Goal: Task Accomplishment & Management: Use online tool/utility

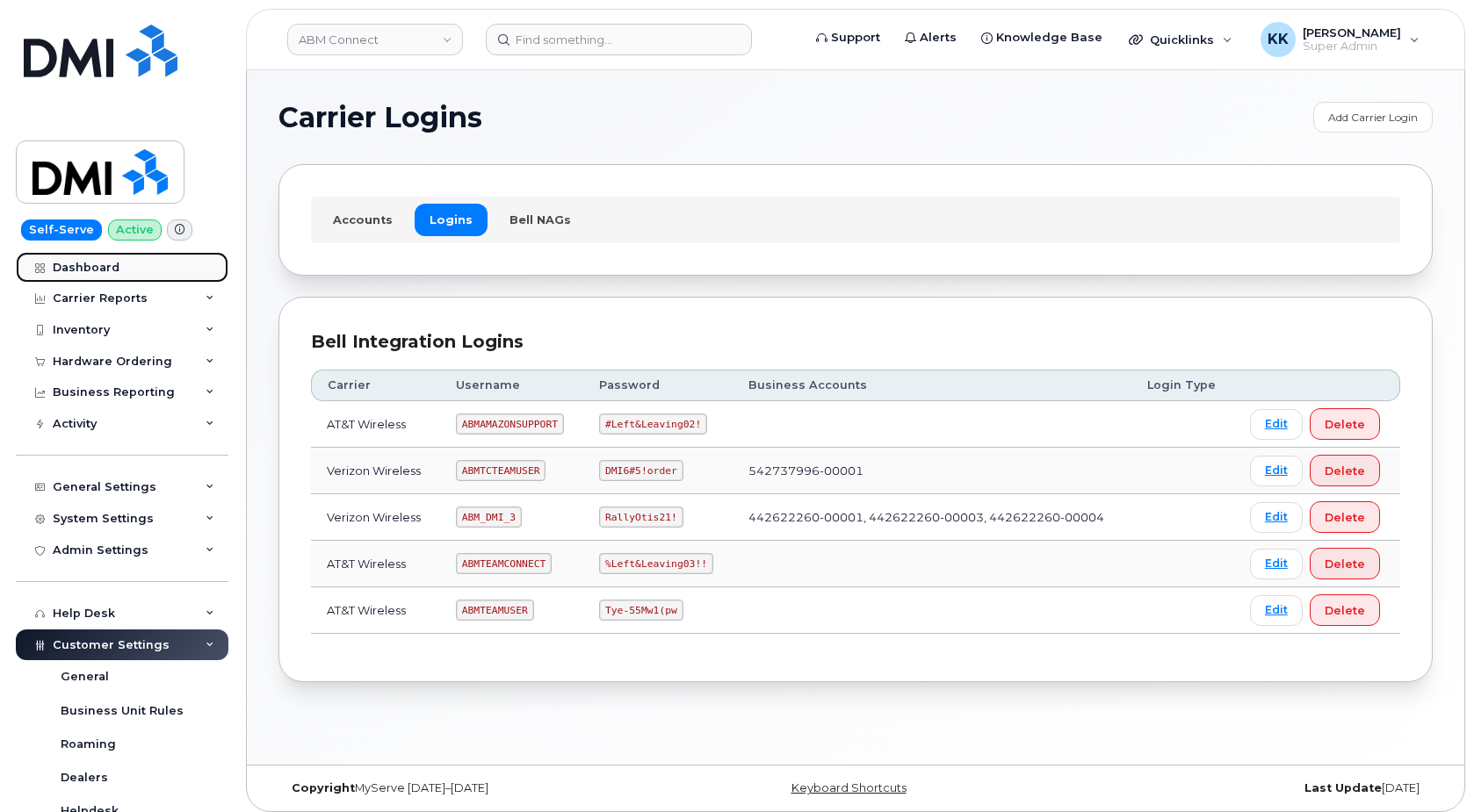
click at [104, 271] on div "Dashboard" at bounding box center [86, 268] width 67 height 14
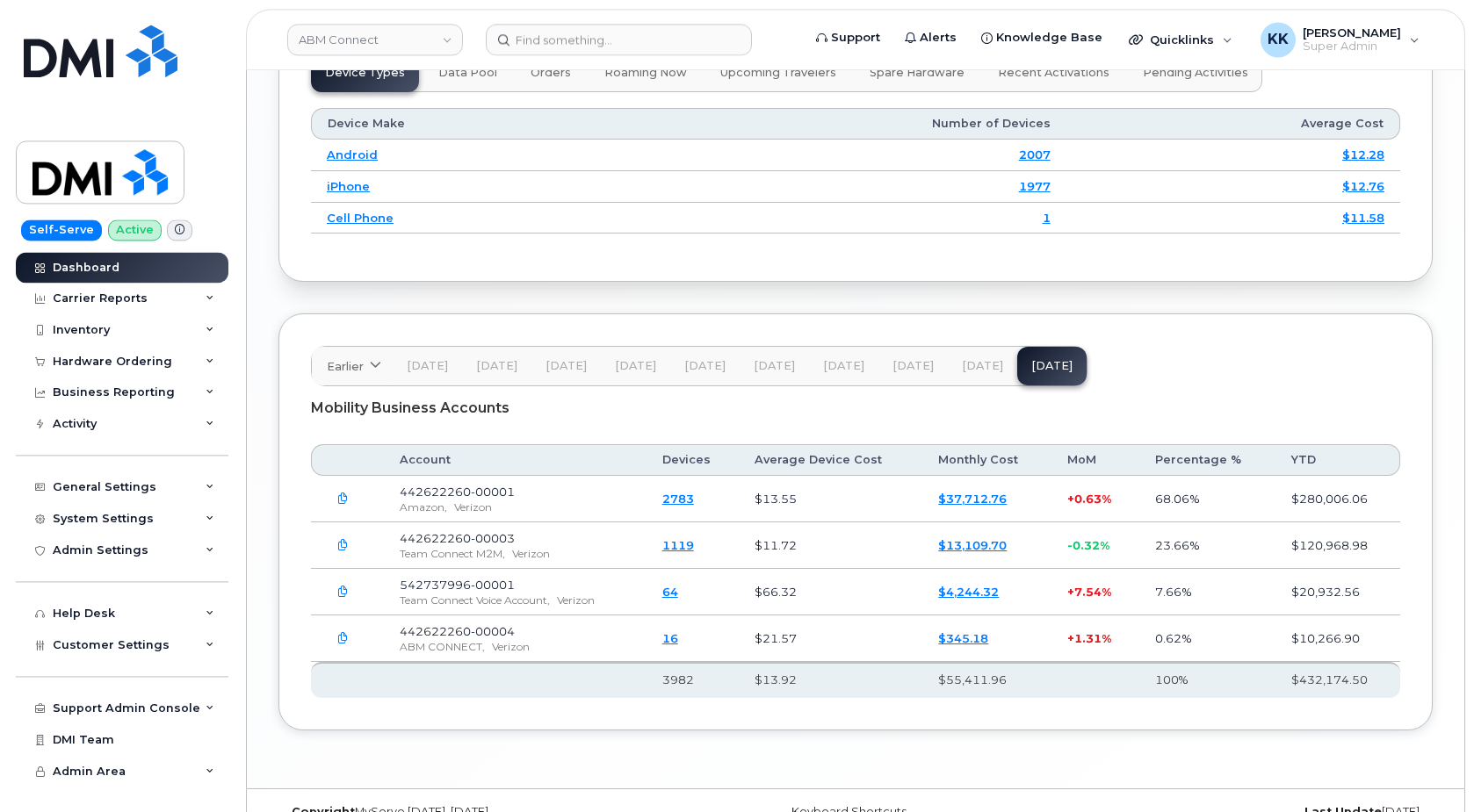
scroll to position [2422, 0]
click at [104, 325] on div "Inventory" at bounding box center [81, 330] width 57 height 14
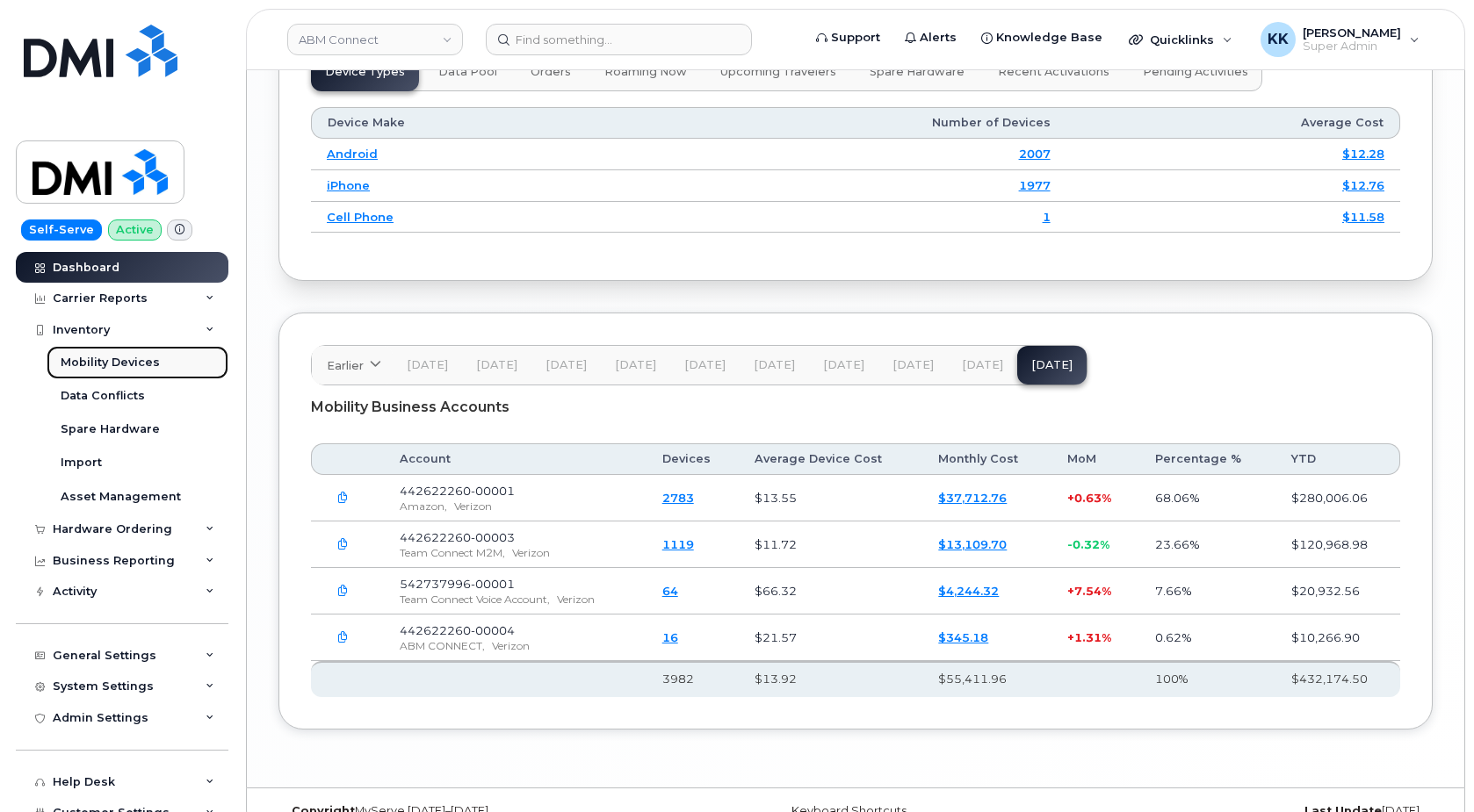
click at [101, 369] on div "Mobility Devices" at bounding box center [109, 363] width 100 height 16
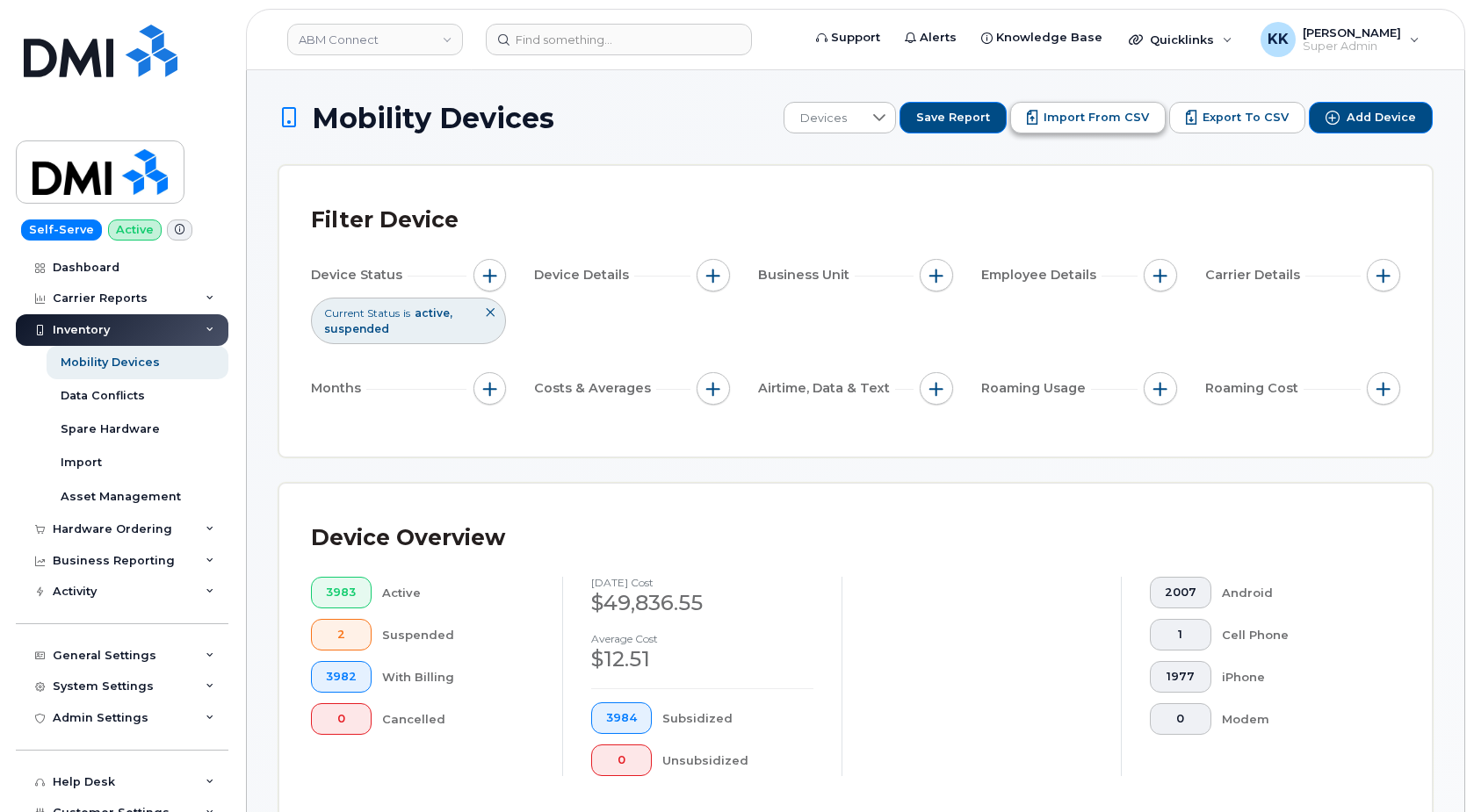
click at [1062, 114] on span "Import from CSV" at bounding box center [1095, 117] width 105 height 16
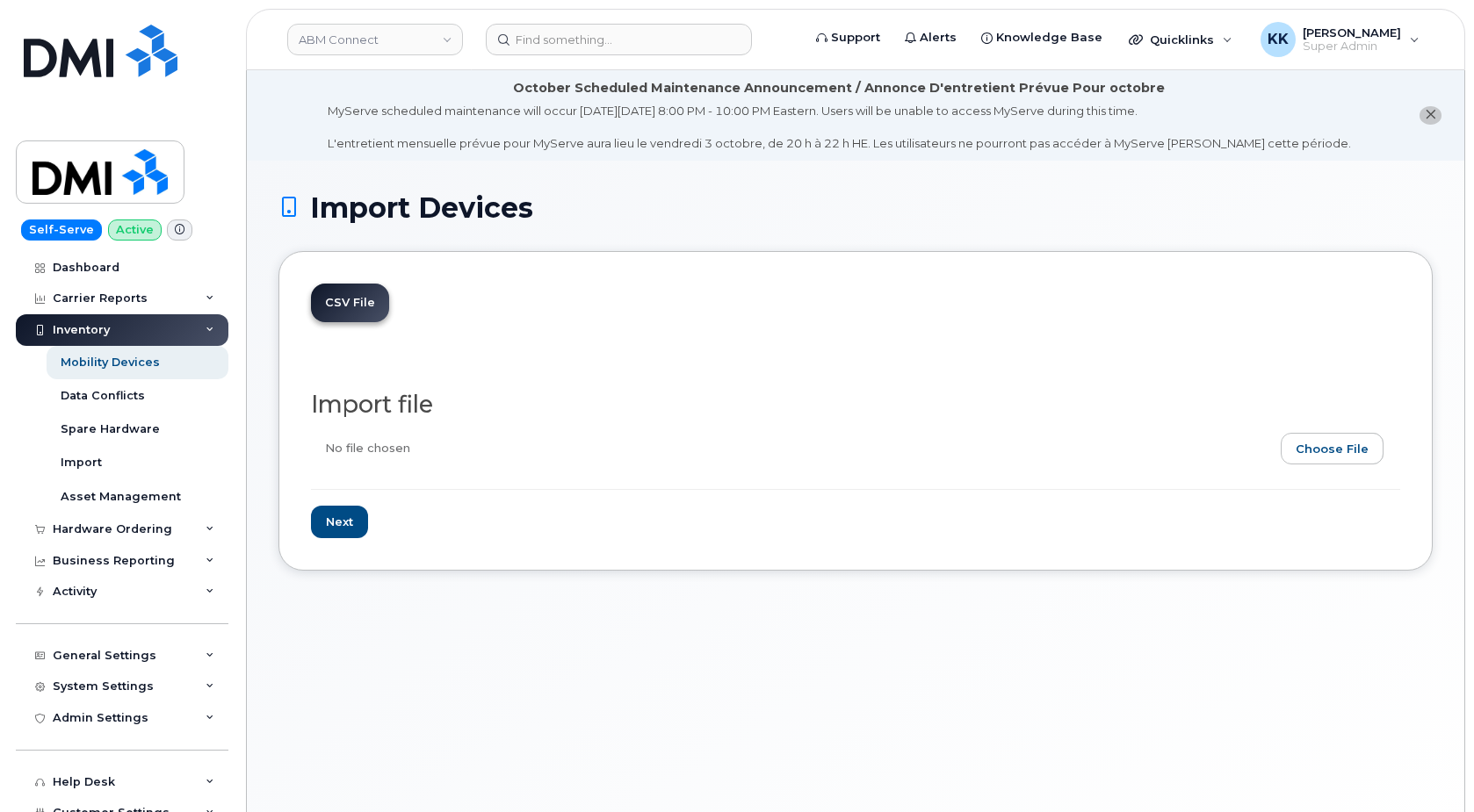
click at [1322, 455] on input "file" at bounding box center [848, 452] width 1075 height 40
type input "C:\fakepath\ABM Team Connect Verizon 2260 Inventory September 2025.csv"
click at [352, 520] on input "Next" at bounding box center [339, 521] width 57 height 33
type input "Loading..."
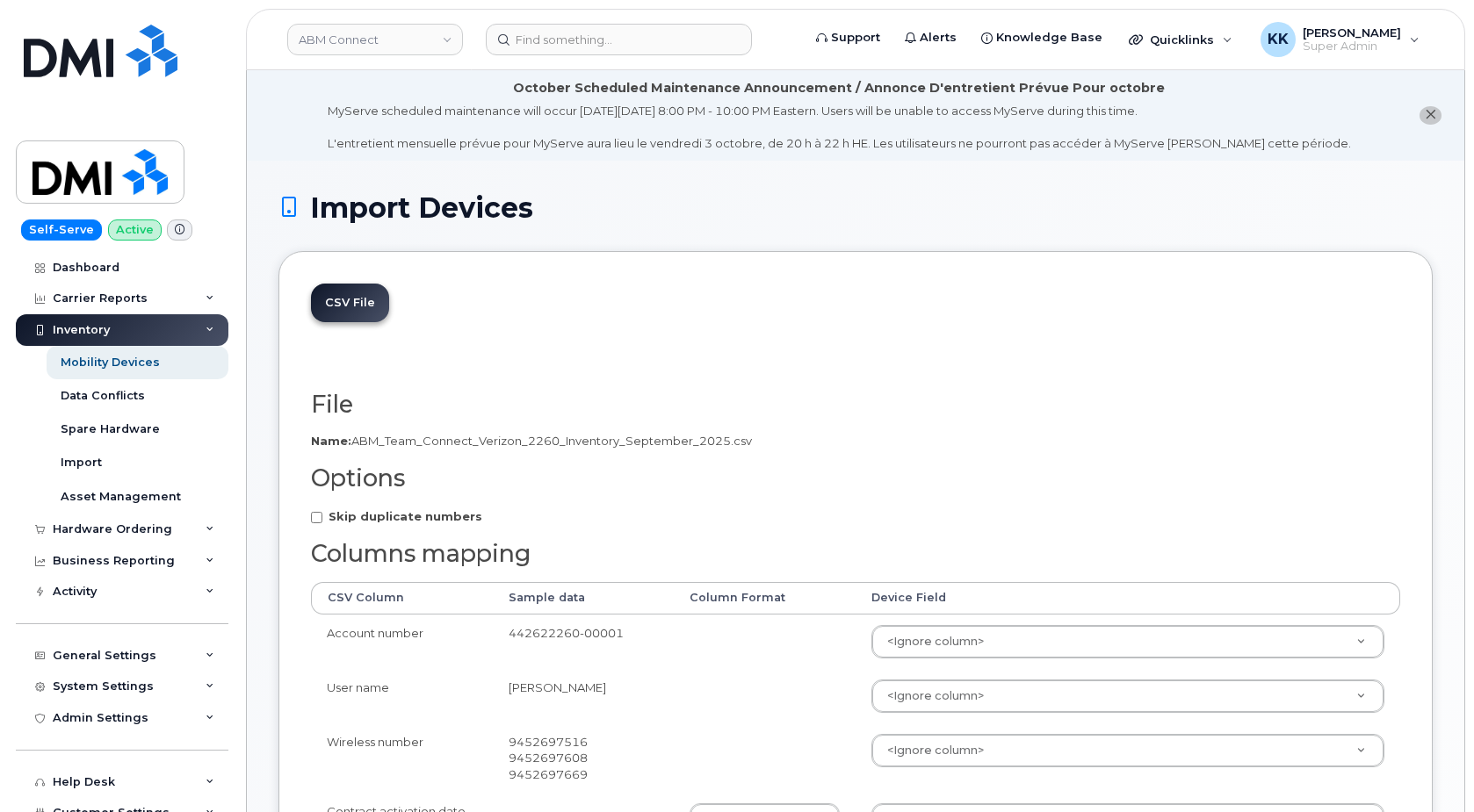
click at [370, 515] on strong "Skip duplicate numbers" at bounding box center [405, 516] width 154 height 14
click at [322, 515] on input "Skip duplicate numbers" at bounding box center [316, 517] width 12 height 12
checkbox input "true"
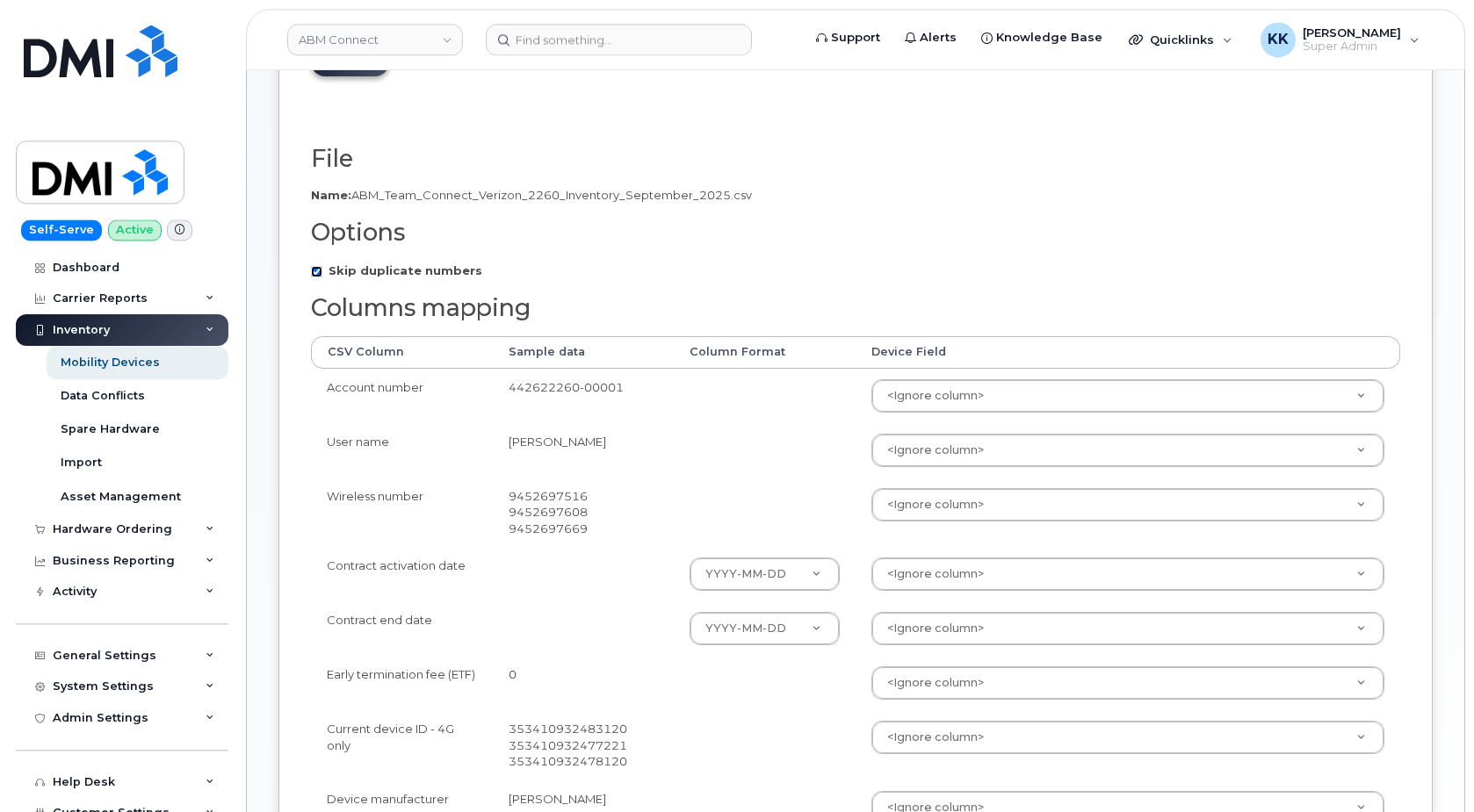
scroll to position [269, 0]
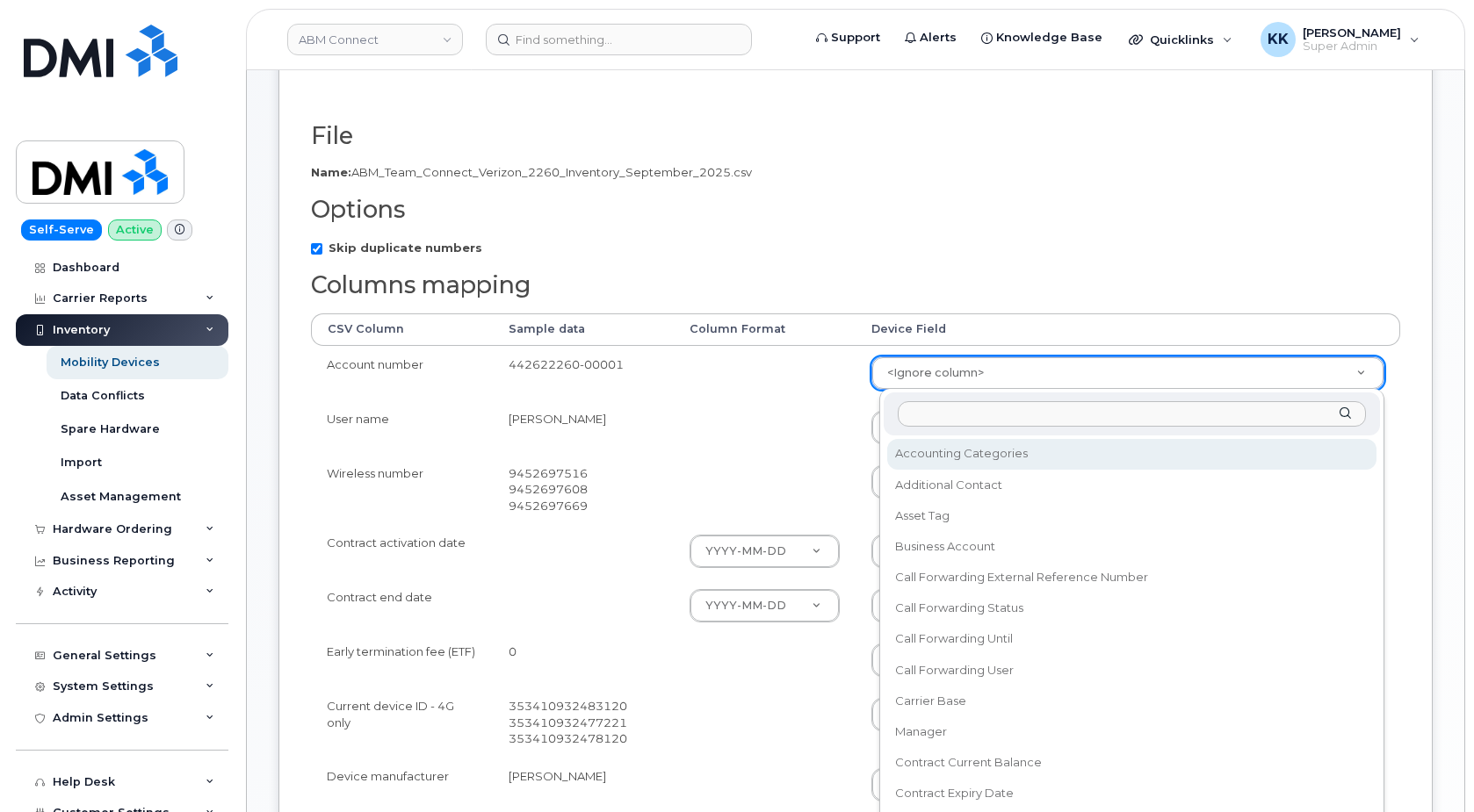
click at [948, 371] on body "ABM Connect Support Alerts Knowledge Base Quicklinks Suspend / Cancel Device Ch…" at bounding box center [737, 520] width 1474 height 1579
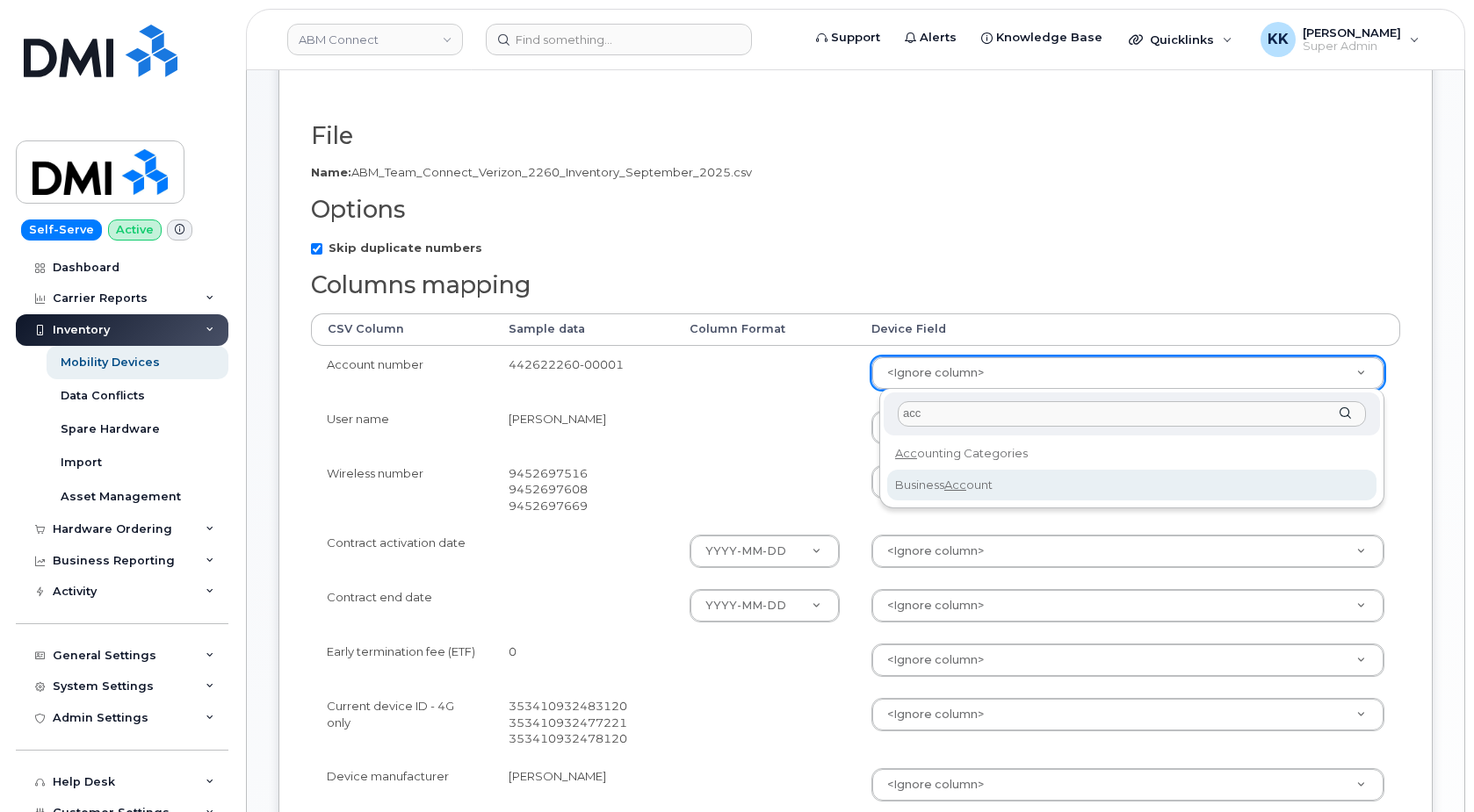
type input "acc"
select select "business_account_id"
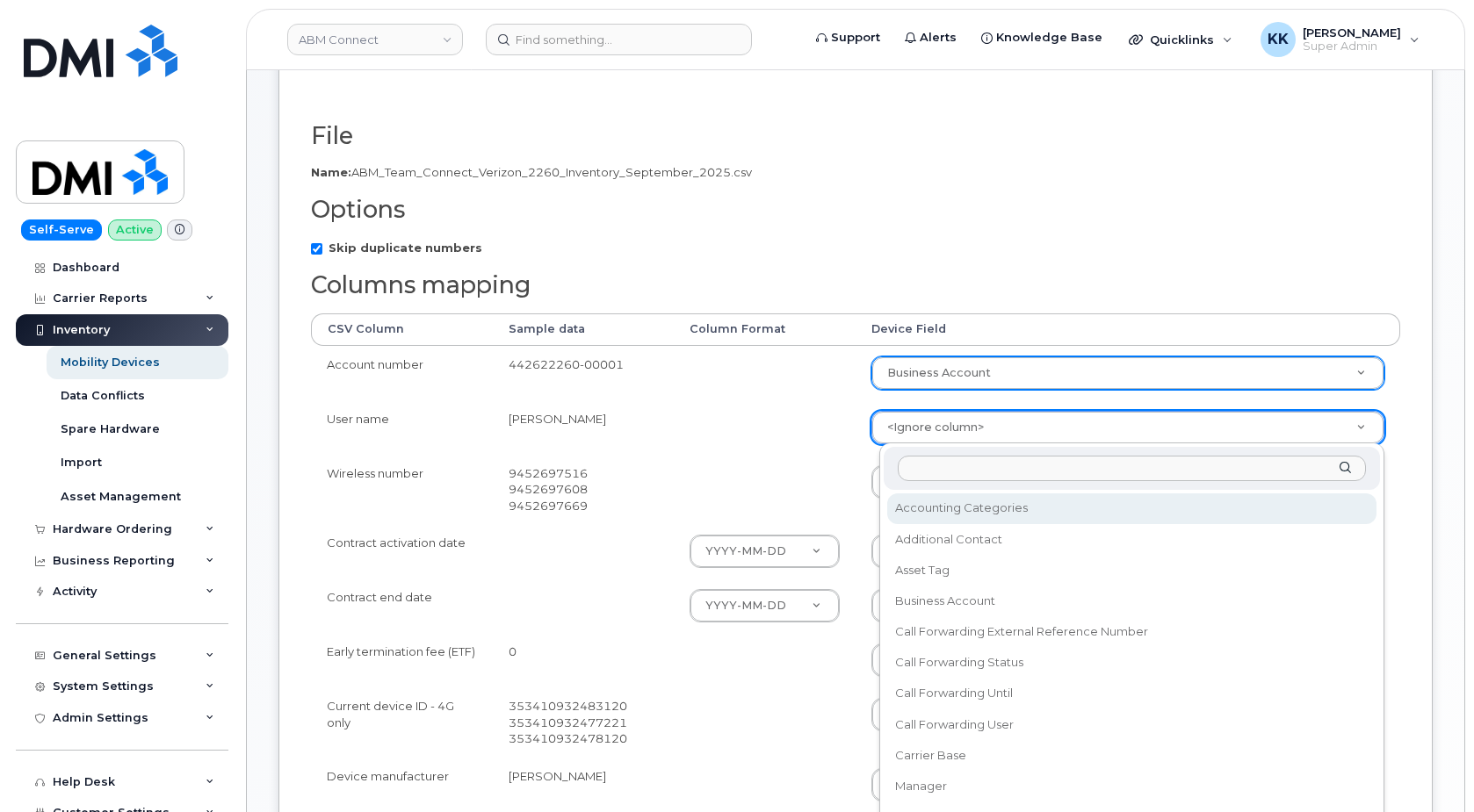
click at [938, 440] on body "ABM Connect Support Alerts Knowledge Base Quicklinks Suspend / Cancel Device Ch…" at bounding box center [737, 520] width 1474 height 1579
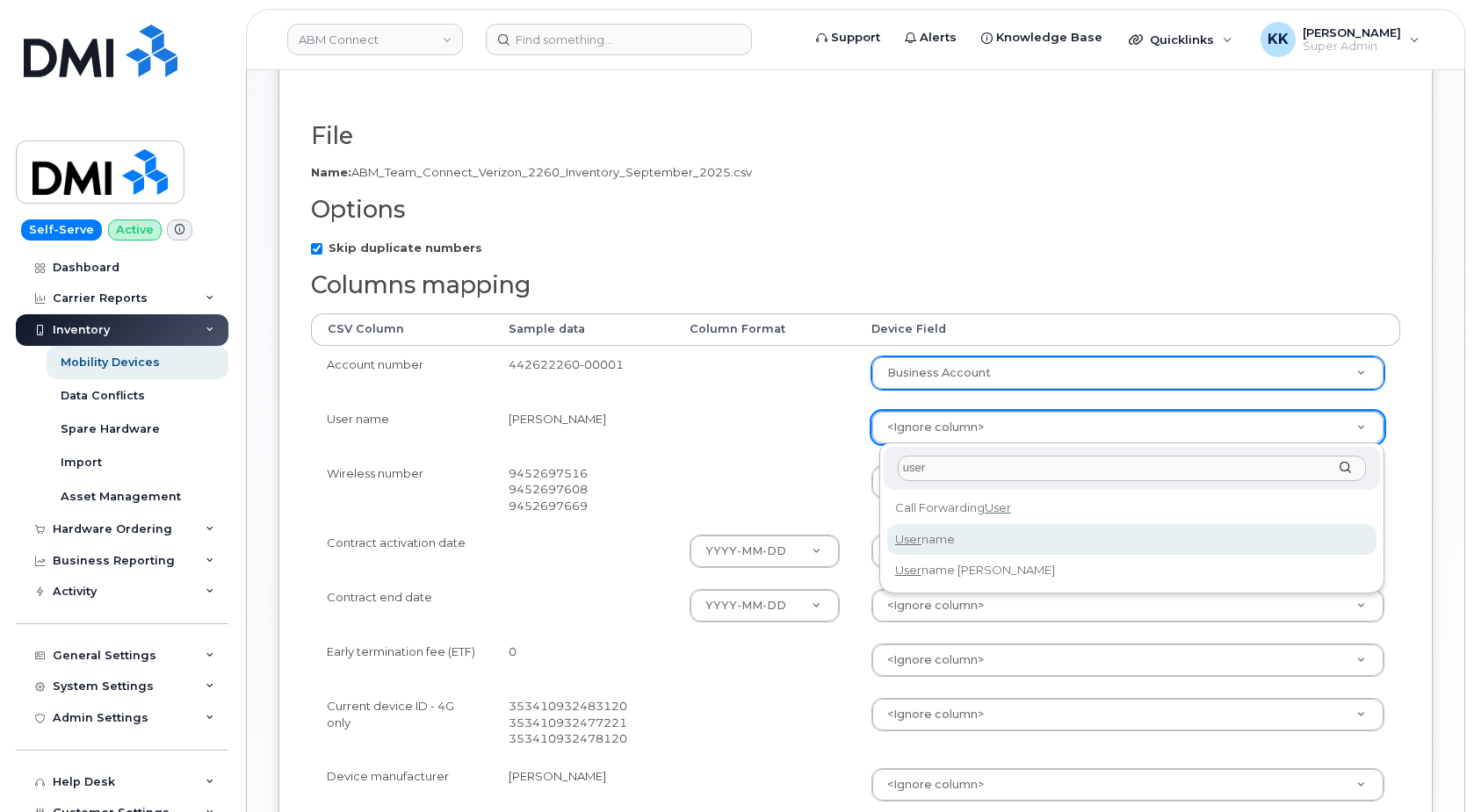
type input "user"
select select "username"
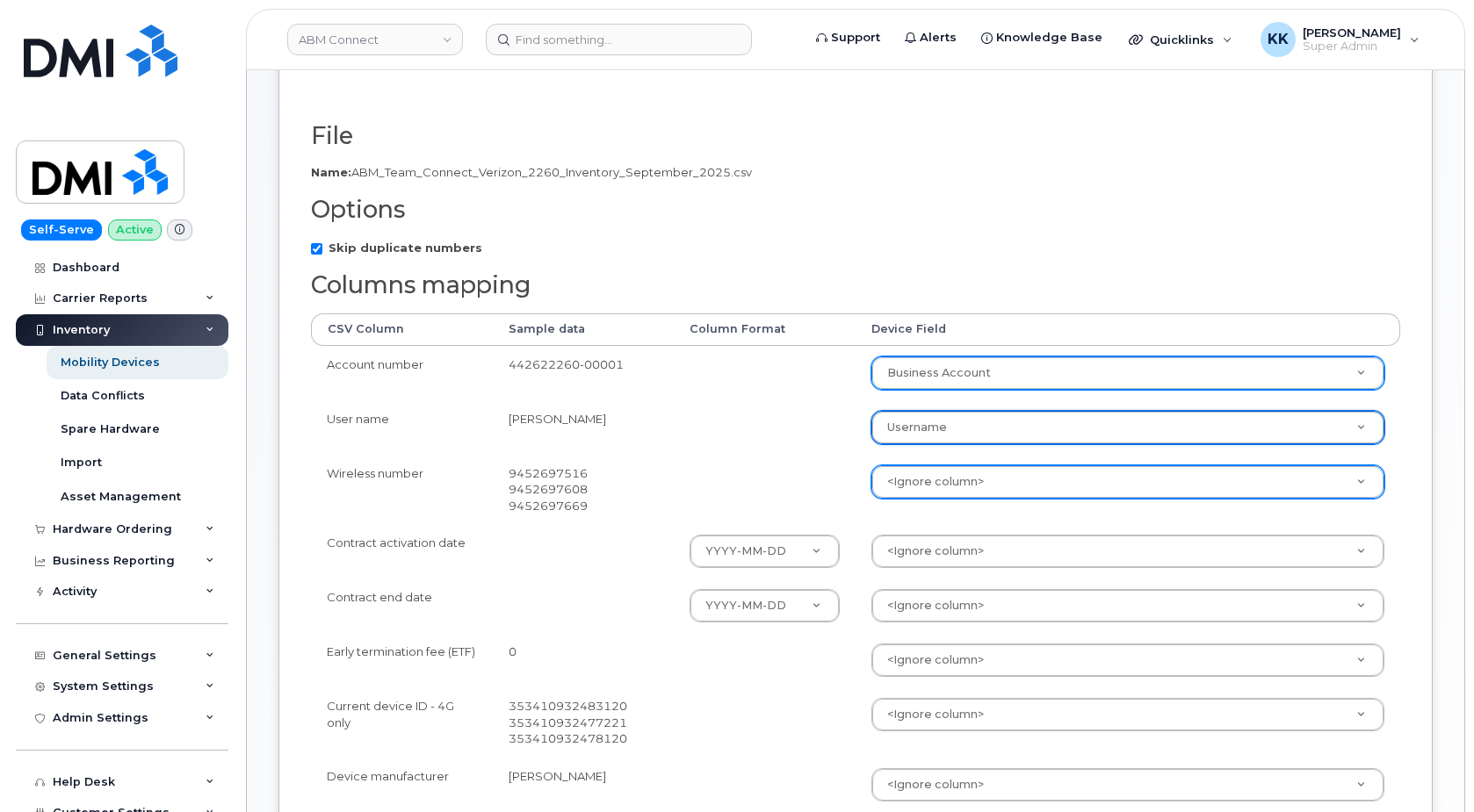
click at [921, 480] on body "ABM Connect Support Alerts Knowledge Base Quicklinks Suspend / Cancel Device Ch…" at bounding box center [737, 520] width 1474 height 1579
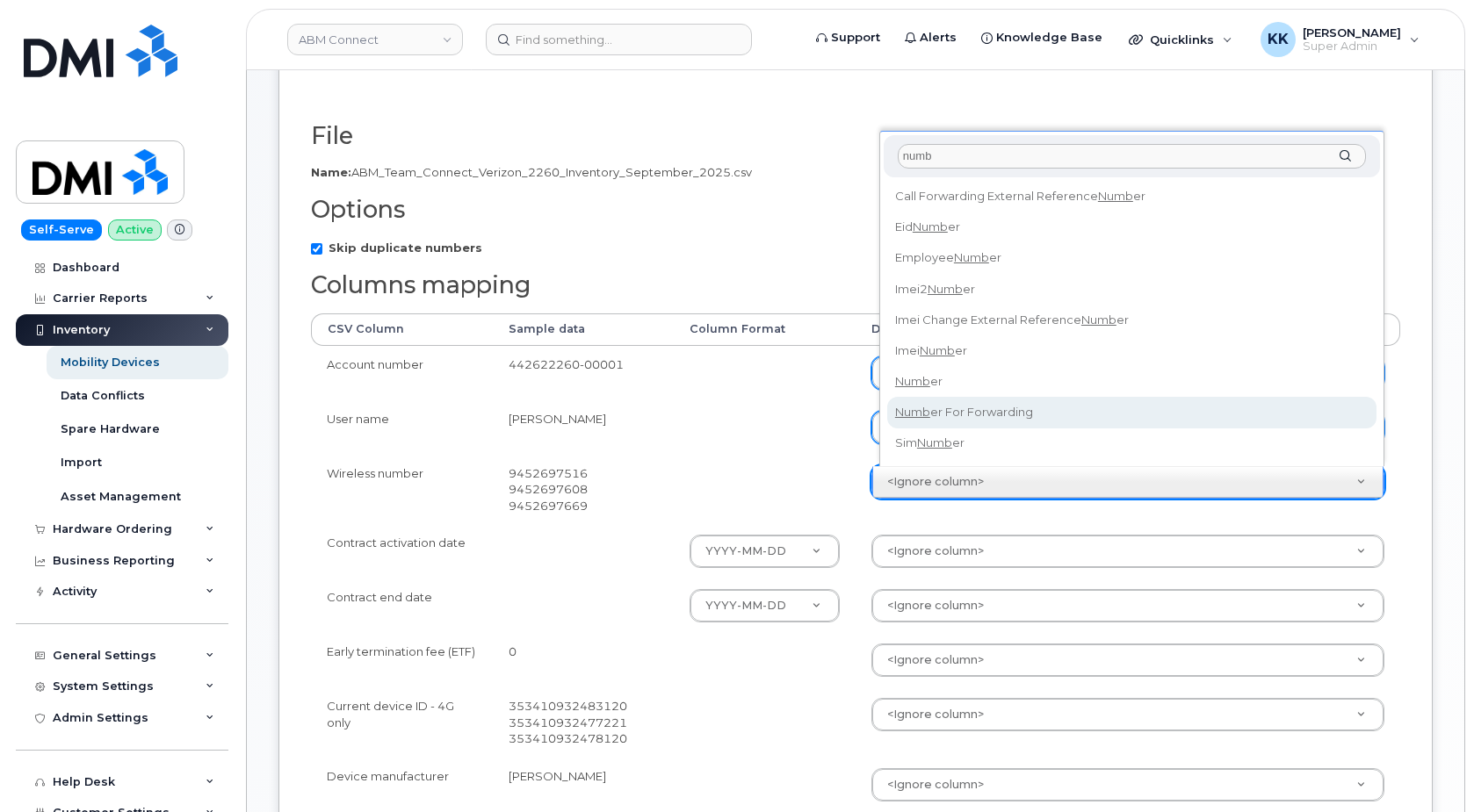
type input "numb"
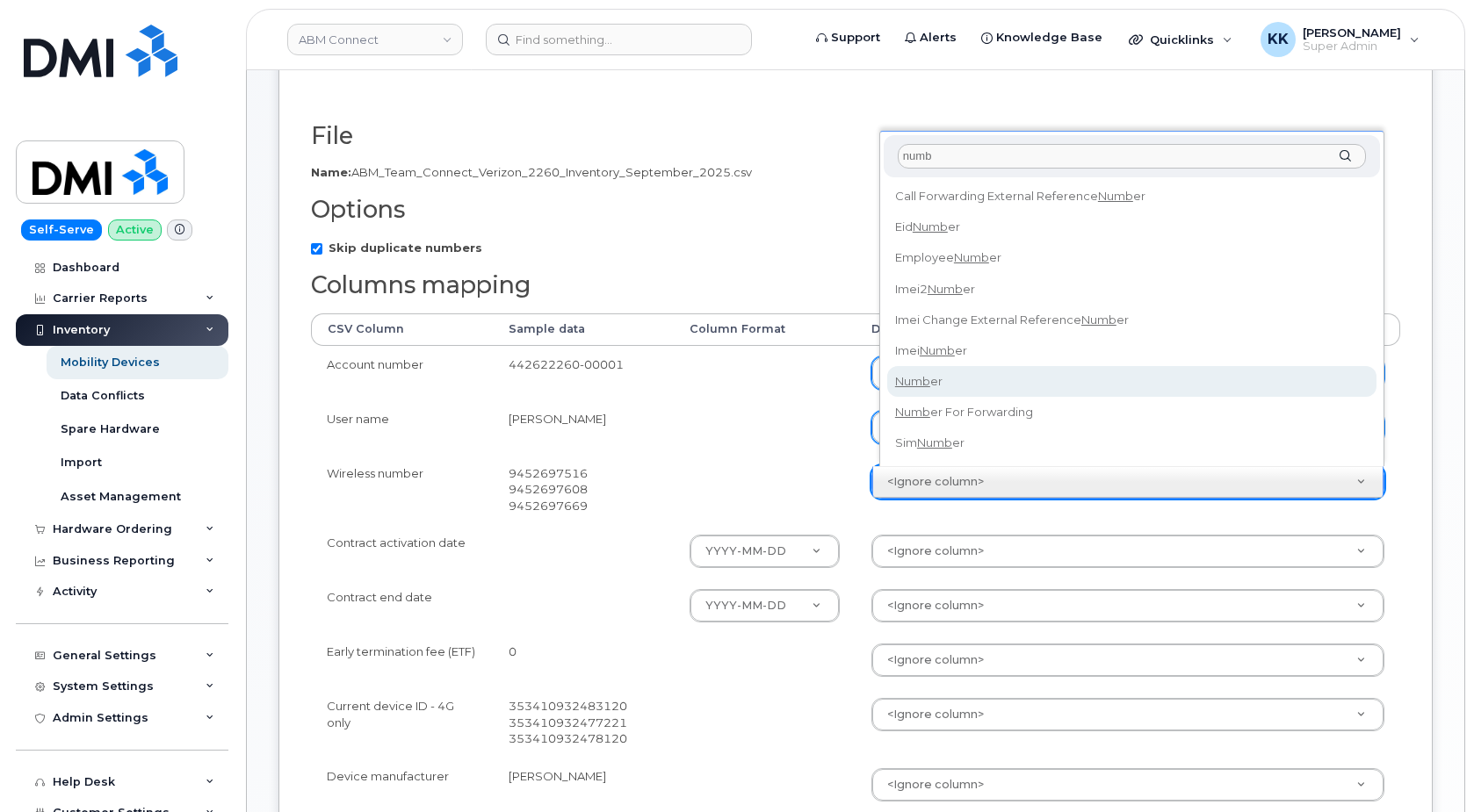
select select "number"
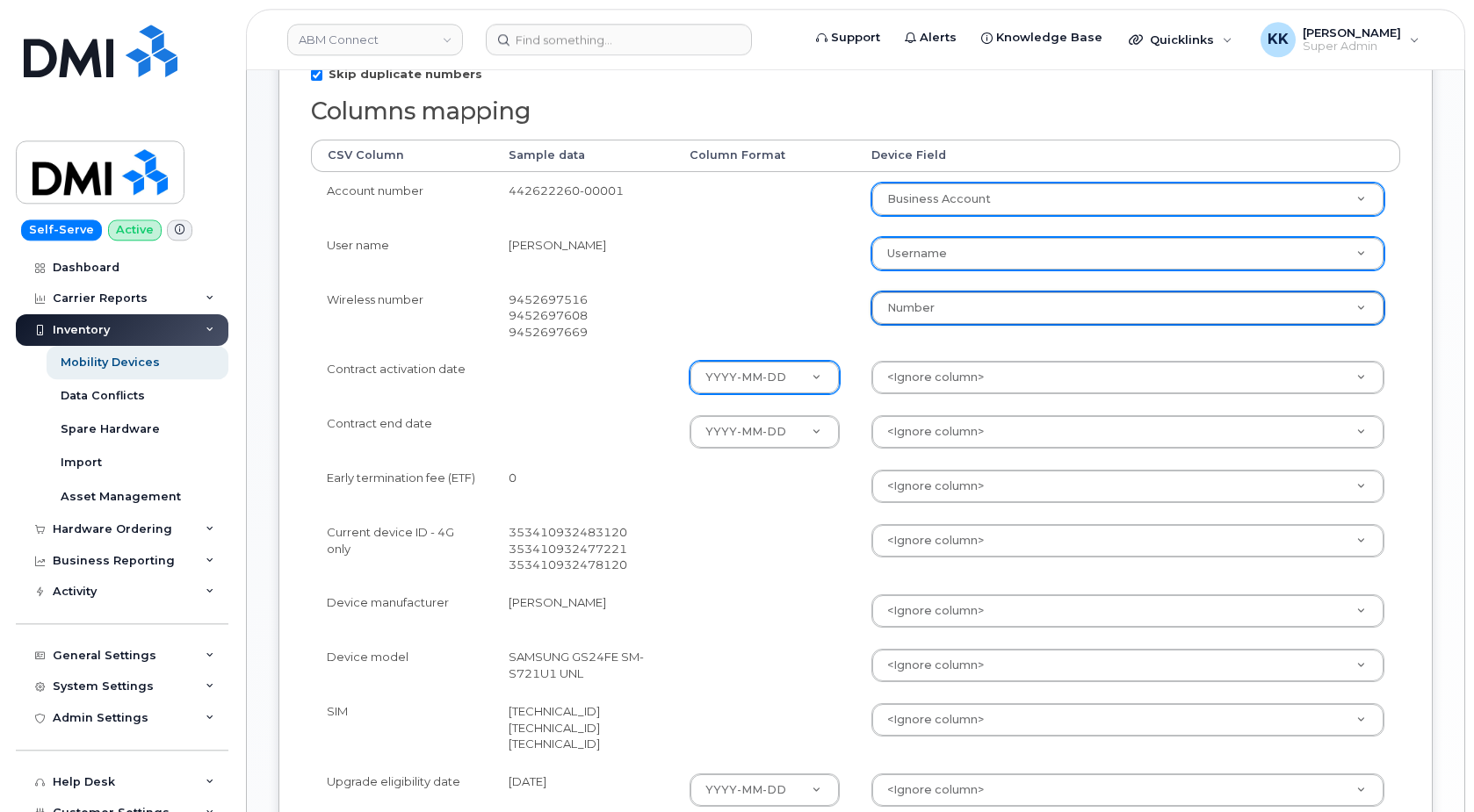
scroll to position [447, 0]
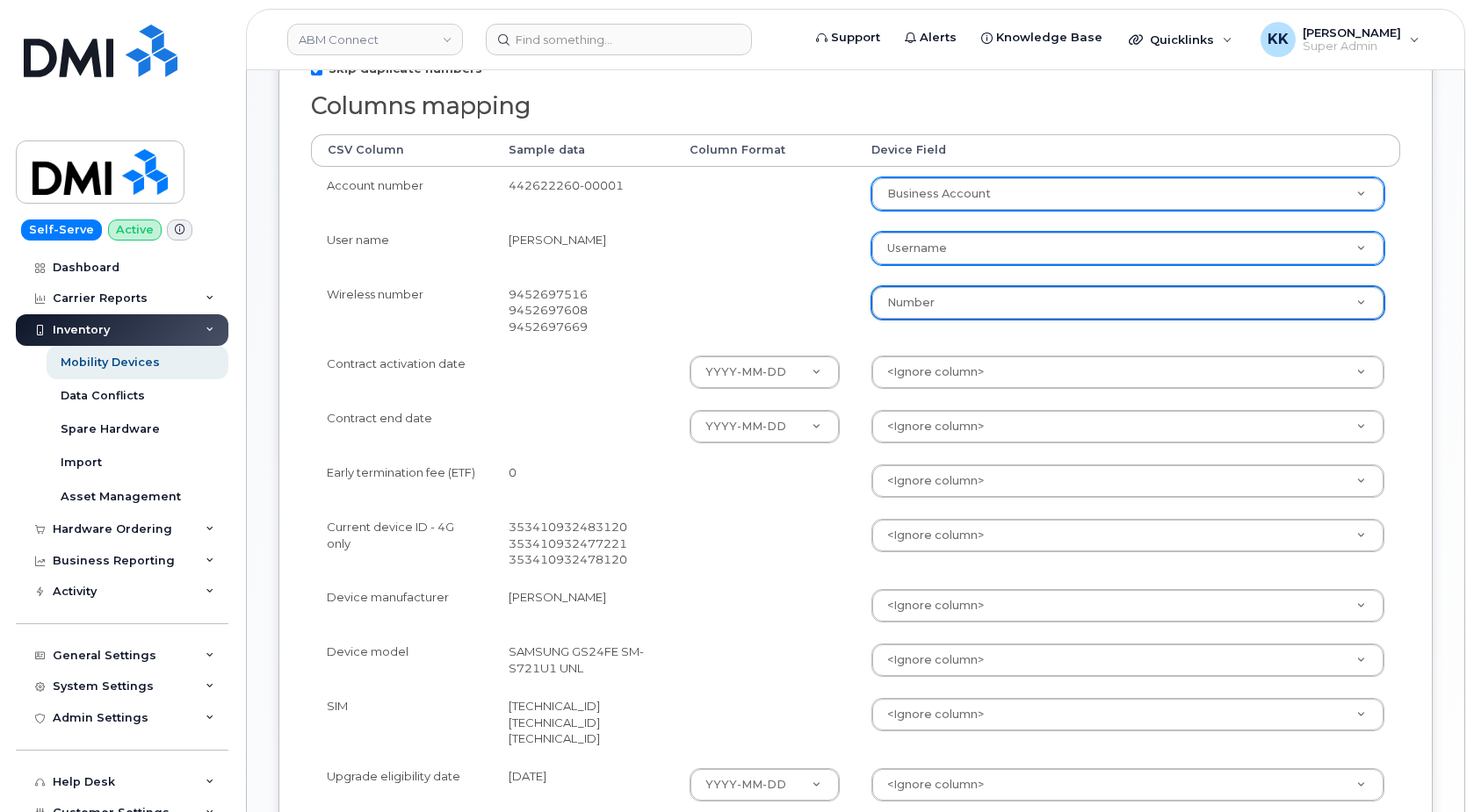
click at [905, 373] on body "ABM Connect Support Alerts Knowledge Base Quicklinks Suspend / Cancel Device Ch…" at bounding box center [737, 342] width 1474 height 1579
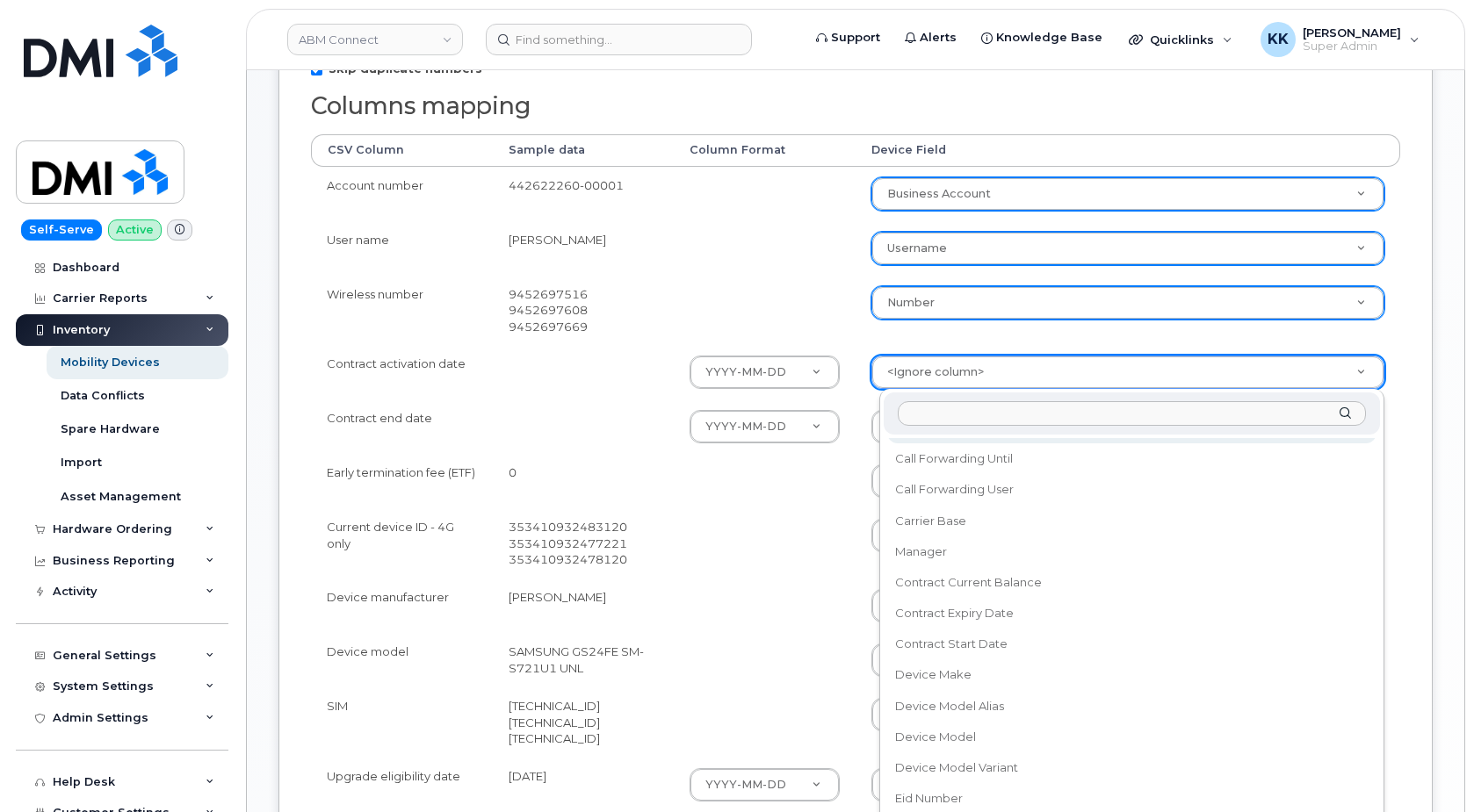
scroll to position [253, 0]
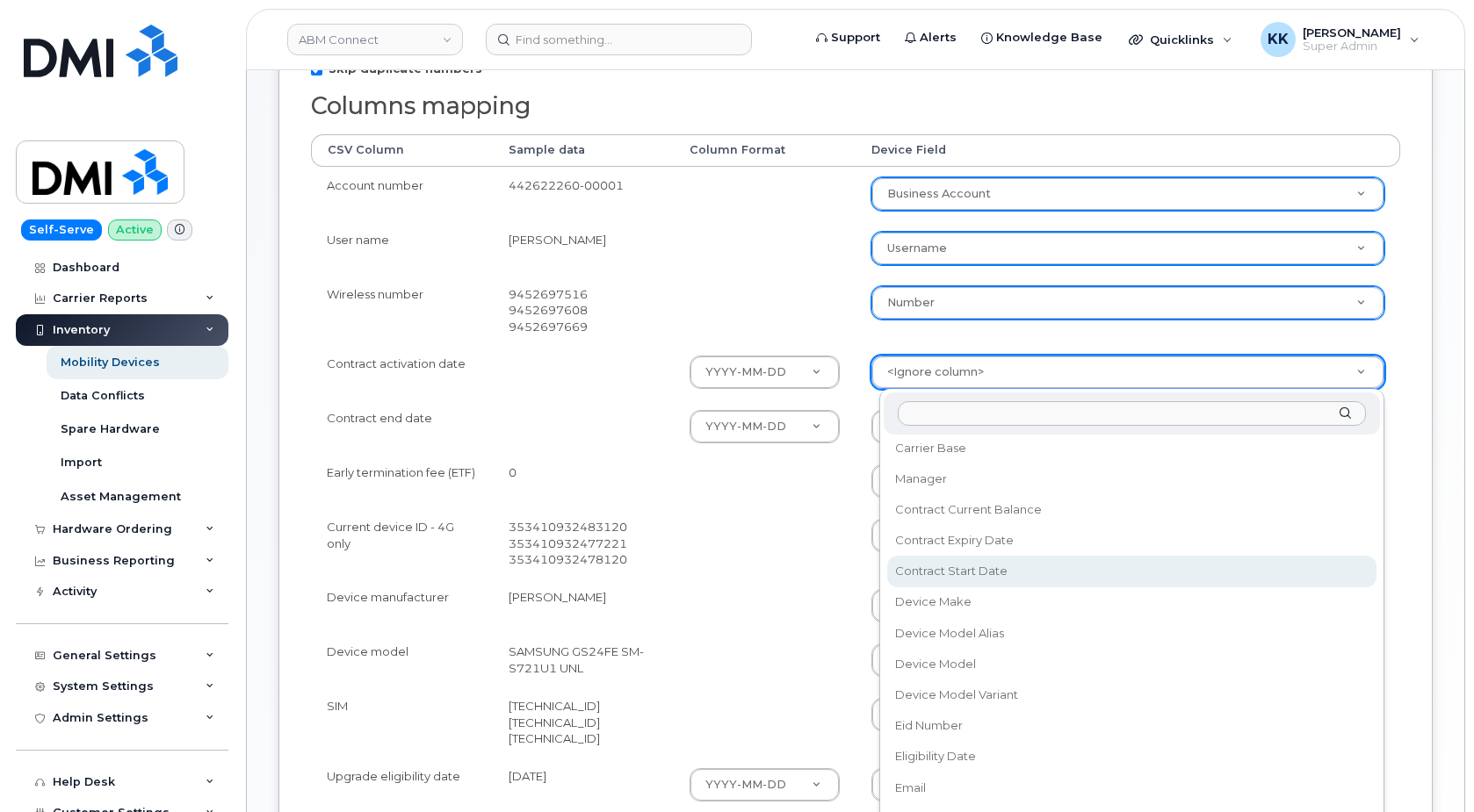
select select "contract_start_date"
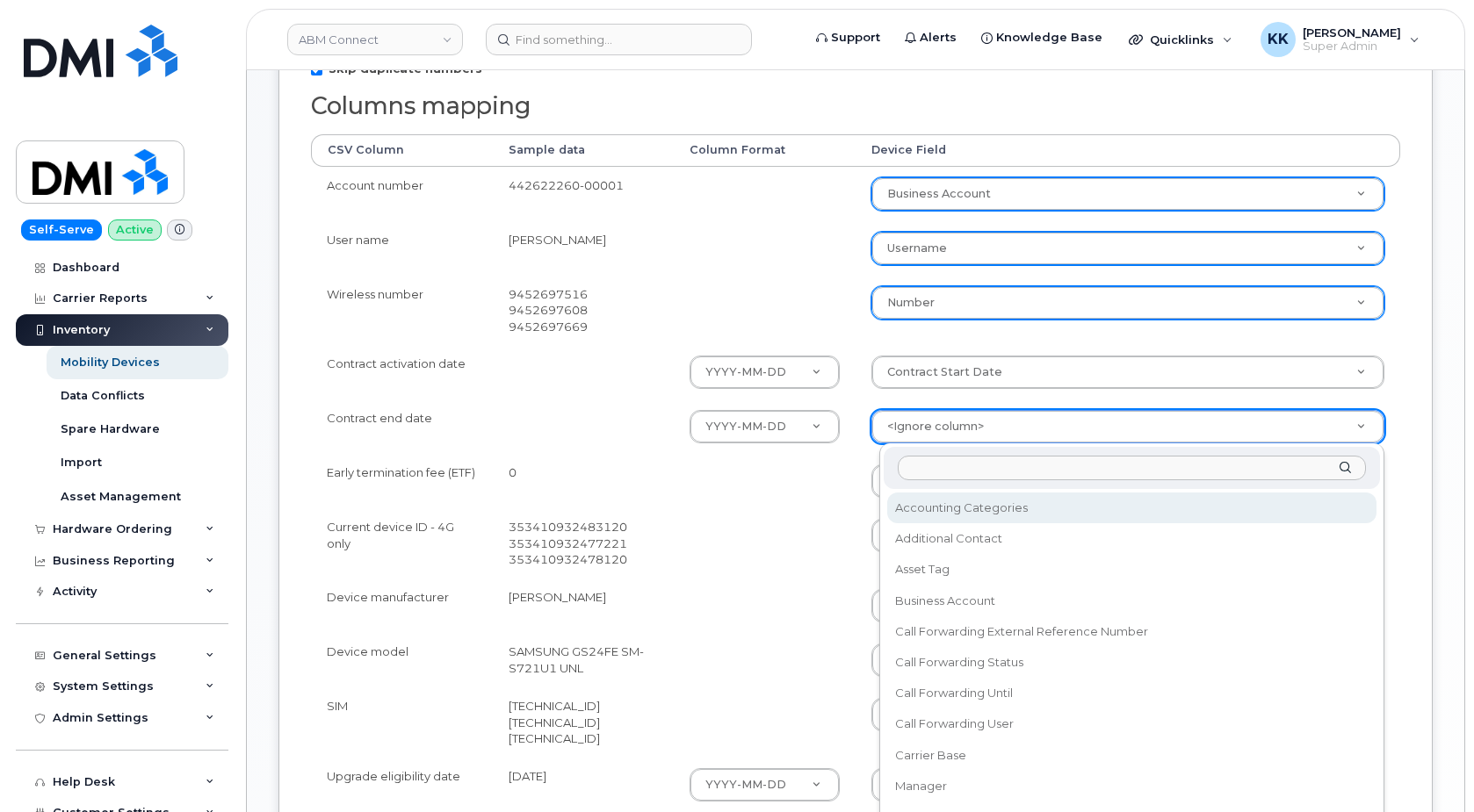
click at [960, 417] on body "ABM Connect Support Alerts Knowledge Base Quicklinks Suspend / Cancel Device Ch…" at bounding box center [737, 342] width 1474 height 1579
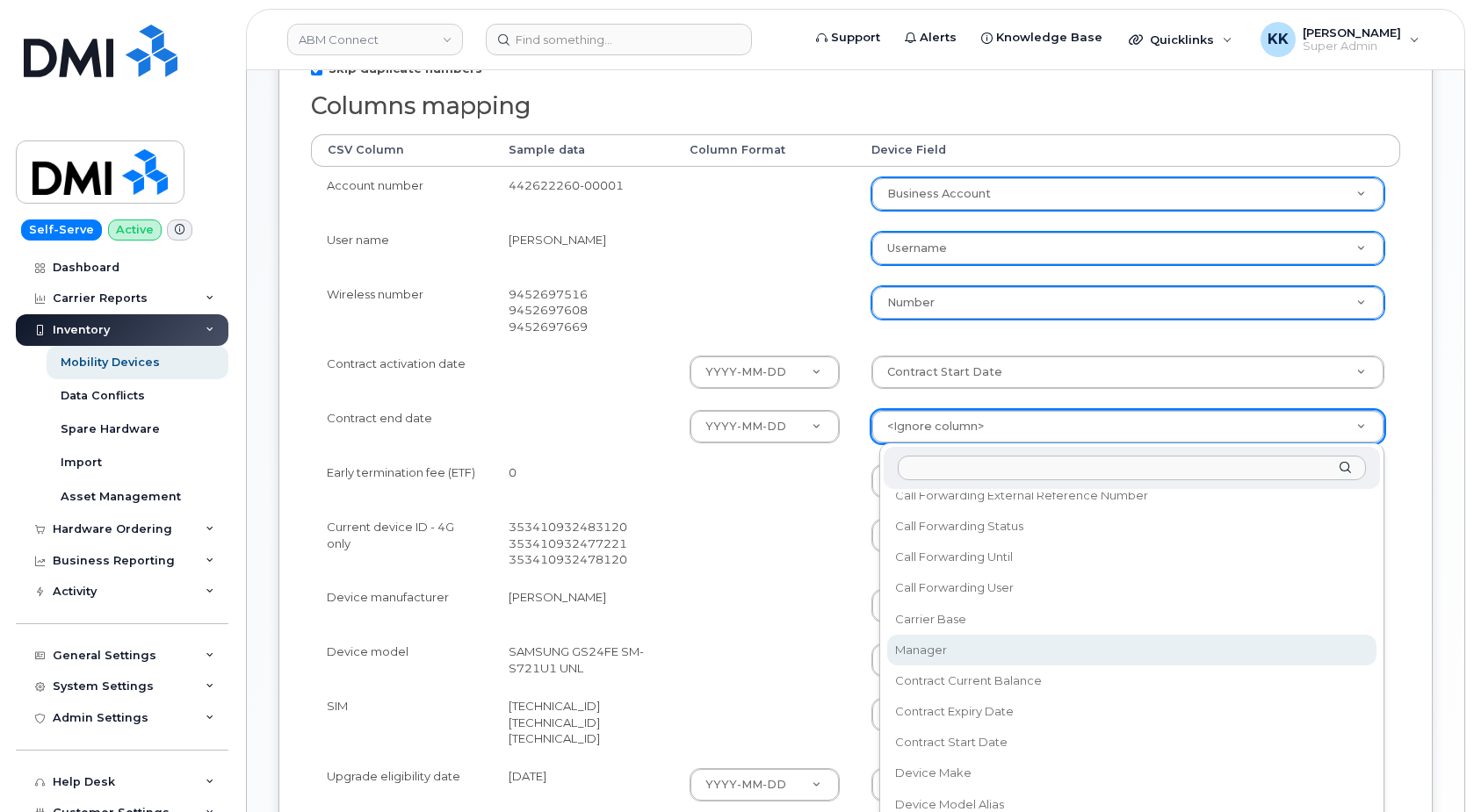
scroll to position [169, 0]
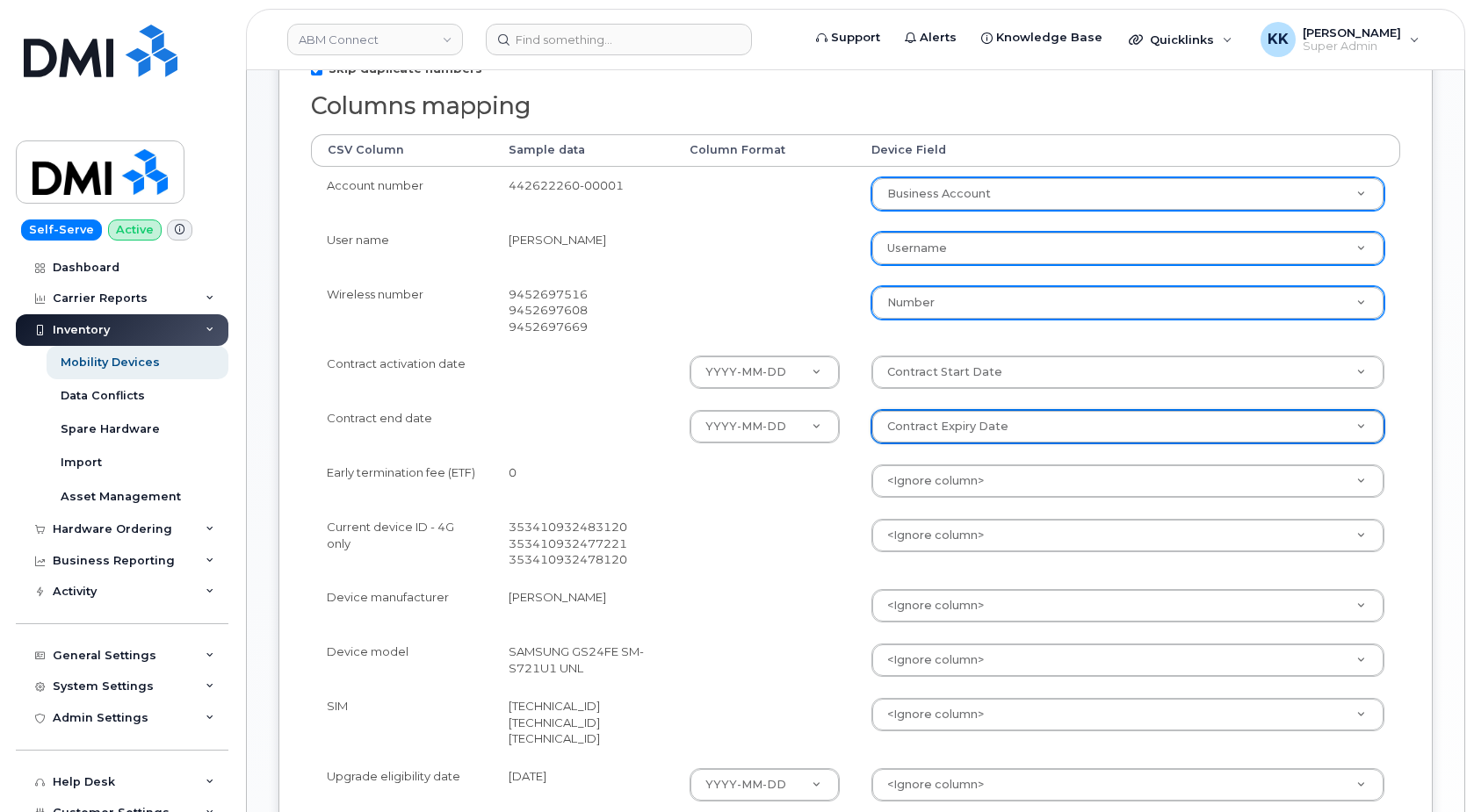
select select "contract_expiry_date"
click at [928, 482] on body "ABM Connect Support Alerts Knowledge Base Quicklinks Suspend / Cancel Device Ch…" at bounding box center [737, 342] width 1474 height 1579
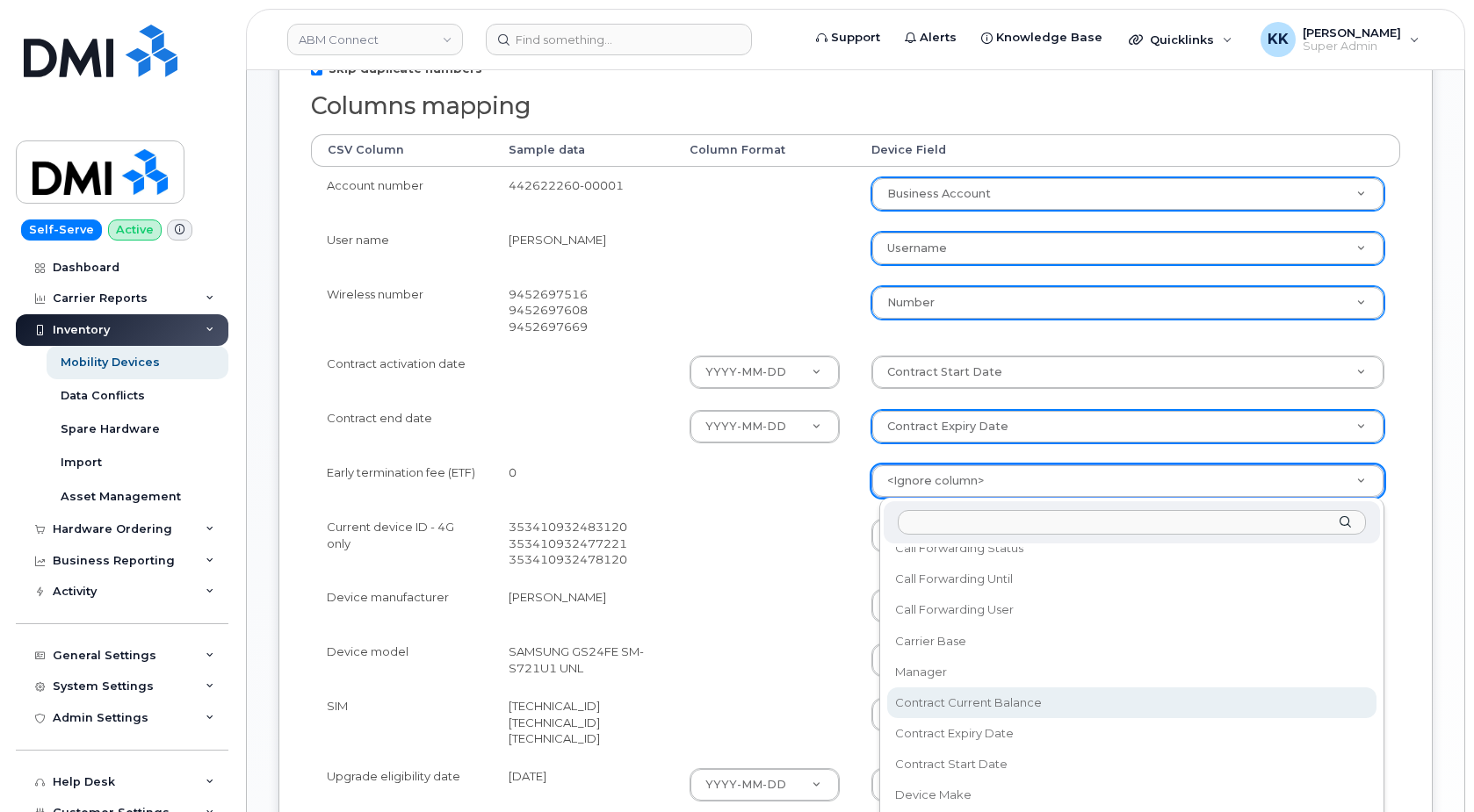
select select "contract_current_balance"
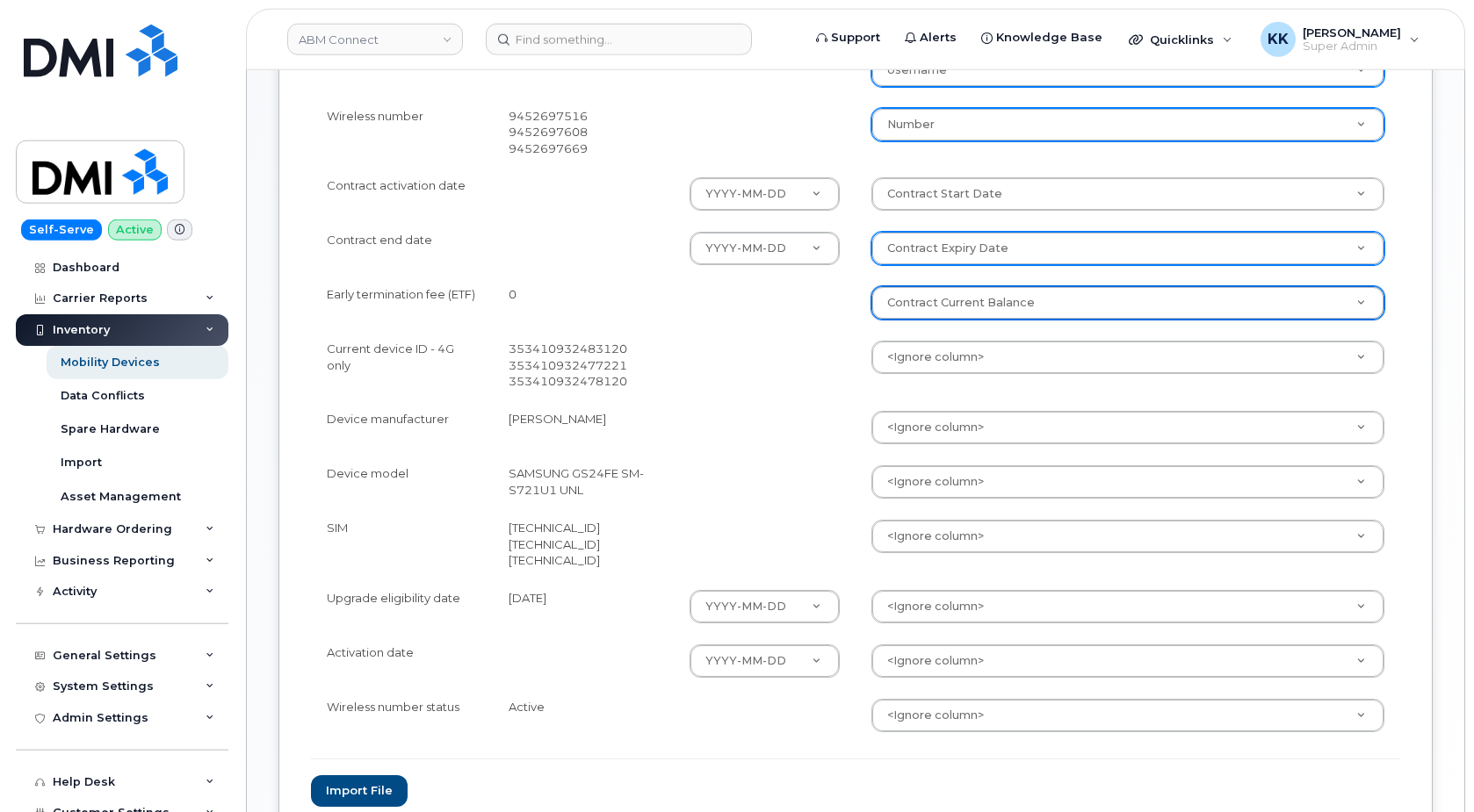
scroll to position [627, 0]
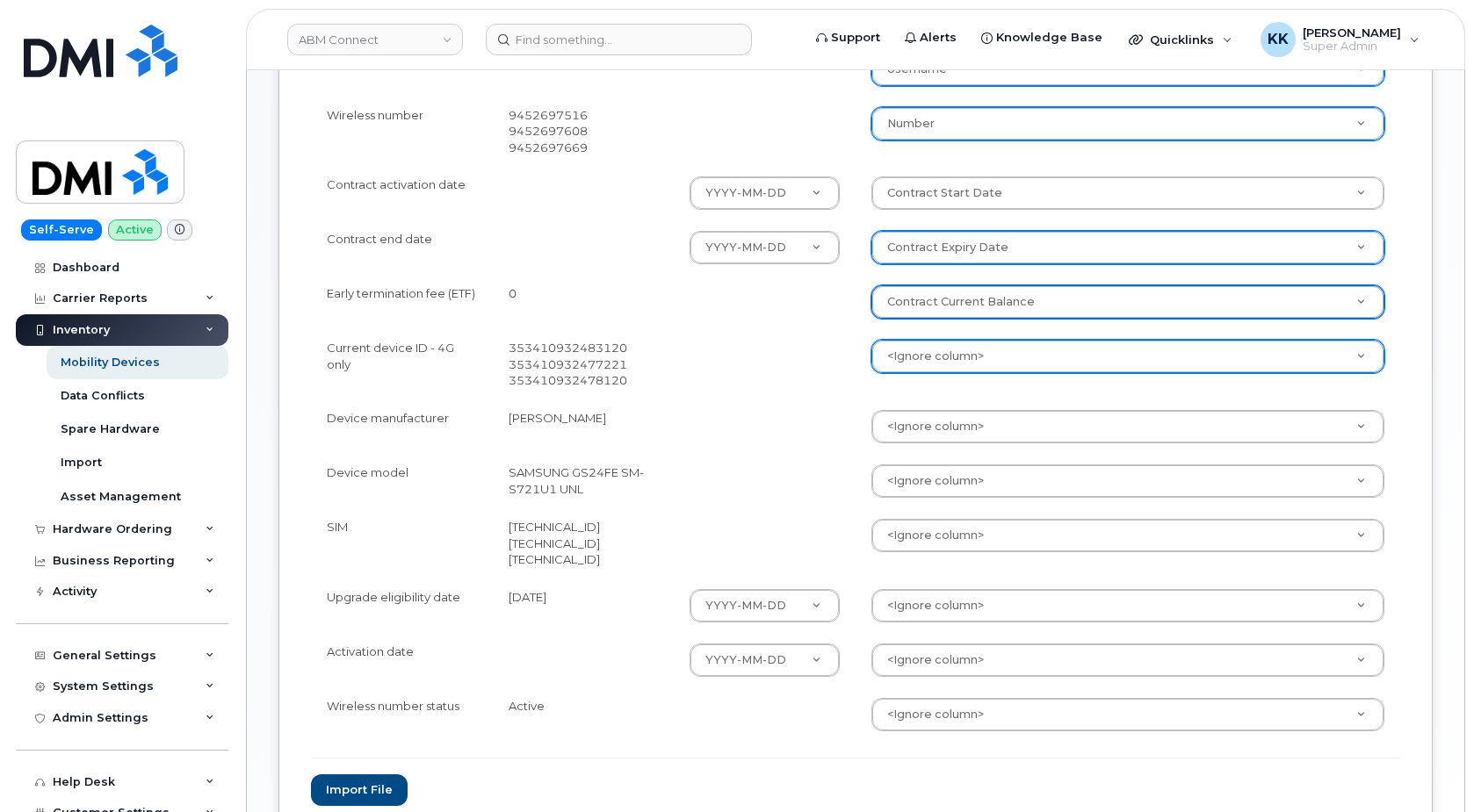
click at [904, 358] on body "ABM Connect Support Alerts Knowledge Base Quicklinks Suspend / Cancel Device Ch…" at bounding box center [737, 163] width 1474 height 1579
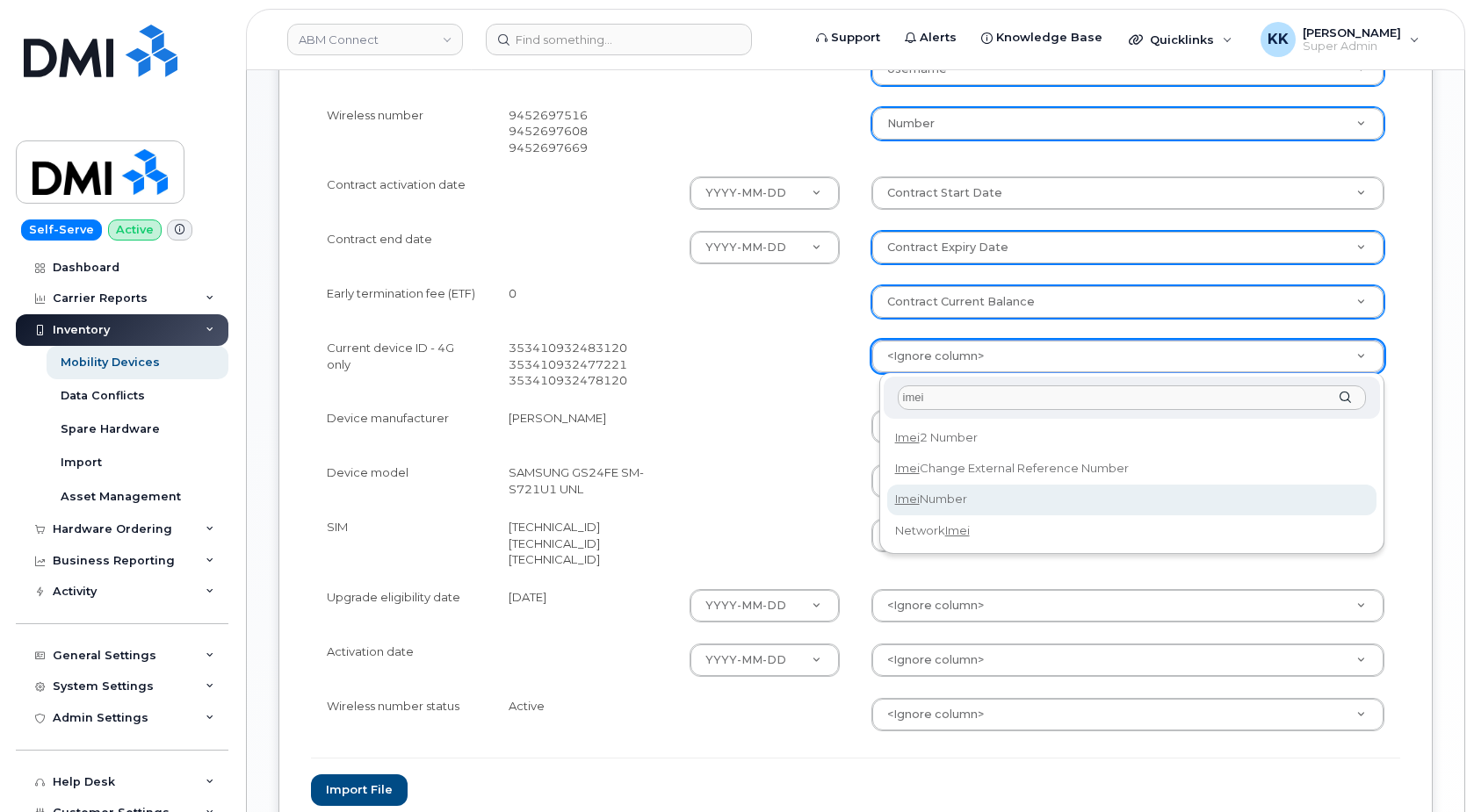
type input "imei"
select select "imei_number"
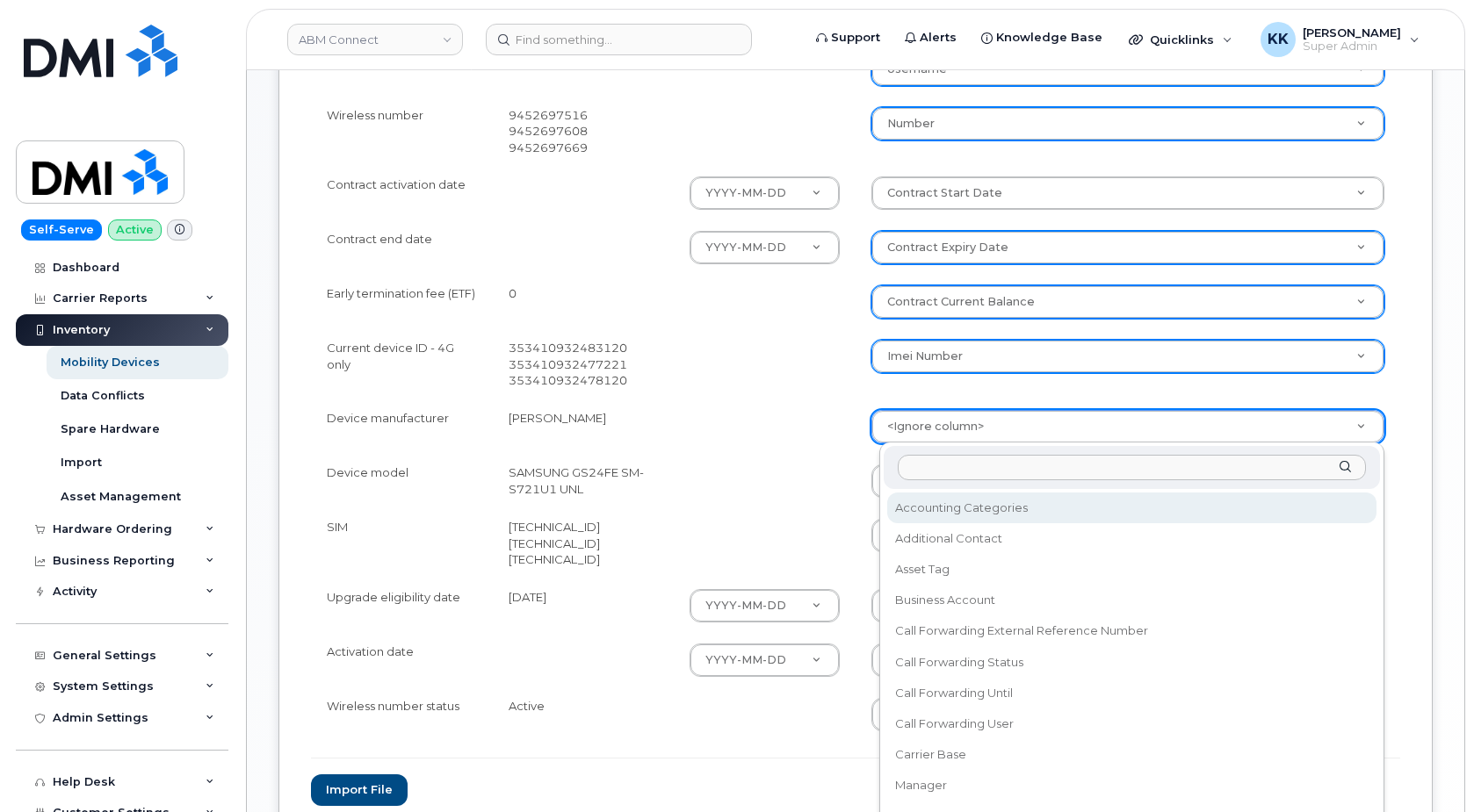
click at [957, 429] on body "ABM Connect Support Alerts Knowledge Base Quicklinks Suspend / Cancel Device Ch…" at bounding box center [737, 163] width 1474 height 1579
type input "make"
select select "device_make_id"
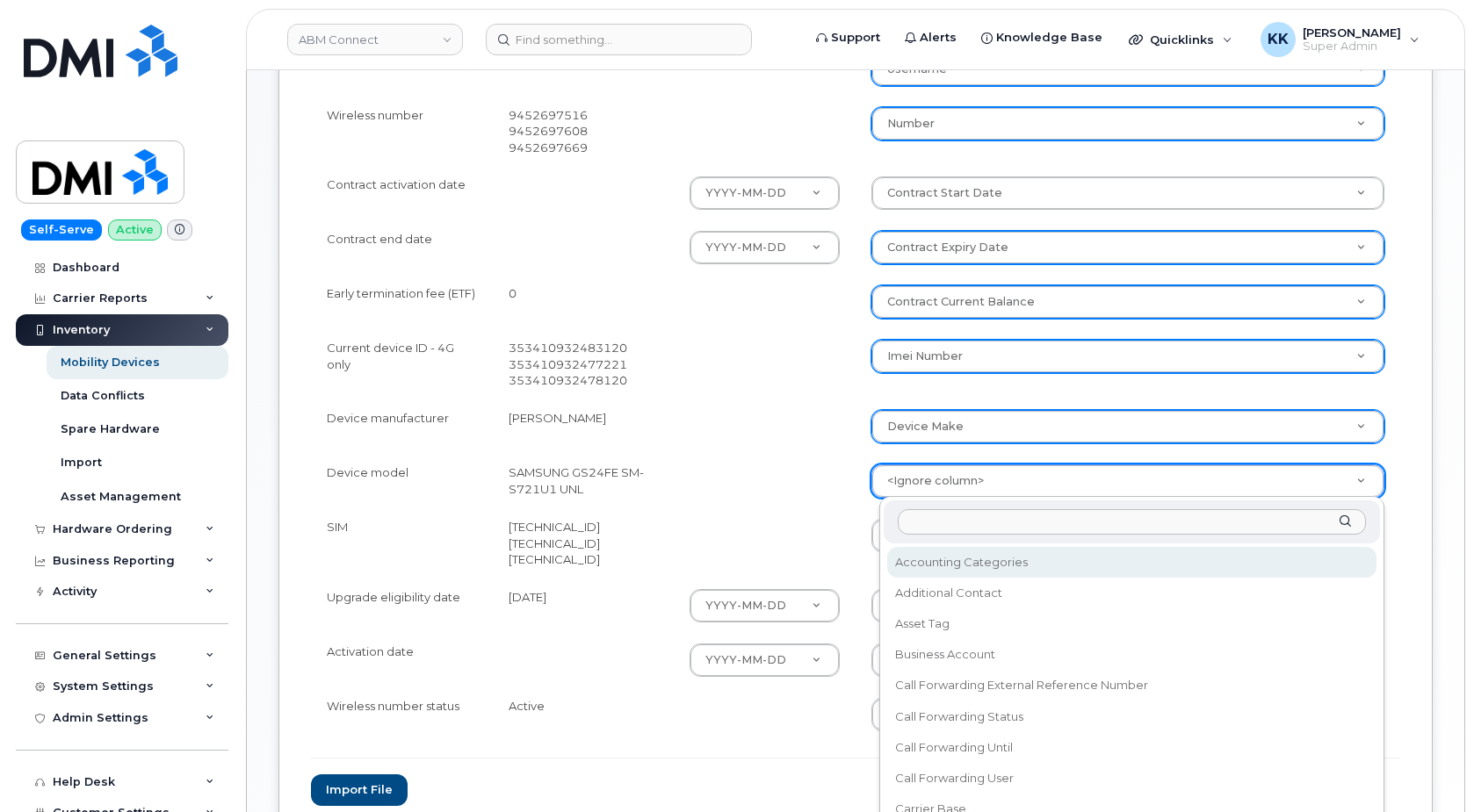
click at [927, 477] on body "ABM Connect Support Alerts Knowledge Base Quicklinks Suspend / Cancel Device Ch…" at bounding box center [737, 163] width 1474 height 1579
type input "model"
select select "device_model_alias"
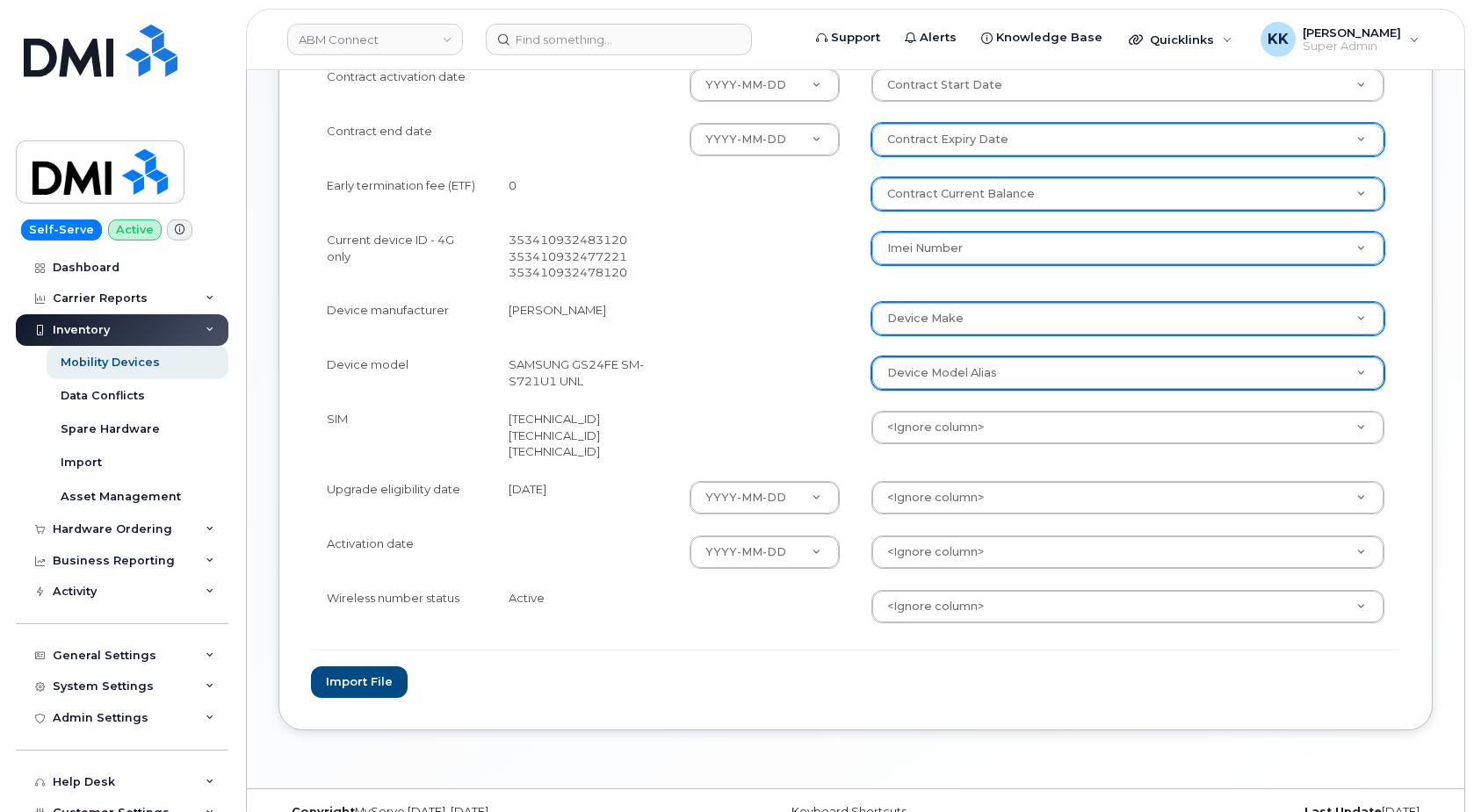
scroll to position [768, 0]
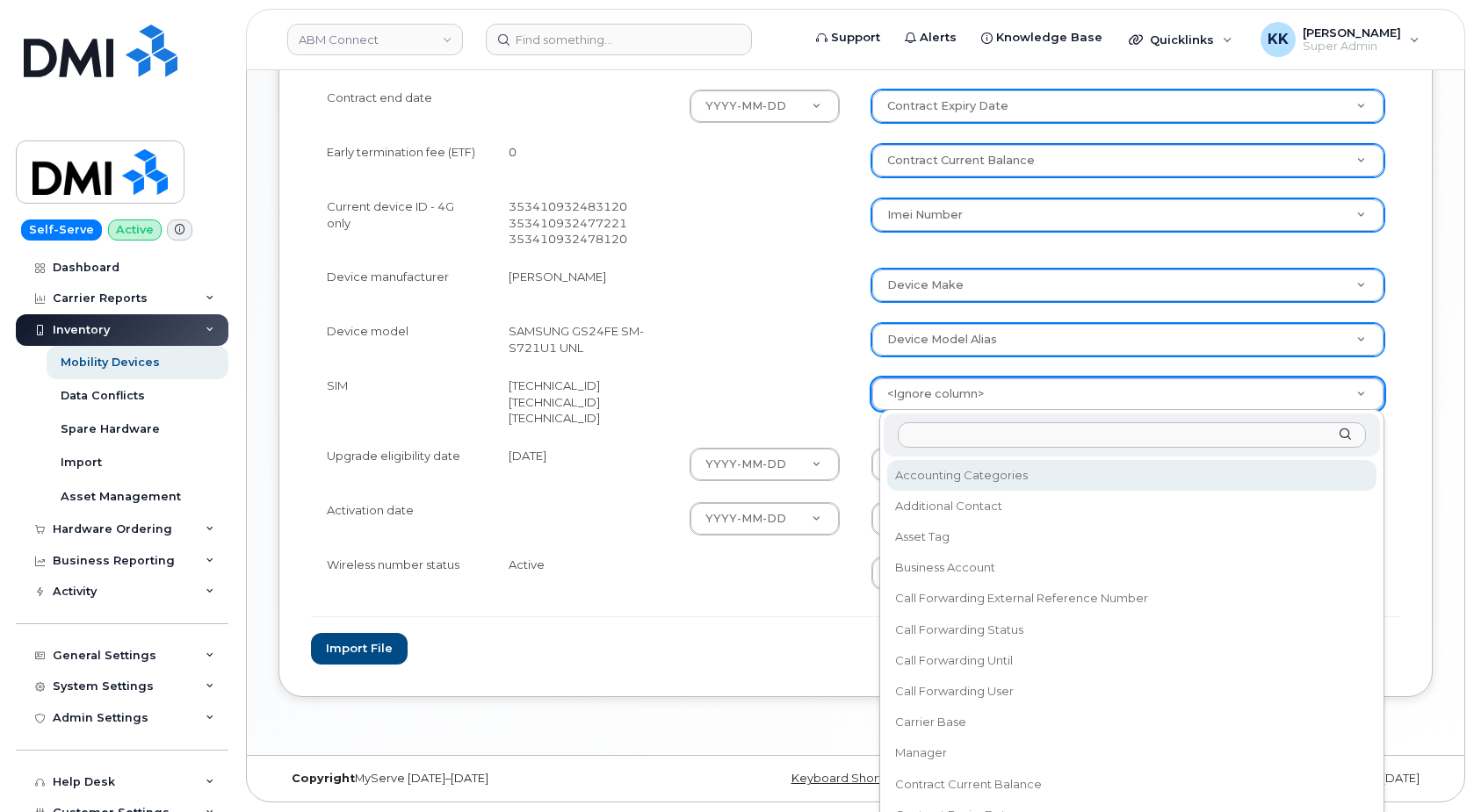
click at [916, 407] on body "ABM Connect Support Alerts Knowledge Base Quicklinks Suspend / Cancel Device Ch…" at bounding box center [737, 22] width 1474 height 1579
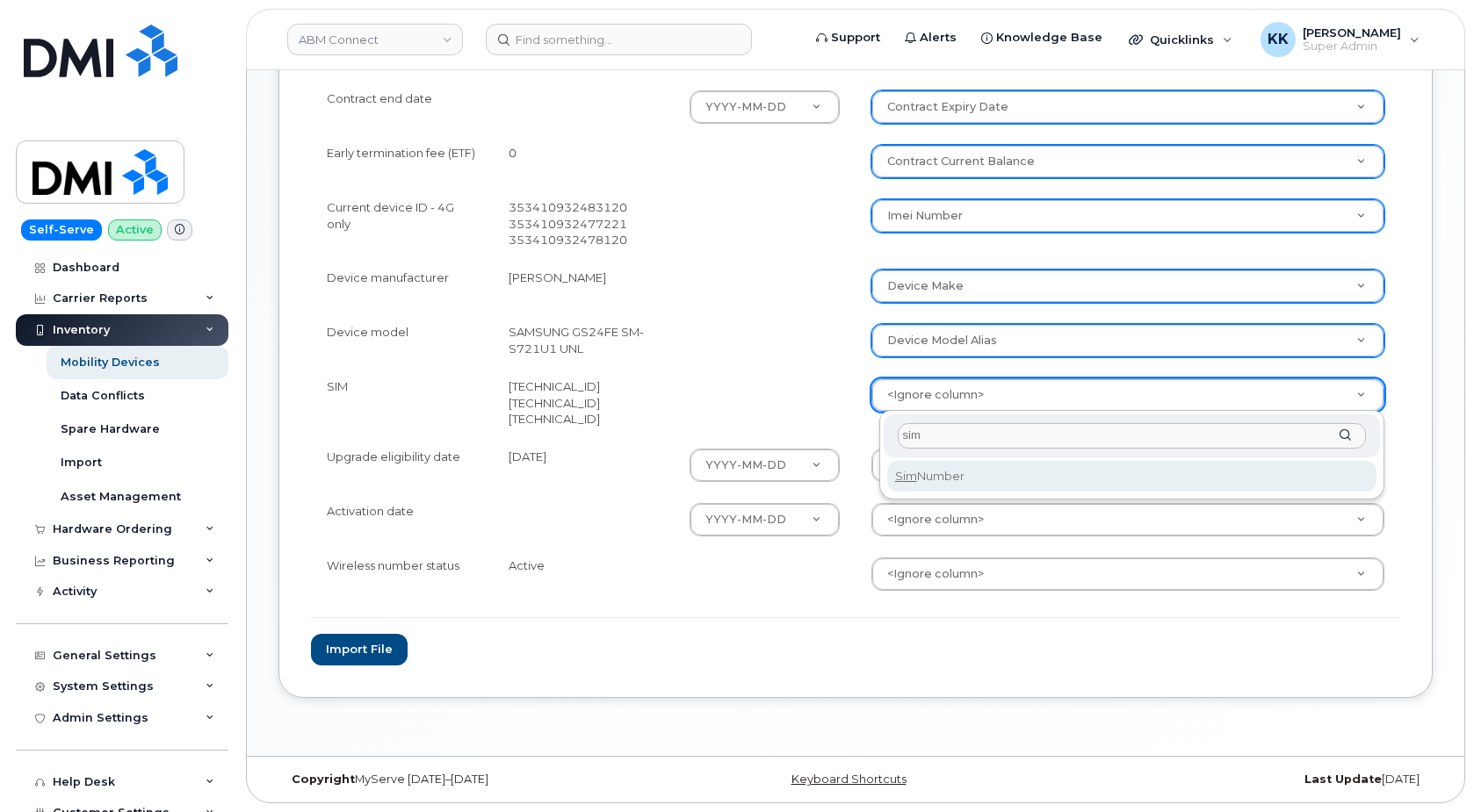
type input "sim"
select select "sim_number"
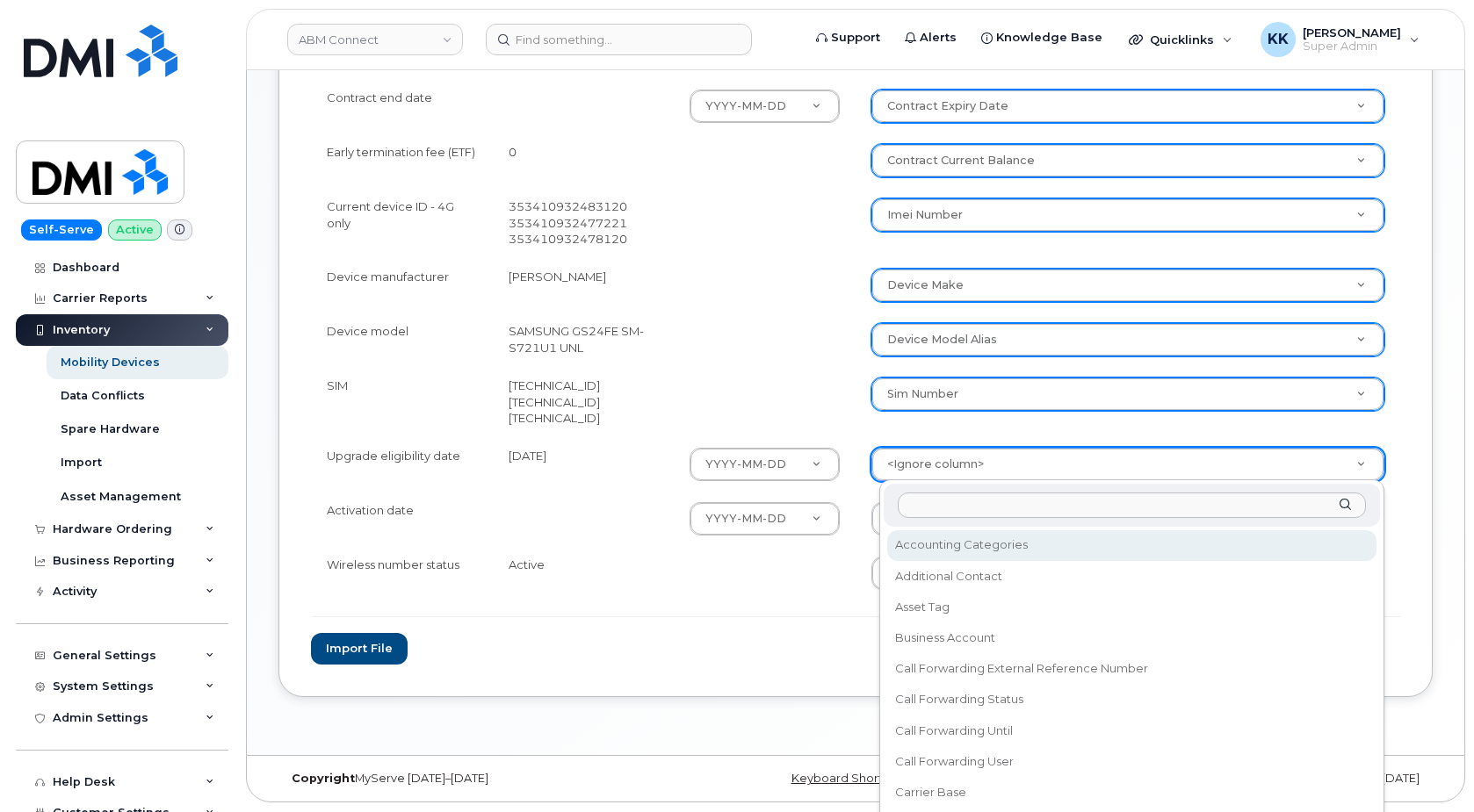
click at [934, 462] on body "ABM Connect Support Alerts Knowledge Base Quicklinks Suspend / Cancel Device Ch…" at bounding box center [737, 22] width 1474 height 1579
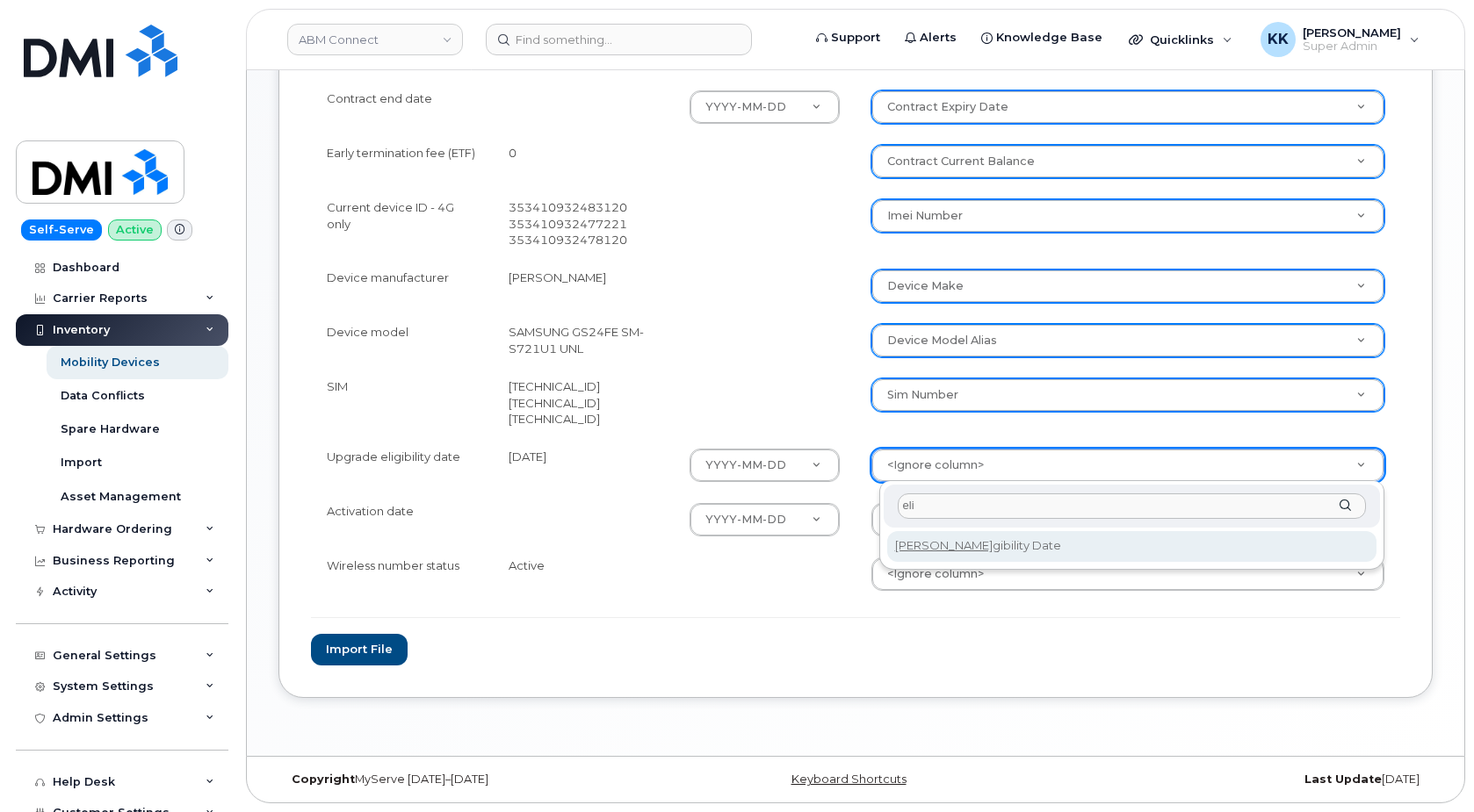
type input "eli"
select select "eligibility_date"
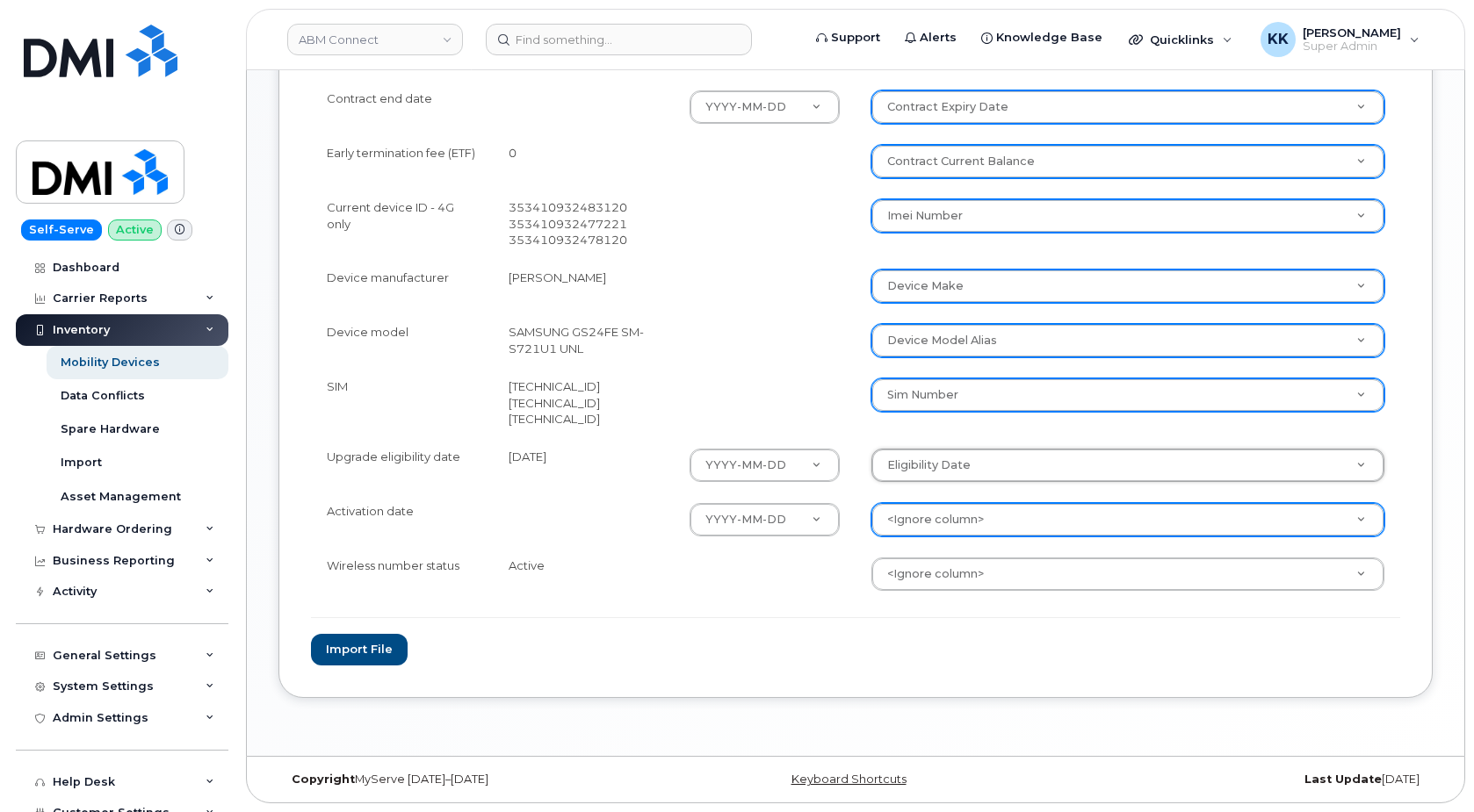
click at [945, 522] on body "ABM Connect Support Alerts Knowledge Base Quicklinks Suspend / Cancel Device Ch…" at bounding box center [737, 23] width 1474 height 1579
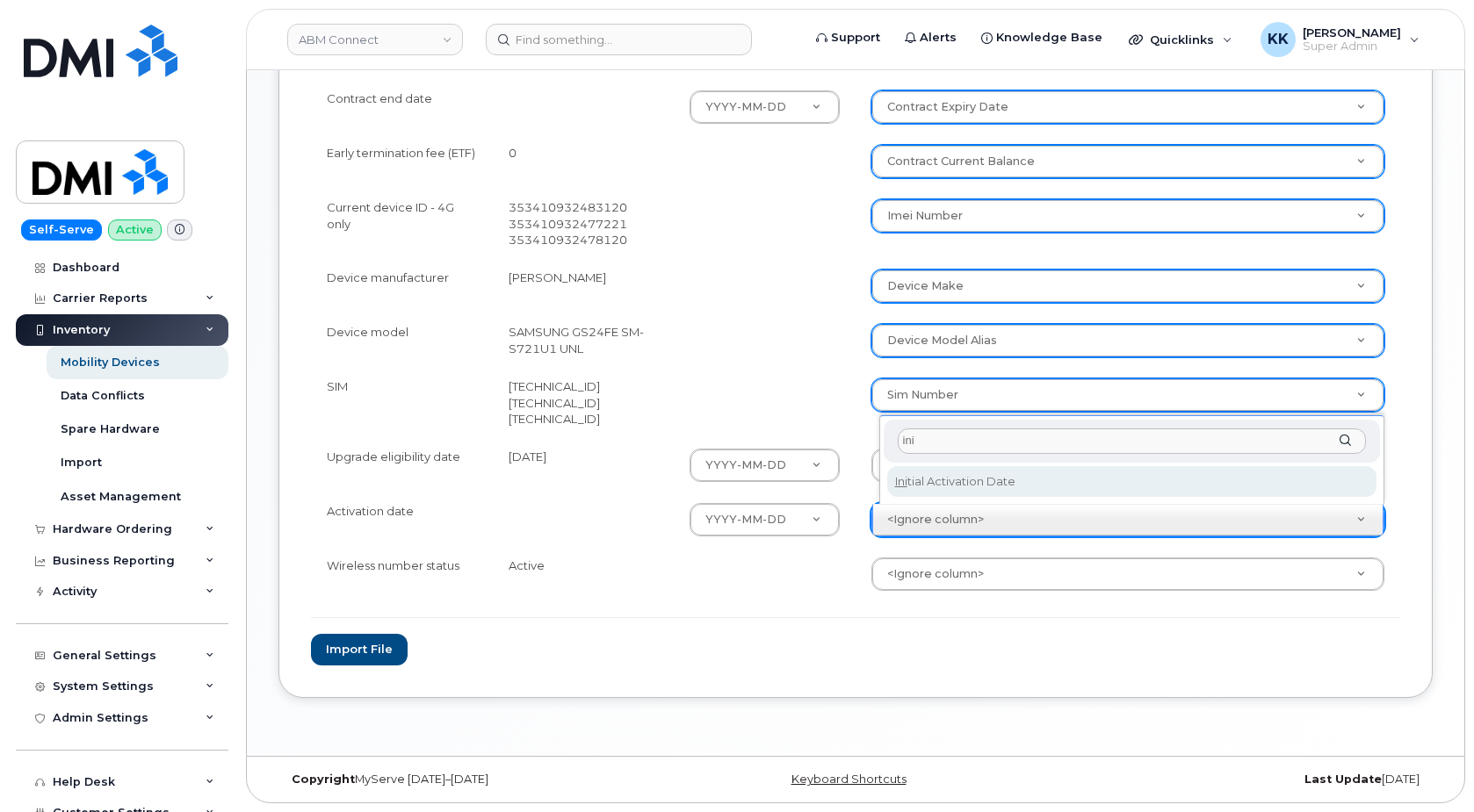
type input "ini"
select select "initial_activation_date"
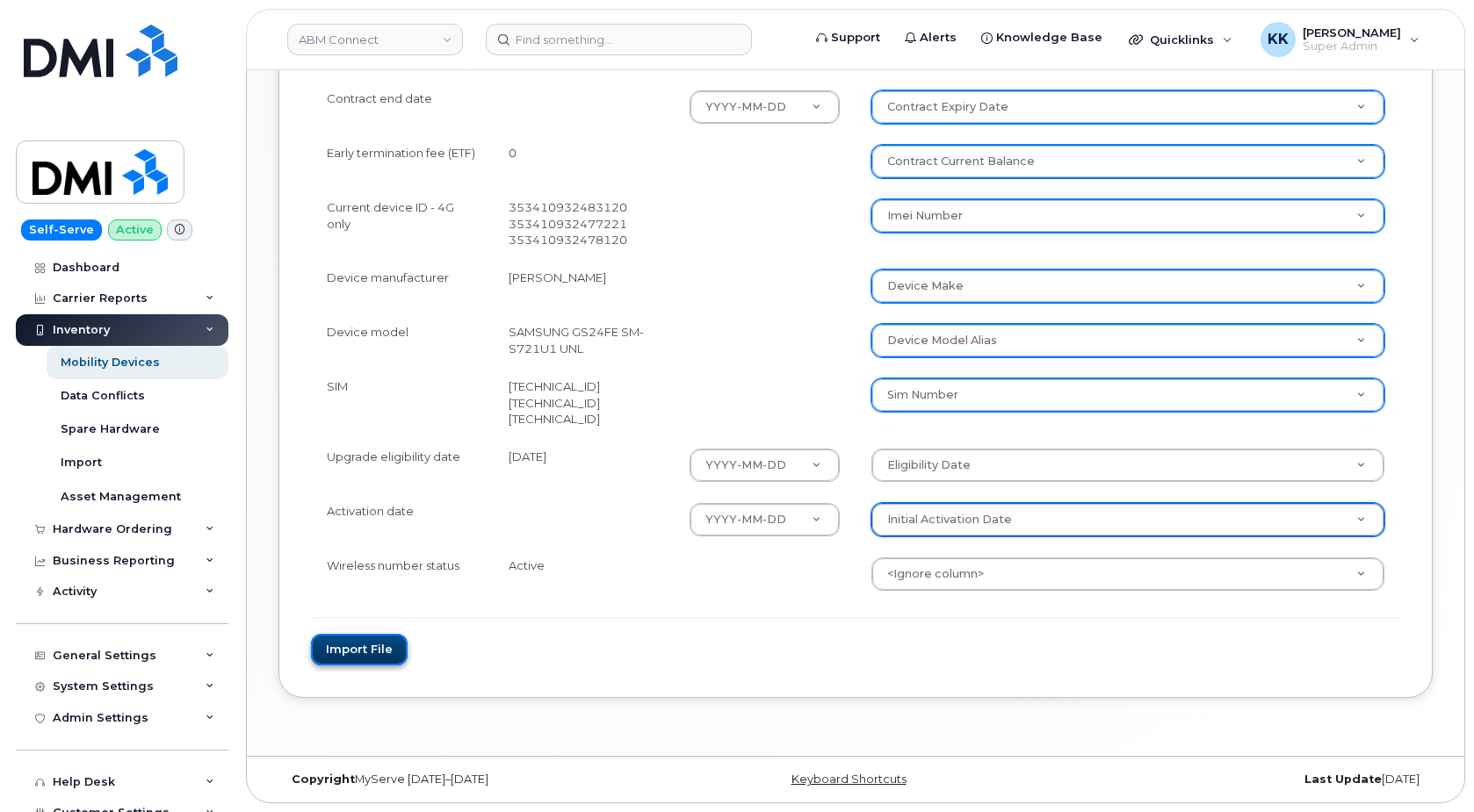
click at [389, 644] on button "Import file" at bounding box center [359, 649] width 97 height 33
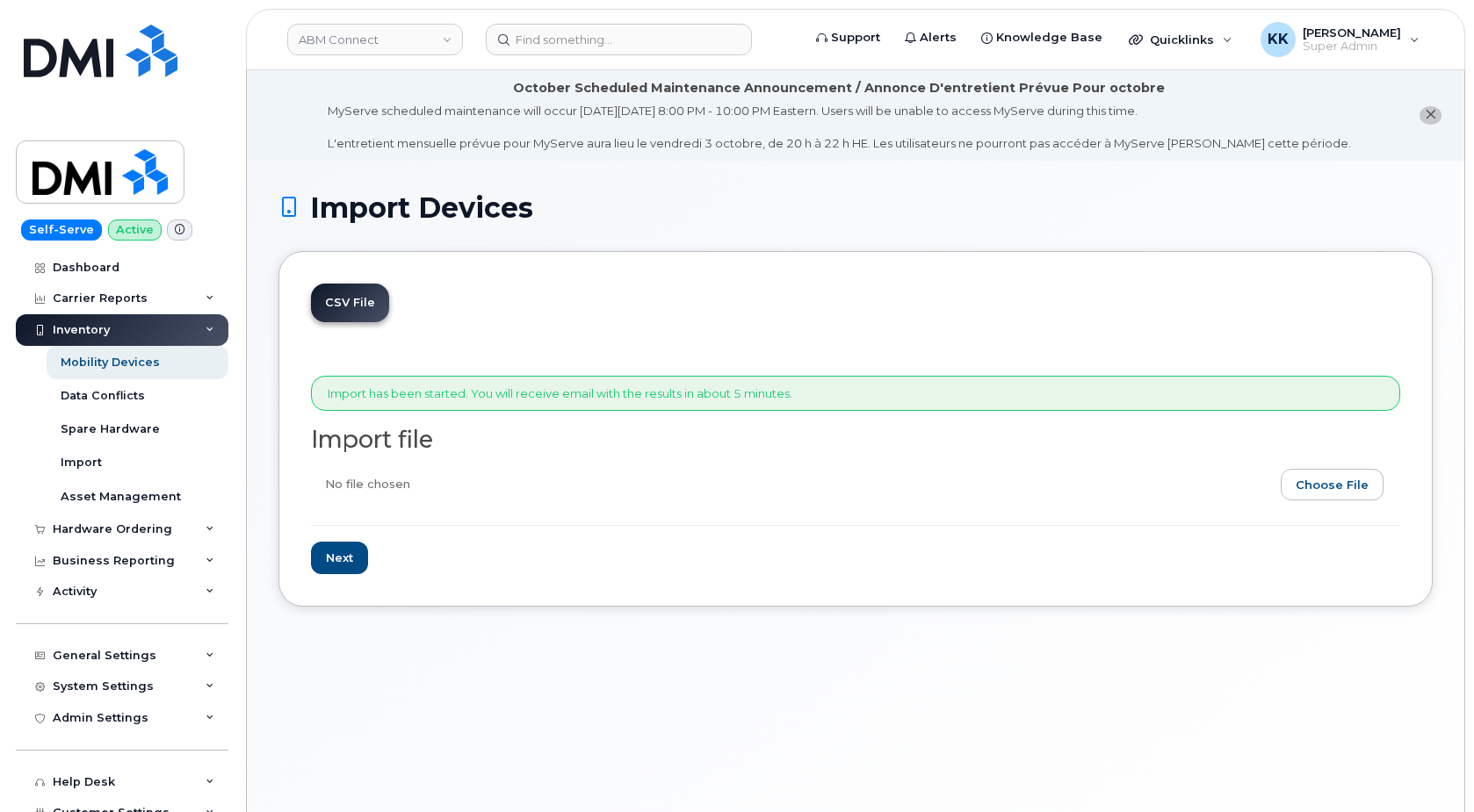
click at [1356, 477] on input "file" at bounding box center [848, 489] width 1075 height 40
type input "C:\fakepath\ABM Team Connect Verizon 2260 Inventory September 2025.csv"
click at [335, 560] on input "Next" at bounding box center [339, 558] width 57 height 33
type input "Loading..."
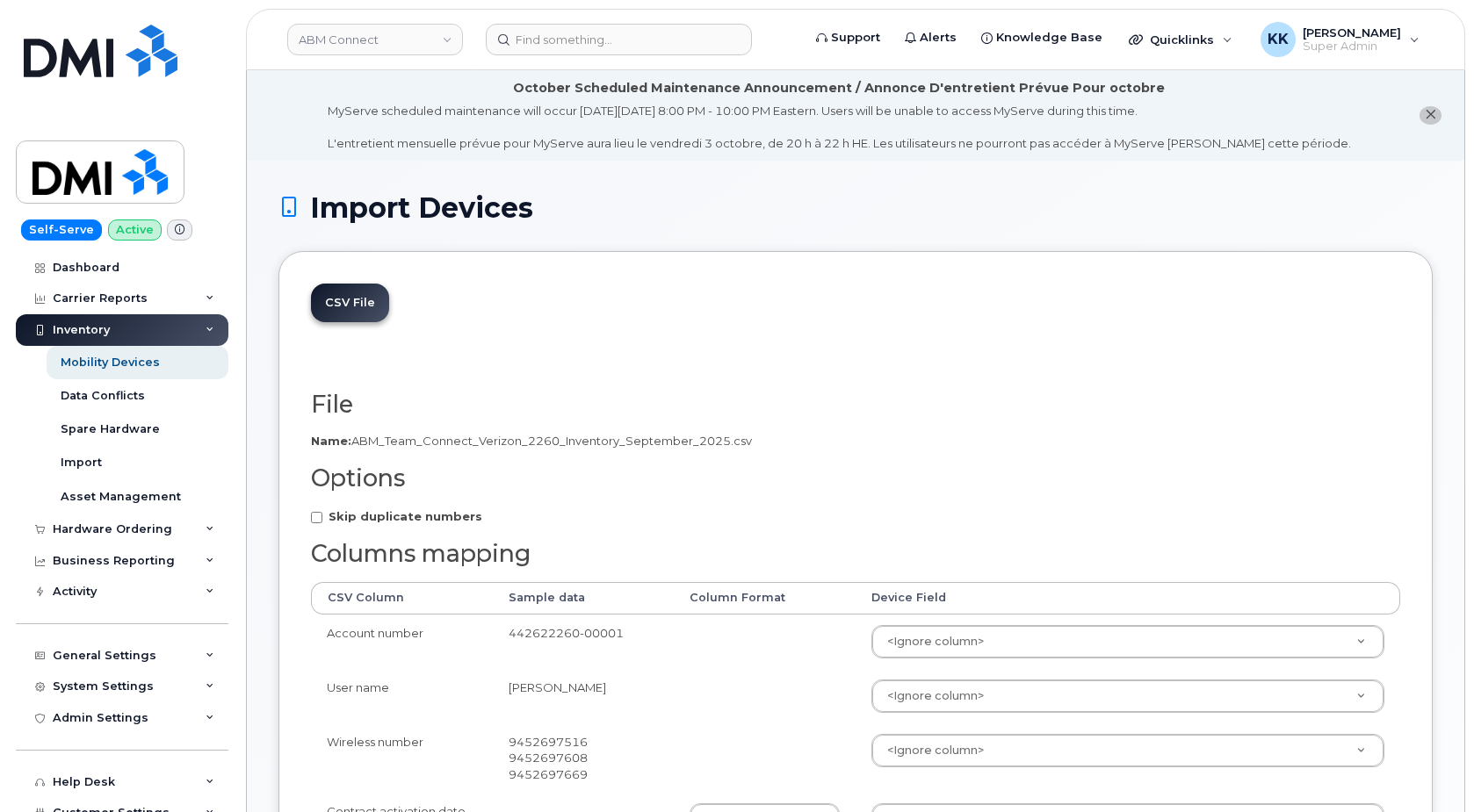
click at [389, 515] on strong "Skip duplicate numbers" at bounding box center [405, 516] width 154 height 14
click at [322, 515] on input "Skip duplicate numbers" at bounding box center [316, 517] width 12 height 12
checkbox input "true"
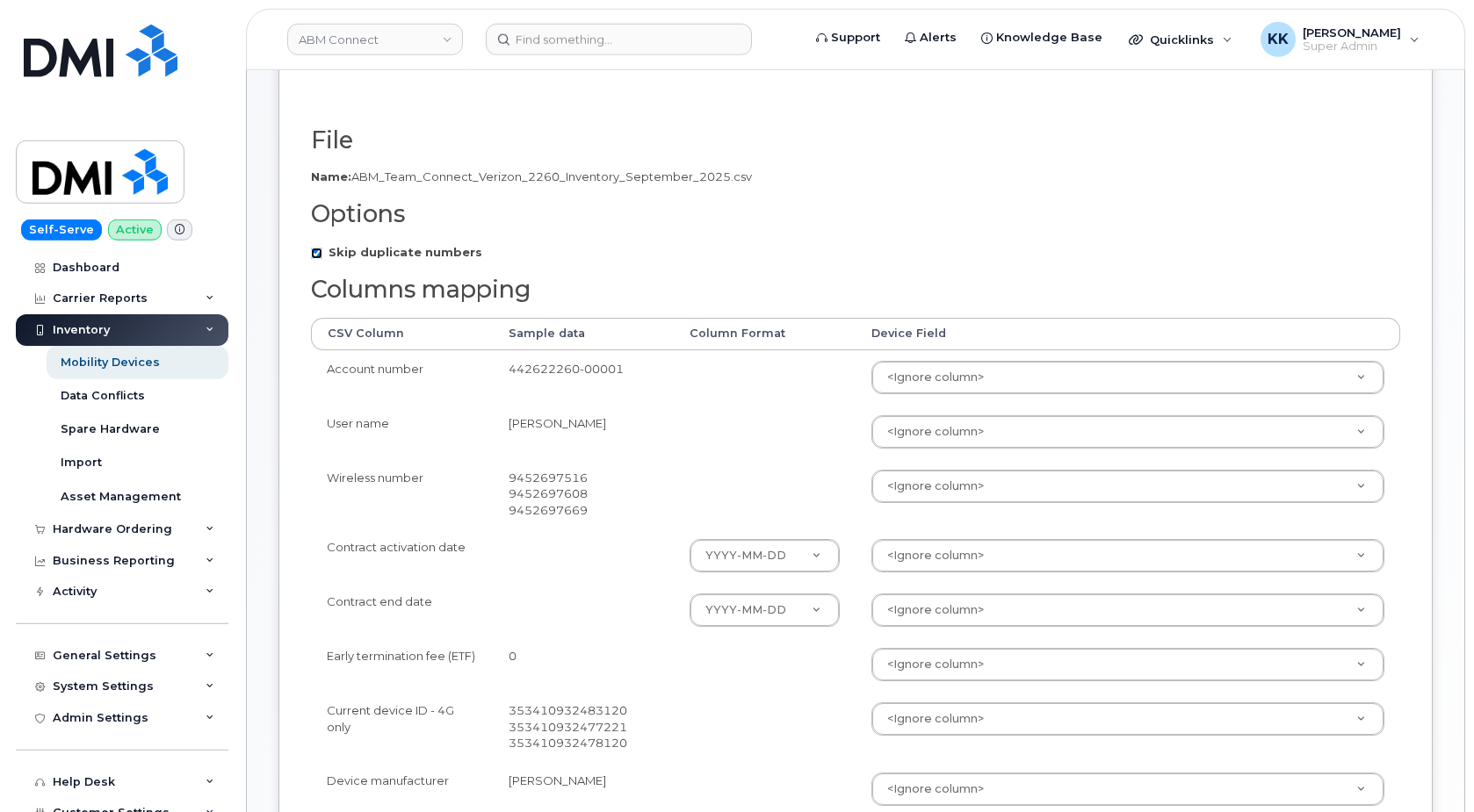
scroll to position [269, 0]
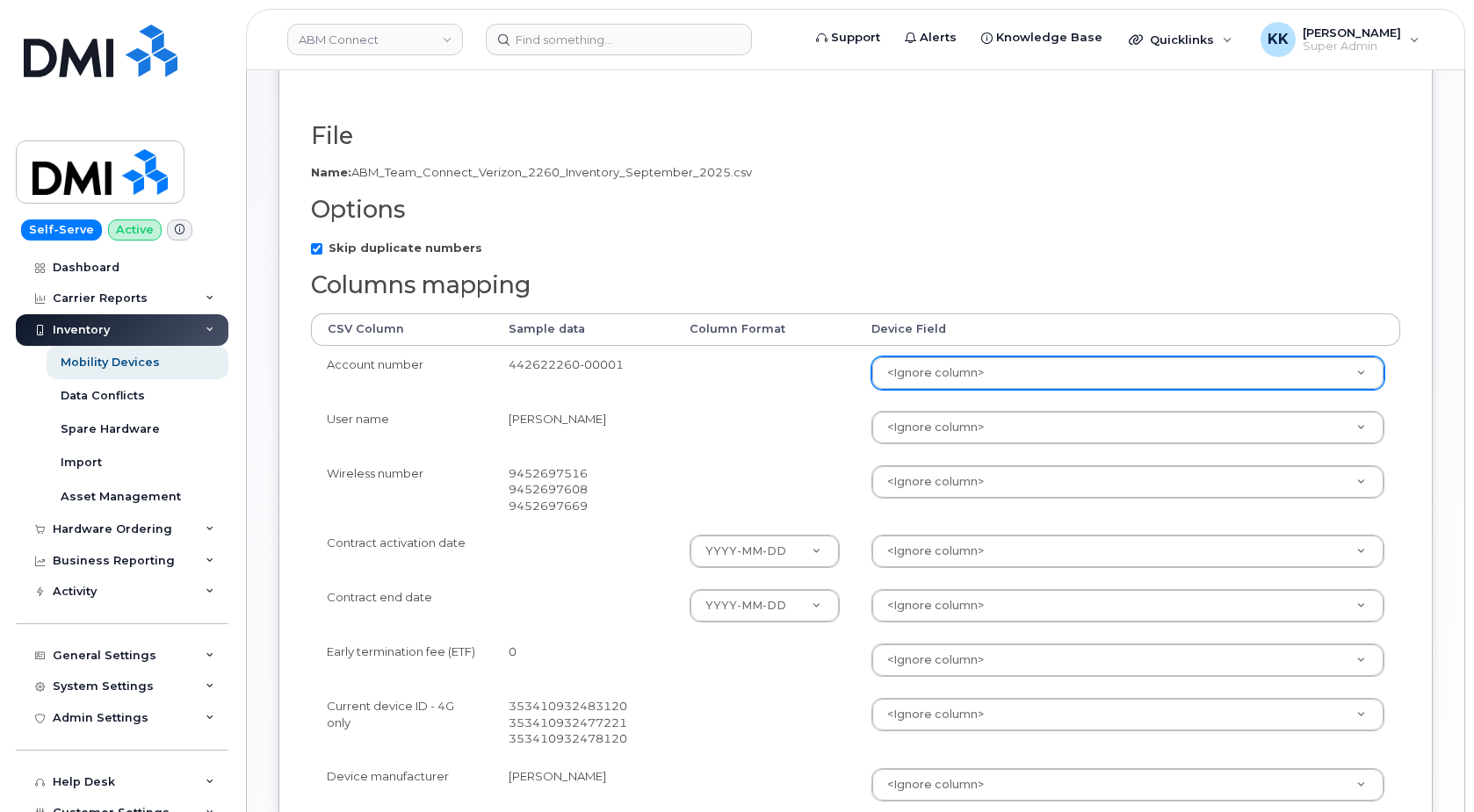
click at [947, 373] on body "ABM Connect Support Alerts Knowledge Base Quicklinks Suspend / Cancel Device Ch…" at bounding box center [737, 520] width 1474 height 1579
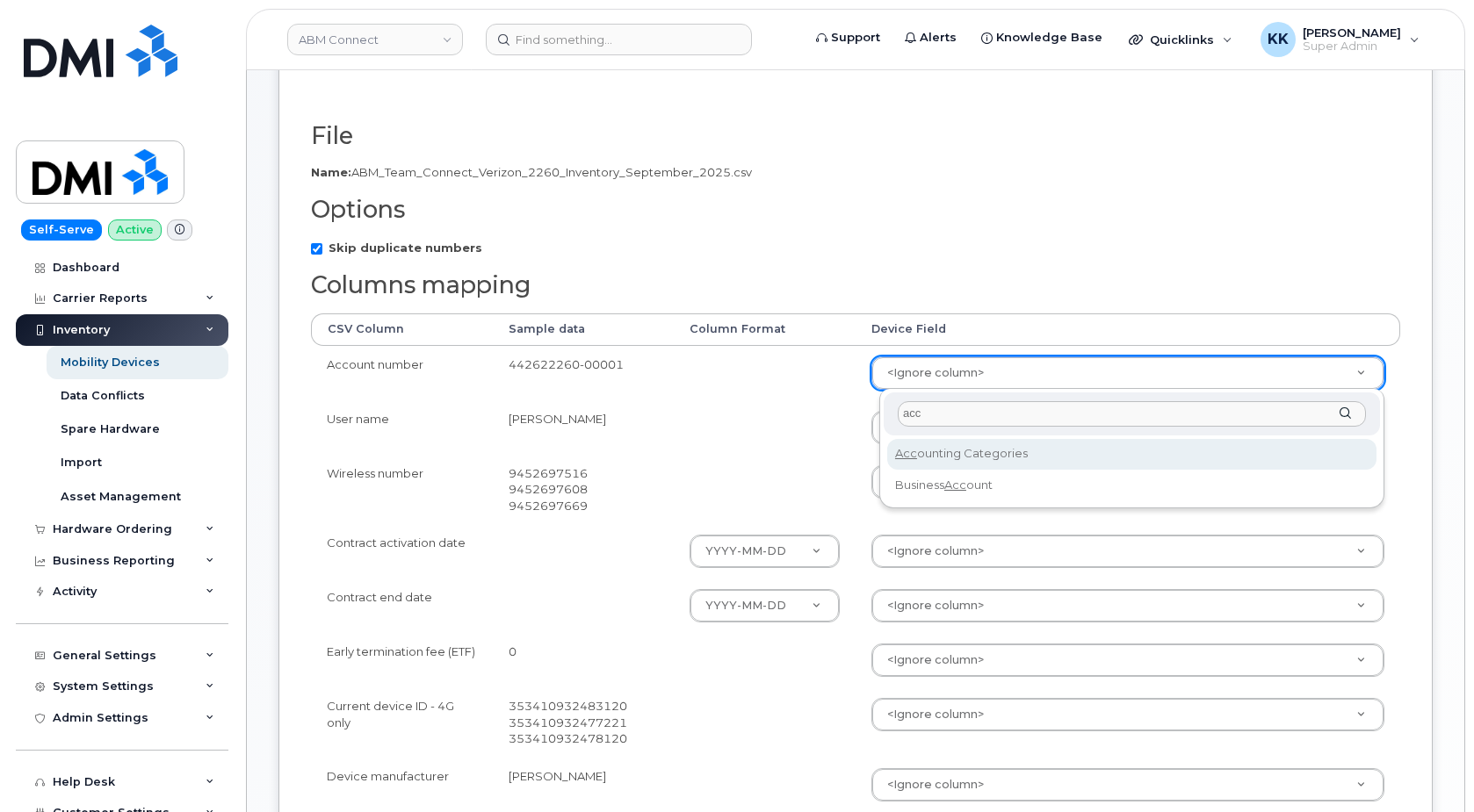
type input "acc"
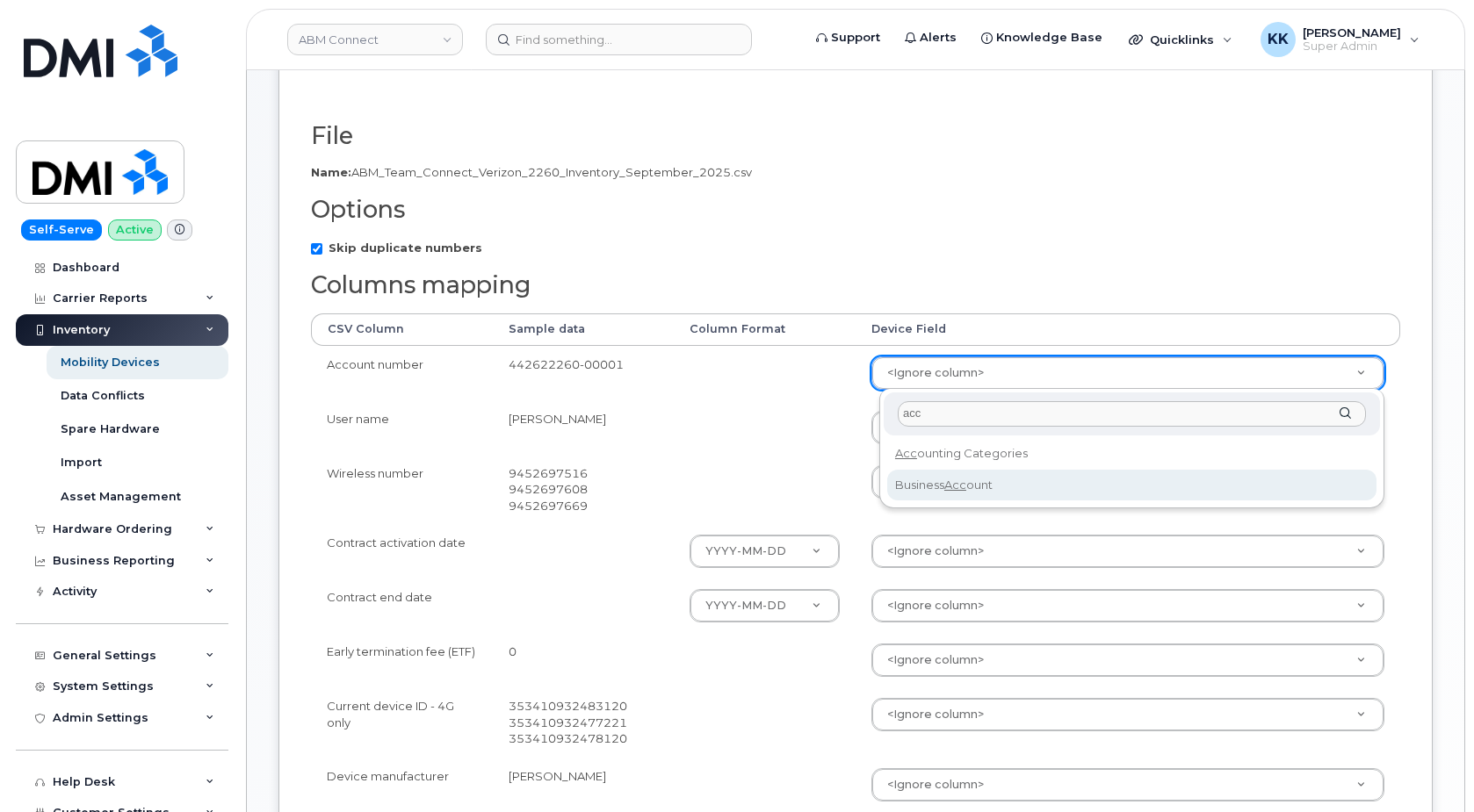
select select "business_account_id"
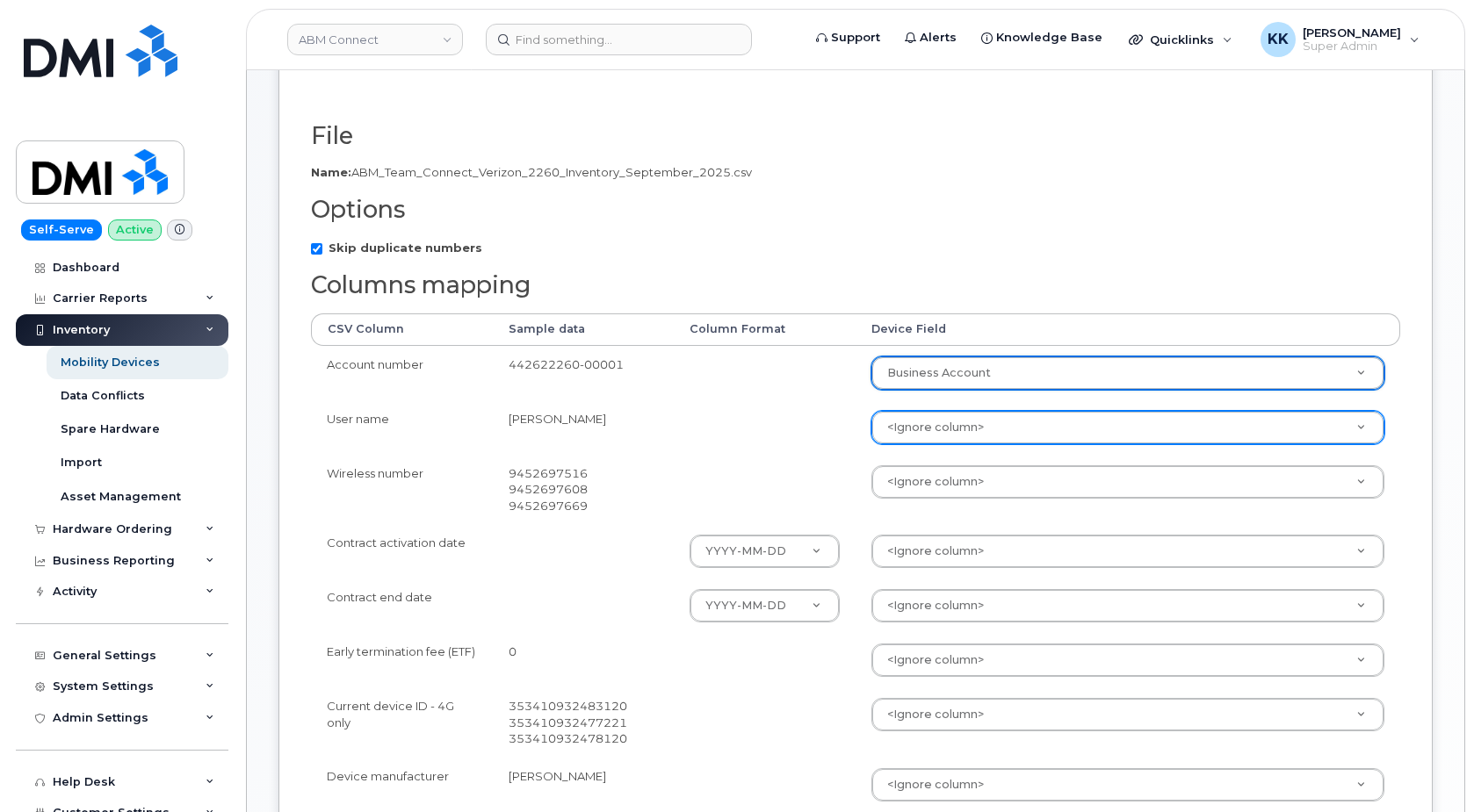
click at [956, 430] on body "ABM Connect Support Alerts Knowledge Base Quicklinks Suspend / Cancel Device Ch…" at bounding box center [737, 520] width 1474 height 1579
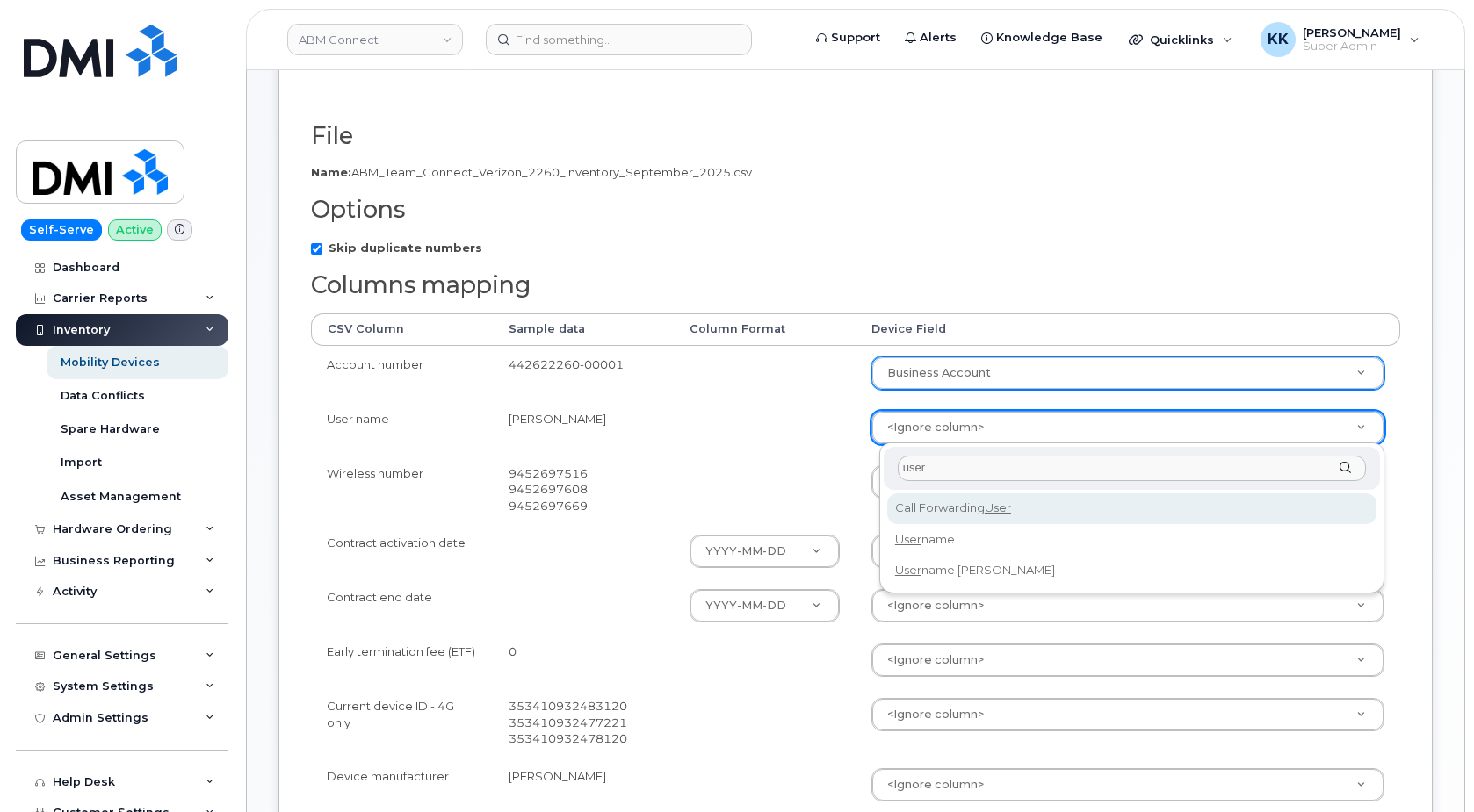
type input "user"
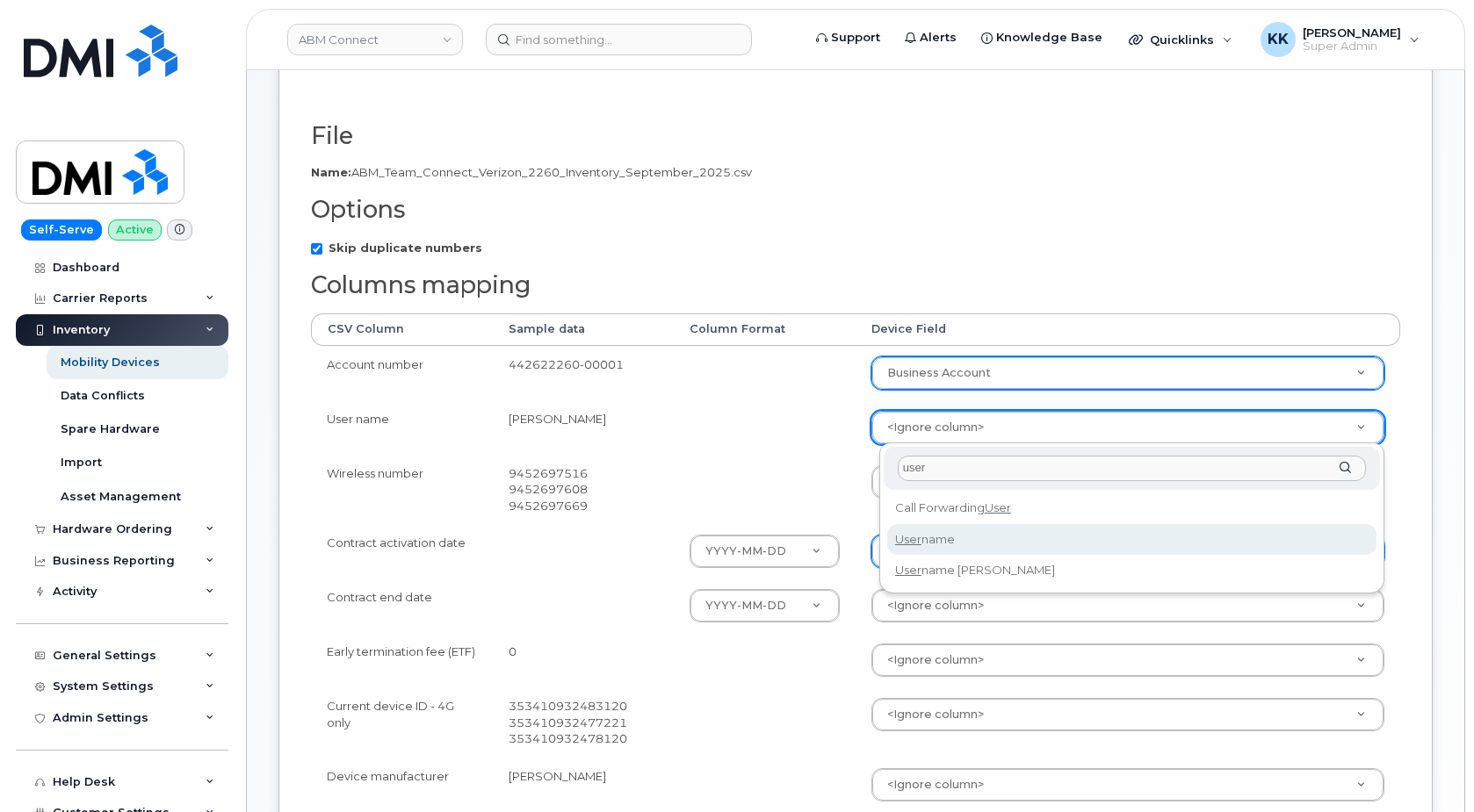
select select "username"
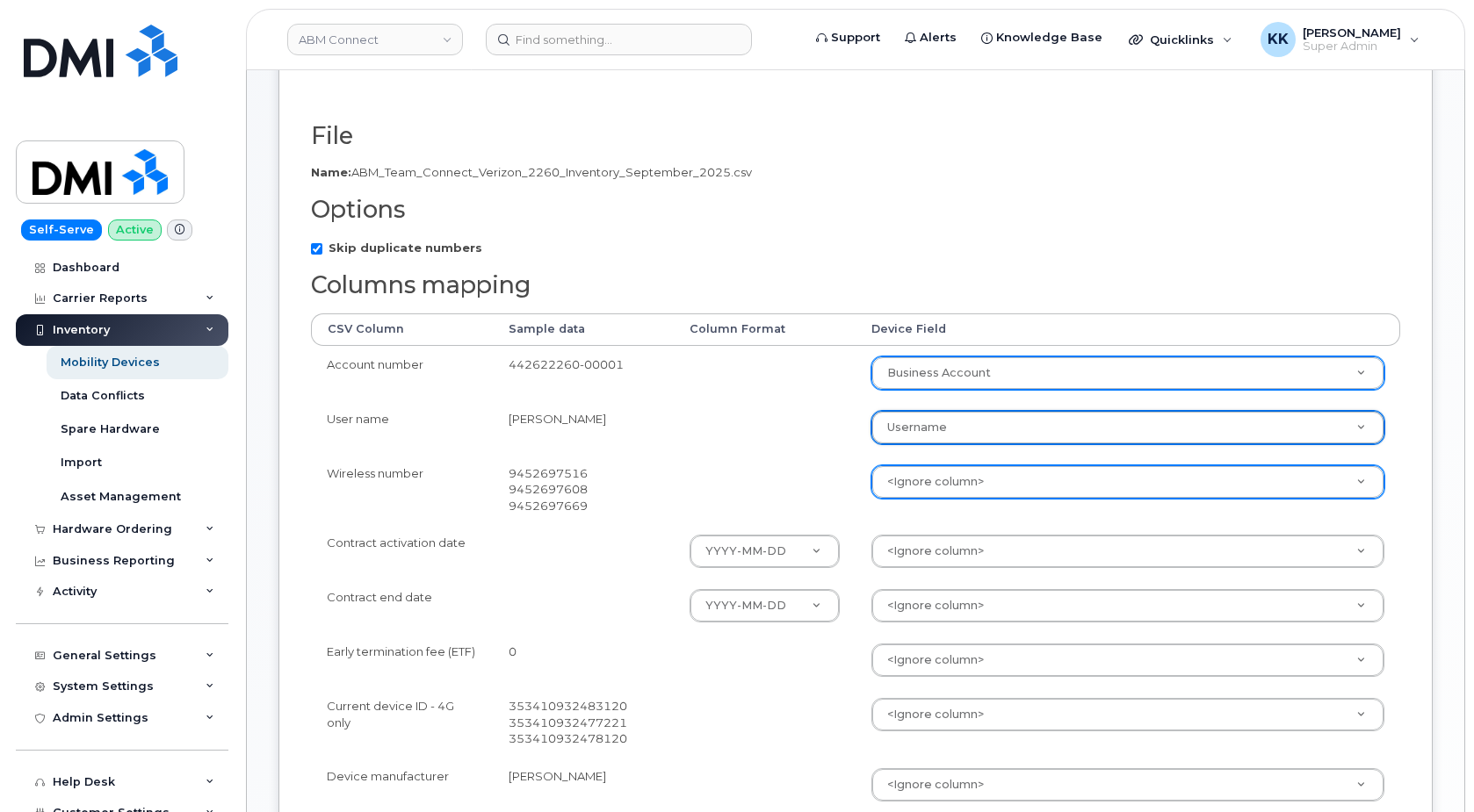
click at [940, 485] on body "ABM Connect Support Alerts Knowledge Base Quicklinks Suspend / Cancel Device Ch…" at bounding box center [737, 520] width 1474 height 1579
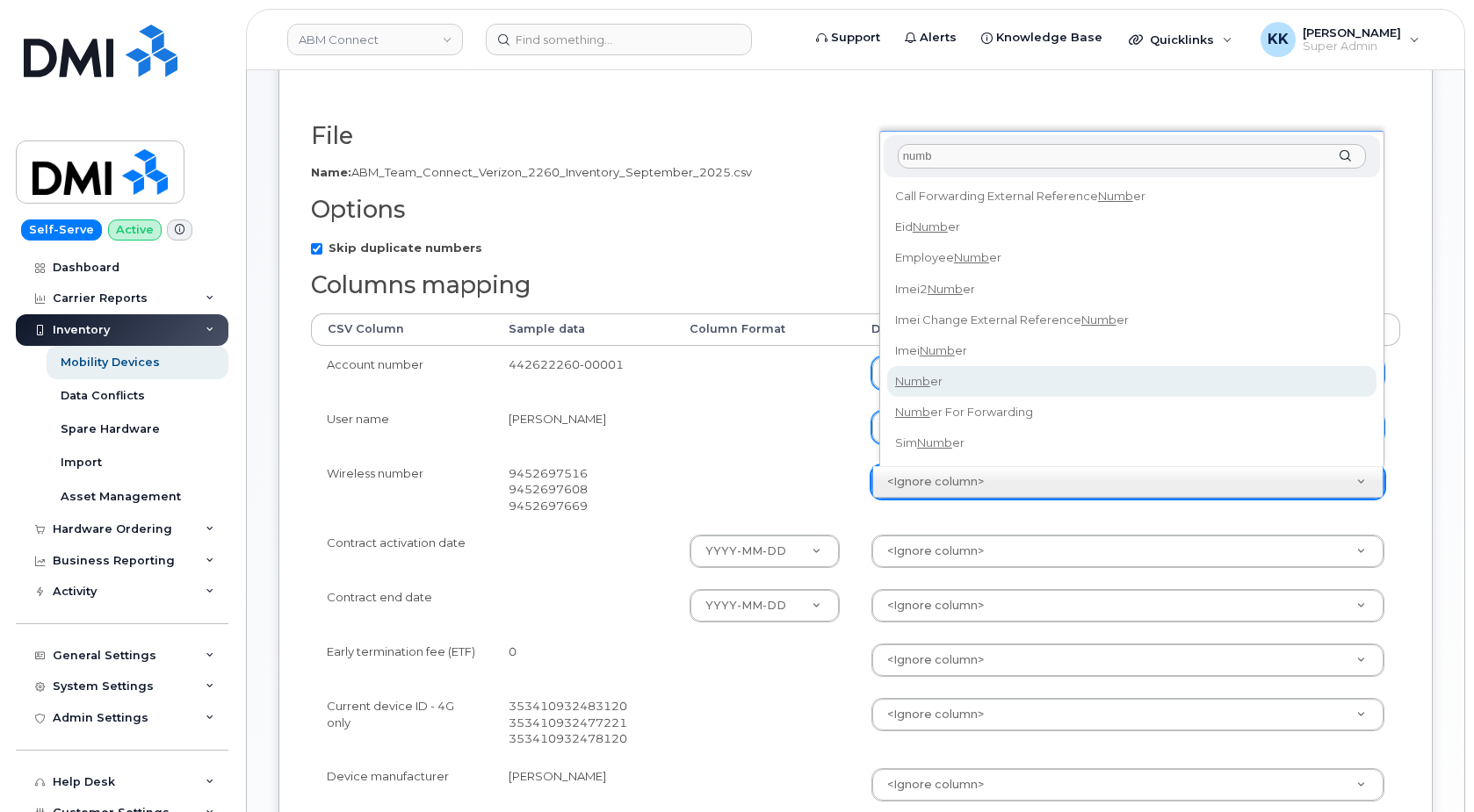
type input "numb"
select select "number"
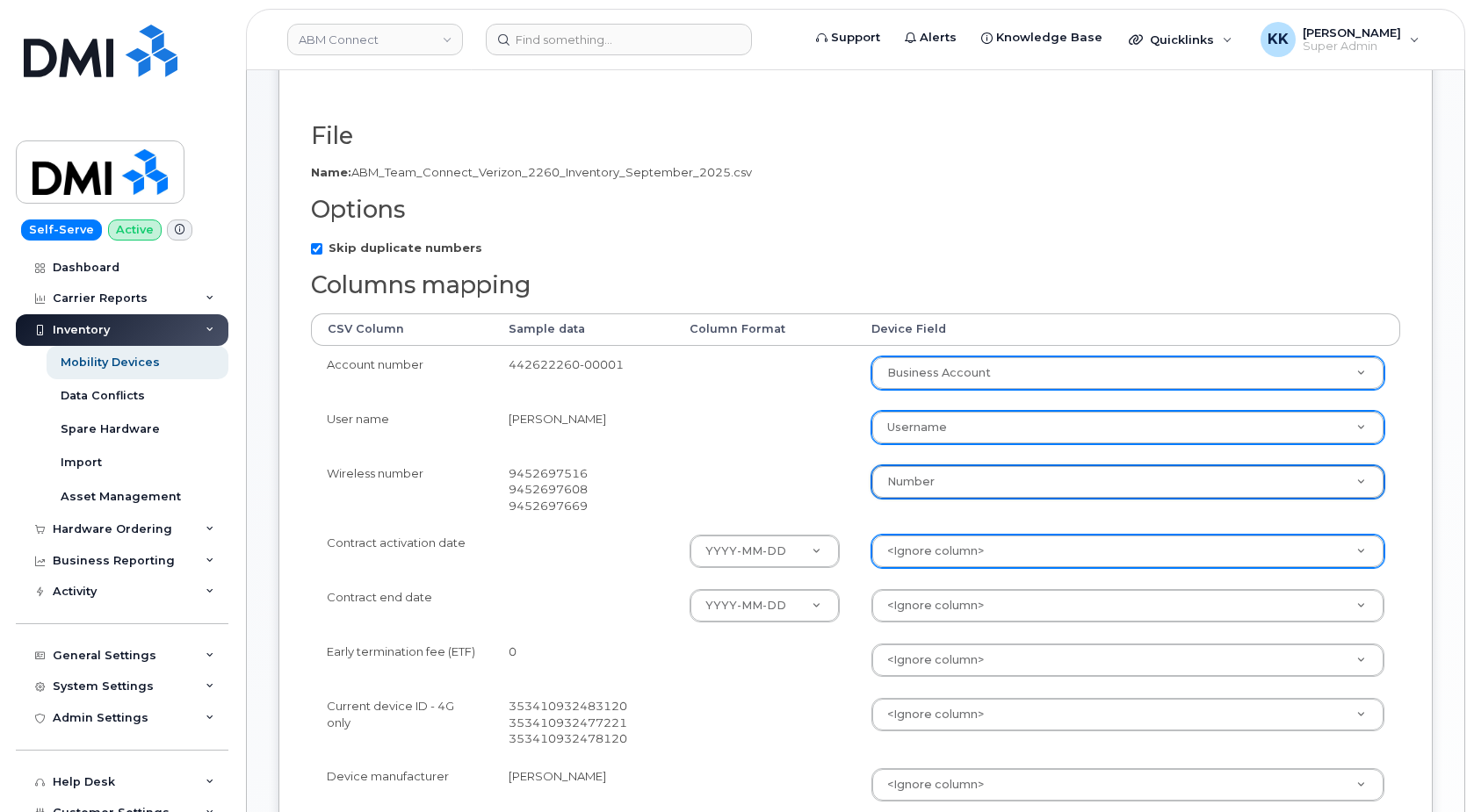
click at [926, 557] on body "ABM Connect Support Alerts Knowledge Base Quicklinks Suspend / Cancel Device Ch…" at bounding box center [737, 520] width 1474 height 1579
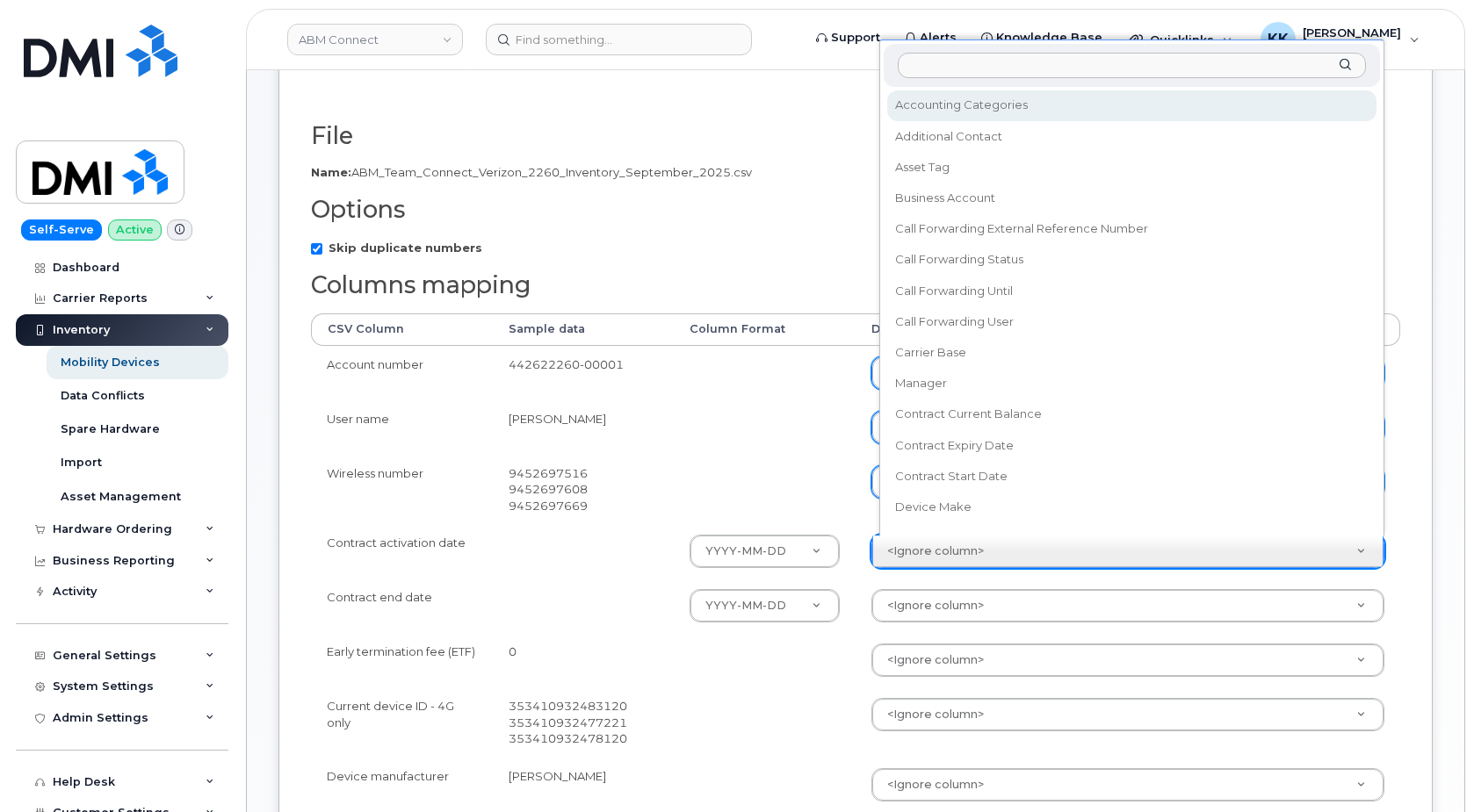
scroll to position [16, 0]
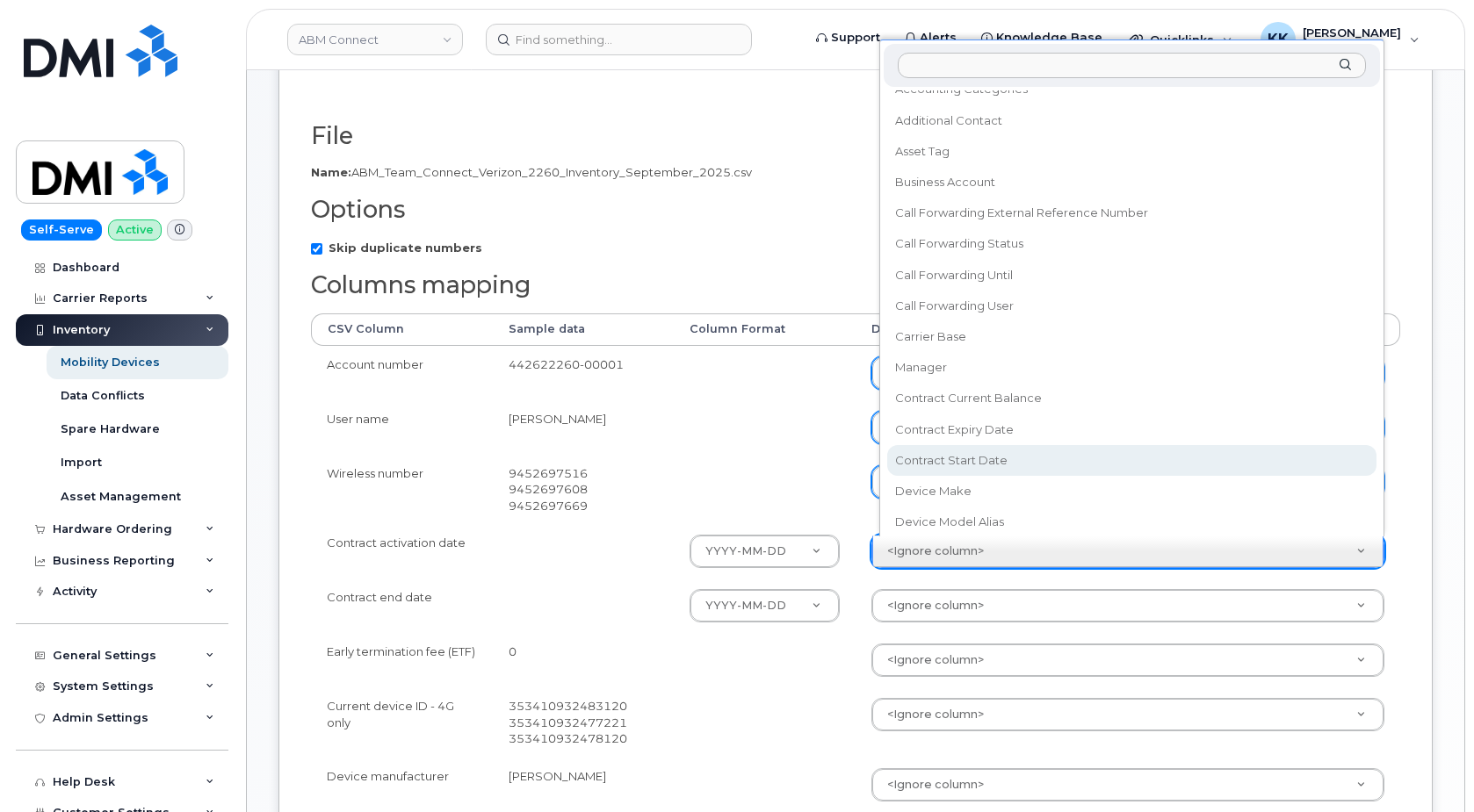
select select "contract_start_date"
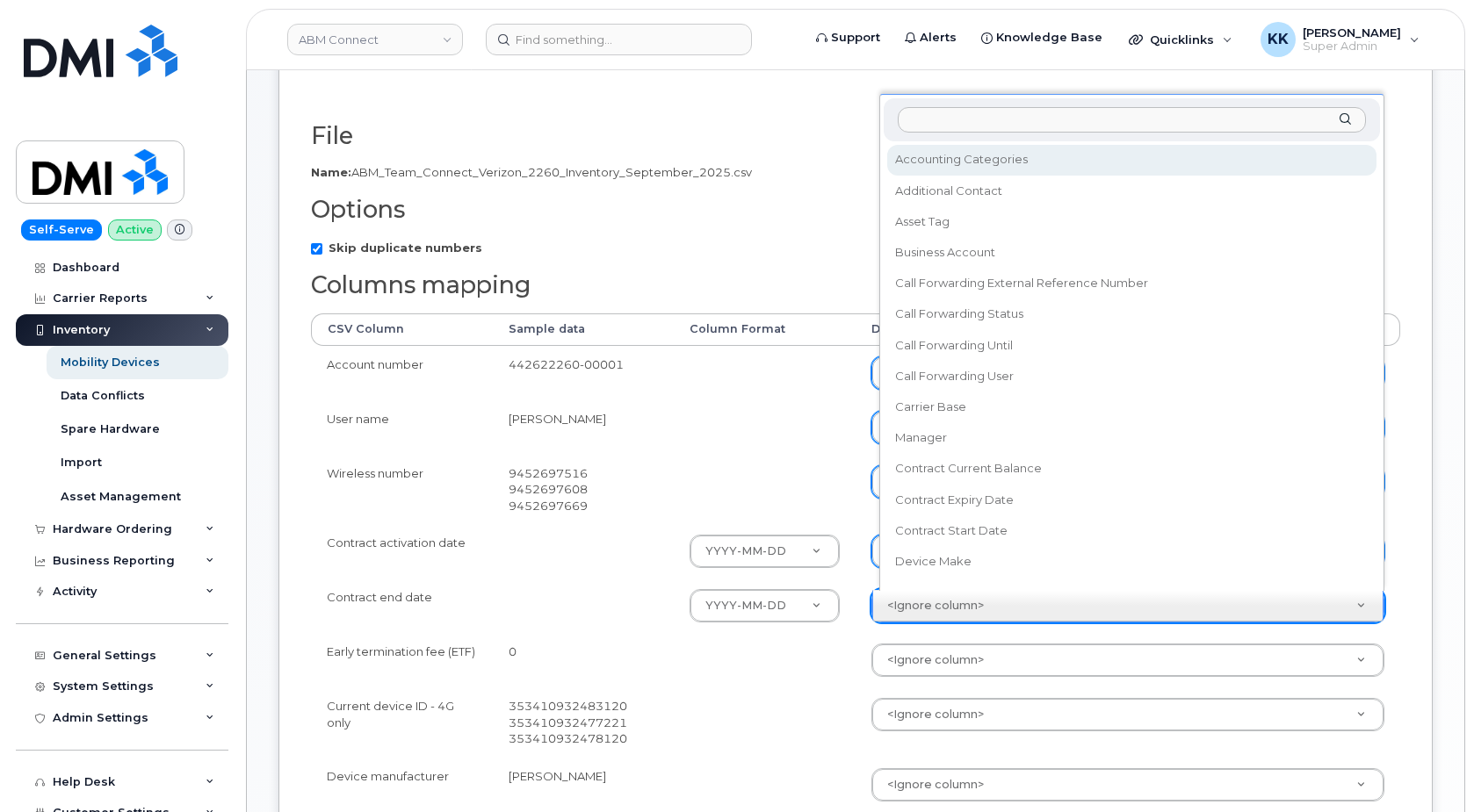
click at [942, 607] on body "ABM Connect Support Alerts Knowledge Base Quicklinks Suspend / Cancel Device Ch…" at bounding box center [737, 520] width 1474 height 1579
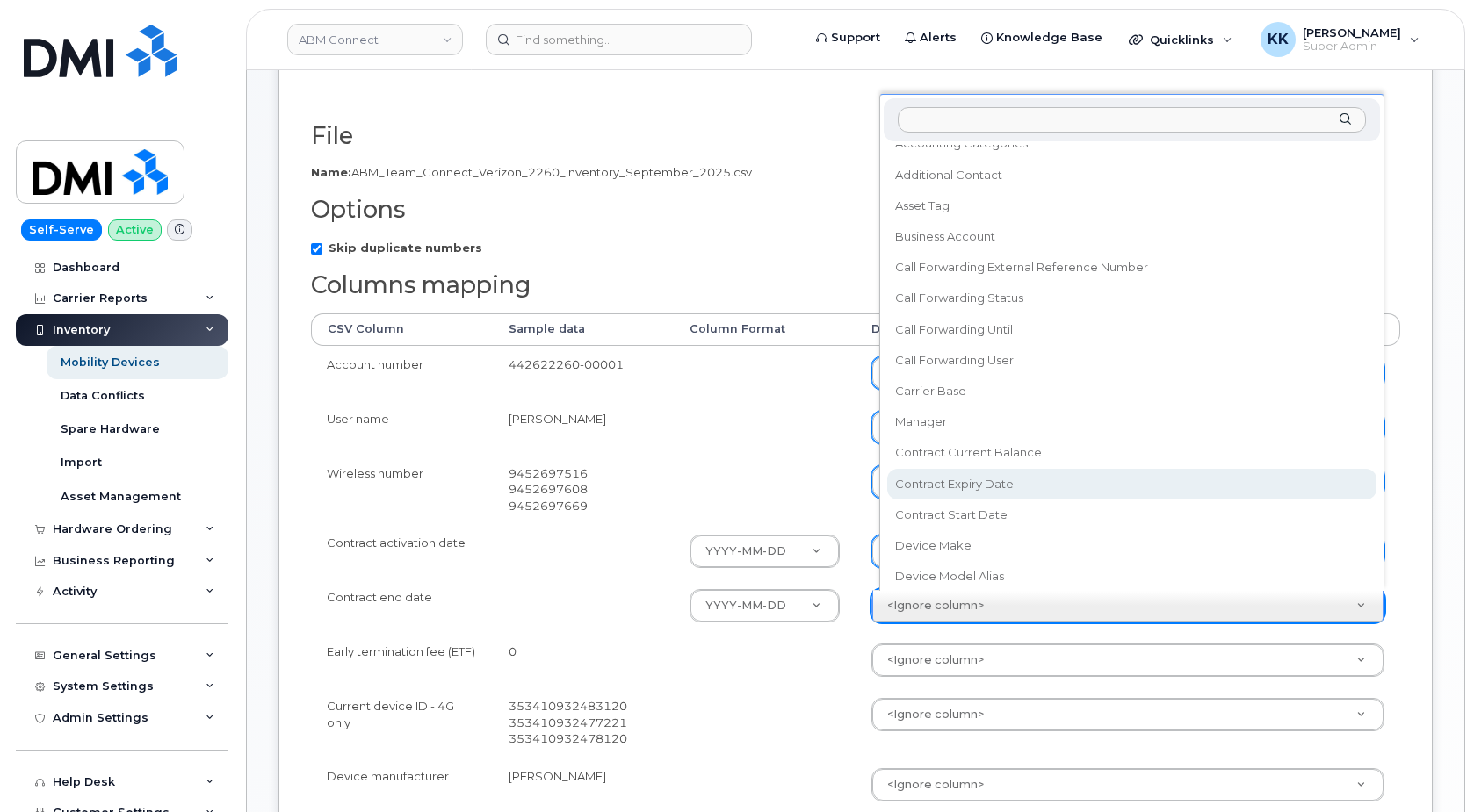
select select "contract_expiry_date"
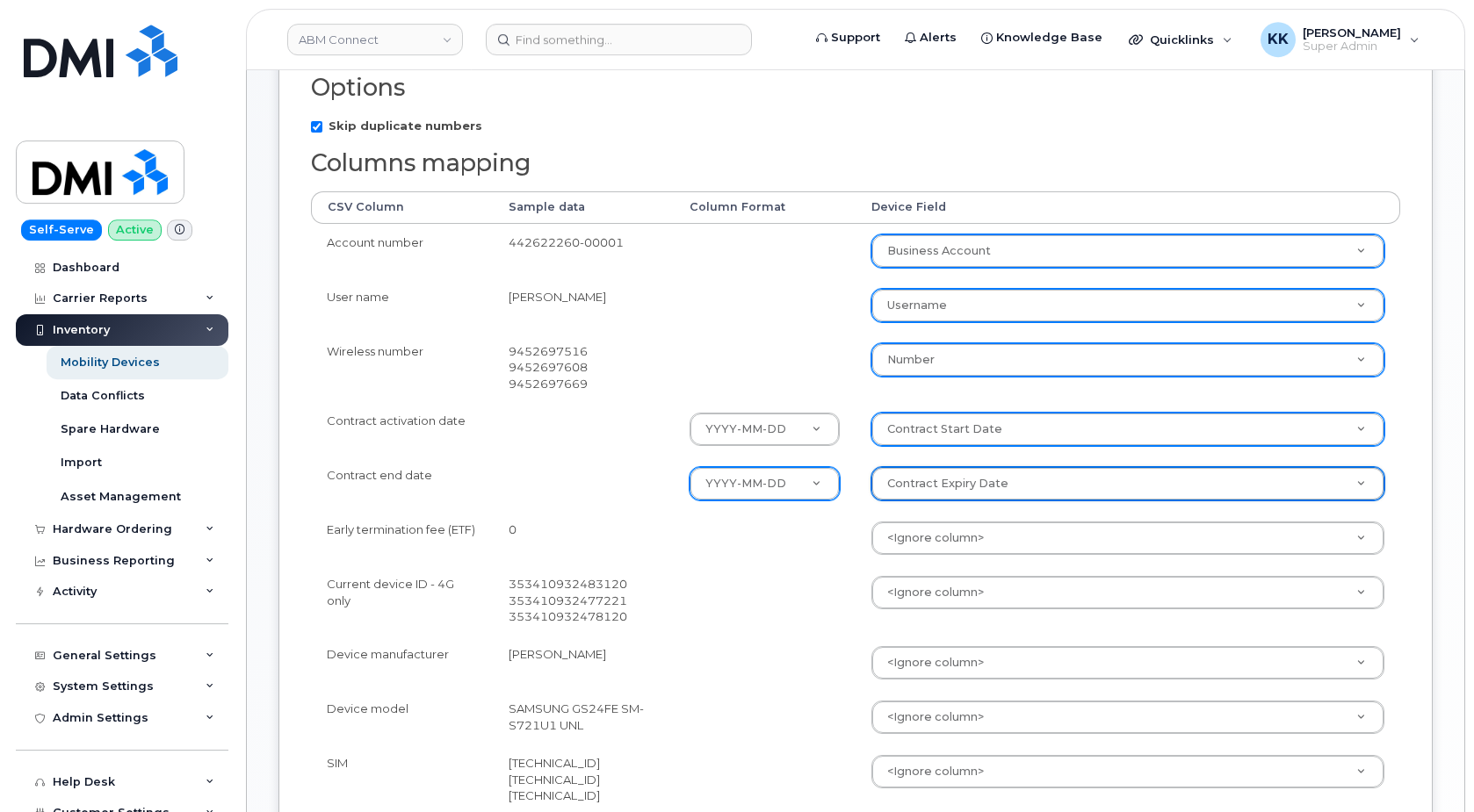
scroll to position [447, 0]
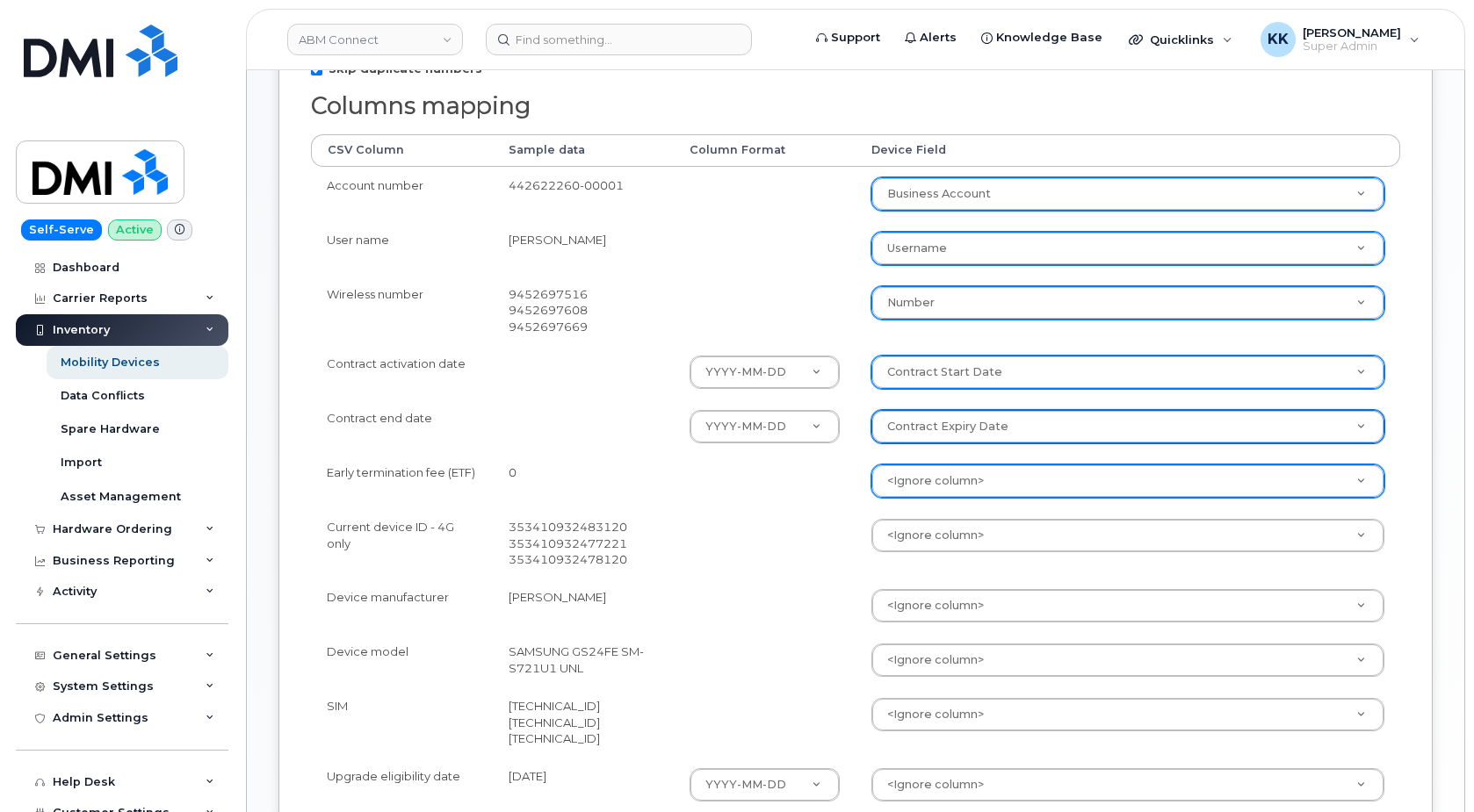
click at [931, 481] on body "ABM Connect Support Alerts Knowledge Base Quicklinks Suspend / Cancel Device Ch…" at bounding box center [737, 342] width 1474 height 1579
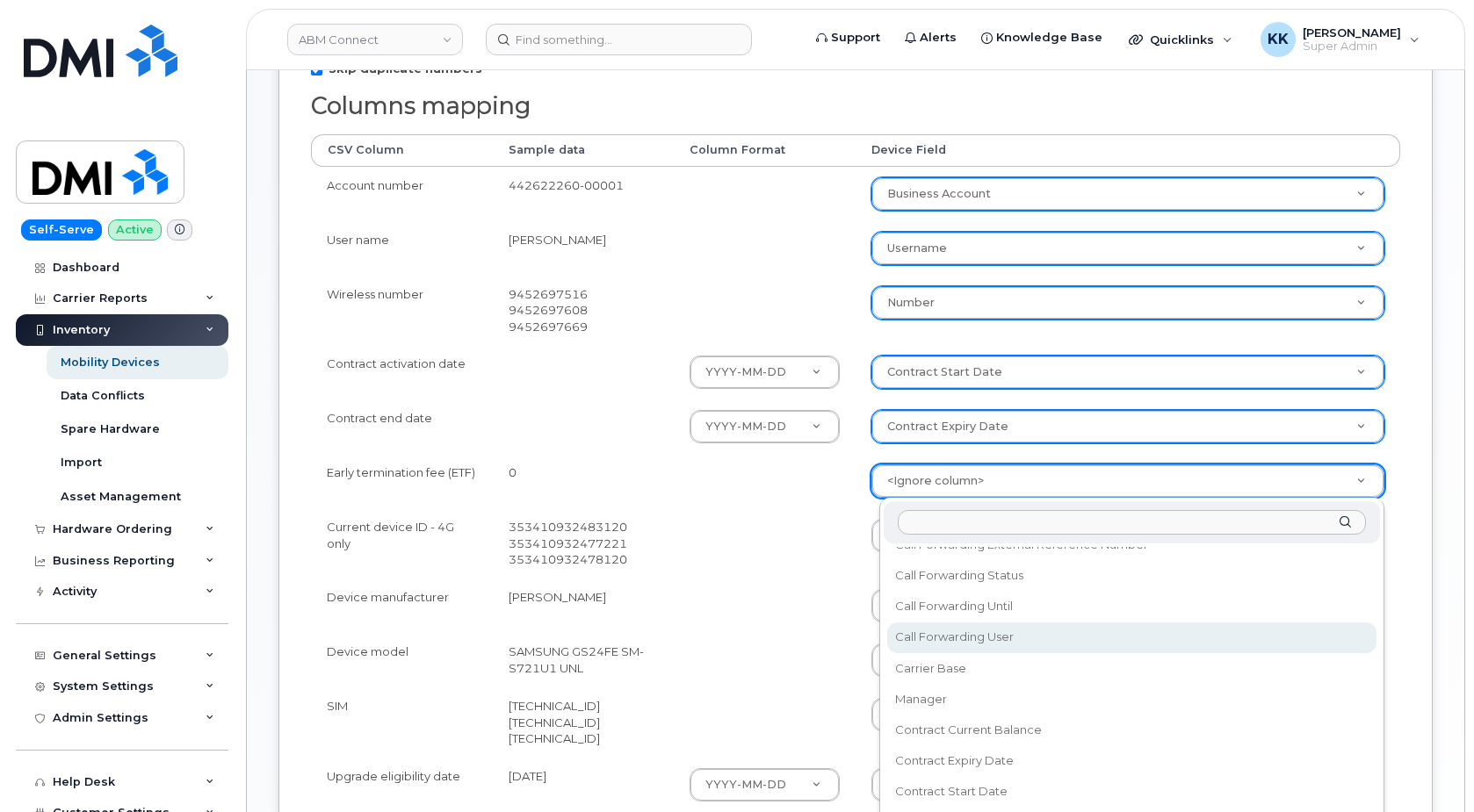
scroll to position [169, 0]
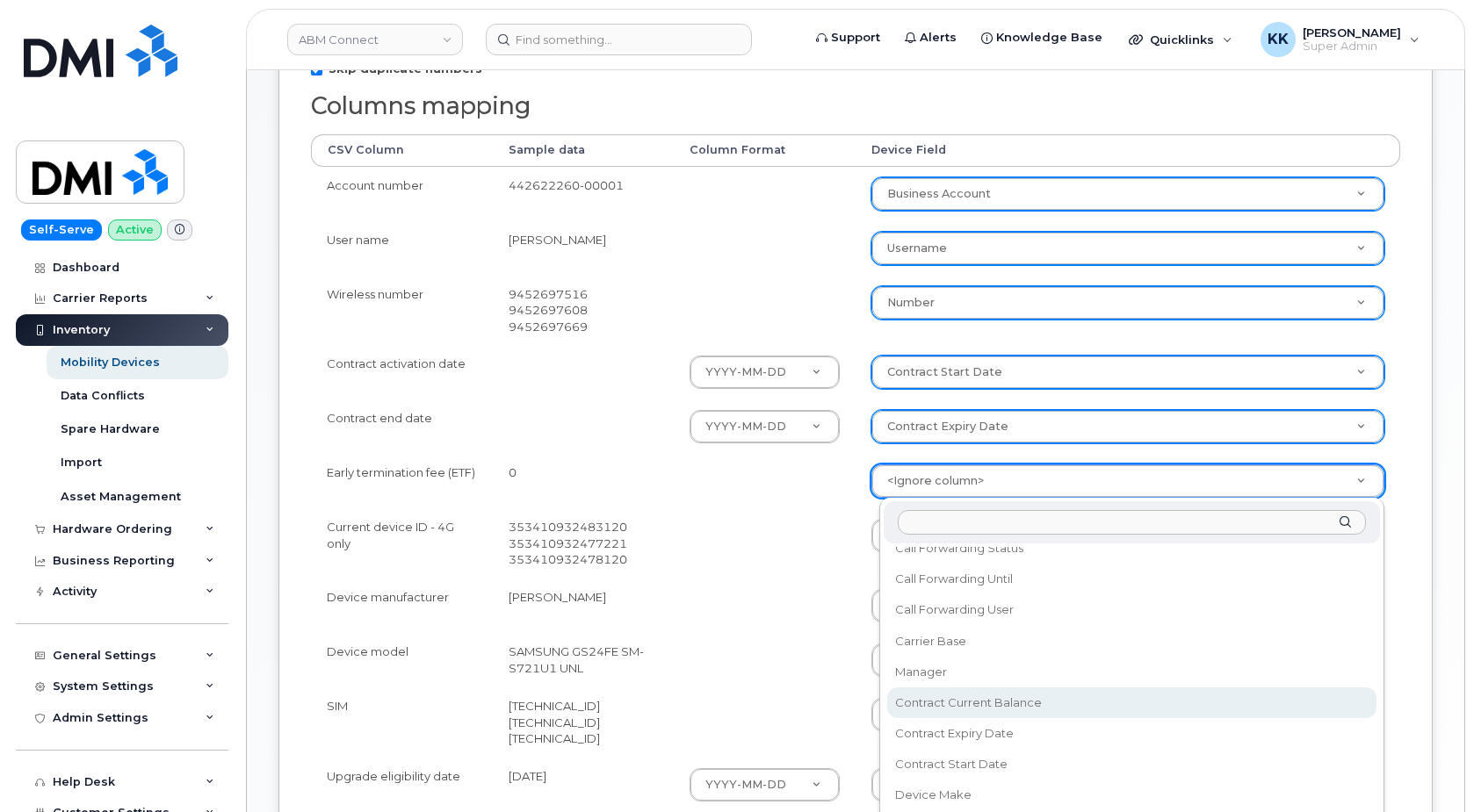
select select "contract_current_balance"
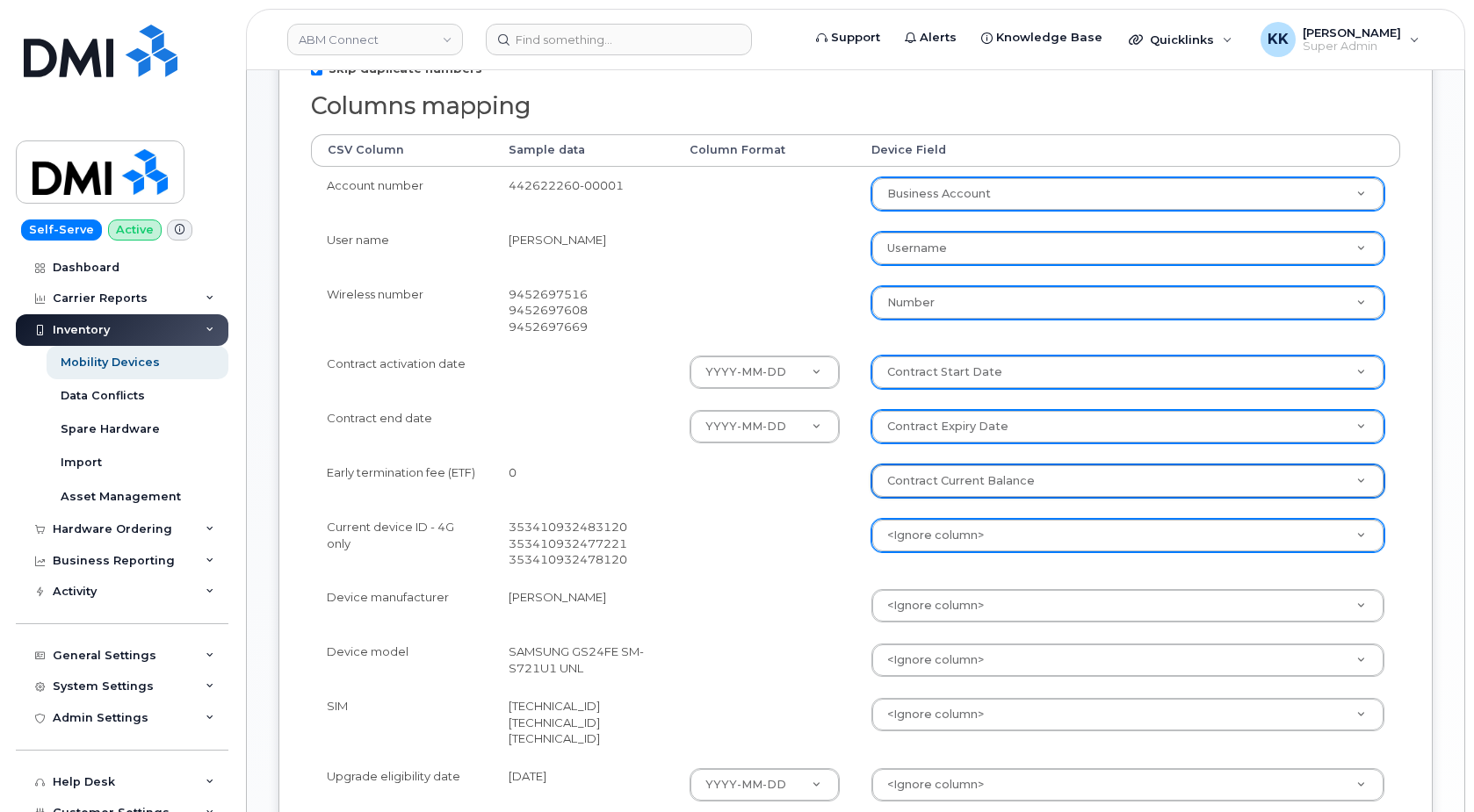
click at [929, 526] on body "ABM Connect Support Alerts Knowledge Base Quicklinks Suspend / Cancel Device Ch…" at bounding box center [737, 342] width 1474 height 1579
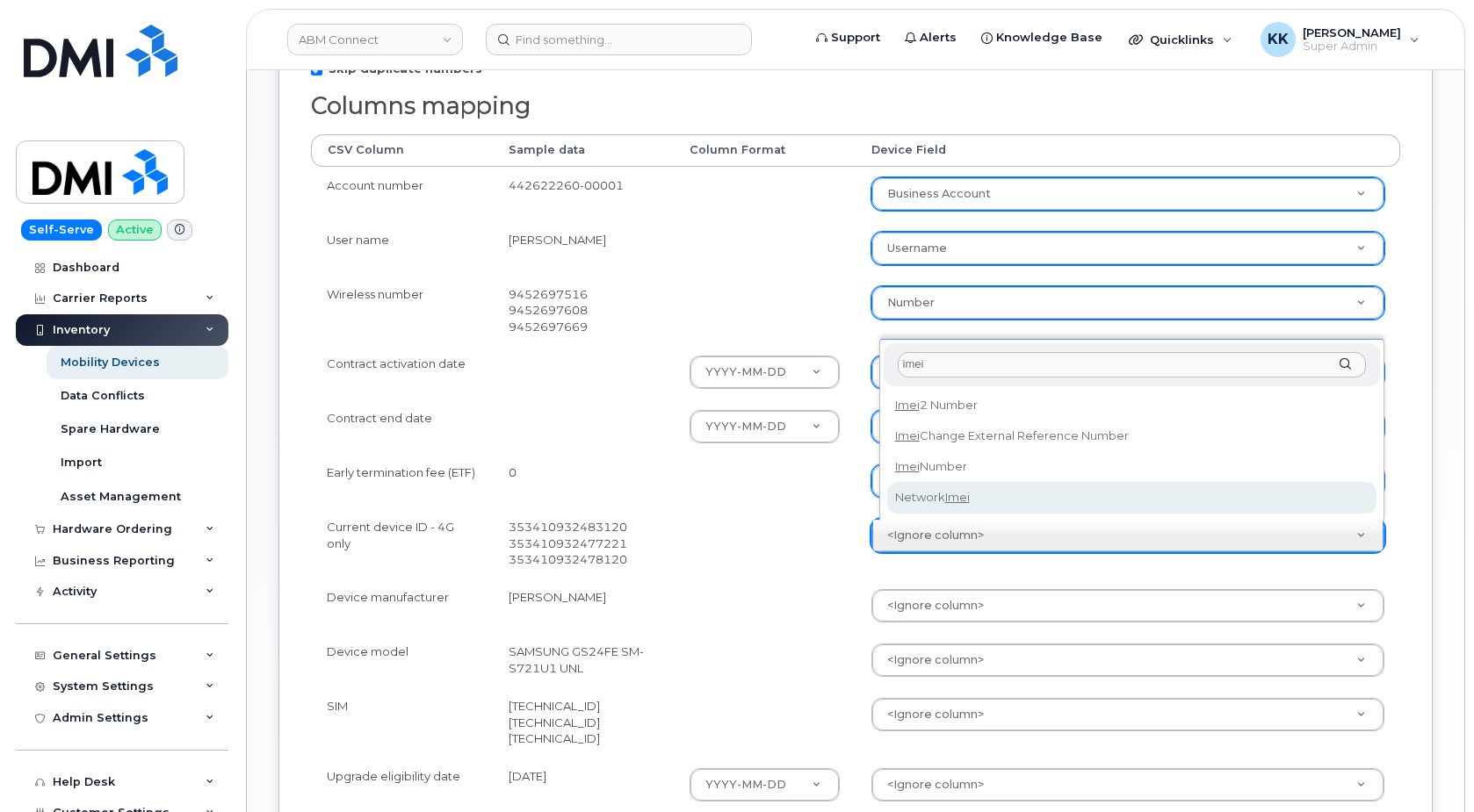
type input "imei"
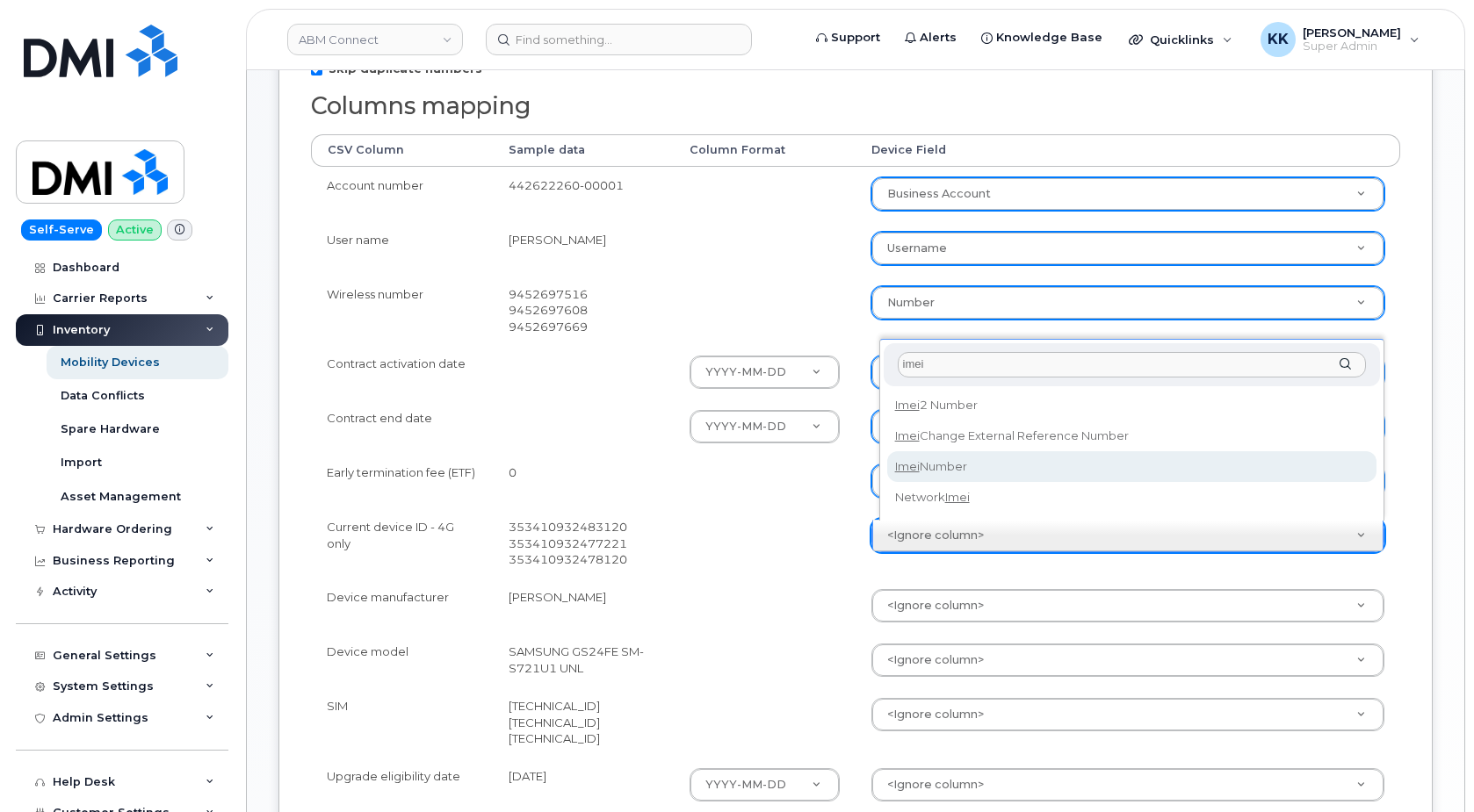
select select "imei_number"
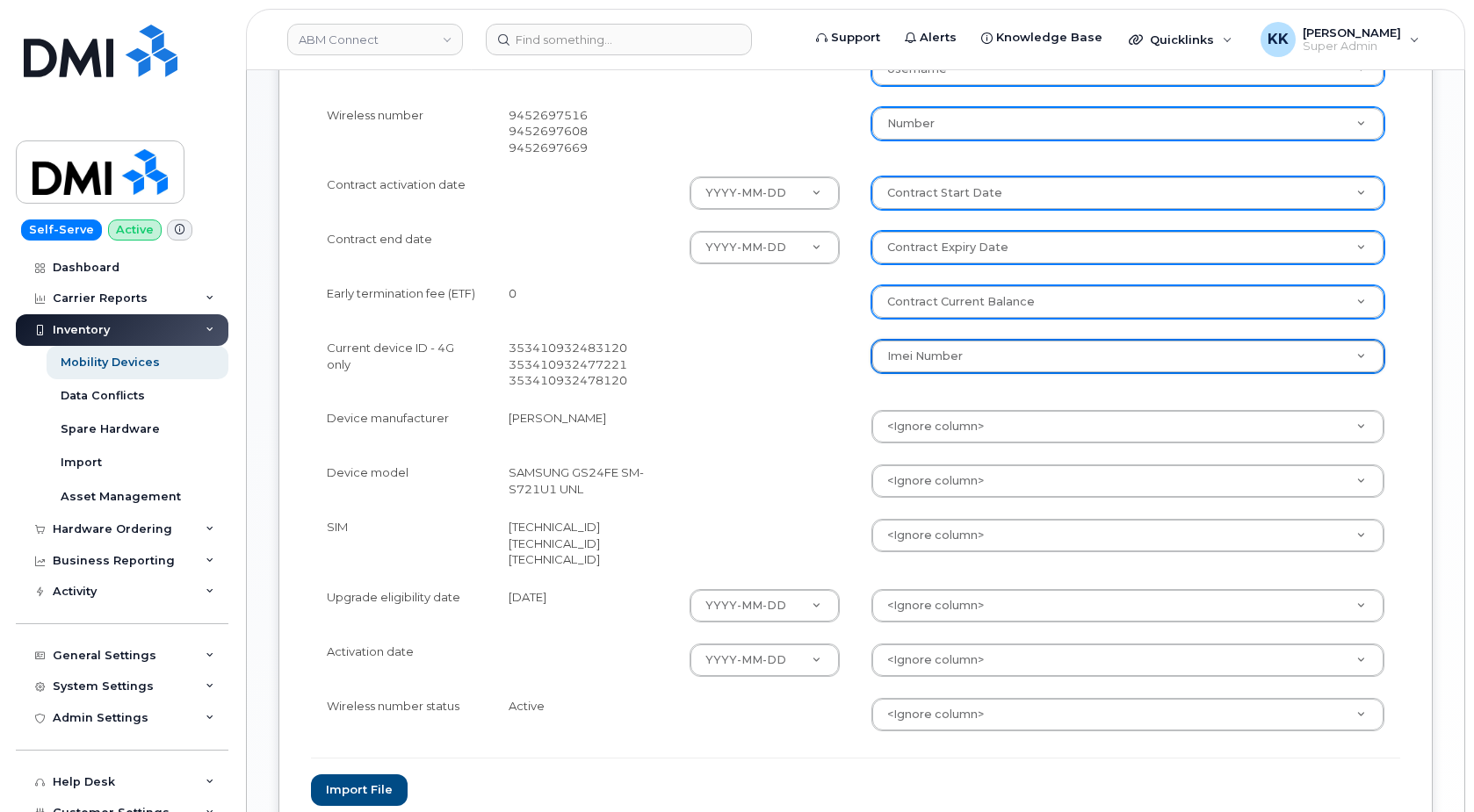
scroll to position [716, 0]
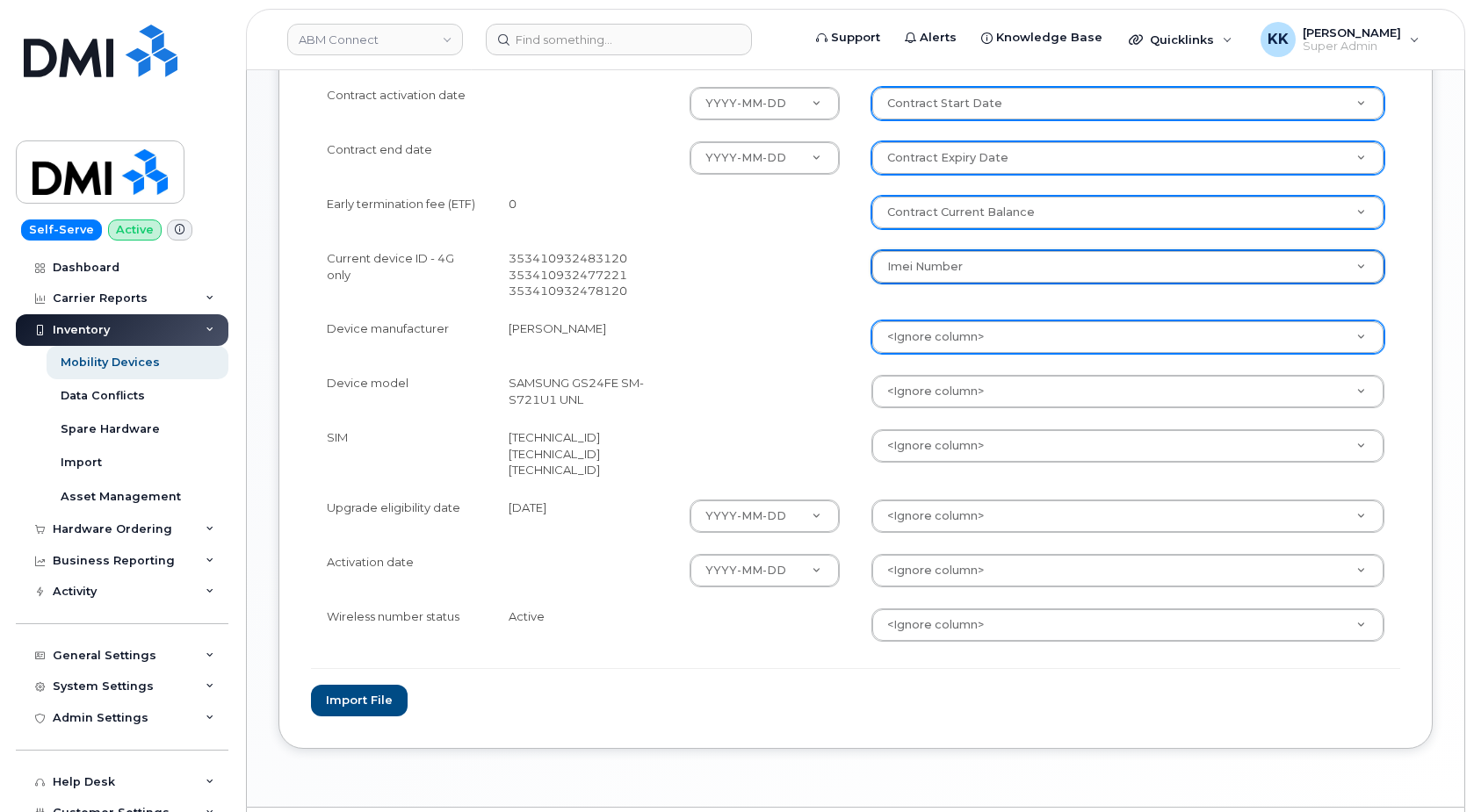
click at [982, 329] on body "ABM Connect Support Alerts Knowledge Base Quicklinks Suspend / Cancel Device Ch…" at bounding box center [737, 73] width 1474 height 1579
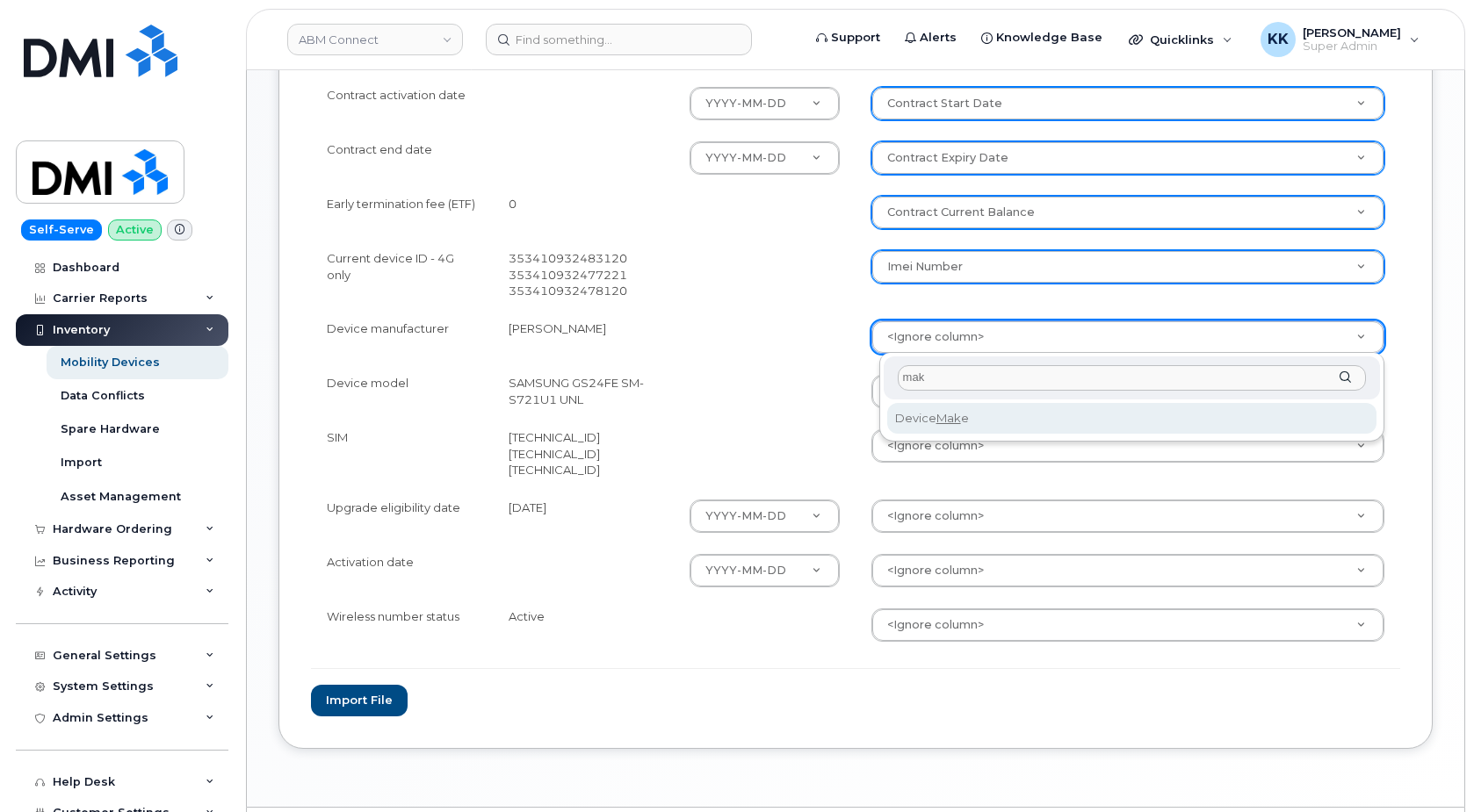
type input "mak"
select select "device_make_id"
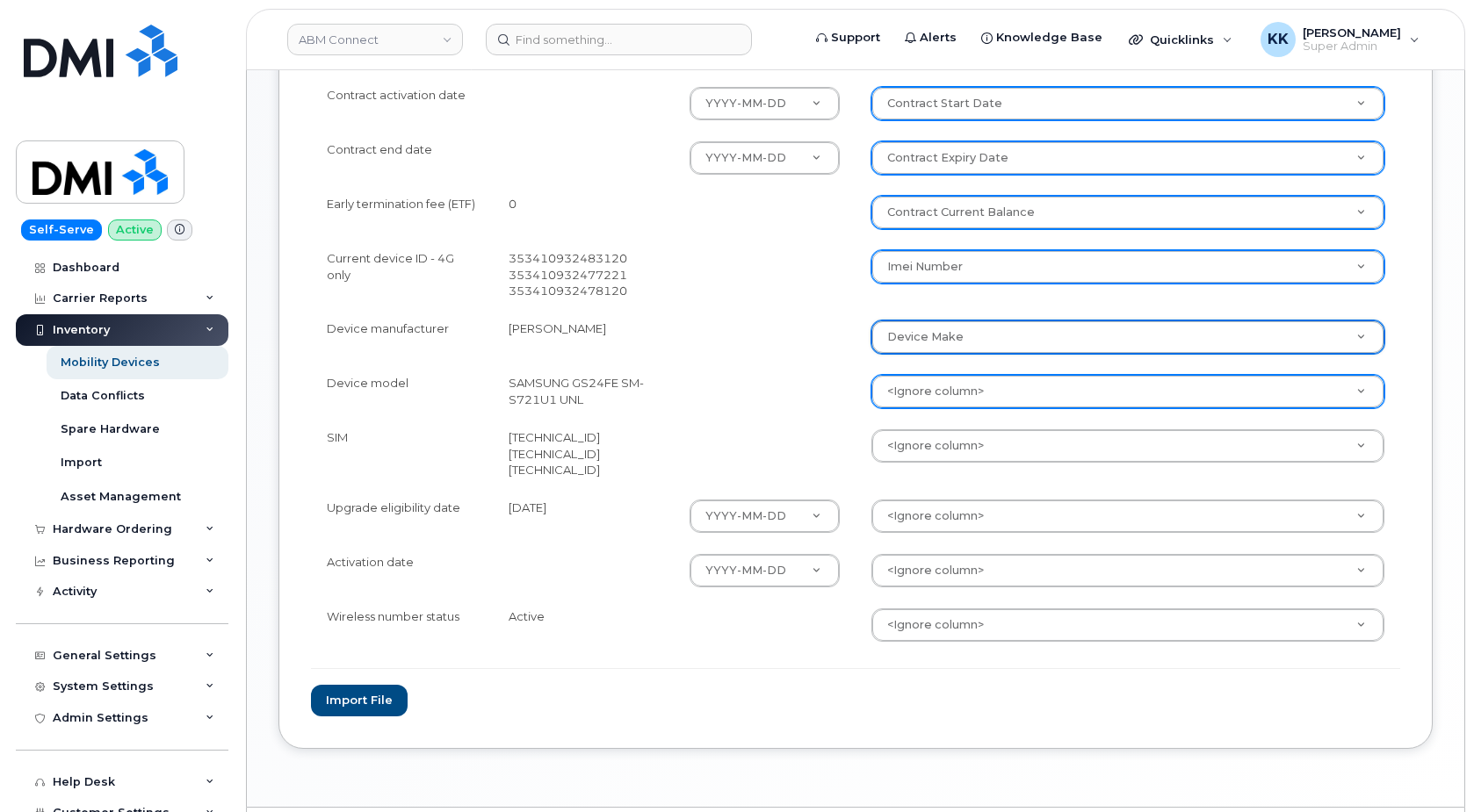
click at [948, 384] on body "ABM Connect Support Alerts Knowledge Base Quicklinks Suspend / Cancel Device Ch…" at bounding box center [737, 73] width 1474 height 1579
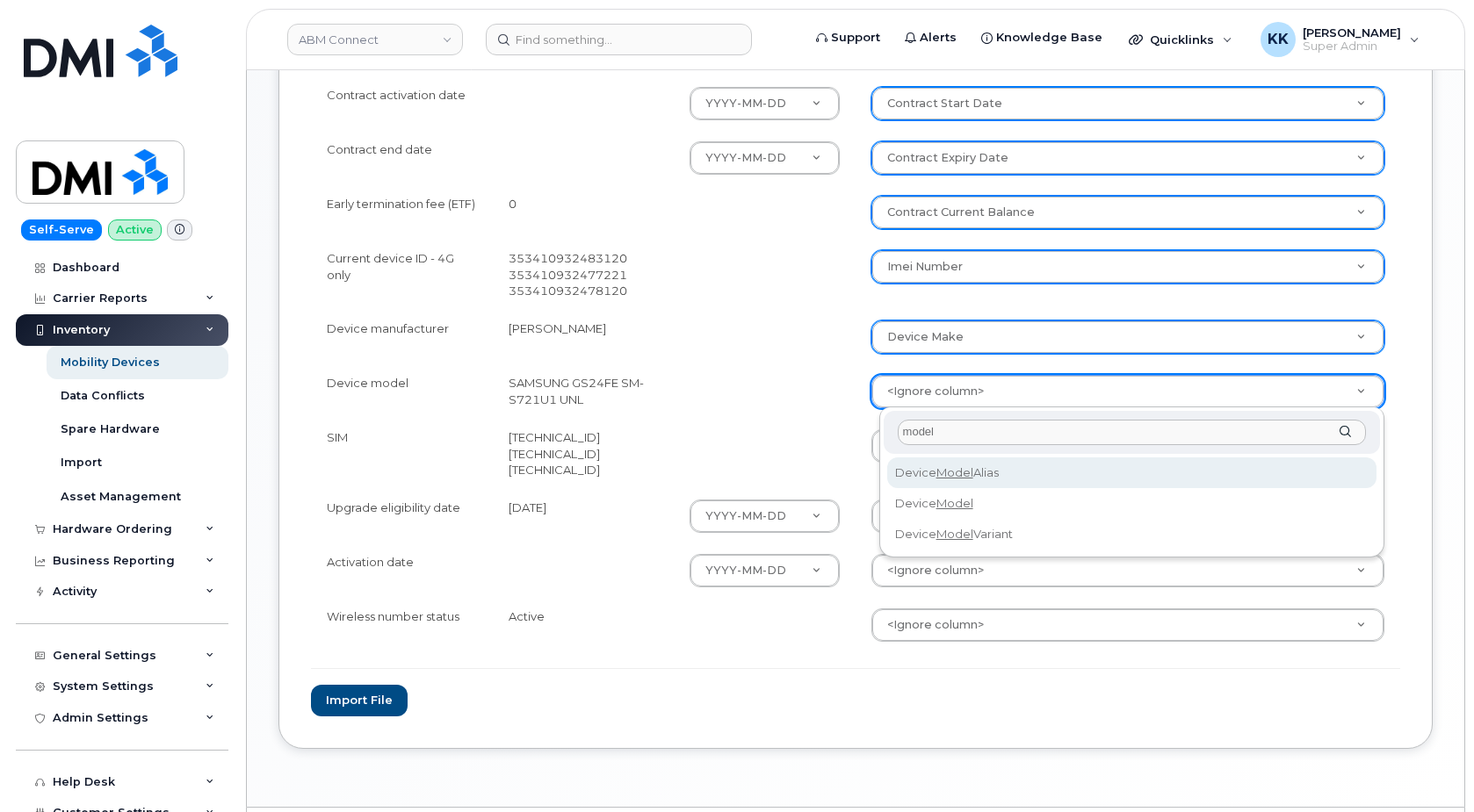
type input "model"
select select "device_model_alias"
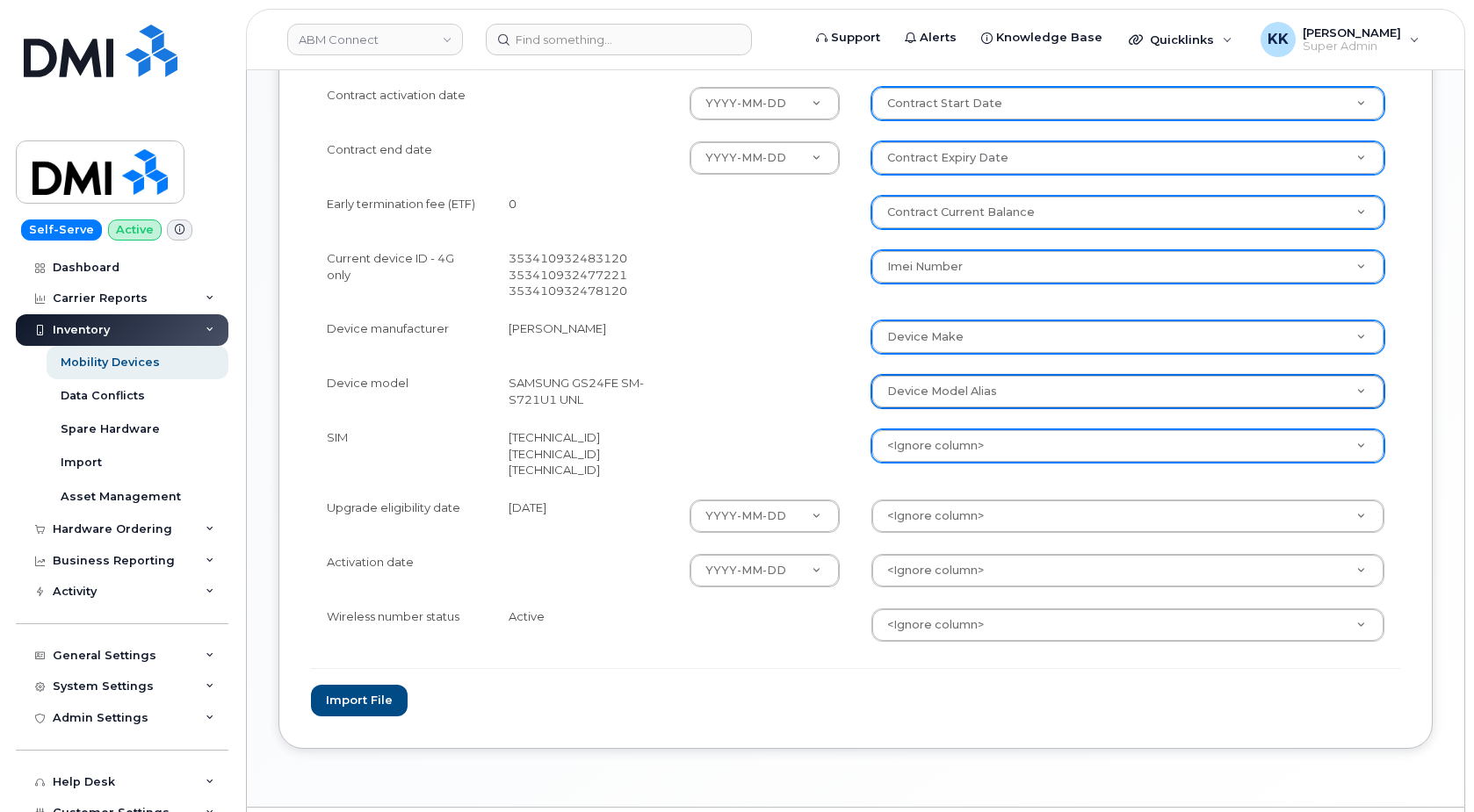
click at [911, 445] on body "ABM Connect Support Alerts Knowledge Base Quicklinks Suspend / Cancel Device Ch…" at bounding box center [737, 73] width 1474 height 1579
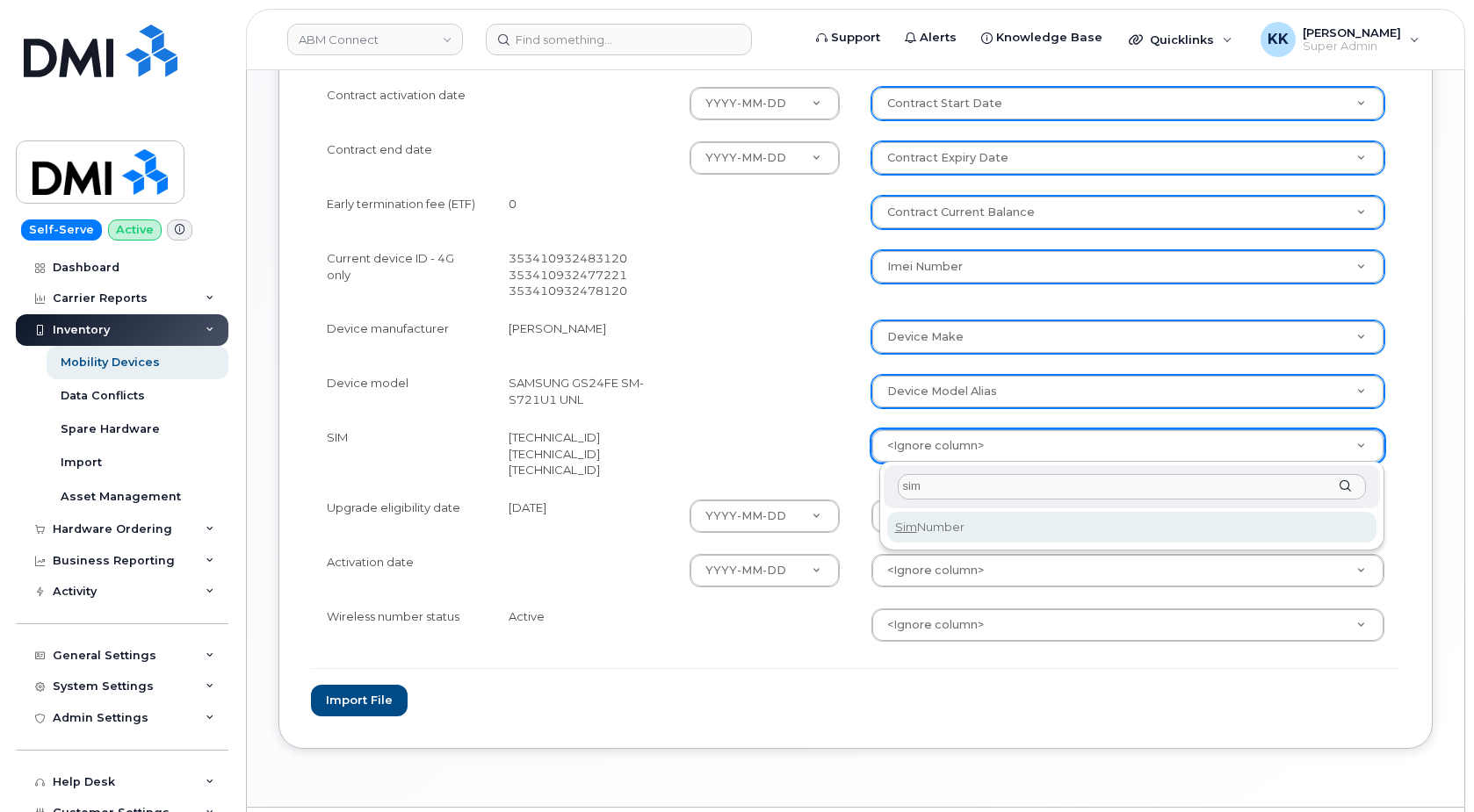
type input "sim"
select select "sim_number"
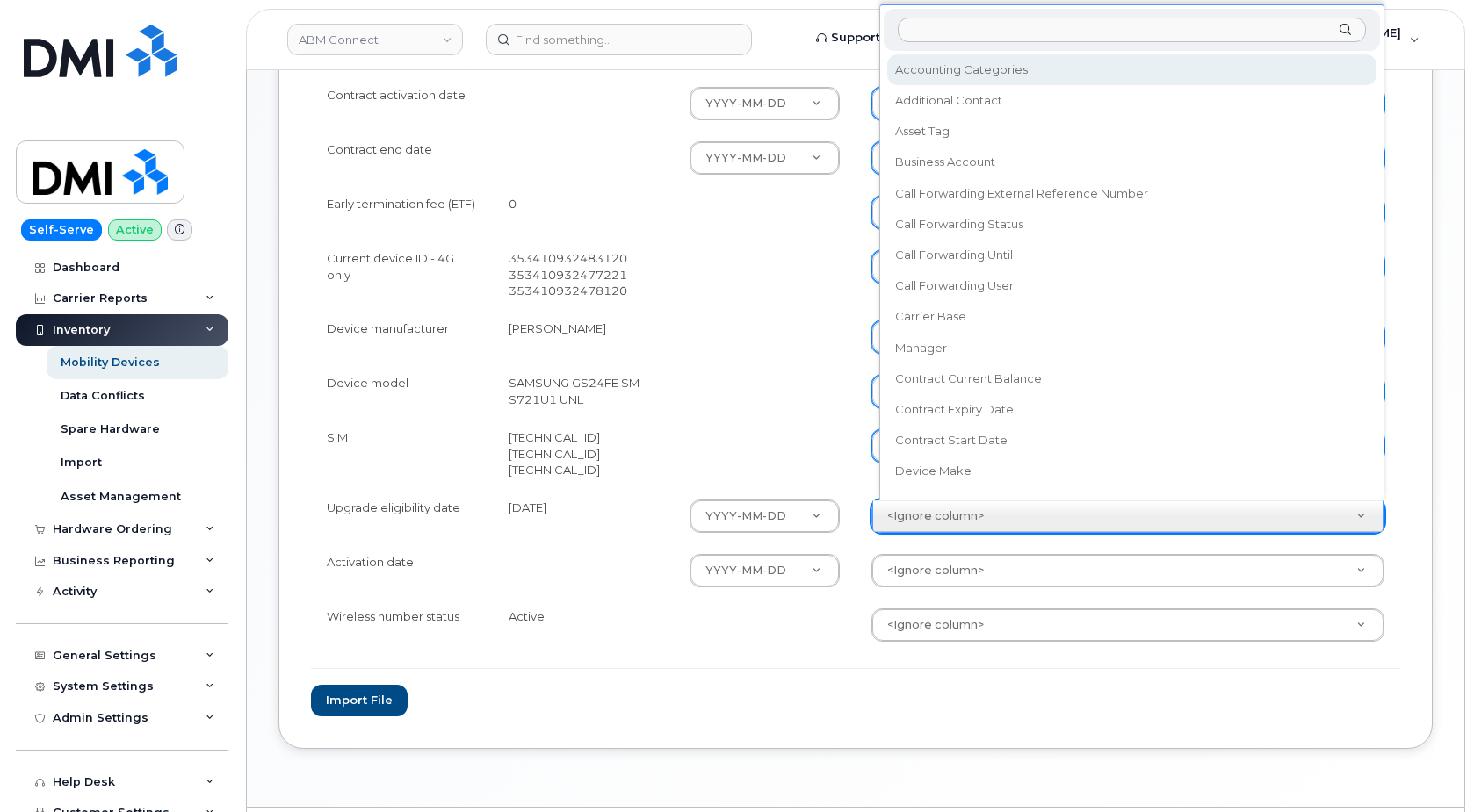
click at [929, 521] on body "ABM Connect Support Alerts Knowledge Base Quicklinks Suspend / Cancel Device Ch…" at bounding box center [737, 73] width 1474 height 1579
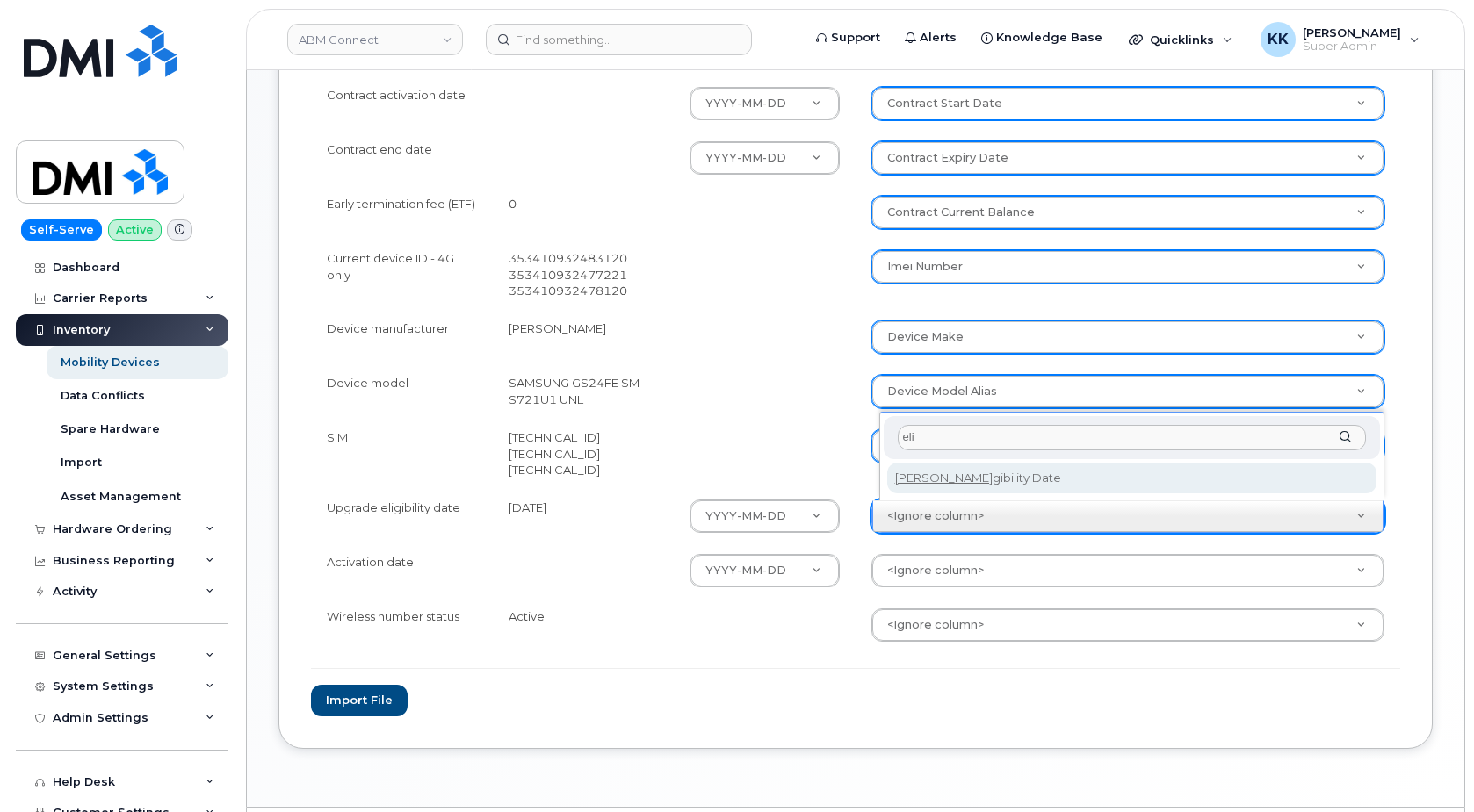
type input "eli"
select select "eligibility_date"
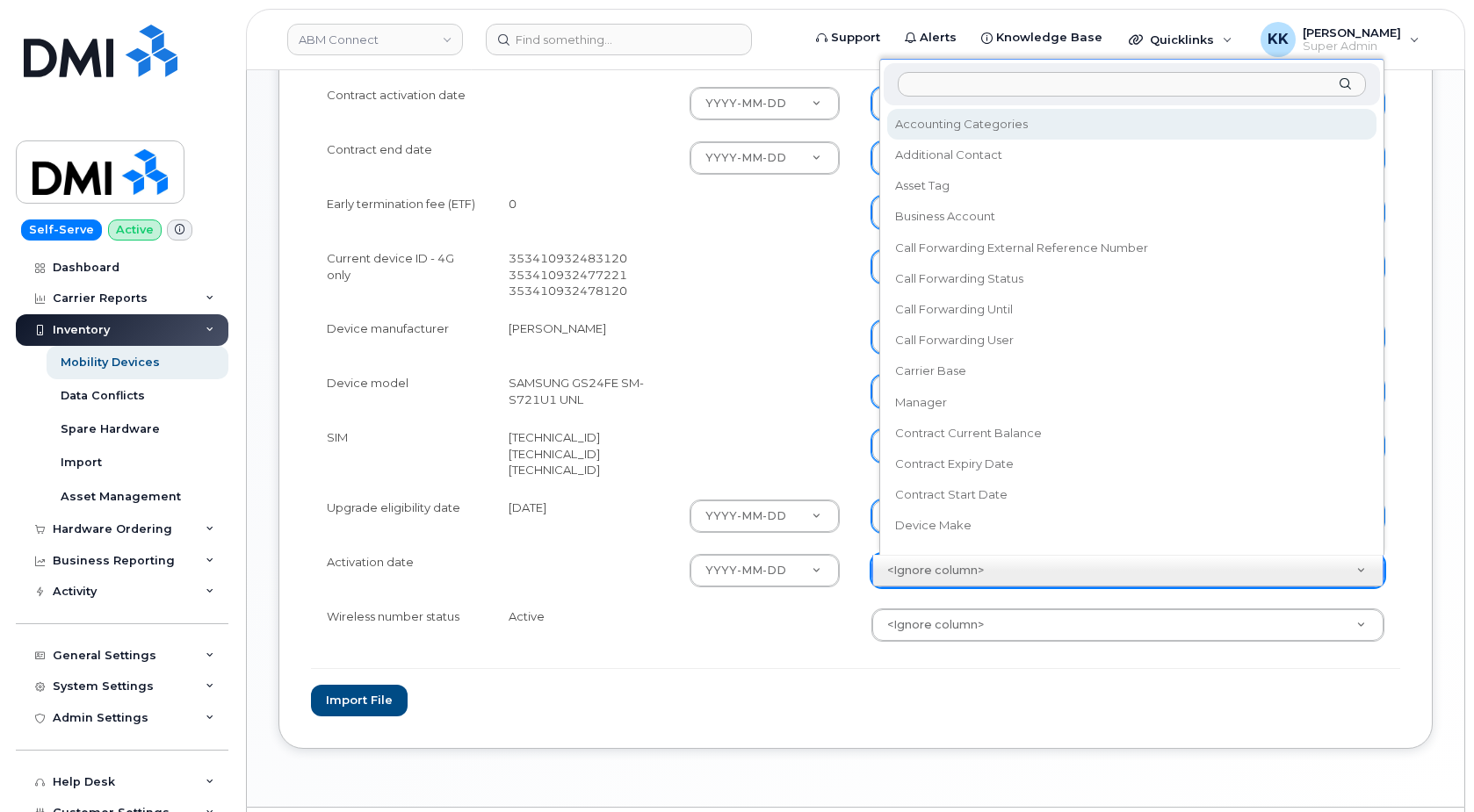
click at [937, 556] on body "ABM Connect Support Alerts Knowledge Base Quicklinks Suspend / Cancel Device Ch…" at bounding box center [737, 73] width 1474 height 1579
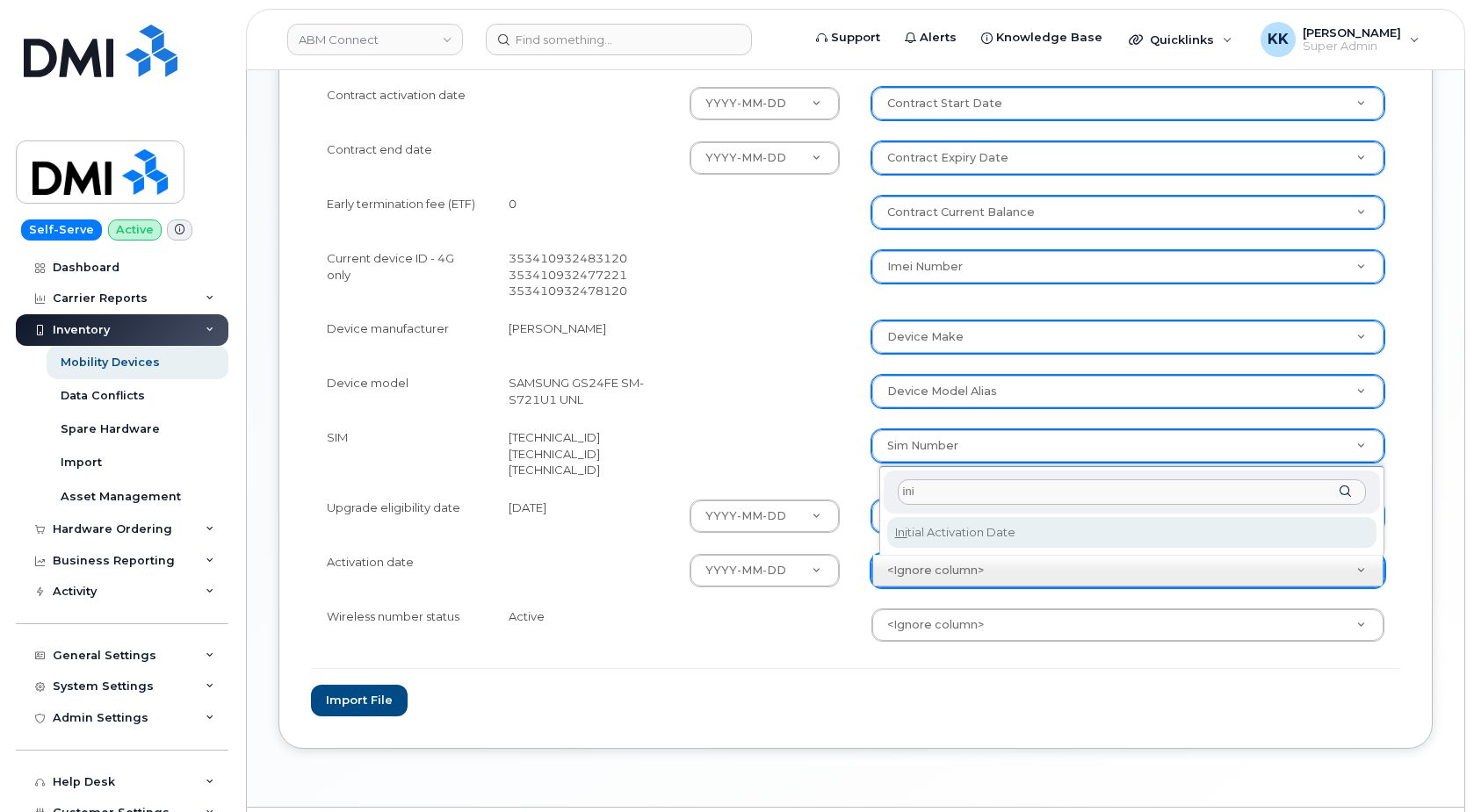
type input "ini"
select select "initial_activation_date"
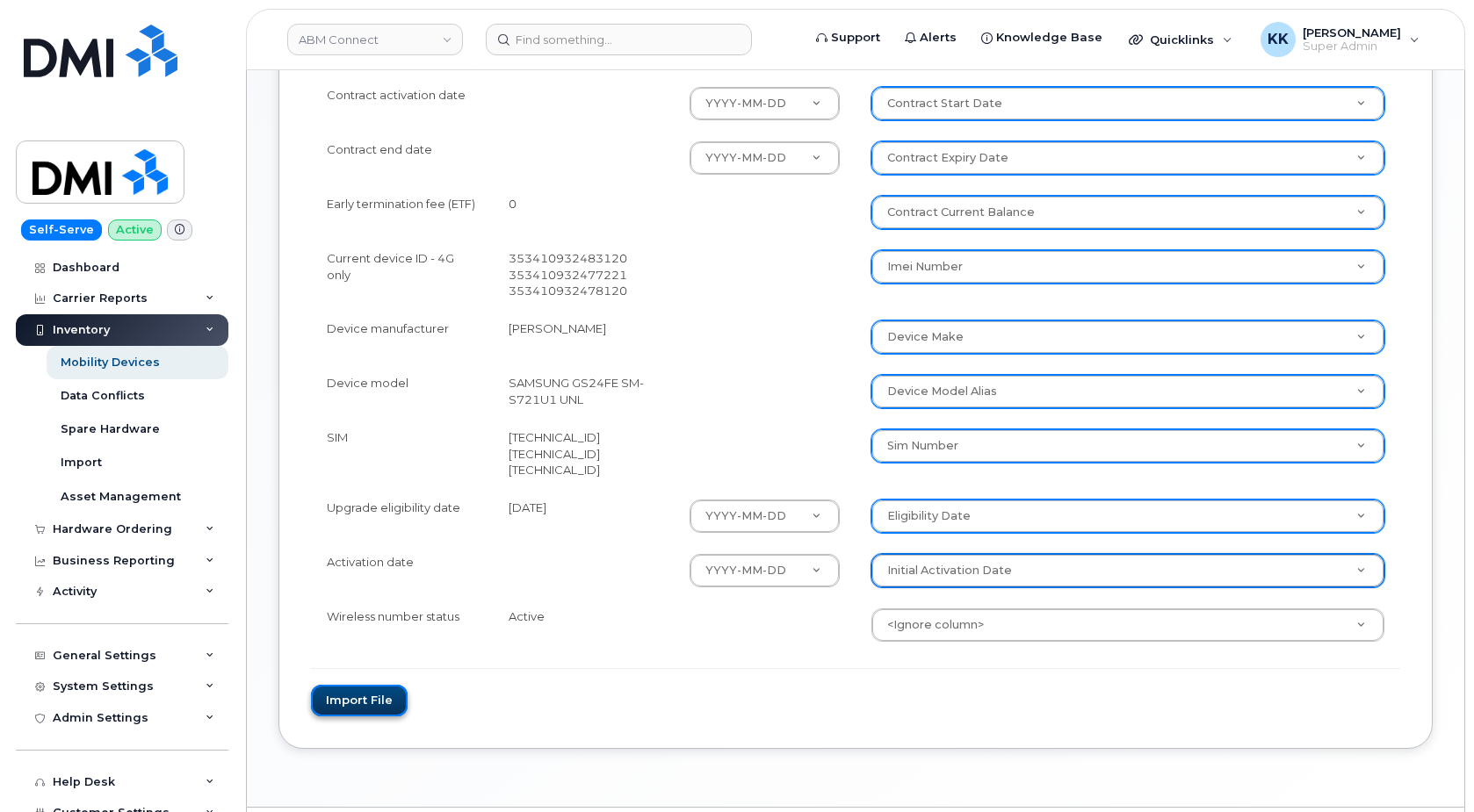
click at [382, 707] on button "Import file" at bounding box center [359, 701] width 97 height 33
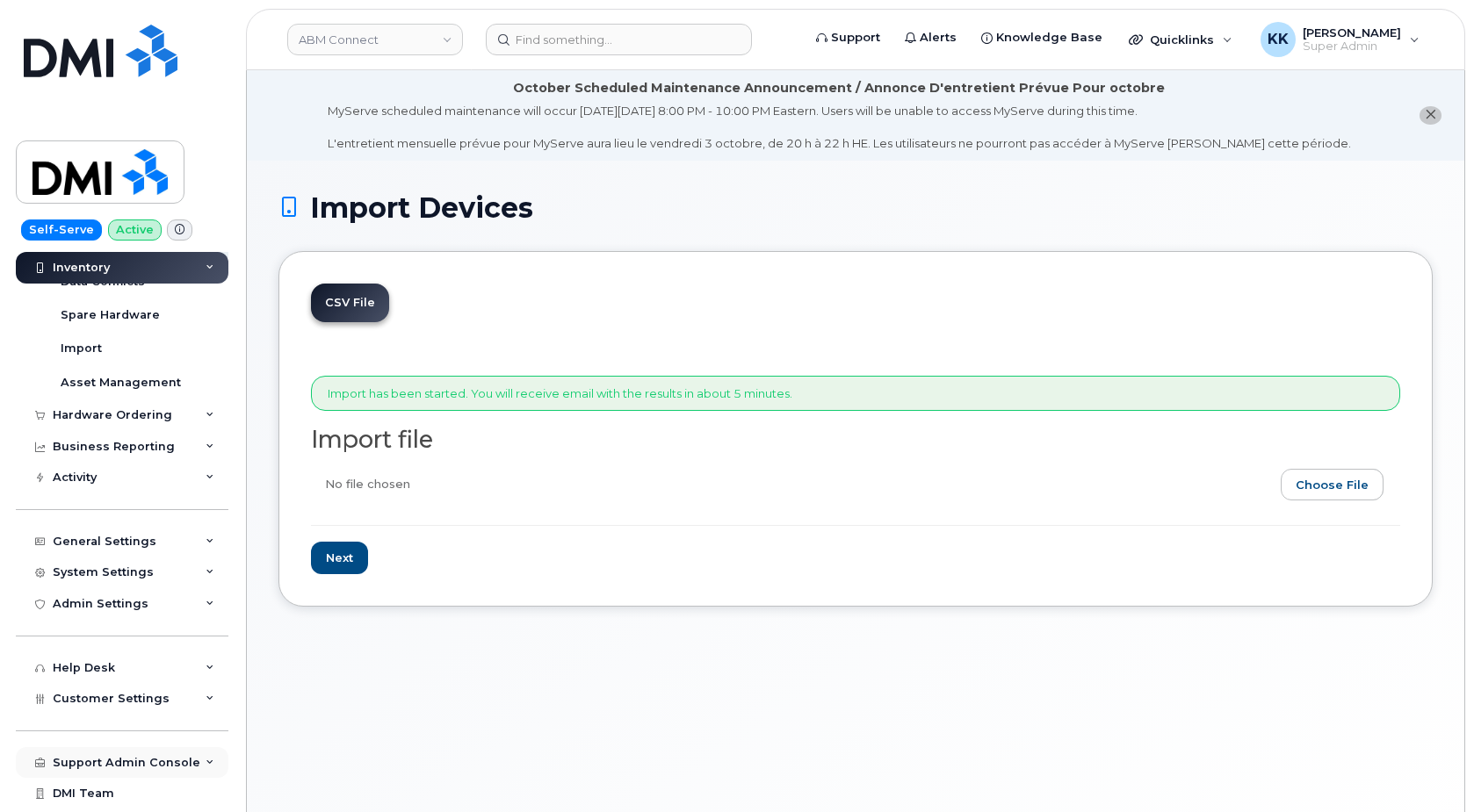
scroll to position [142, 0]
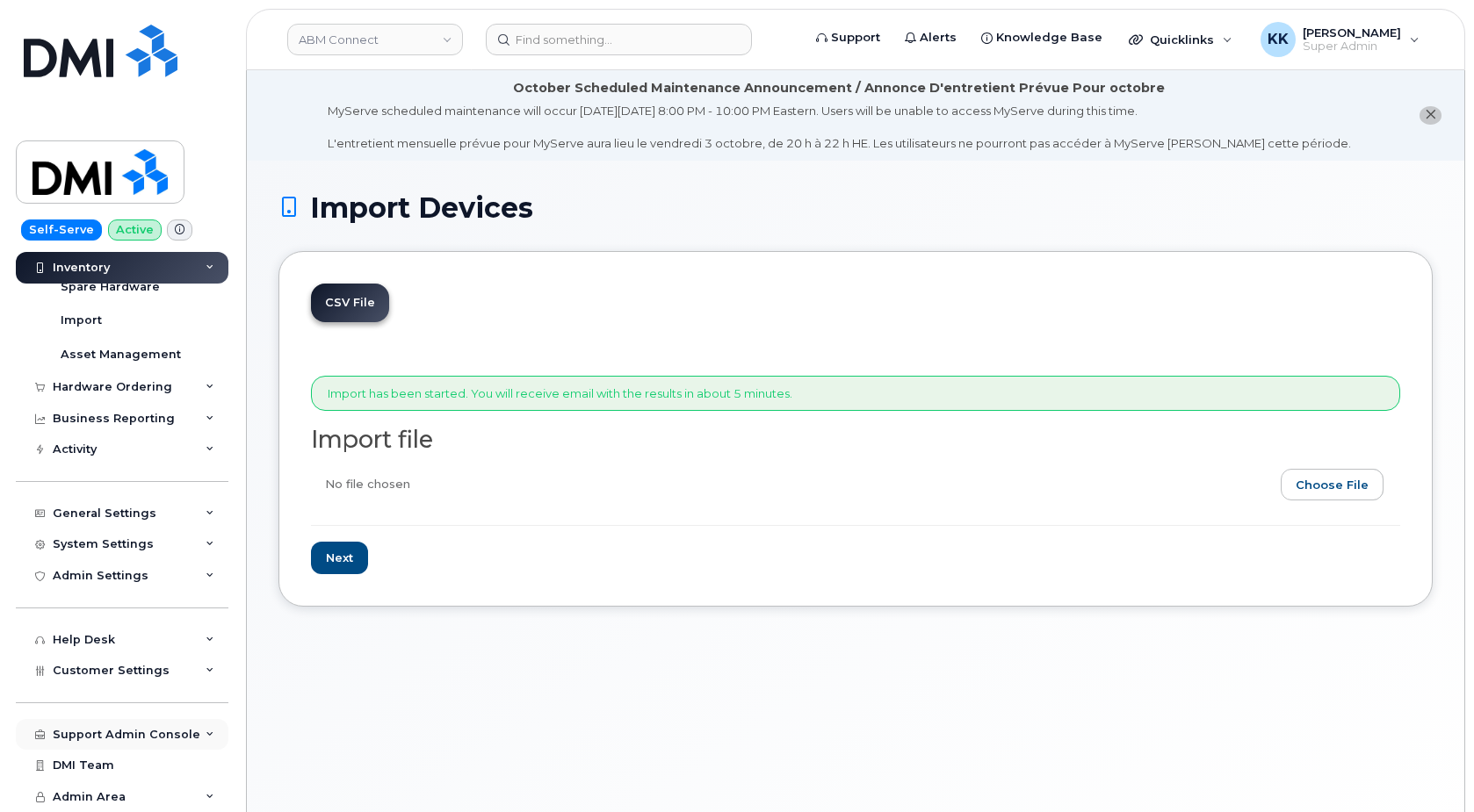
click at [116, 735] on div "Support Admin Console" at bounding box center [126, 734] width 148 height 14
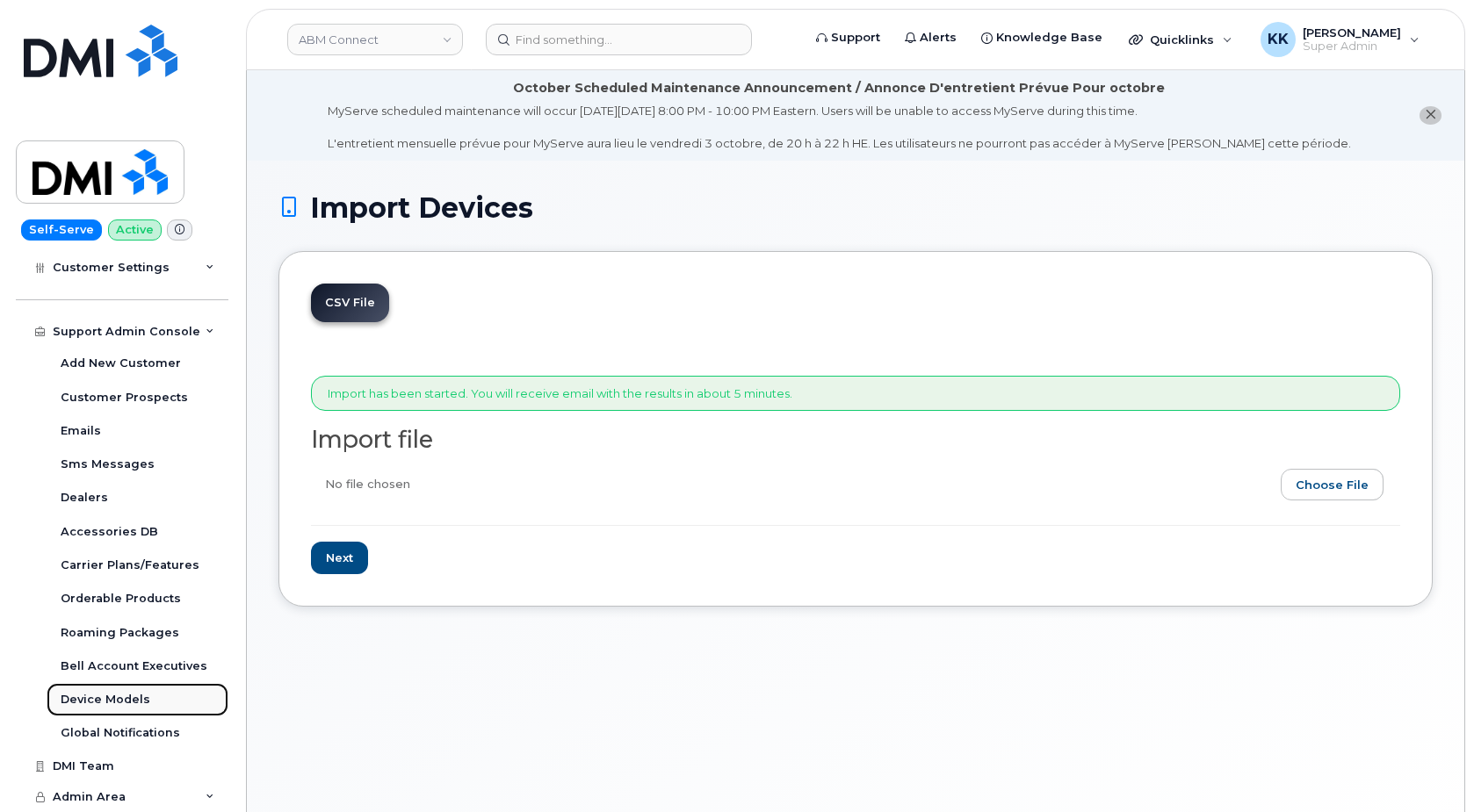
click at [101, 700] on div "Device Models" at bounding box center [105, 700] width 90 height 16
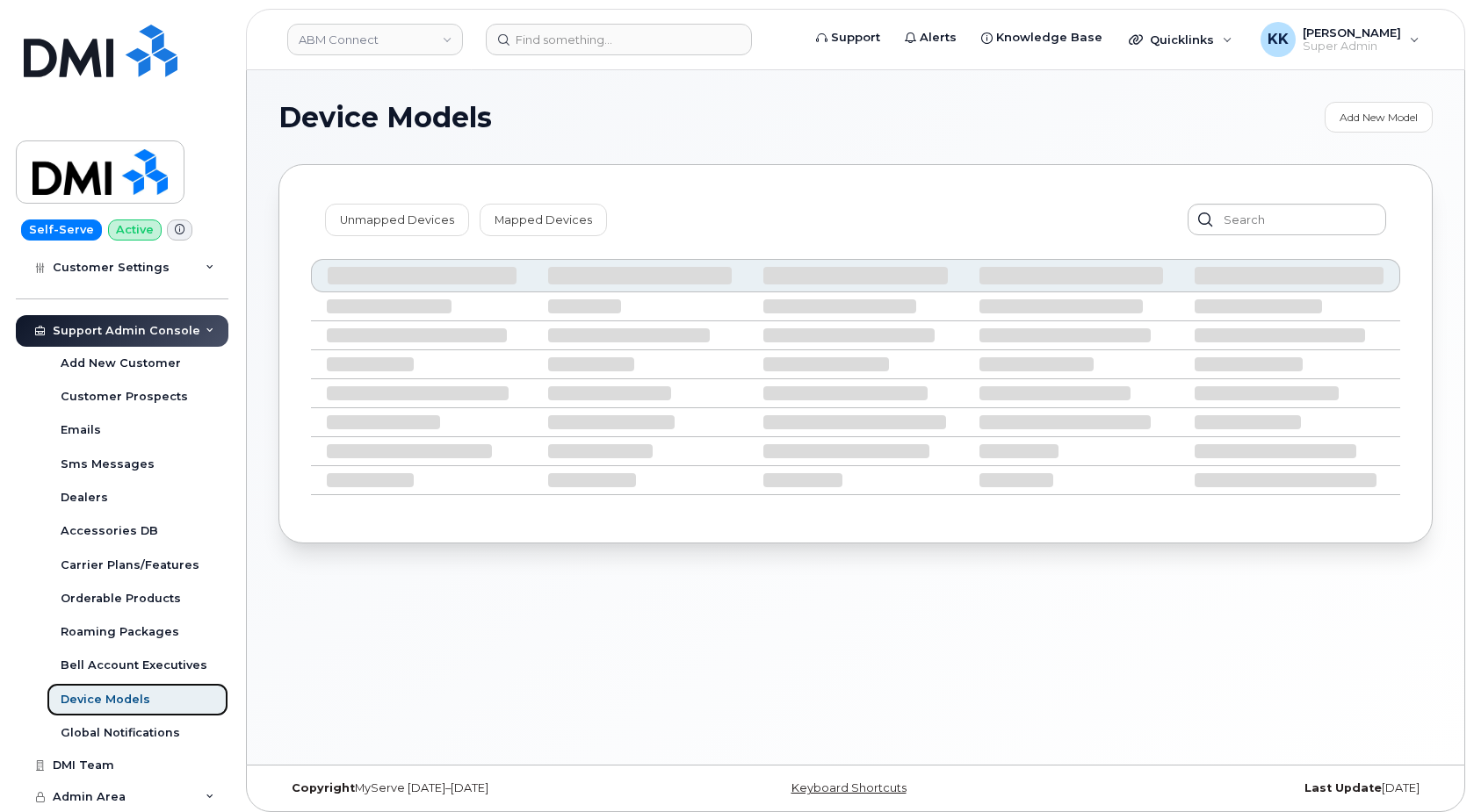
scroll to position [376, 0]
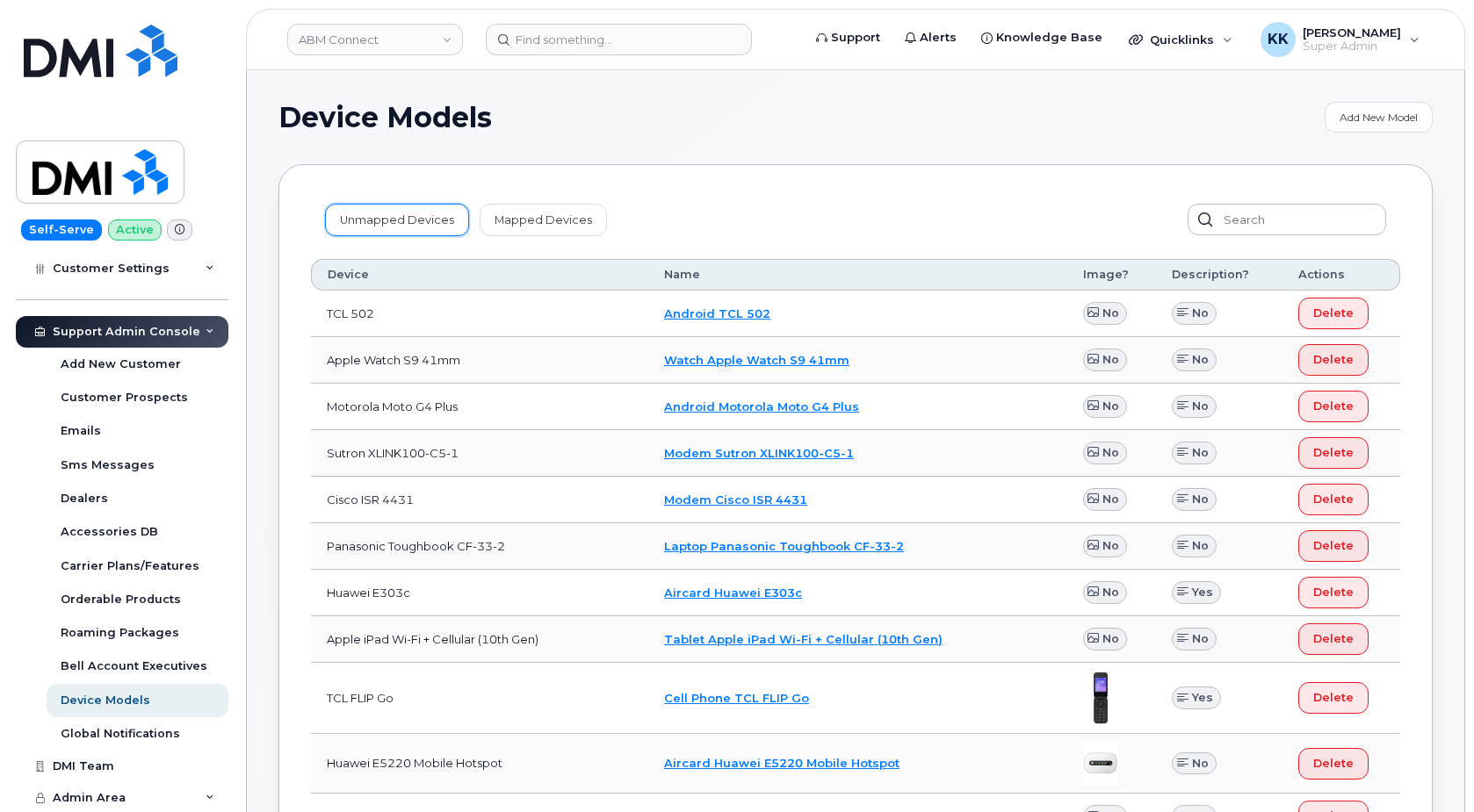
click at [427, 209] on link "Unmapped Devices" at bounding box center [397, 220] width 144 height 32
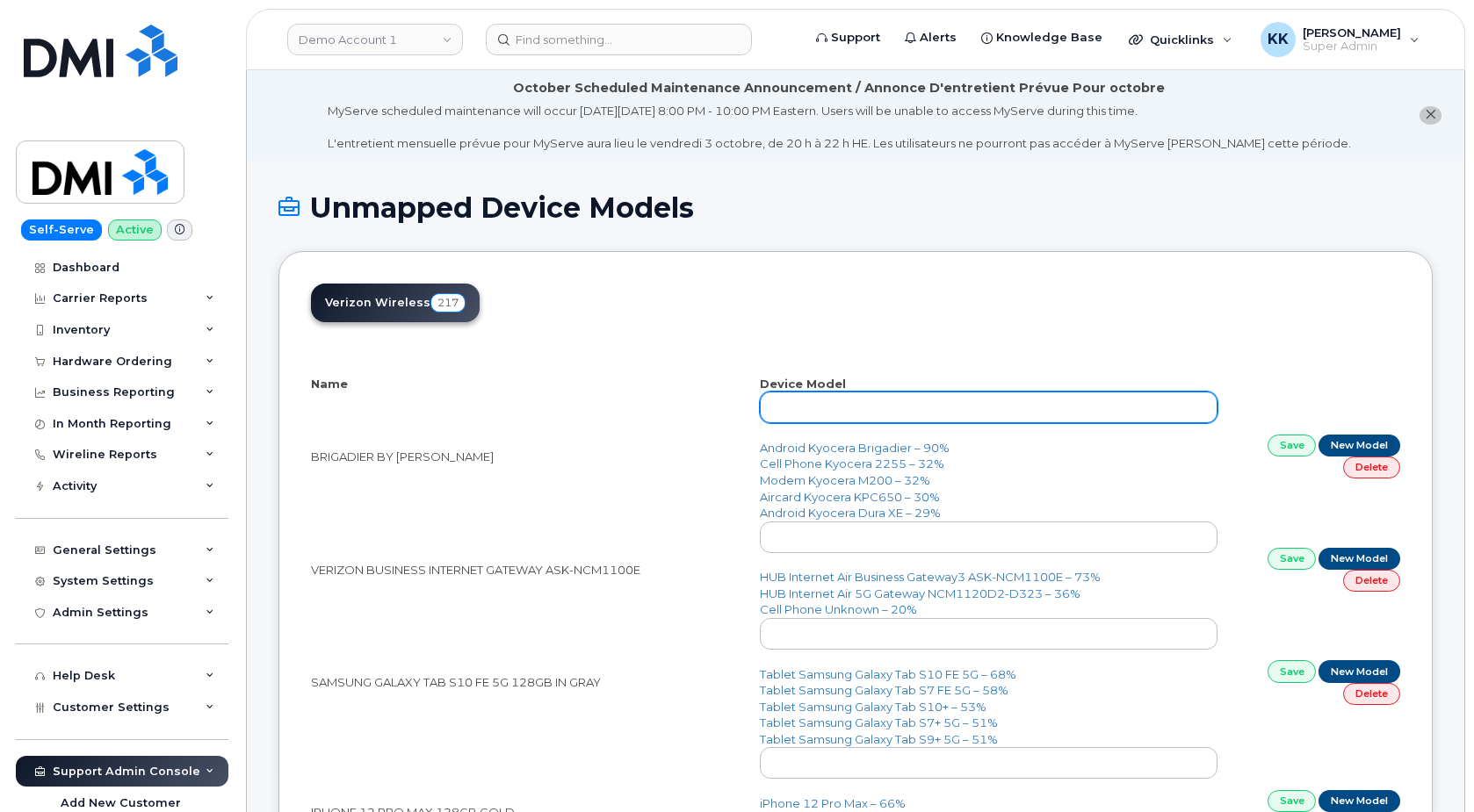
select select "25"
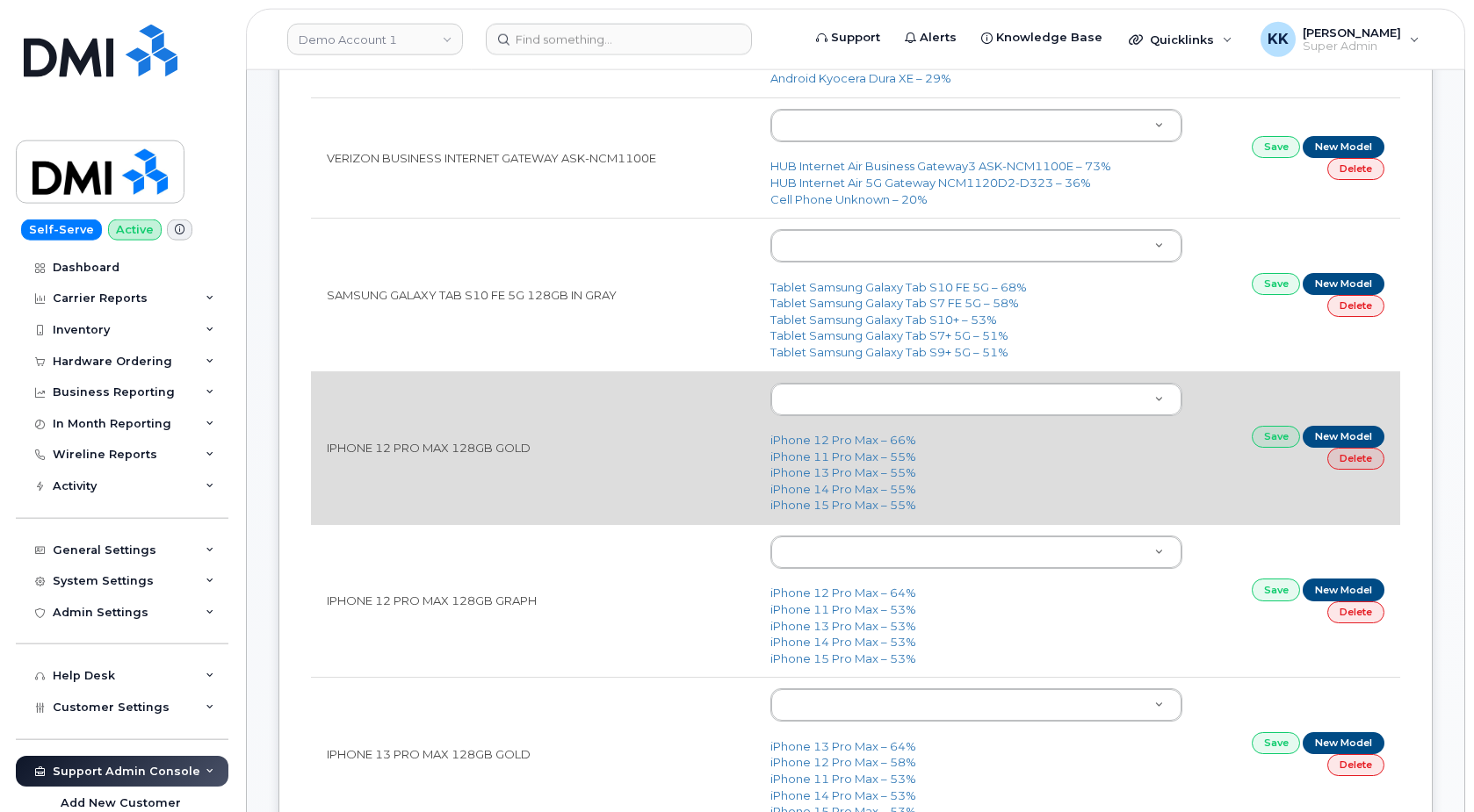
scroll to position [627, 0]
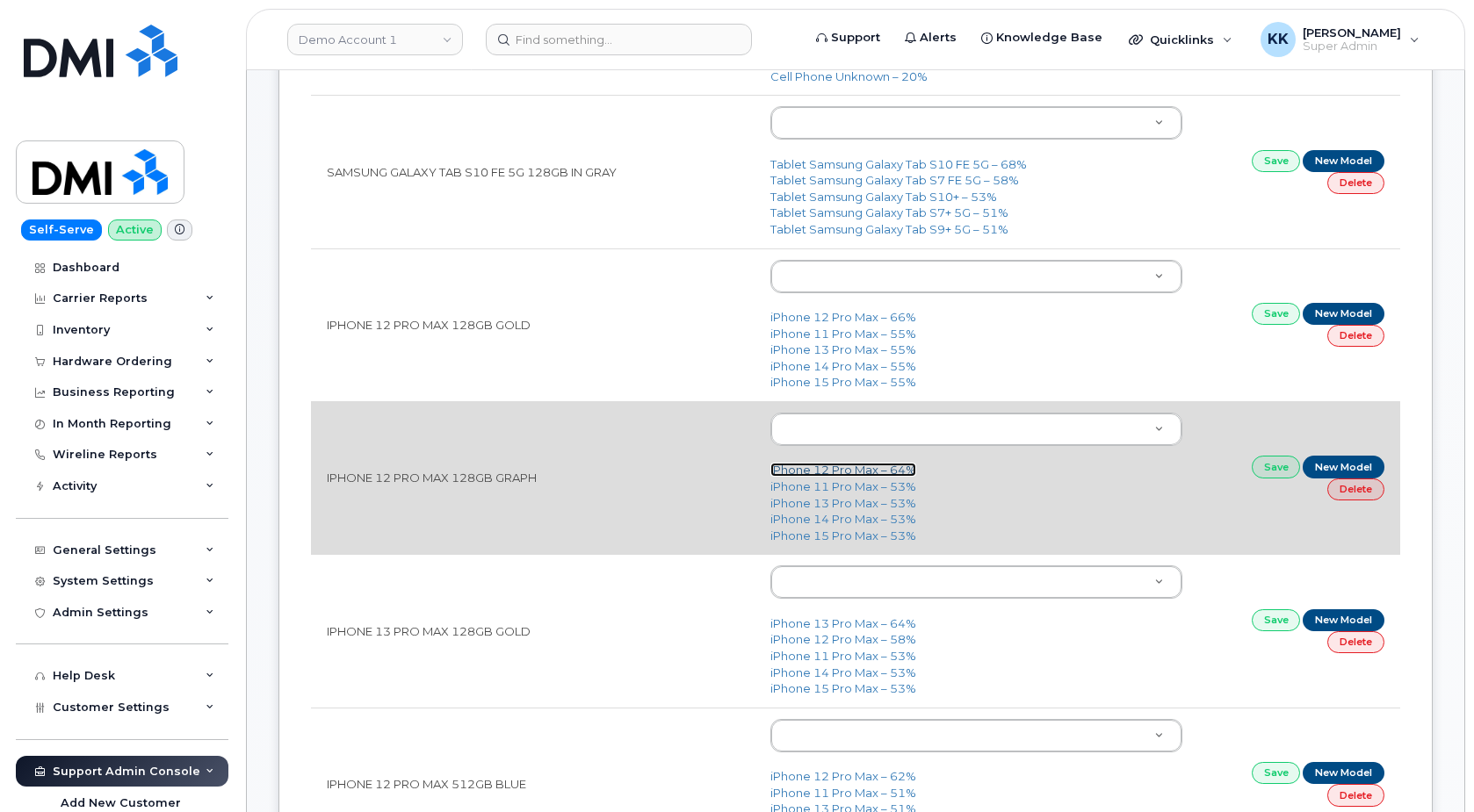
click at [806, 474] on link "iPhone 12 Pro Max – 64%" at bounding box center [843, 469] width 146 height 14
type input "2466"
click at [1271, 473] on link "Save" at bounding box center [1276, 466] width 49 height 22
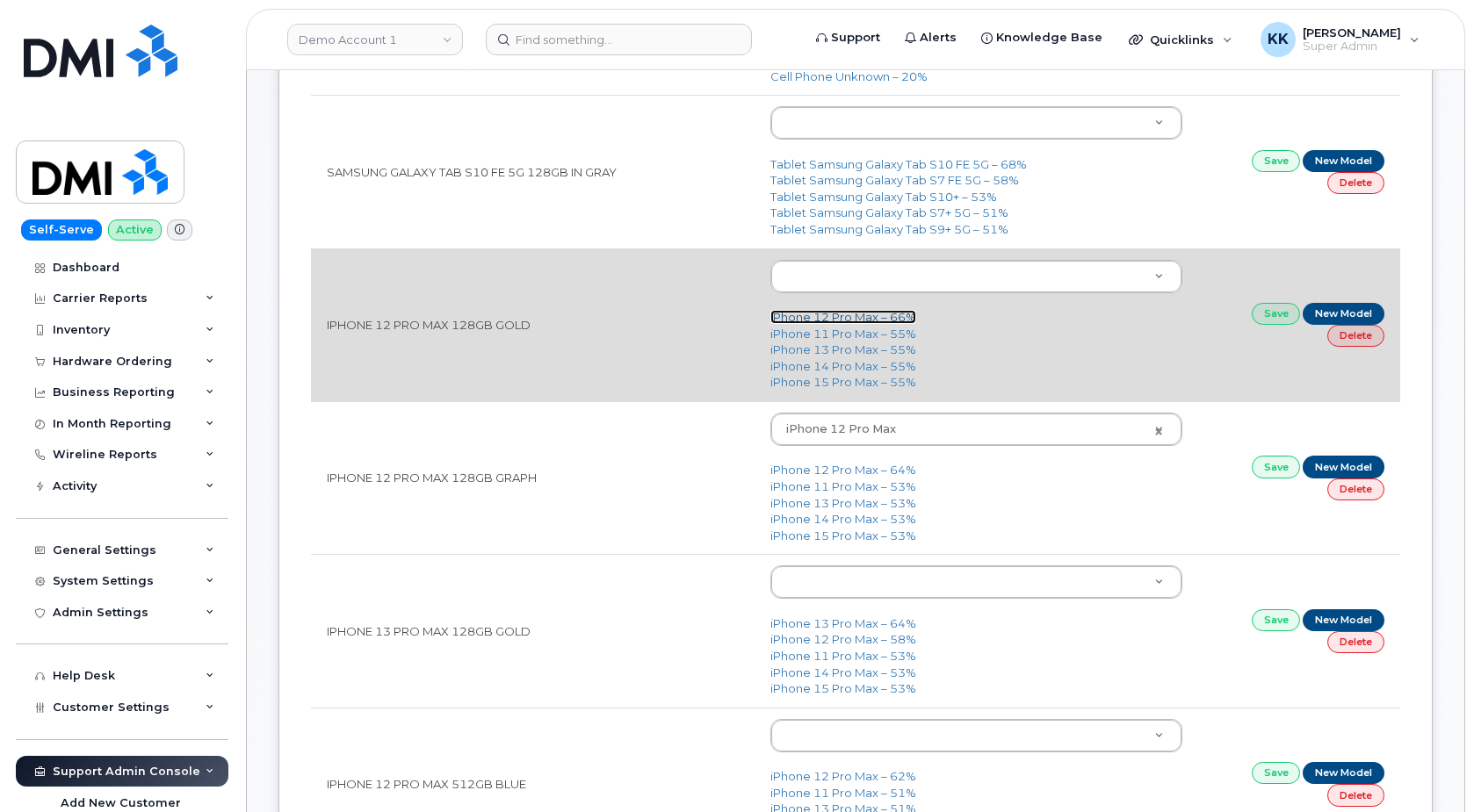
click at [877, 315] on link "iPhone 12 Pro Max – 66%" at bounding box center [843, 316] width 146 height 14
type input "2466"
click at [1279, 314] on link "Save" at bounding box center [1276, 313] width 49 height 22
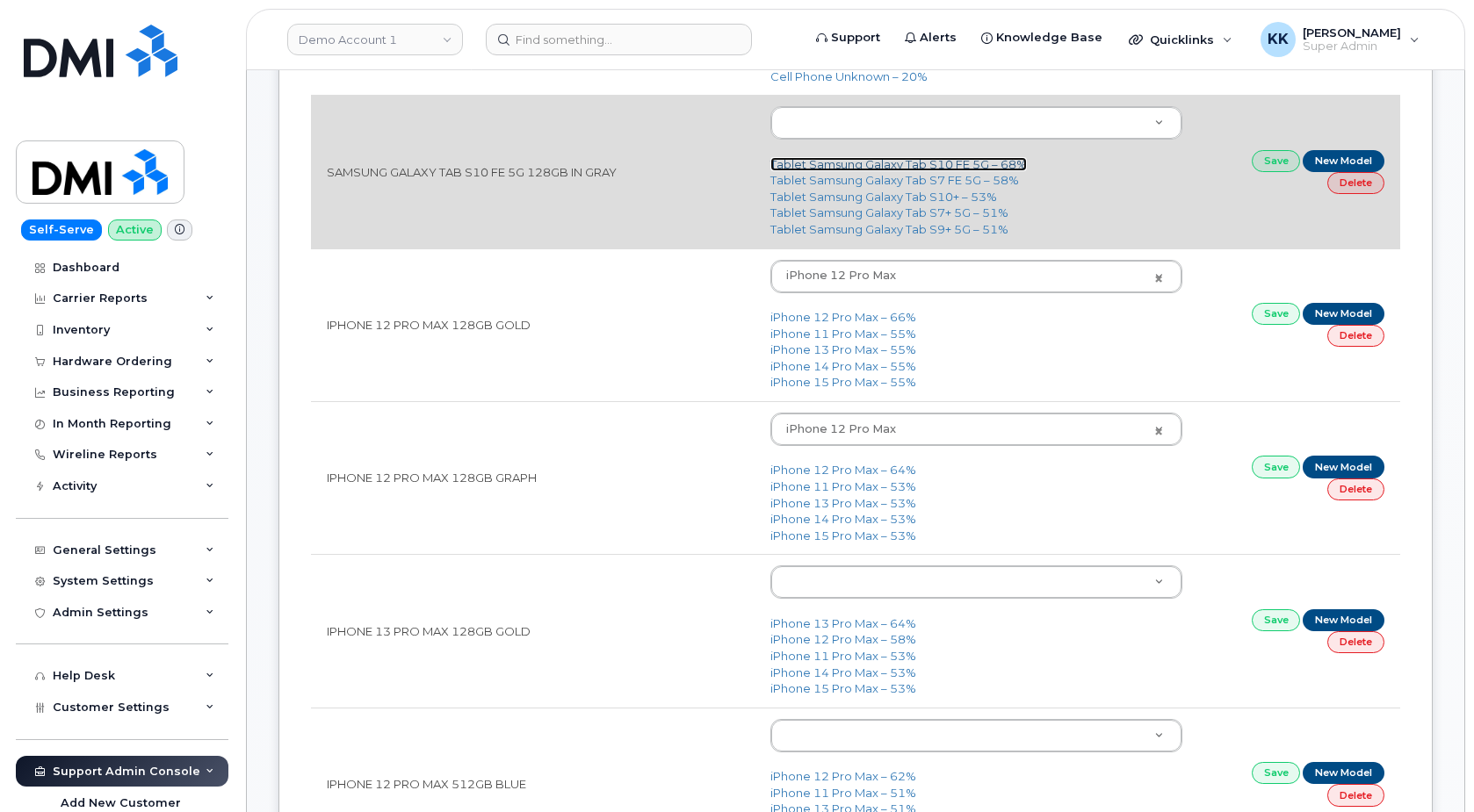
click at [929, 165] on link "Tablet Samsung Galaxy Tab S10 FE 5G – 68%" at bounding box center [898, 164] width 256 height 14
type input "3397"
click at [1268, 165] on link "Save" at bounding box center [1276, 161] width 49 height 22
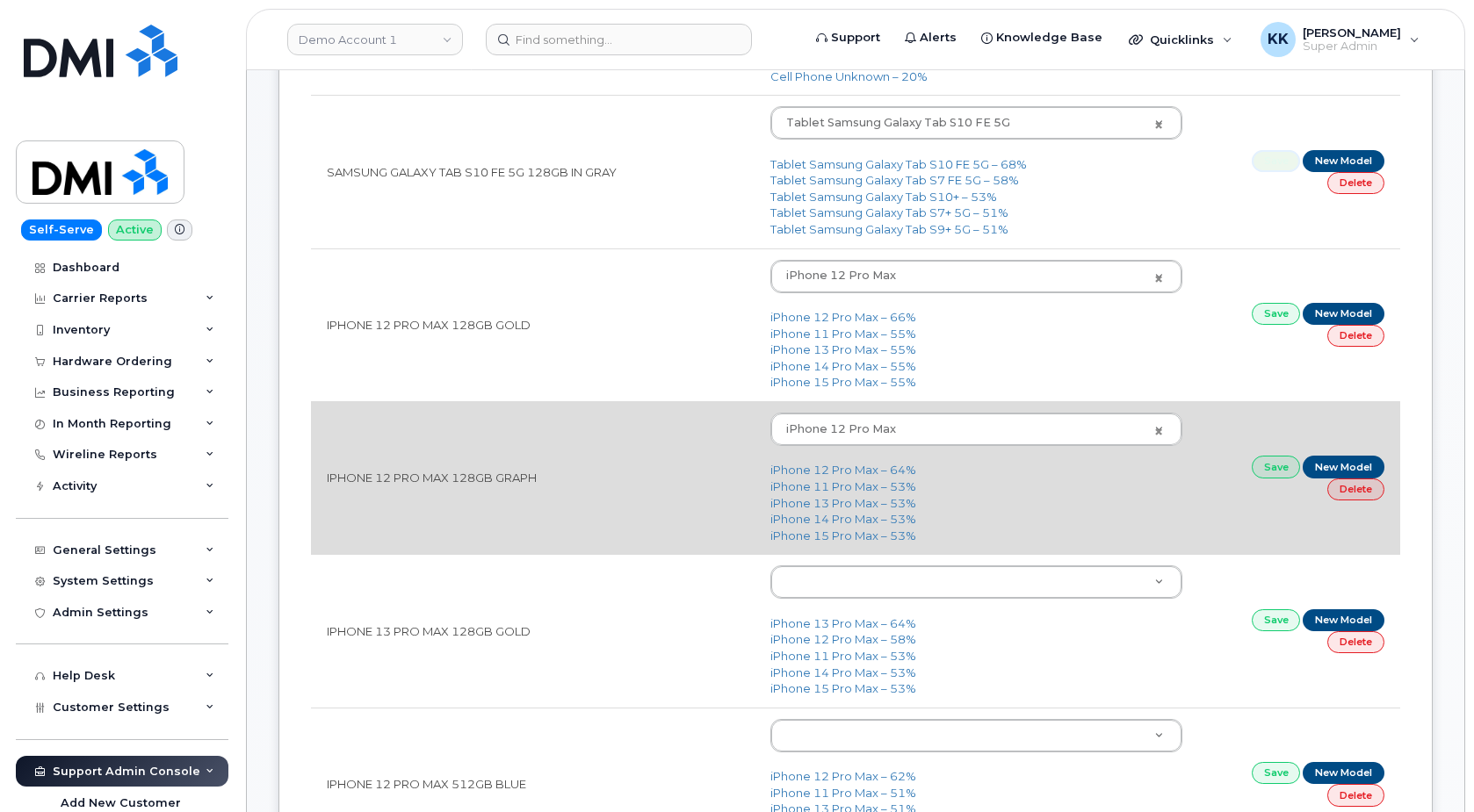
scroll to position [716, 0]
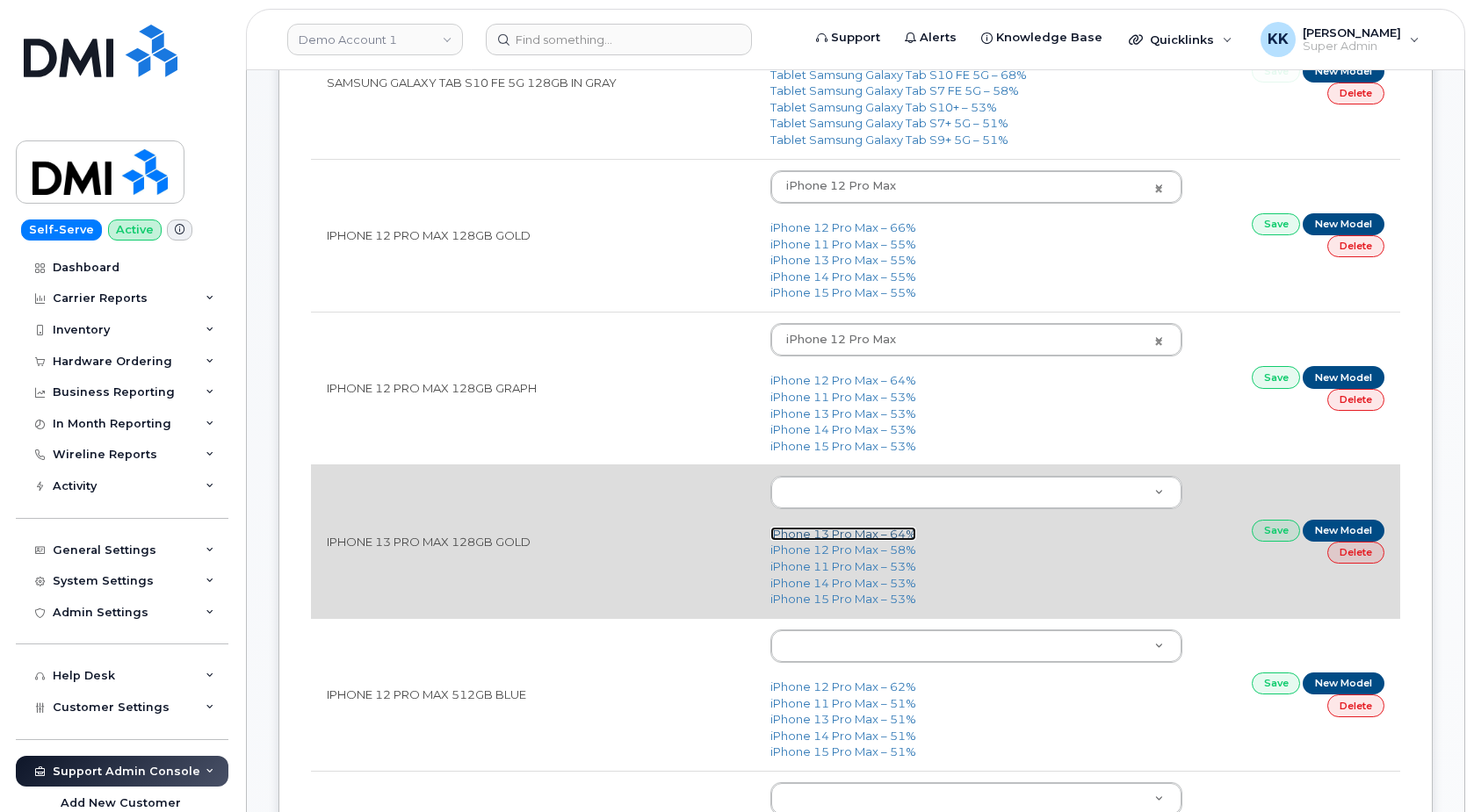
click at [826, 534] on link "iPhone 13 Pro Max – 64%" at bounding box center [843, 533] width 146 height 14
type input "2615"
click at [1278, 528] on link "Save" at bounding box center [1276, 530] width 49 height 22
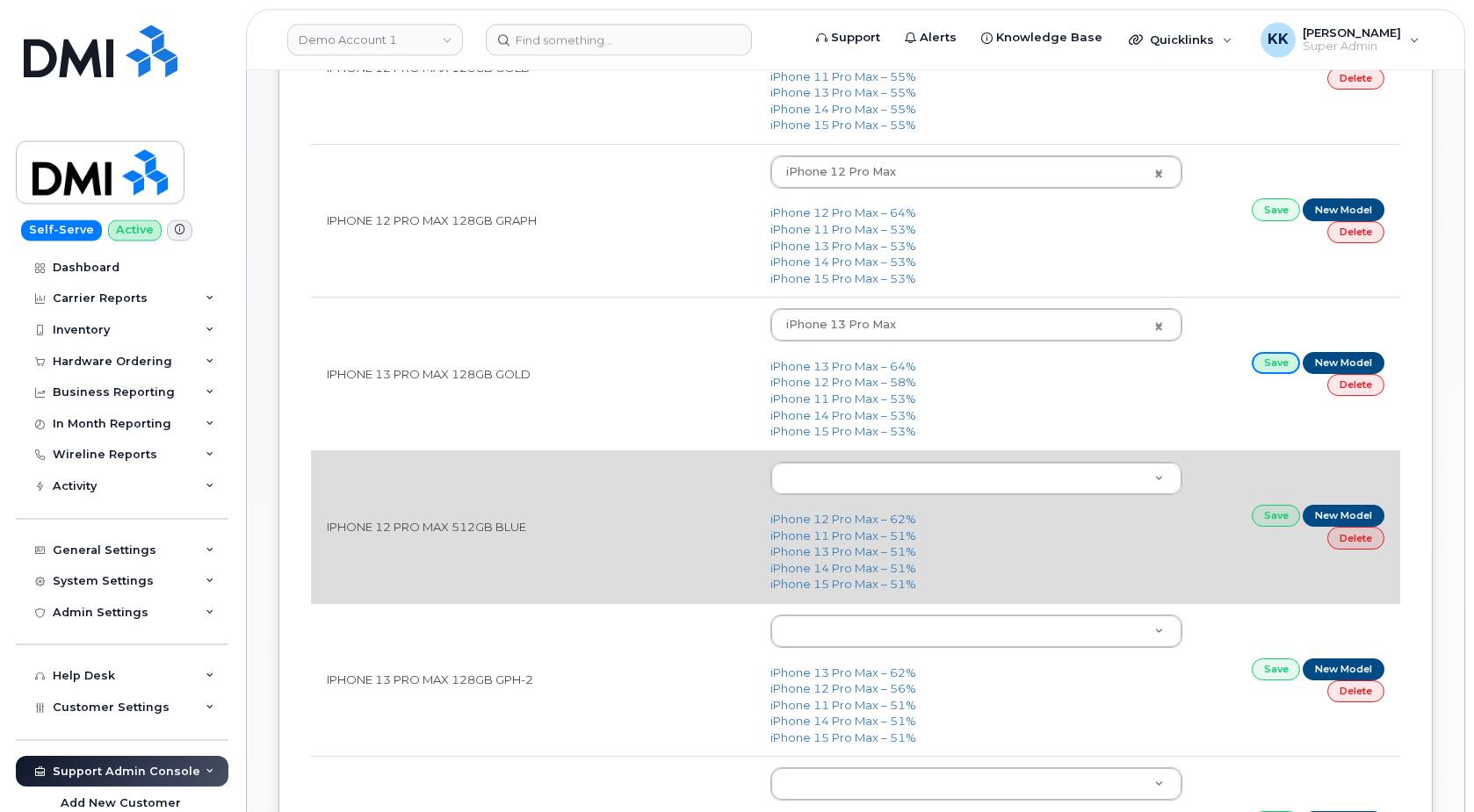
scroll to position [896, 0]
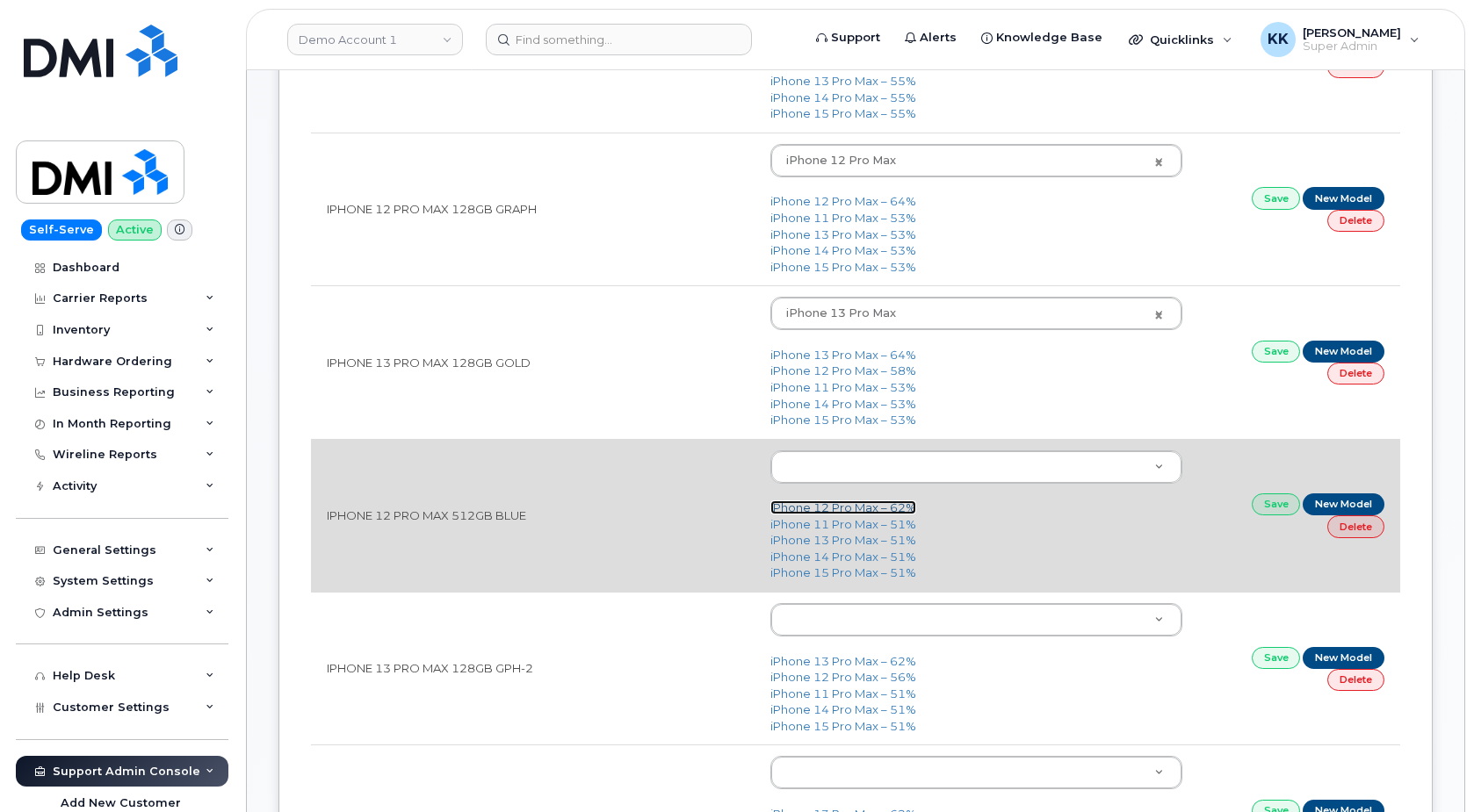
click at [832, 509] on link "iPhone 12 Pro Max – 62%" at bounding box center [843, 508] width 146 height 14
type input "2466"
click at [1272, 504] on link "Save" at bounding box center [1276, 505] width 49 height 22
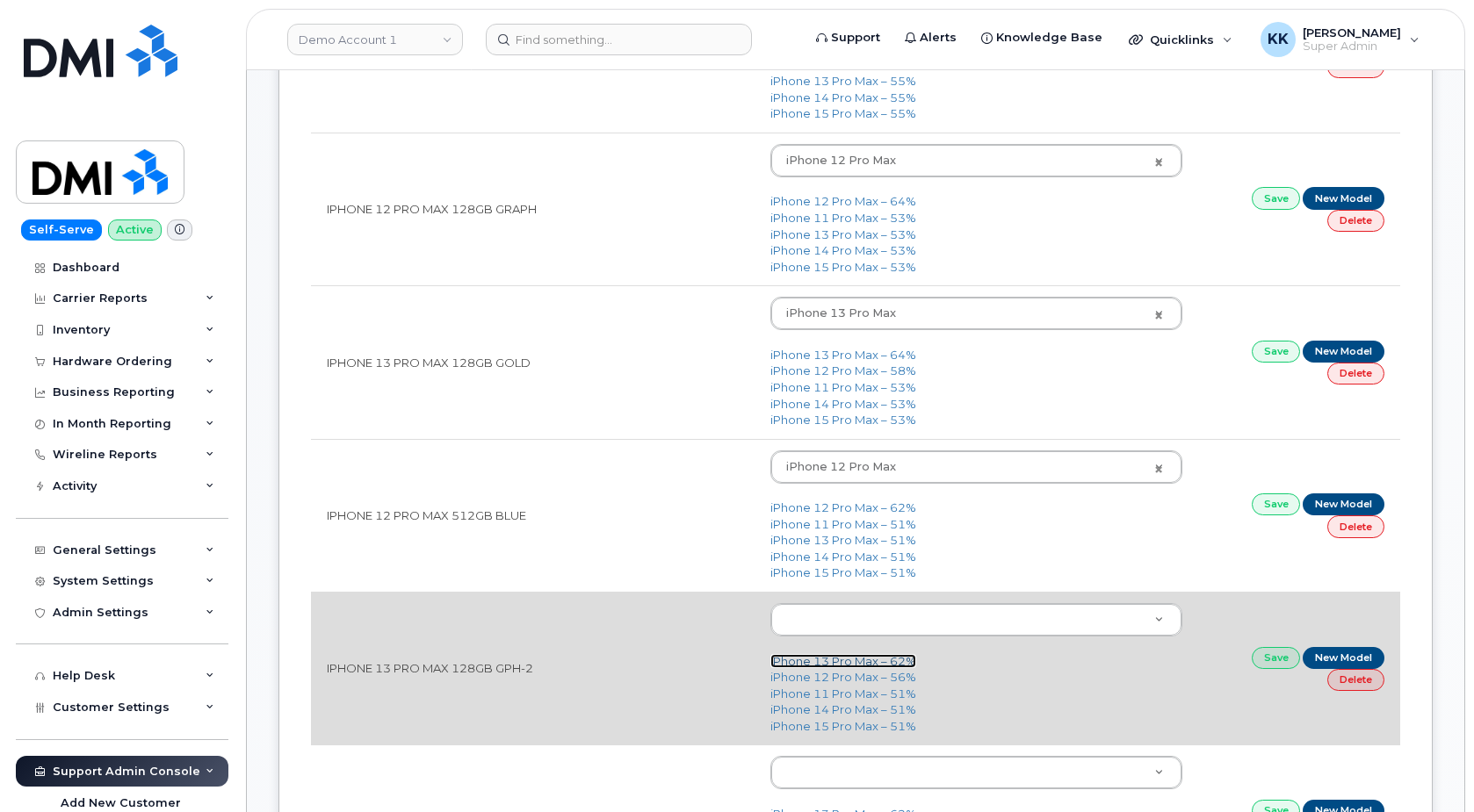
click at [831, 661] on link "iPhone 13 Pro Max – 62%" at bounding box center [843, 661] width 146 height 14
type input "2615"
click at [1263, 662] on link "Save" at bounding box center [1276, 657] width 49 height 22
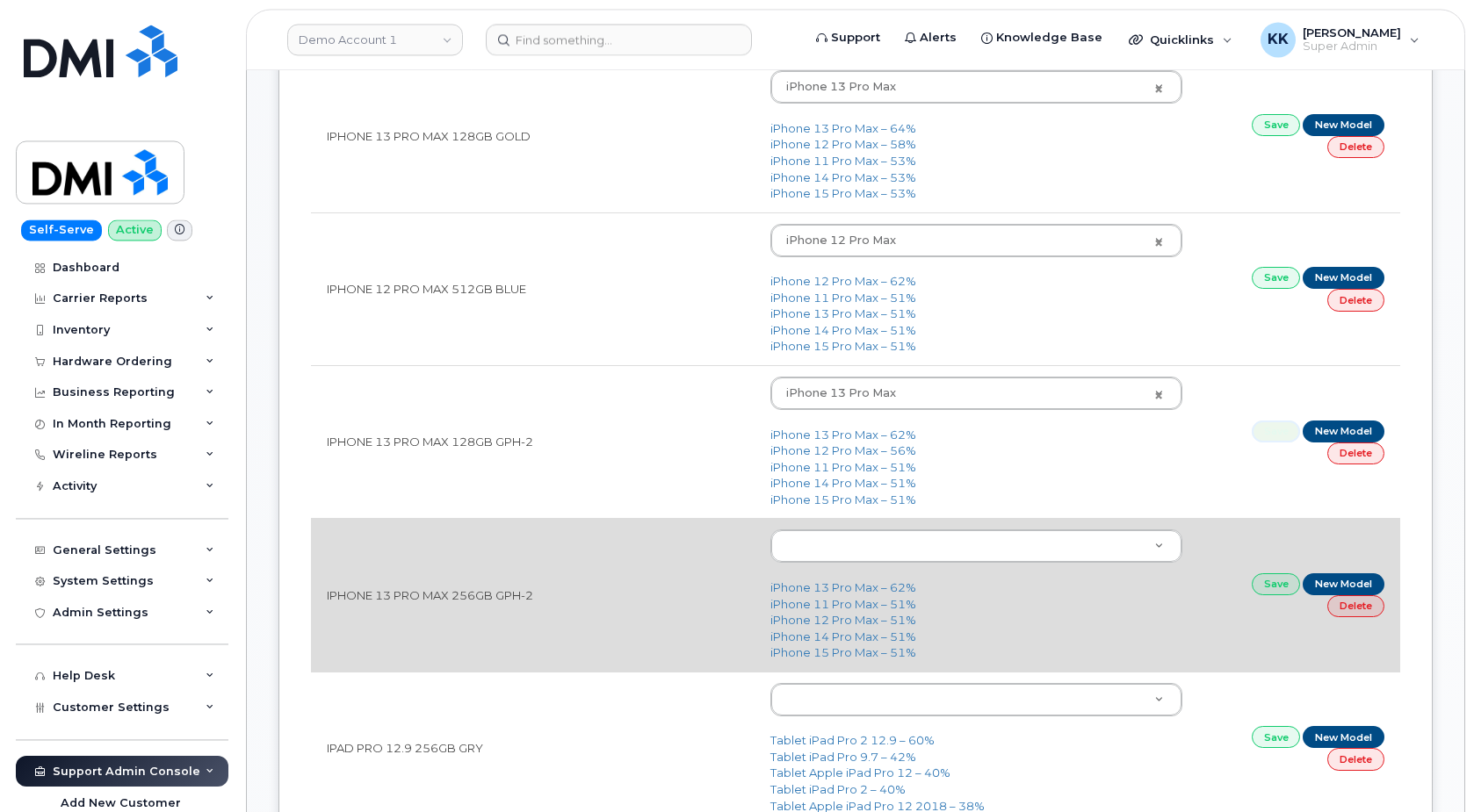
scroll to position [1164, 0]
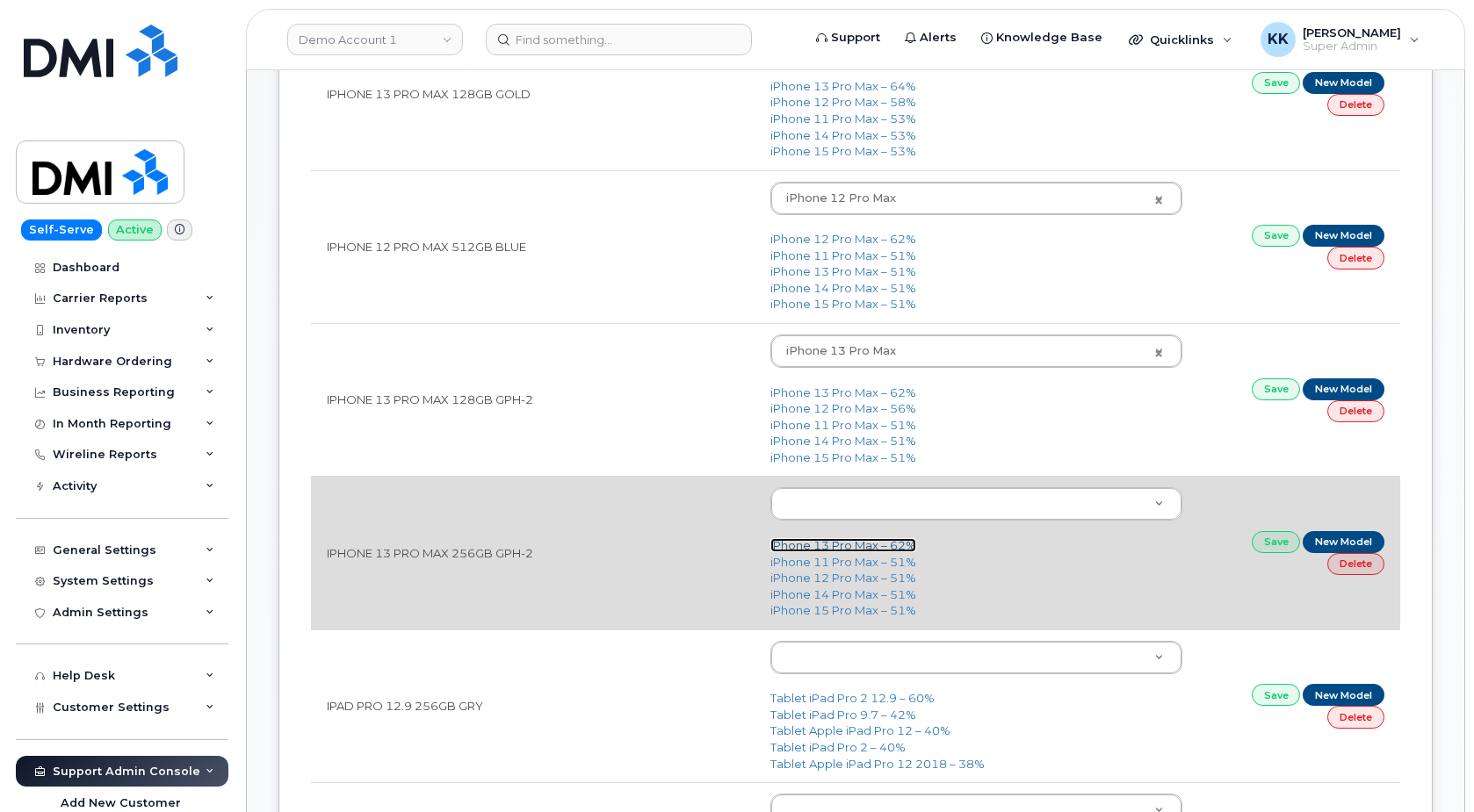
click at [846, 550] on link "iPhone 13 Pro Max – 62%" at bounding box center [843, 545] width 146 height 14
type input "2615"
click at [1274, 548] on link "Save" at bounding box center [1276, 542] width 49 height 22
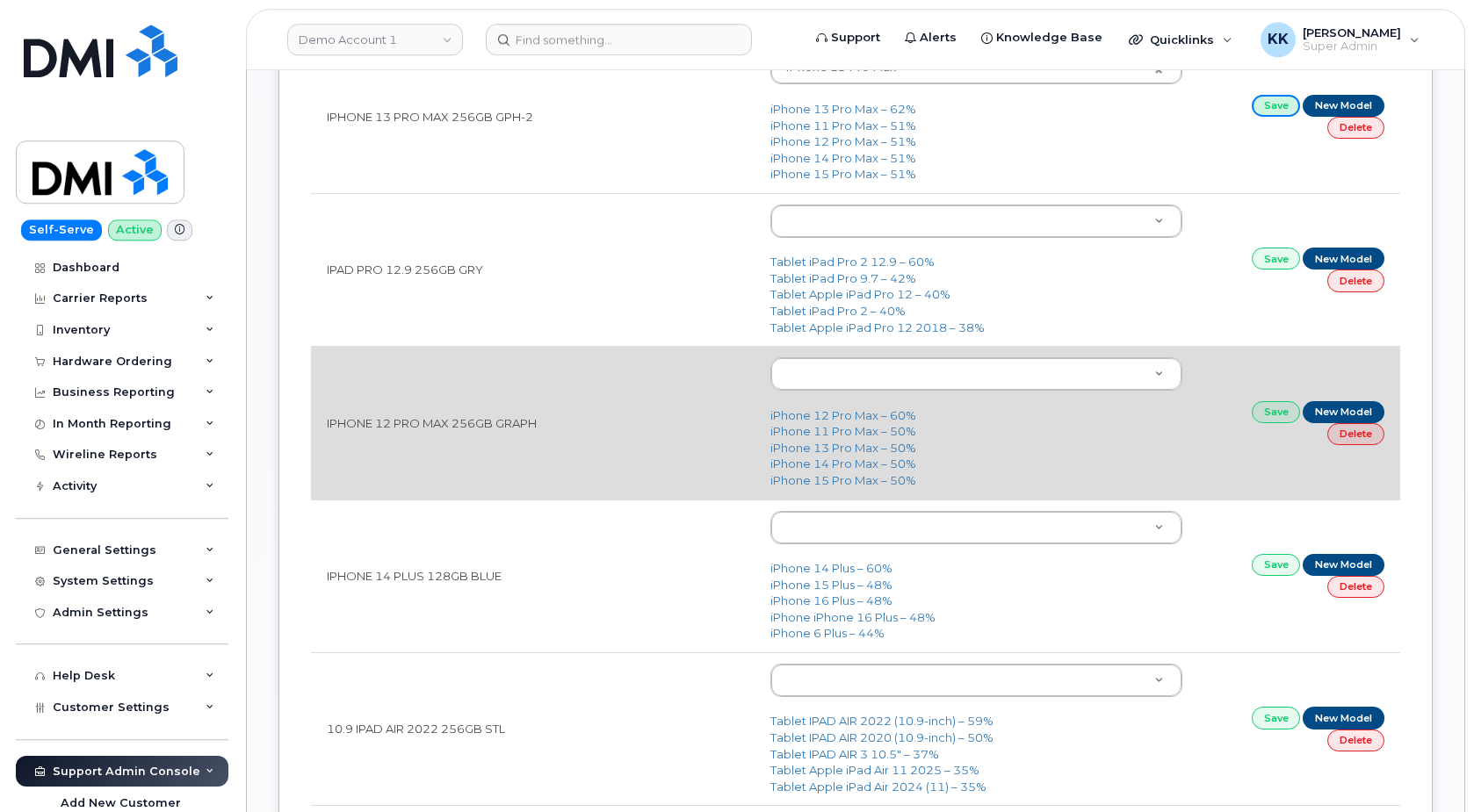
scroll to position [1611, 0]
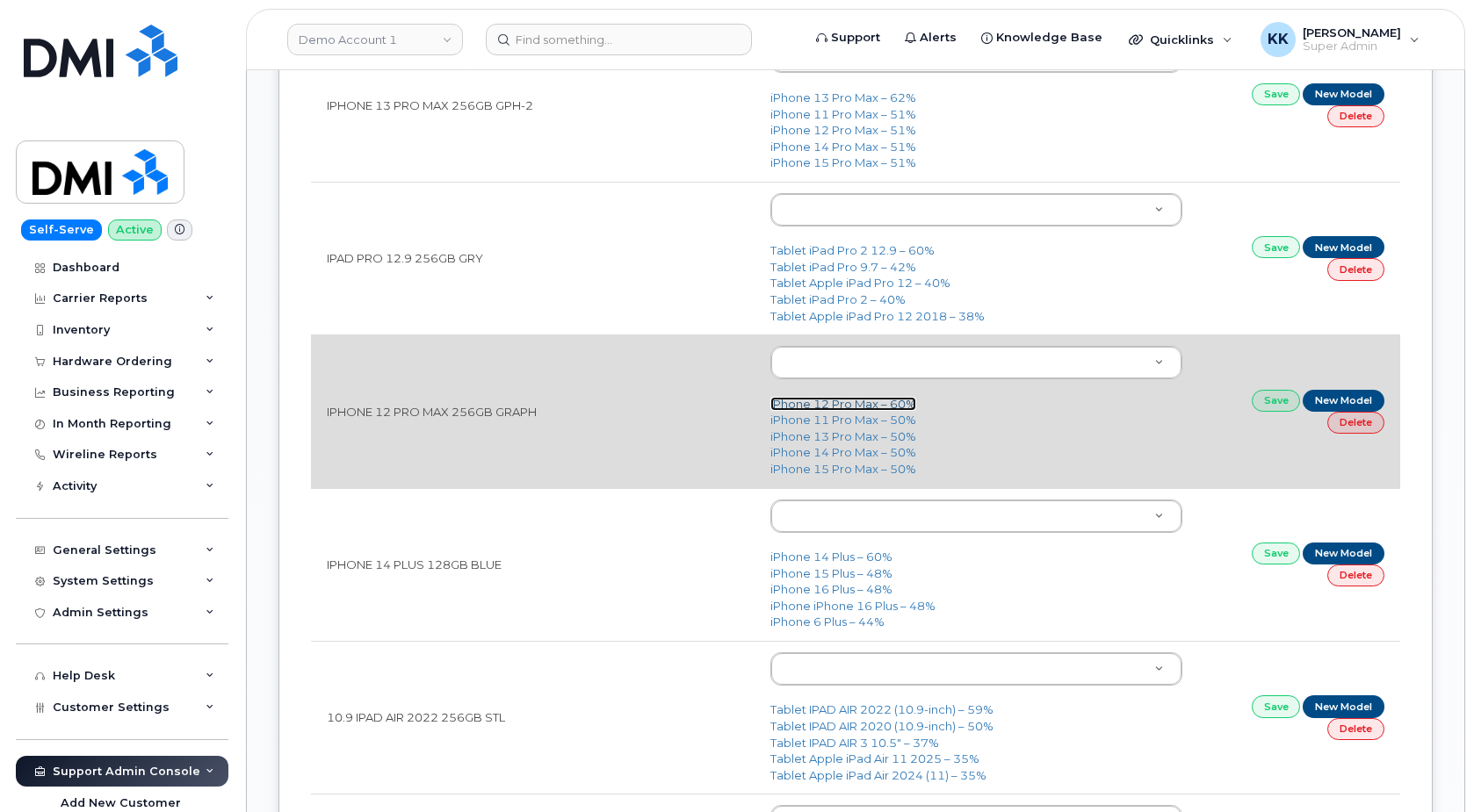
click at [851, 403] on link "iPhone 12 Pro Max – 60%" at bounding box center [843, 404] width 146 height 14
type input "2466"
click at [1275, 407] on link "Save" at bounding box center [1276, 400] width 49 height 22
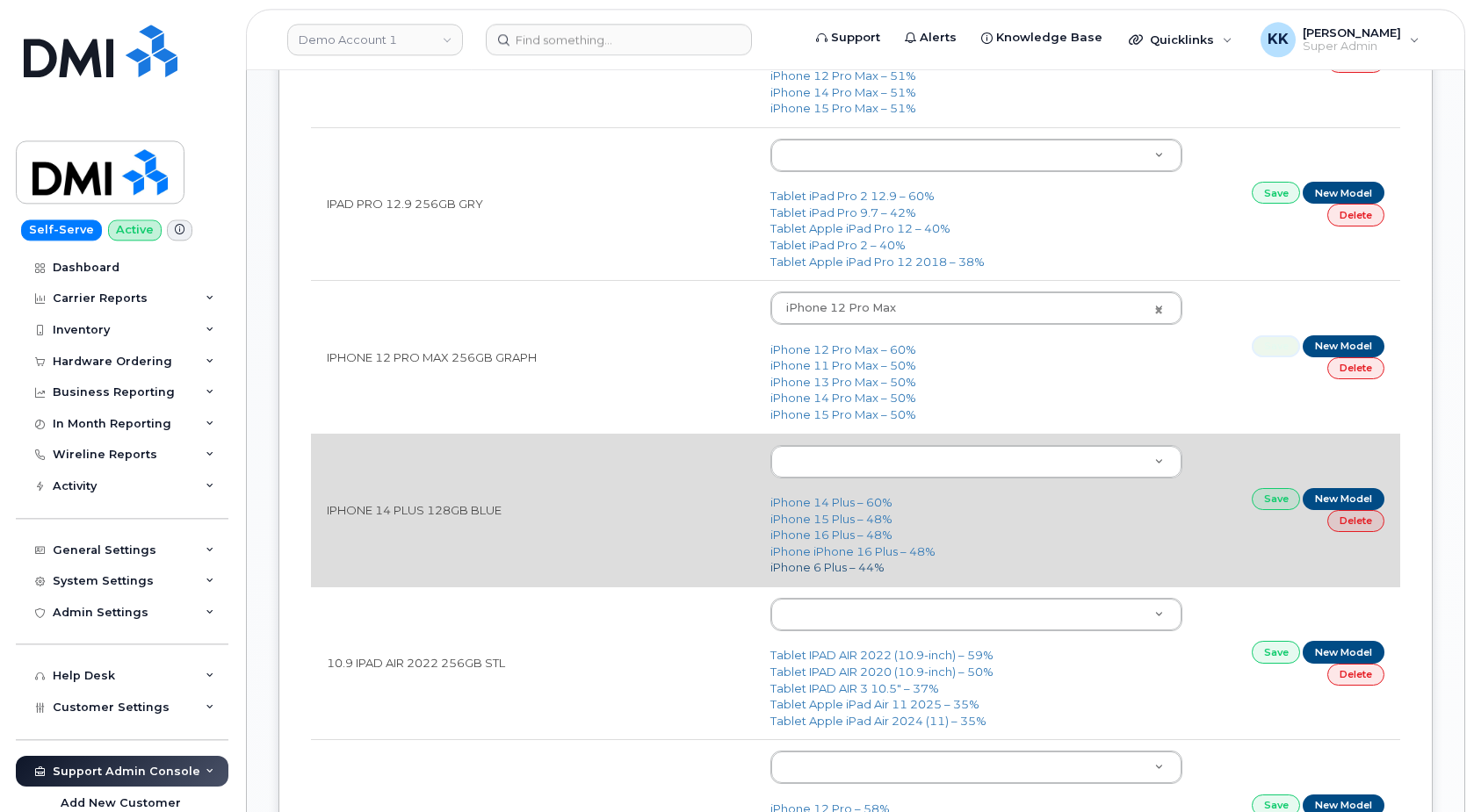
scroll to position [1701, 0]
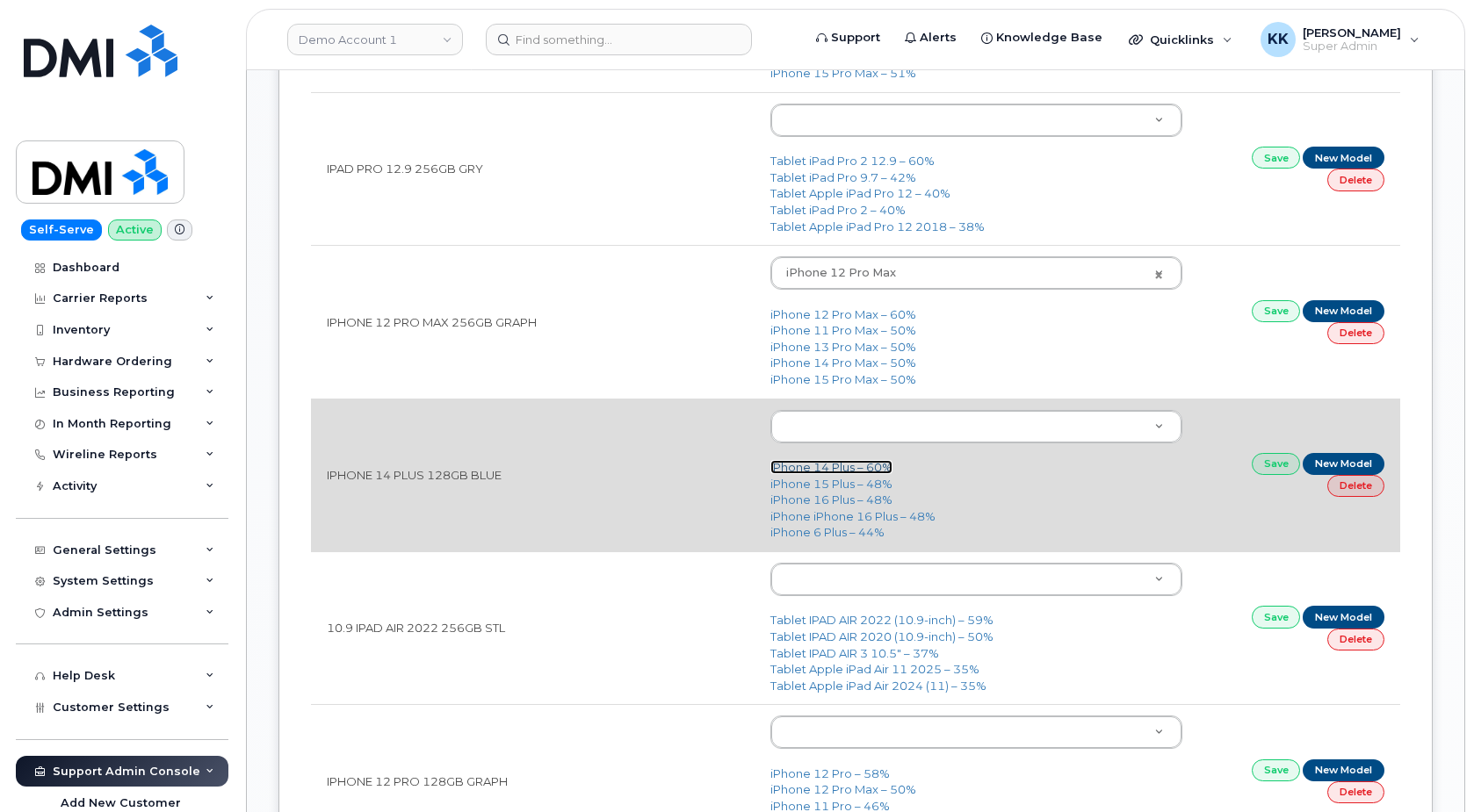
click at [830, 469] on link "iPhone 14 Plus – 60%" at bounding box center [831, 467] width 122 height 14
type input "2776"
click at [1264, 465] on link "Save" at bounding box center [1276, 464] width 49 height 22
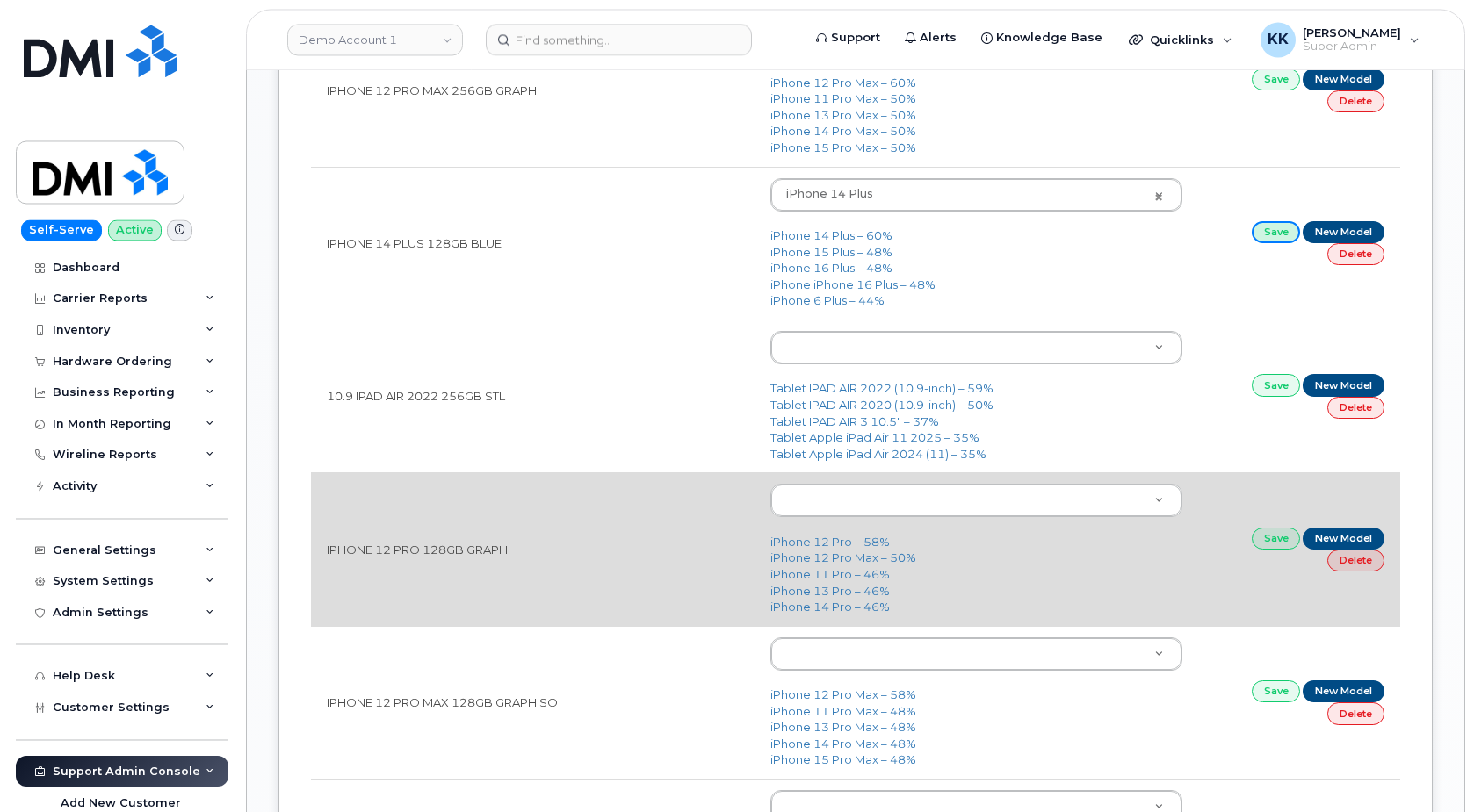
scroll to position [1970, 0]
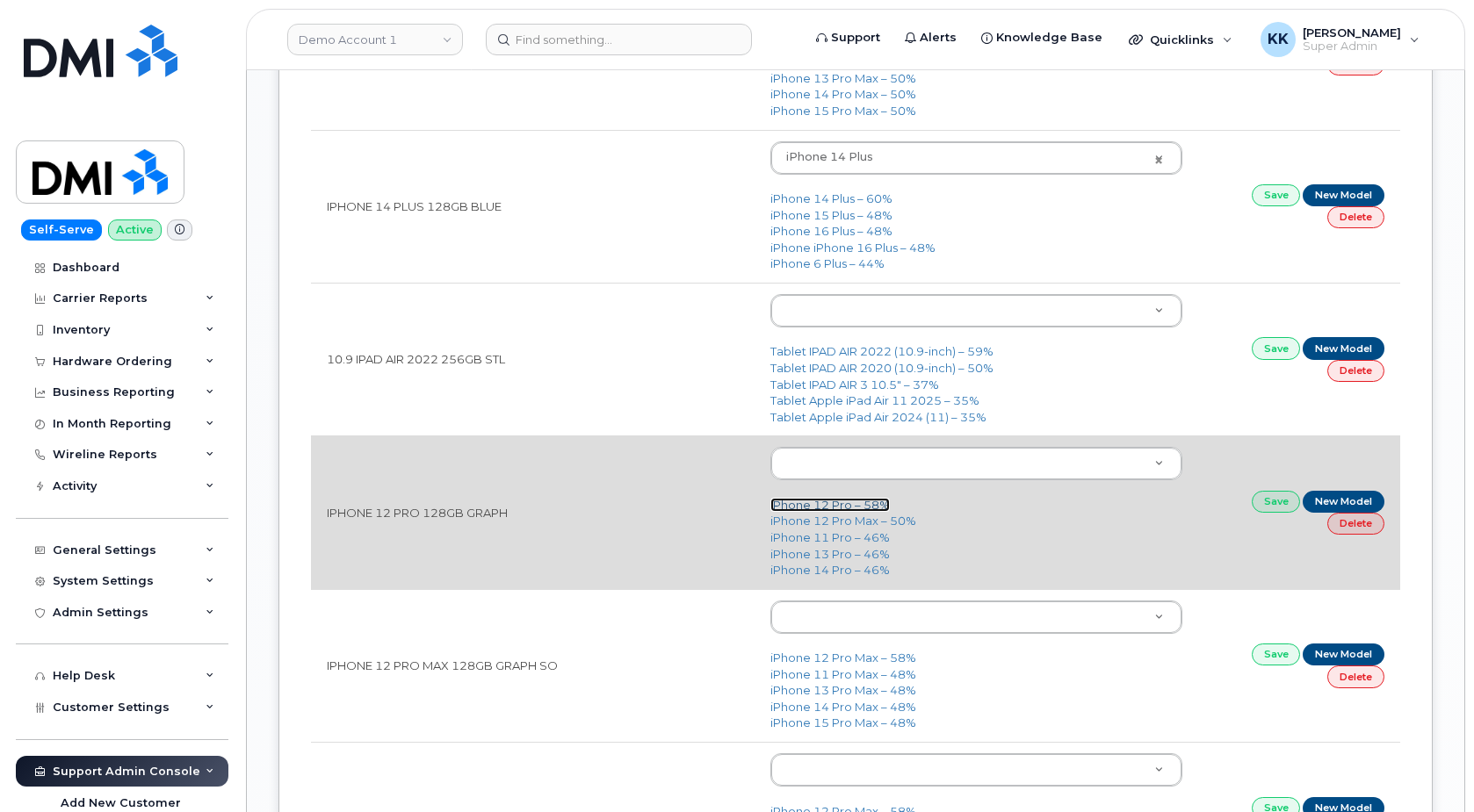
click at [823, 502] on link "iPhone 12 Pro – 58%" at bounding box center [829, 505] width 119 height 14
type input "2429"
click at [1281, 502] on link "Save" at bounding box center [1276, 502] width 49 height 22
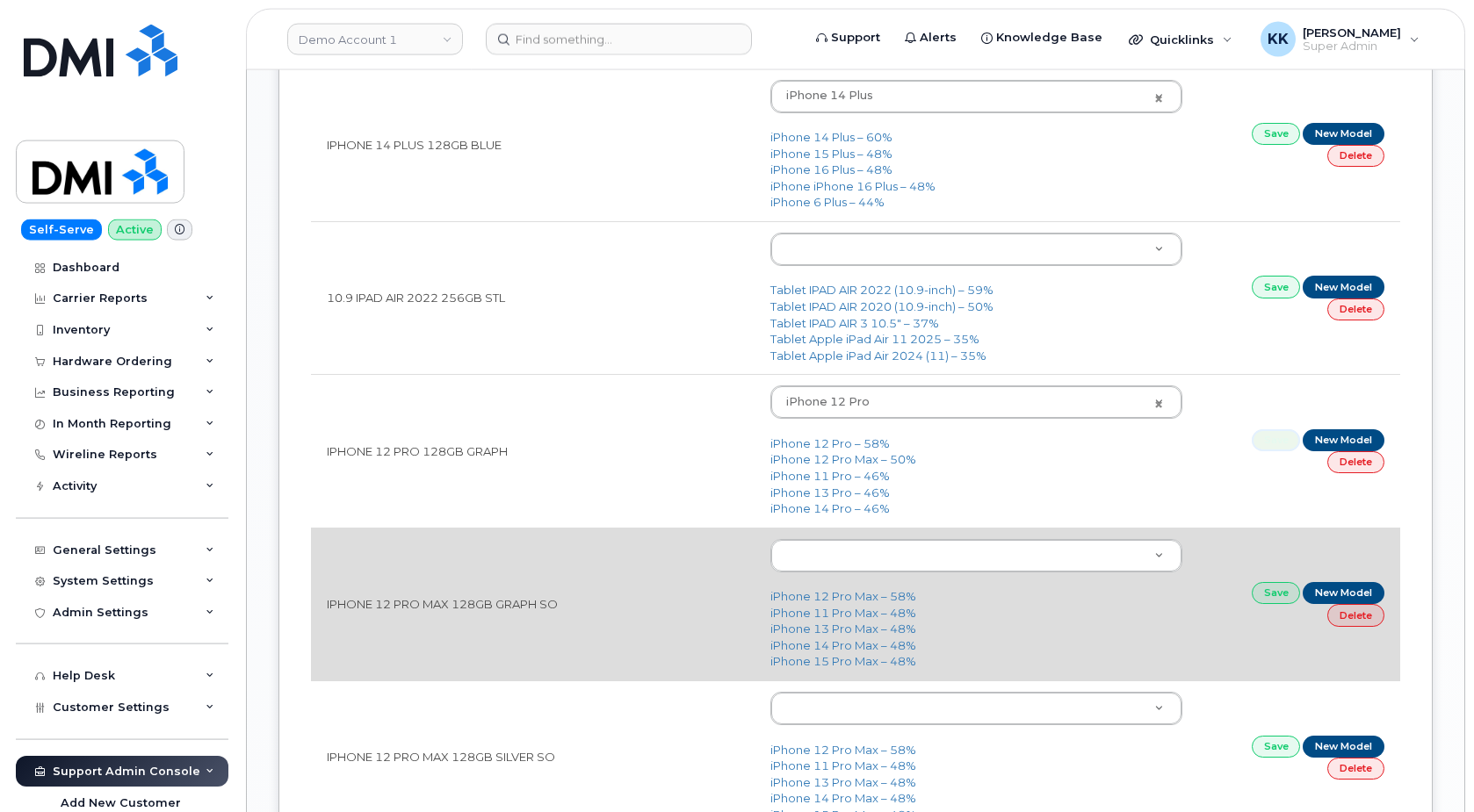
scroll to position [2060, 0]
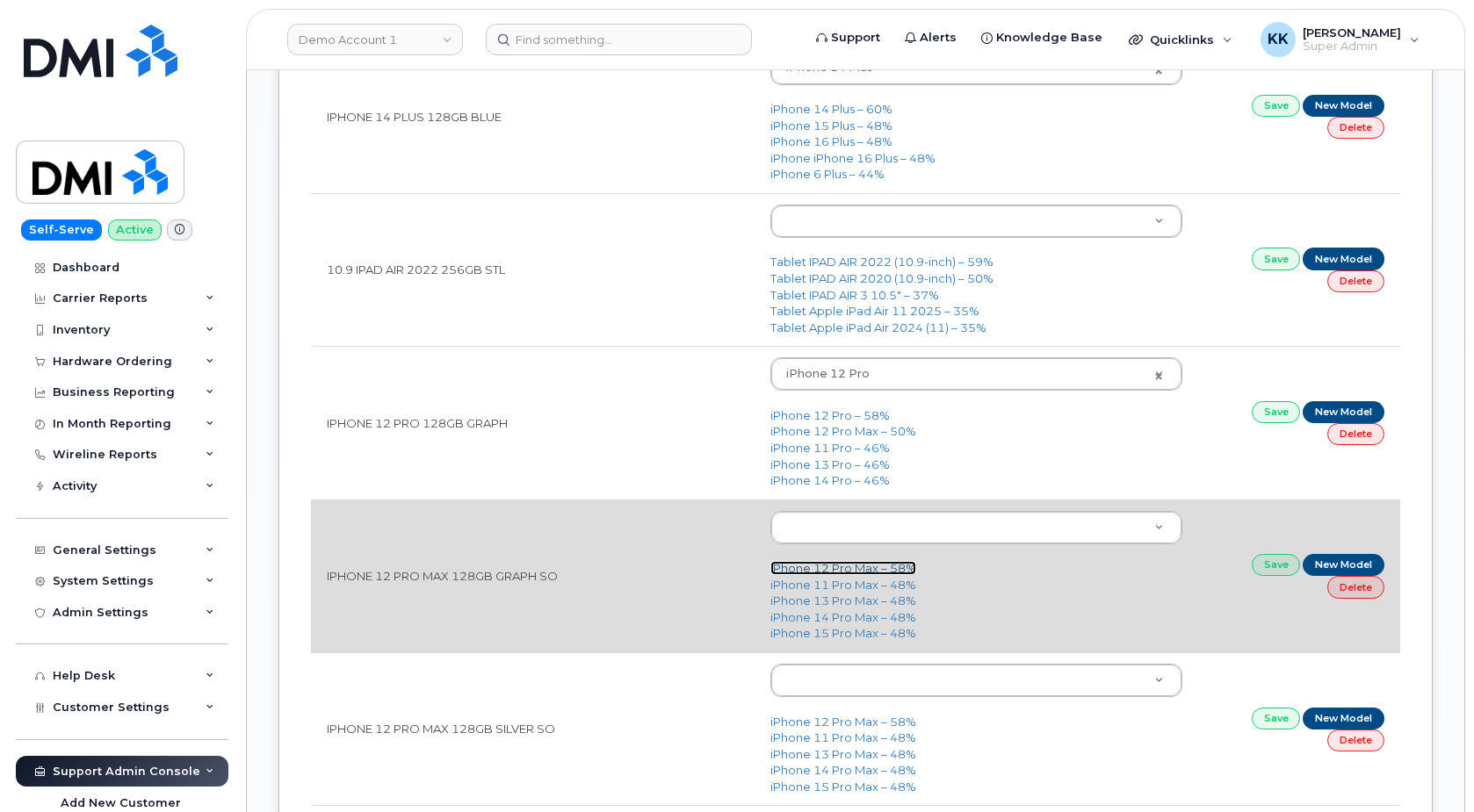
click at [845, 575] on link "iPhone 12 Pro Max – 58%" at bounding box center [843, 568] width 146 height 14
type input "2466"
click at [1261, 565] on link "Save" at bounding box center [1276, 565] width 49 height 22
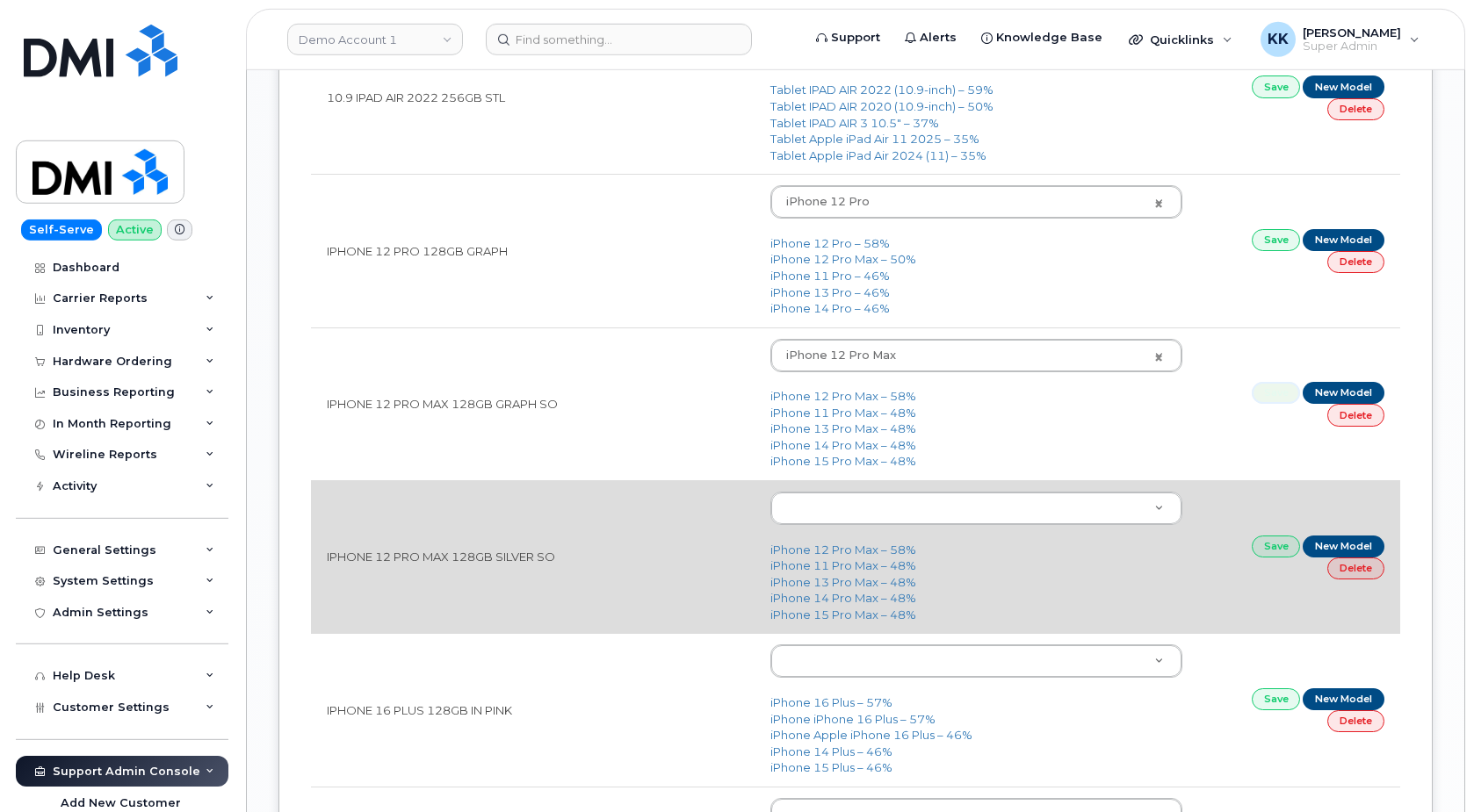
scroll to position [2238, 0]
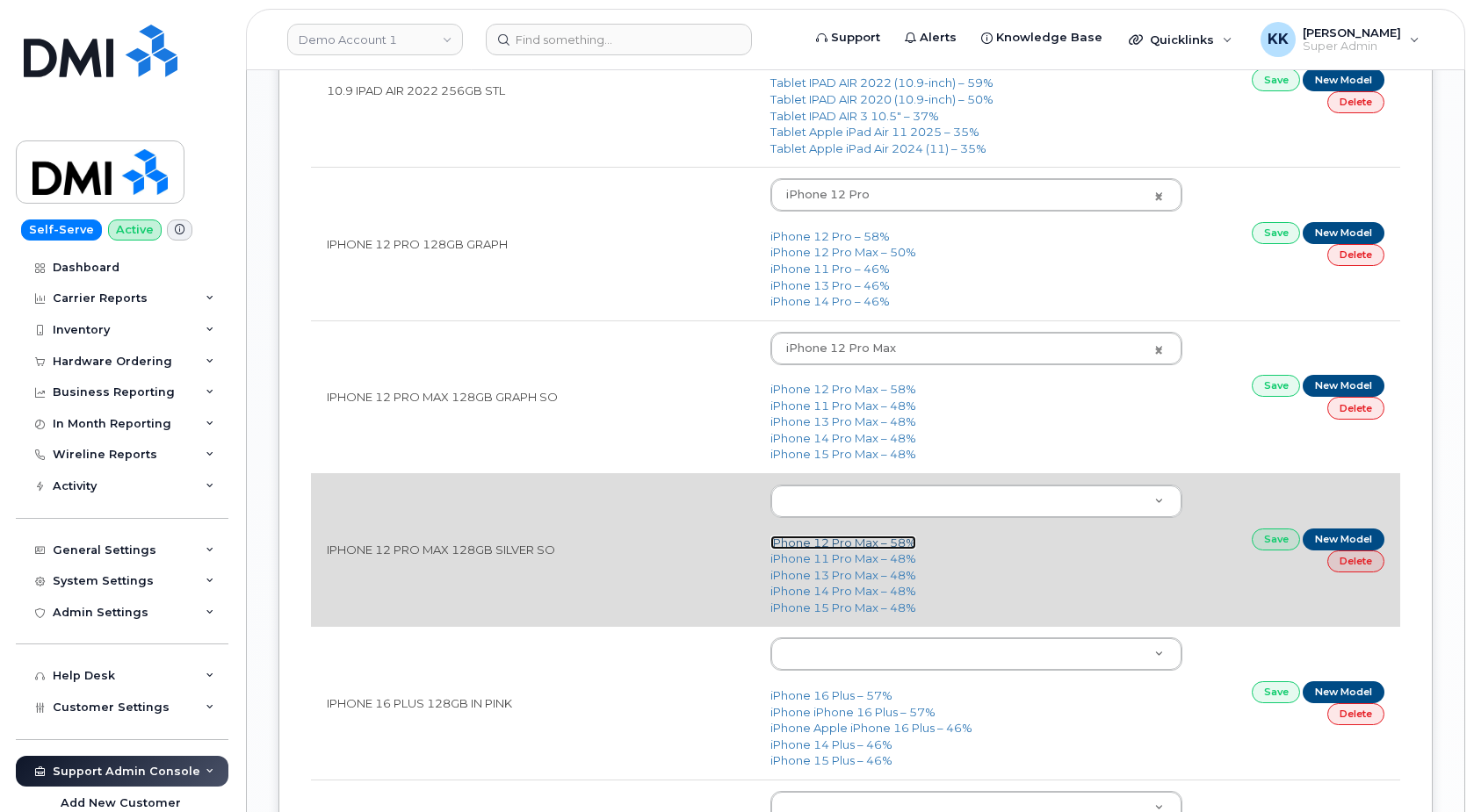
click at [823, 548] on link "iPhone 12 Pro Max – 58%" at bounding box center [843, 542] width 146 height 14
type input "2466"
click at [1258, 542] on link "Save" at bounding box center [1276, 539] width 49 height 22
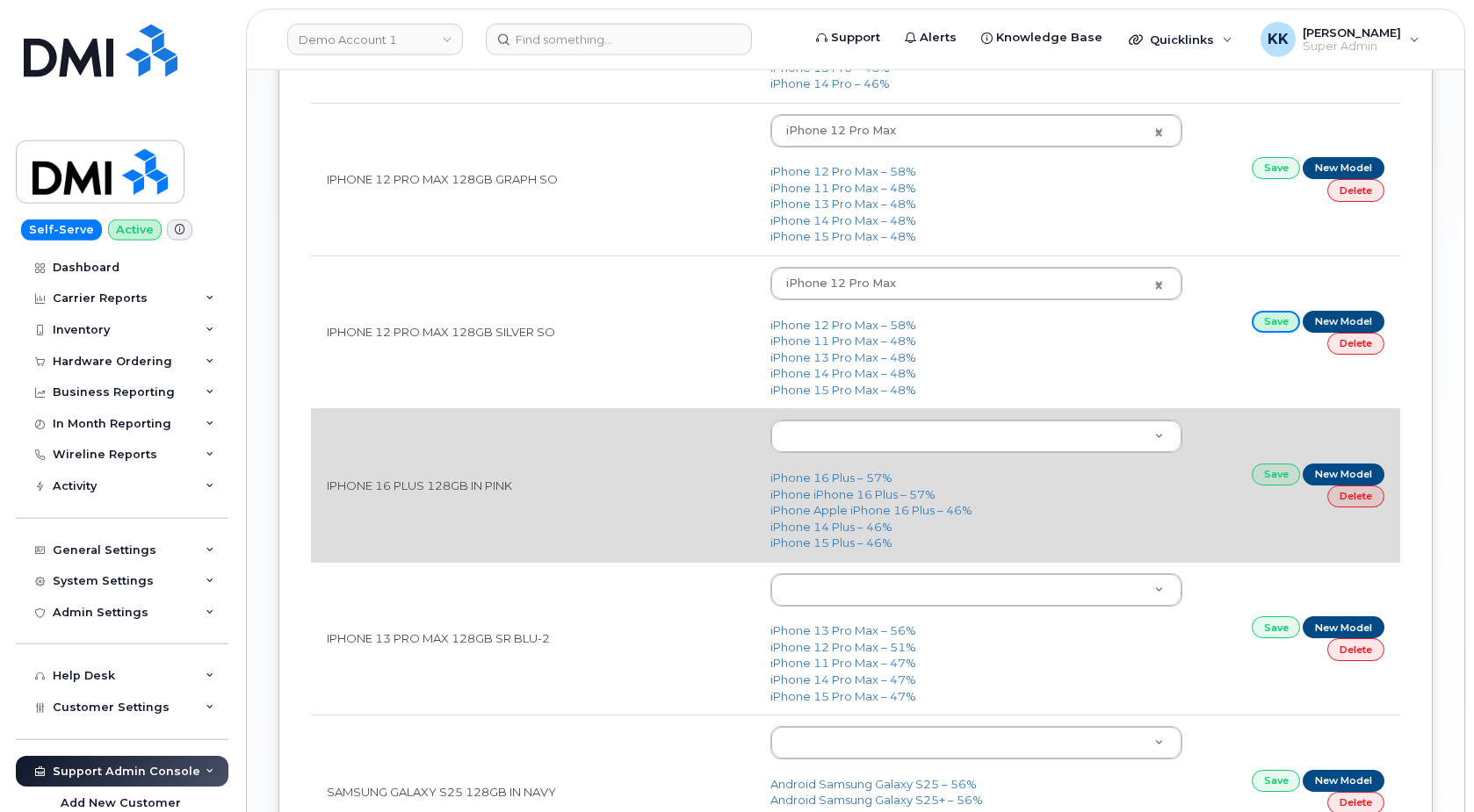
scroll to position [2507, 0]
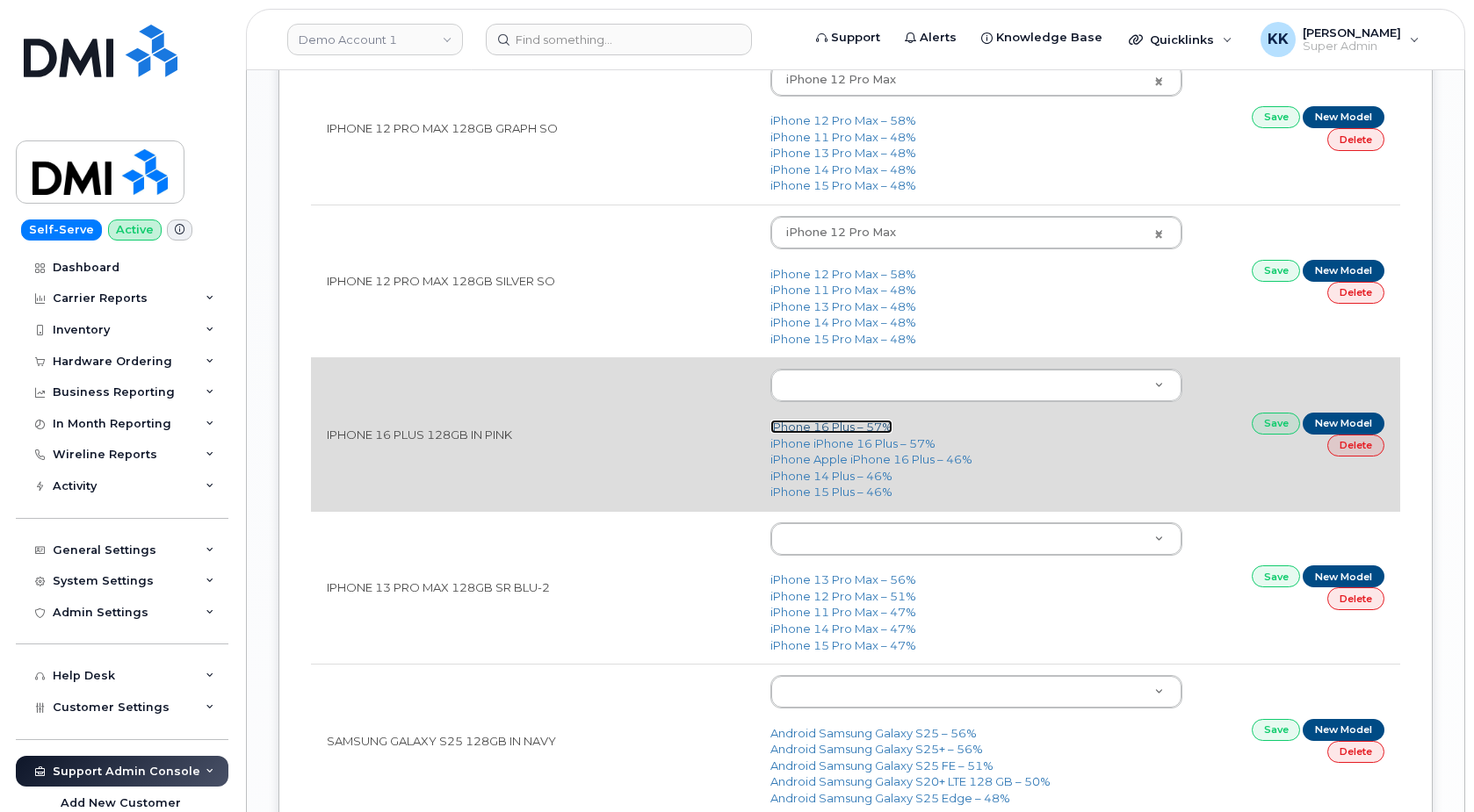
click at [839, 425] on link "iPhone 16 Plus – 57%" at bounding box center [831, 427] width 122 height 14
type input "3231"
click at [1273, 433] on link "Save" at bounding box center [1276, 424] width 49 height 22
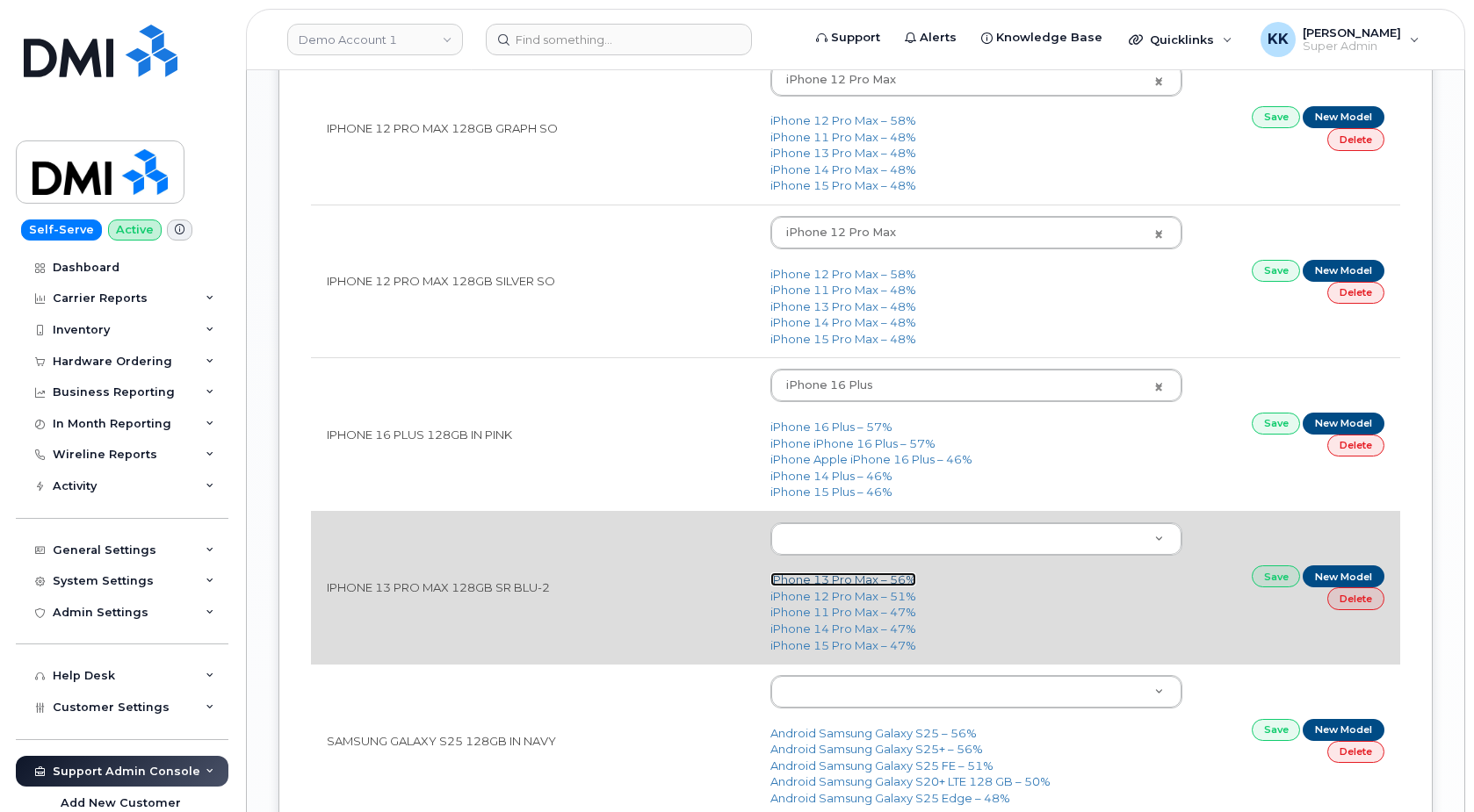
click at [812, 575] on link "iPhone 13 Pro Max – 56%" at bounding box center [843, 579] width 146 height 14
type input "2615"
drag, startPoint x: 1258, startPoint y: 582, endPoint x: 1247, endPoint y: 580, distance: 11.2
click at [1258, 581] on link "Save" at bounding box center [1276, 576] width 49 height 22
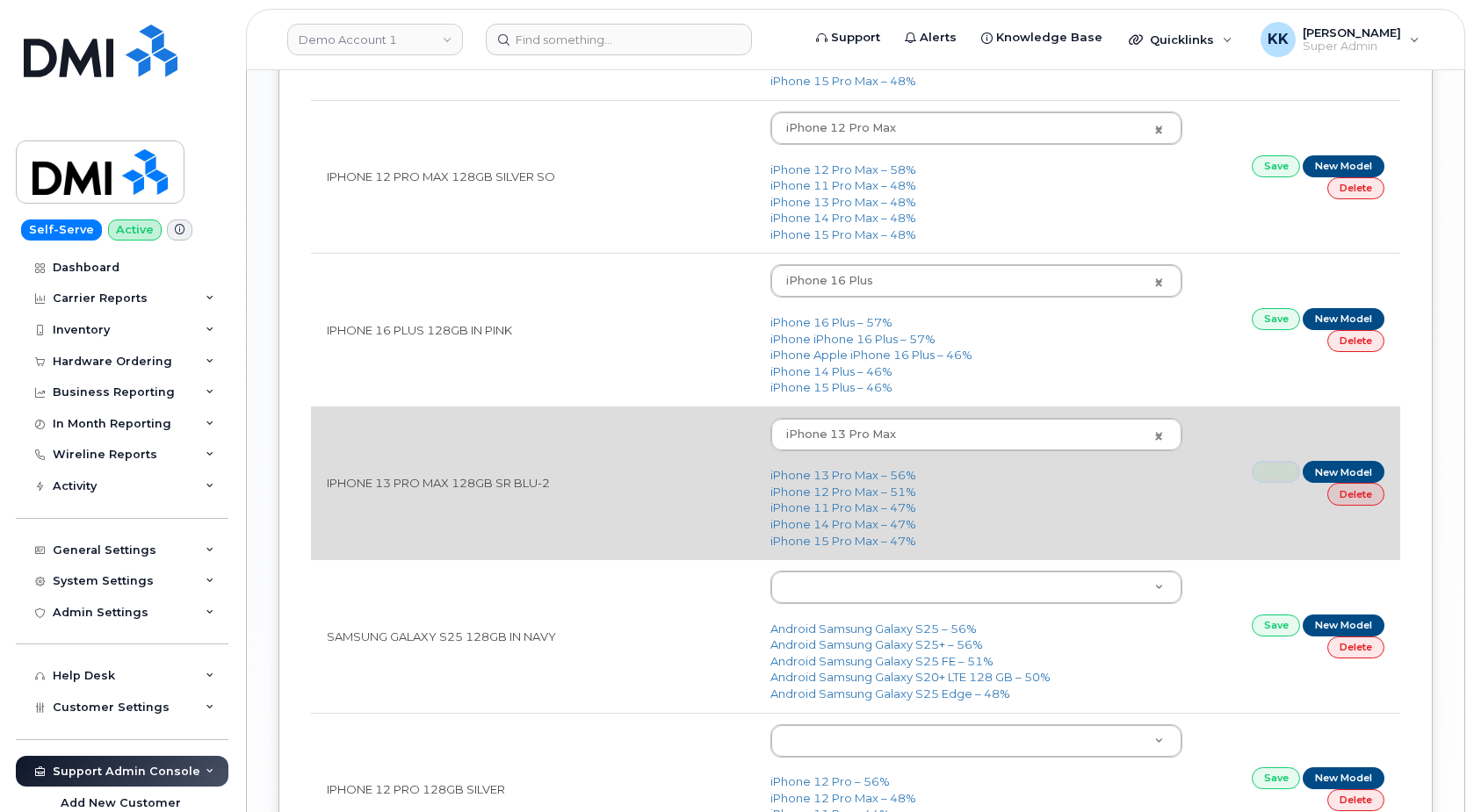
scroll to position [2686, 0]
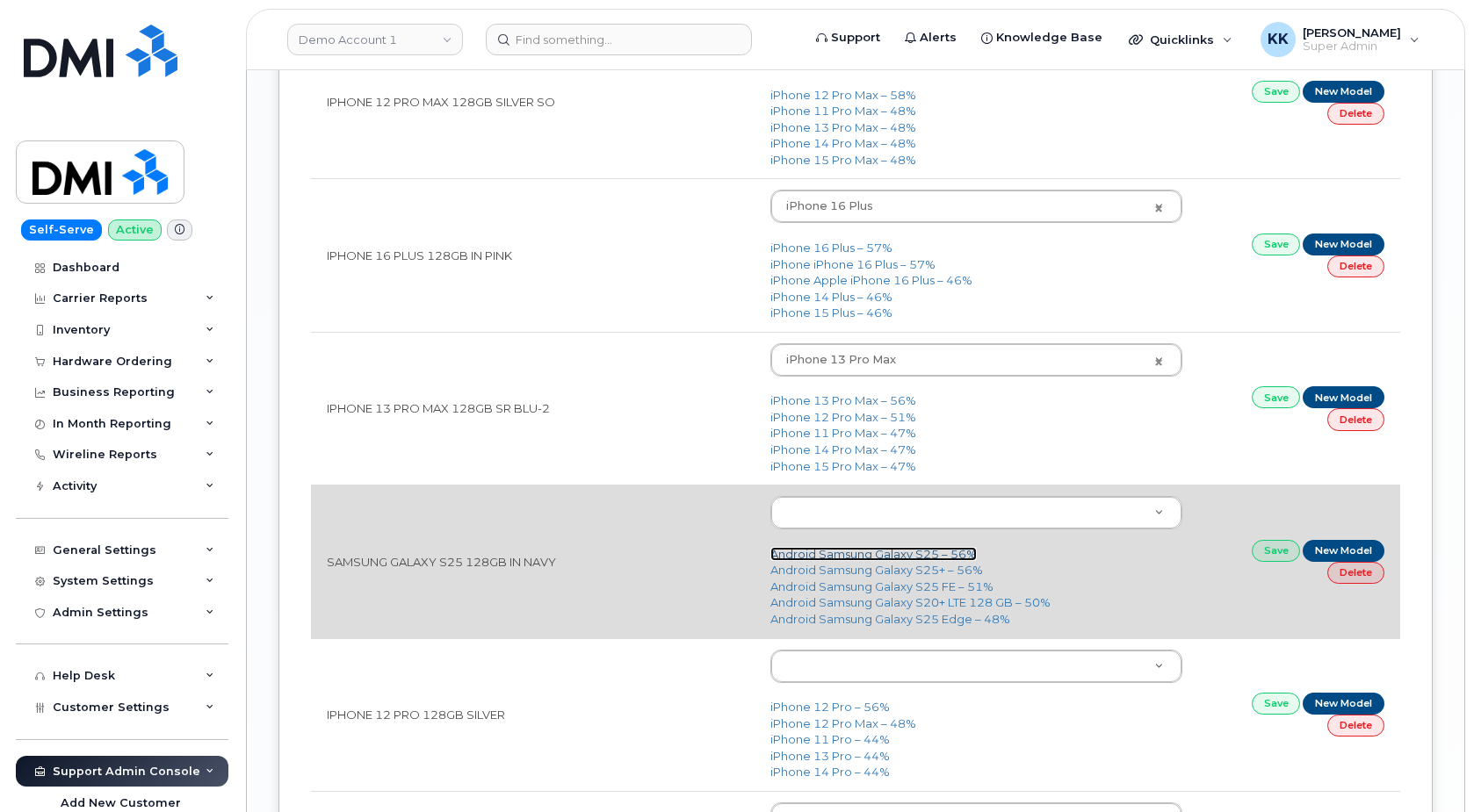
click at [896, 559] on link "Android Samsung Galaxy S25 – 56%" at bounding box center [873, 554] width 206 height 14
type input "3290"
drag, startPoint x: 1260, startPoint y: 554, endPoint x: 1077, endPoint y: 543, distance: 183.3
click at [1260, 552] on link "Save" at bounding box center [1276, 551] width 49 height 22
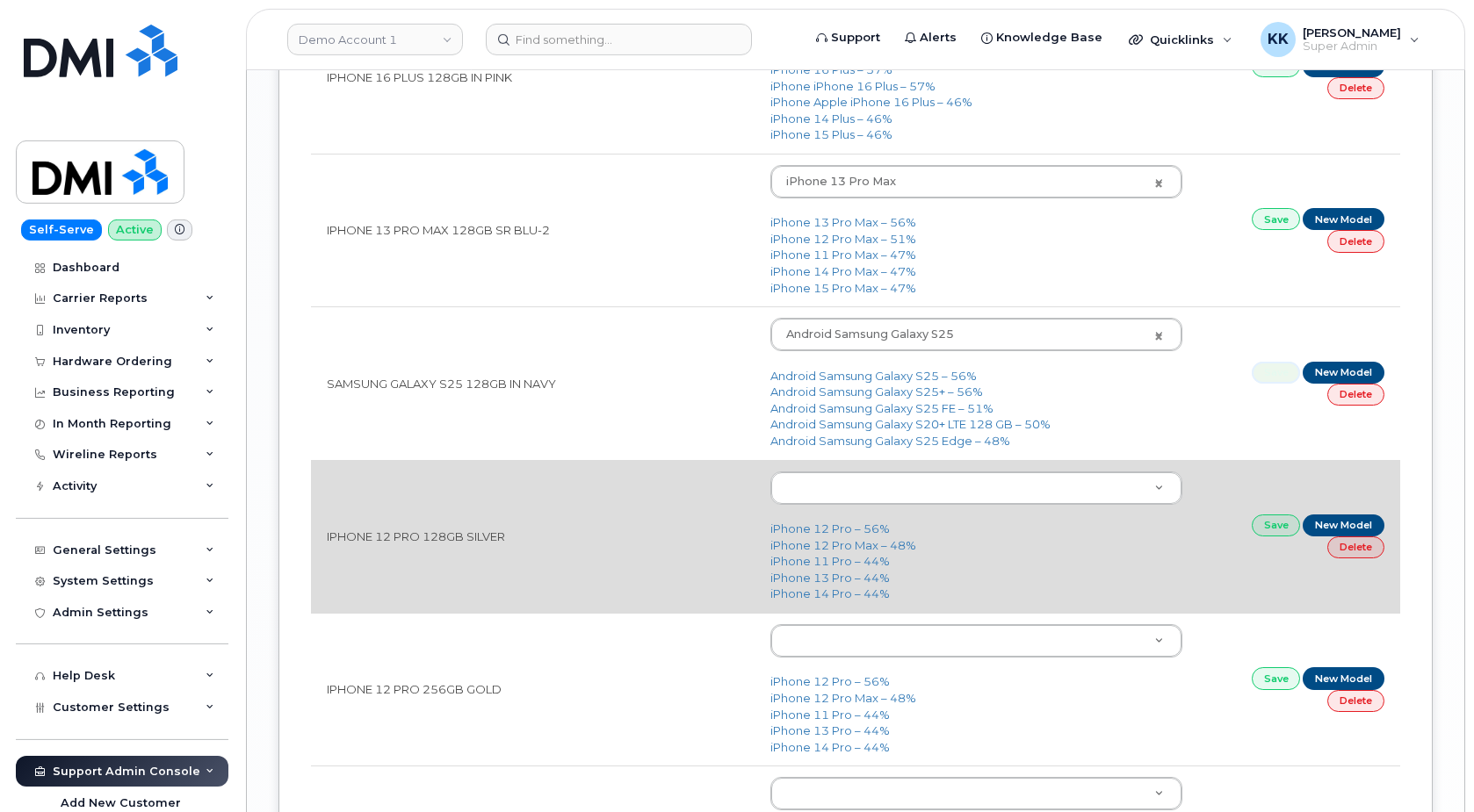
scroll to position [2865, 0]
click at [864, 527] on link "iPhone 12 Pro – 56%" at bounding box center [829, 527] width 119 height 14
type input "2429"
click at [1272, 525] on link "Save" at bounding box center [1276, 524] width 49 height 22
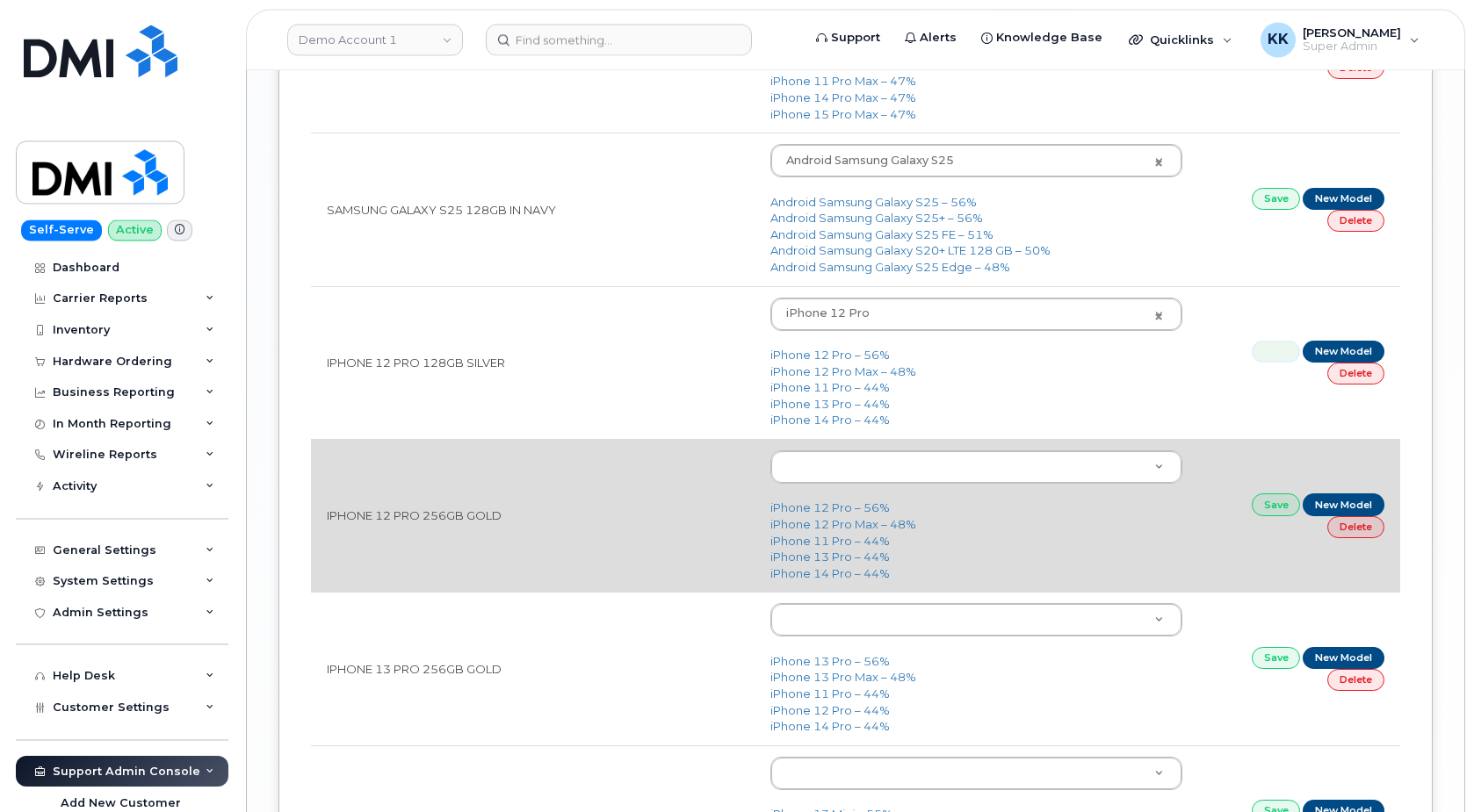
scroll to position [3044, 0]
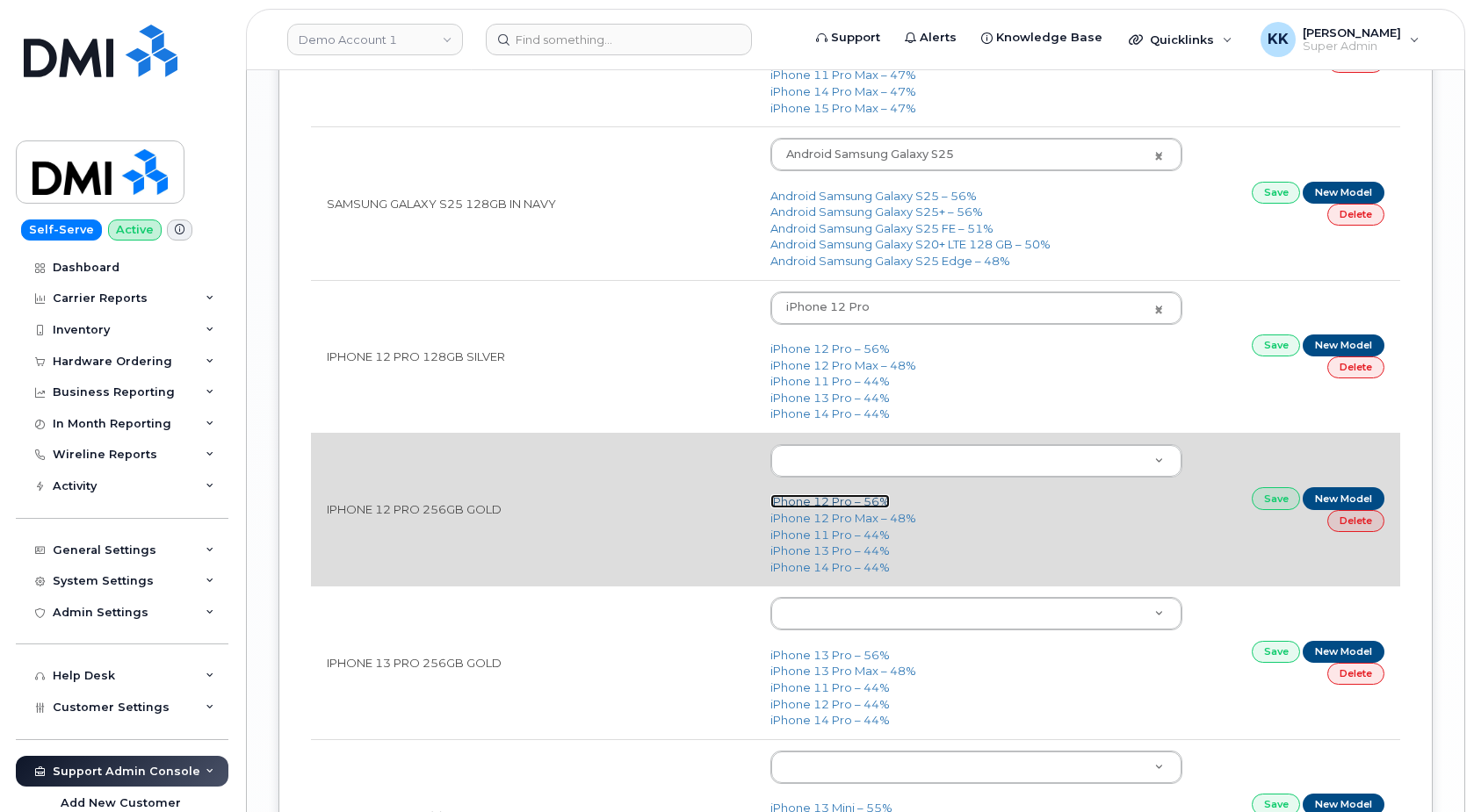
click at [821, 502] on link "iPhone 12 Pro – 56%" at bounding box center [829, 501] width 119 height 14
type input "2429"
click at [1260, 503] on link "Save" at bounding box center [1276, 498] width 49 height 22
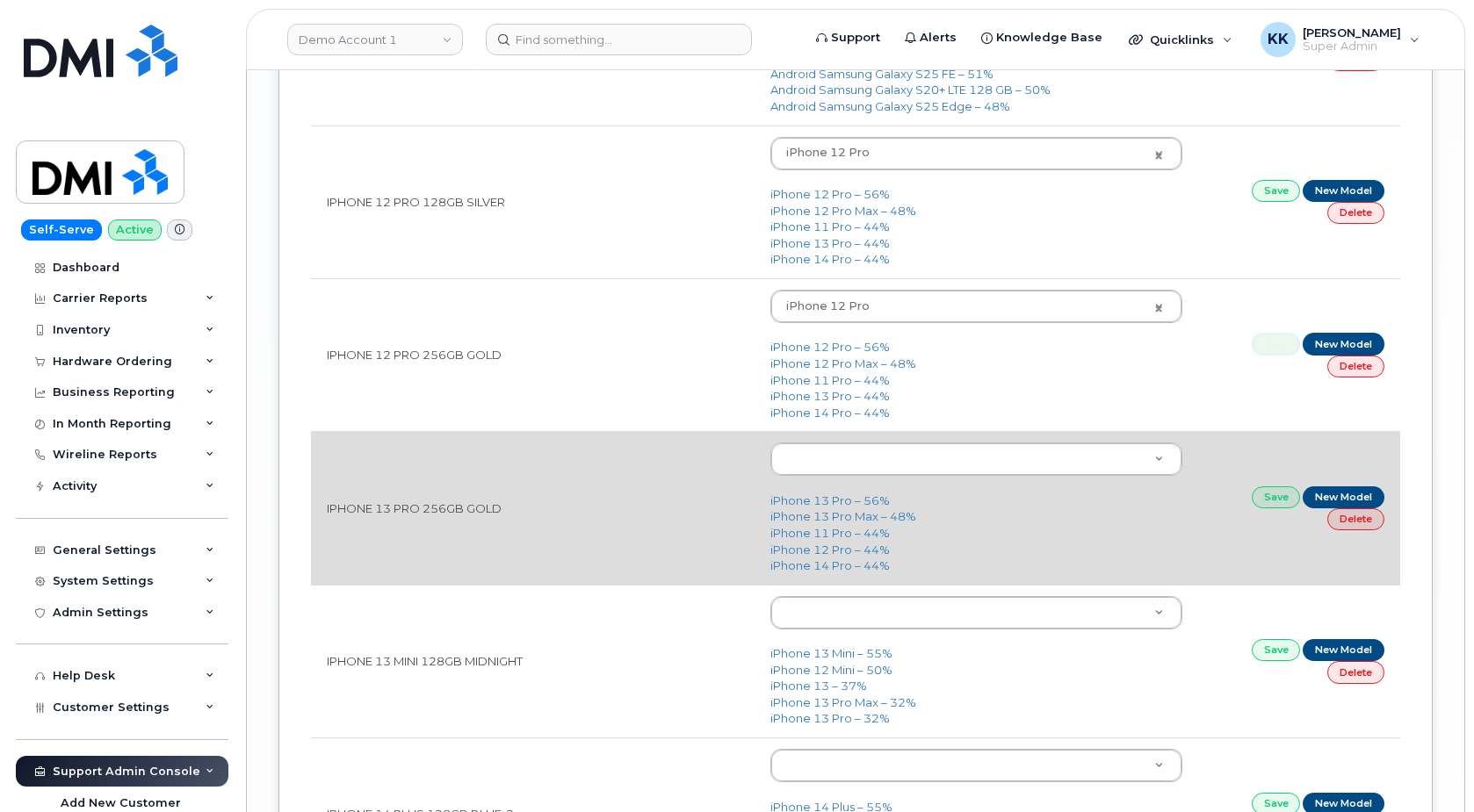
scroll to position [3223, 0]
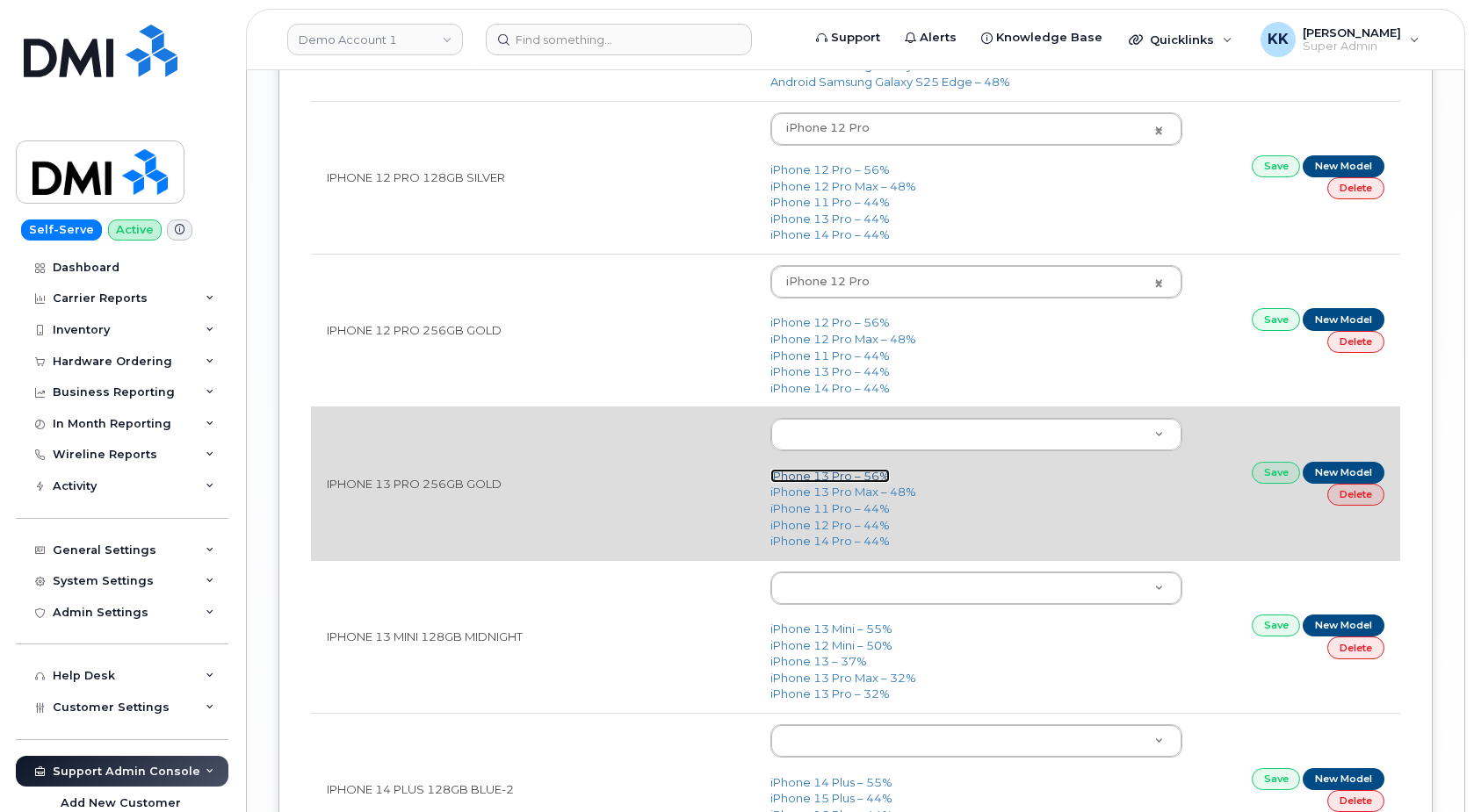
click at [841, 481] on link "iPhone 13 Pro – 56%" at bounding box center [829, 476] width 119 height 14
type input "2614"
click at [1271, 483] on link "Save" at bounding box center [1276, 473] width 49 height 22
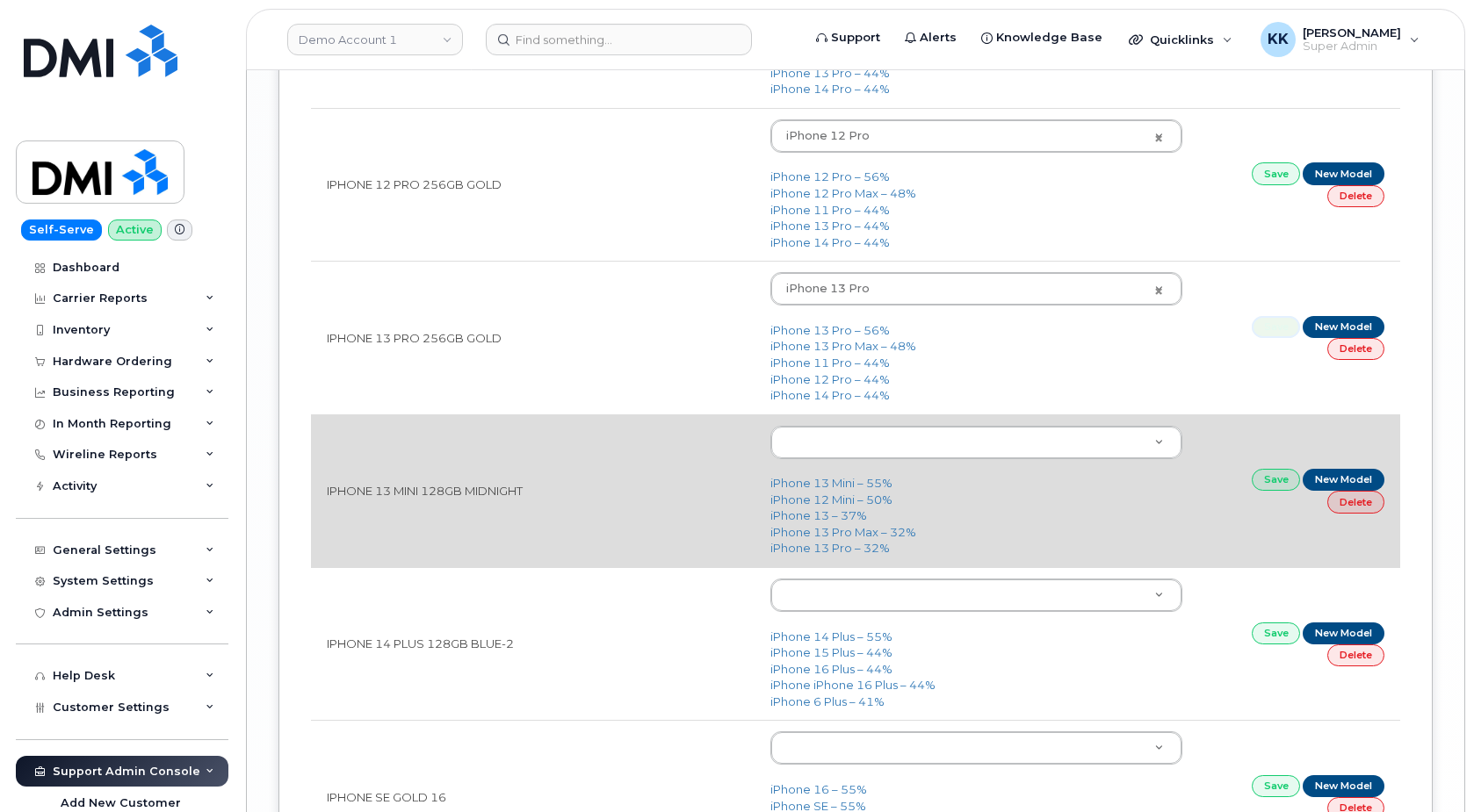
scroll to position [3402, 0]
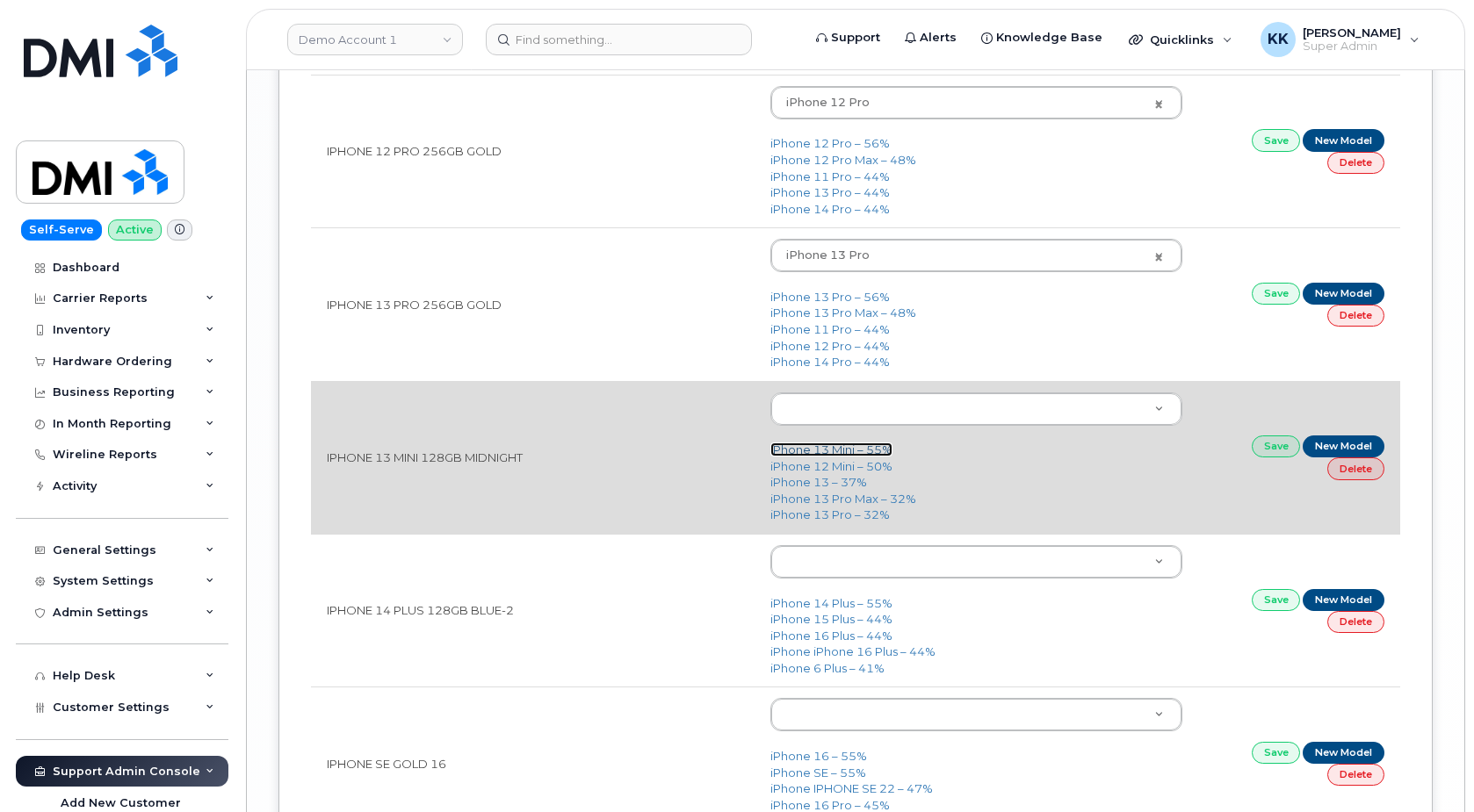
click at [861, 456] on link "iPhone 13 Mini – 55%" at bounding box center [831, 449] width 122 height 14
type input "2613"
click at [1269, 453] on link "Save" at bounding box center [1276, 446] width 49 height 22
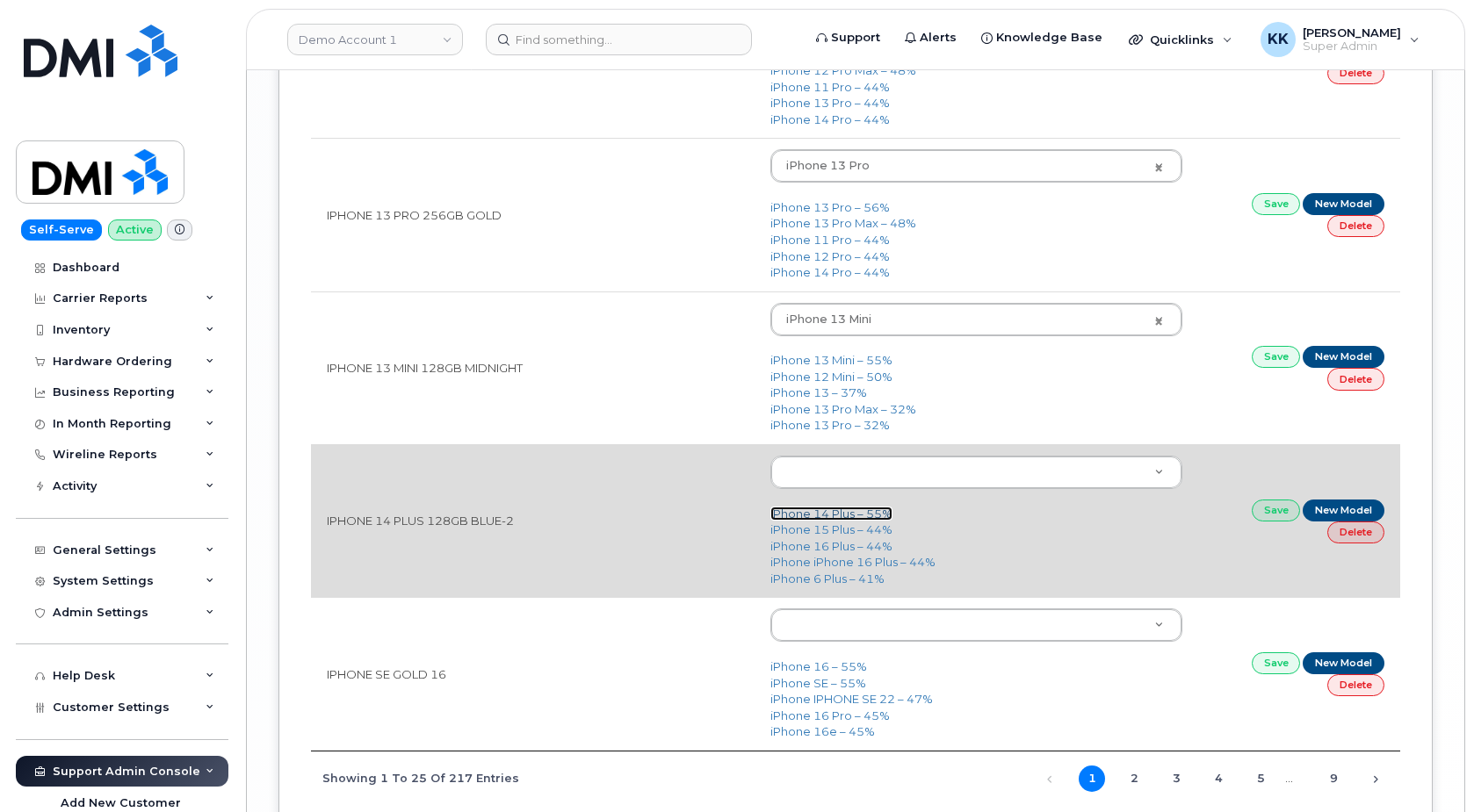
click at [848, 519] on link "iPhone 14 Plus – 55%" at bounding box center [831, 513] width 122 height 14
type input "2776"
click at [1276, 519] on link "Save" at bounding box center [1276, 510] width 49 height 22
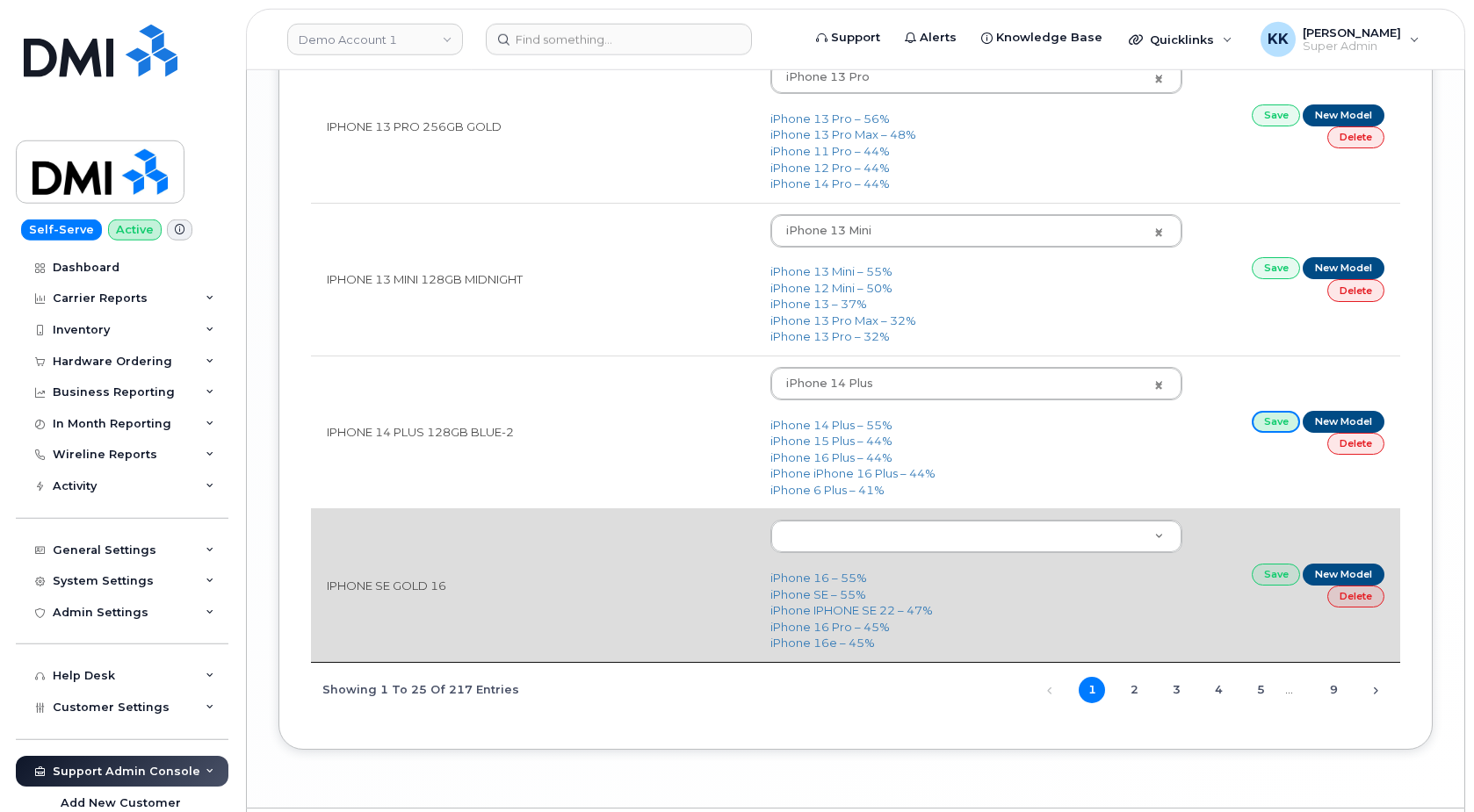
scroll to position [3581, 0]
click at [807, 592] on link "iPhone SE – 55%" at bounding box center [817, 593] width 96 height 14
type input "2381"
click at [1255, 576] on link "Save" at bounding box center [1276, 574] width 49 height 22
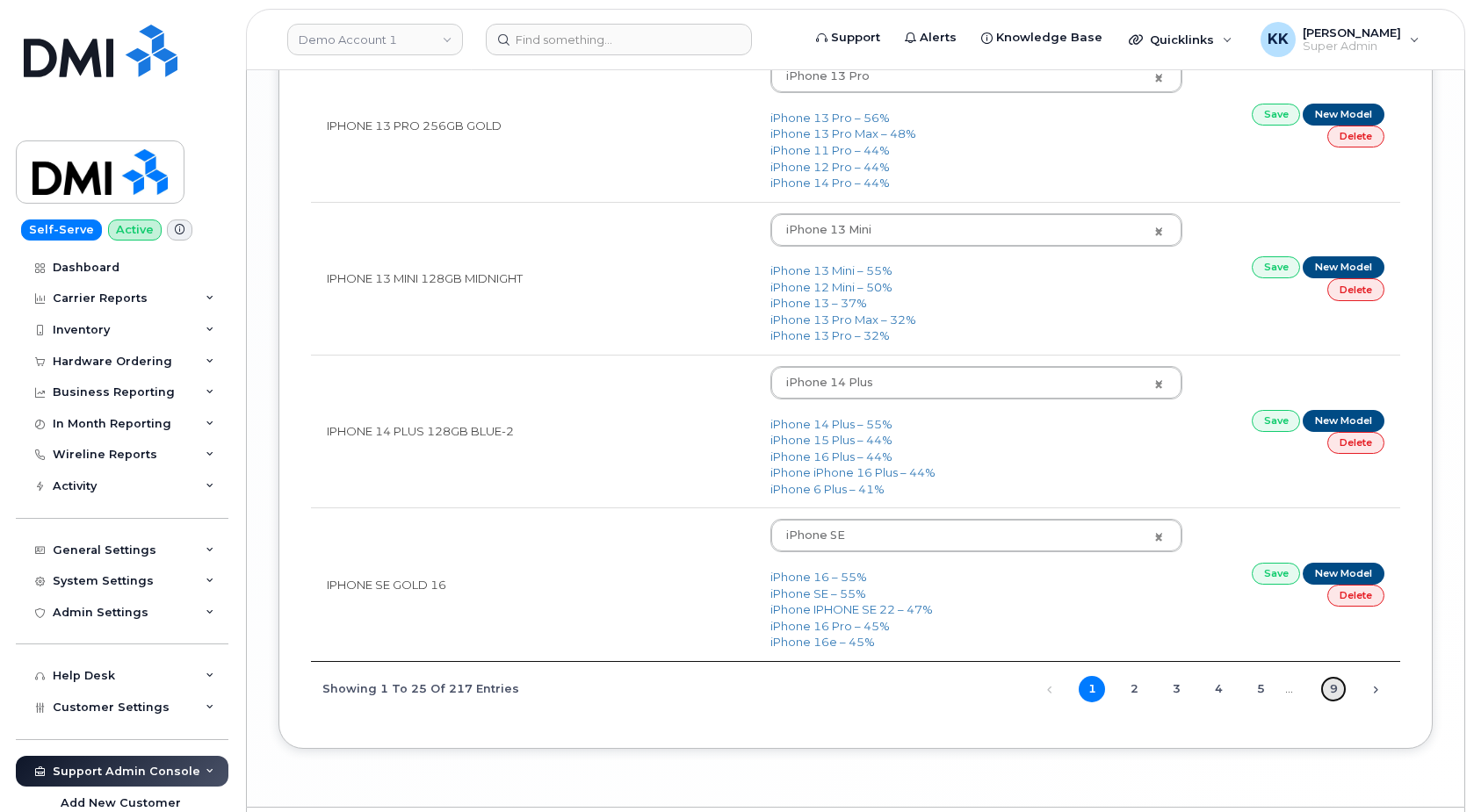
click at [1330, 691] on link "9" at bounding box center [1333, 689] width 27 height 27
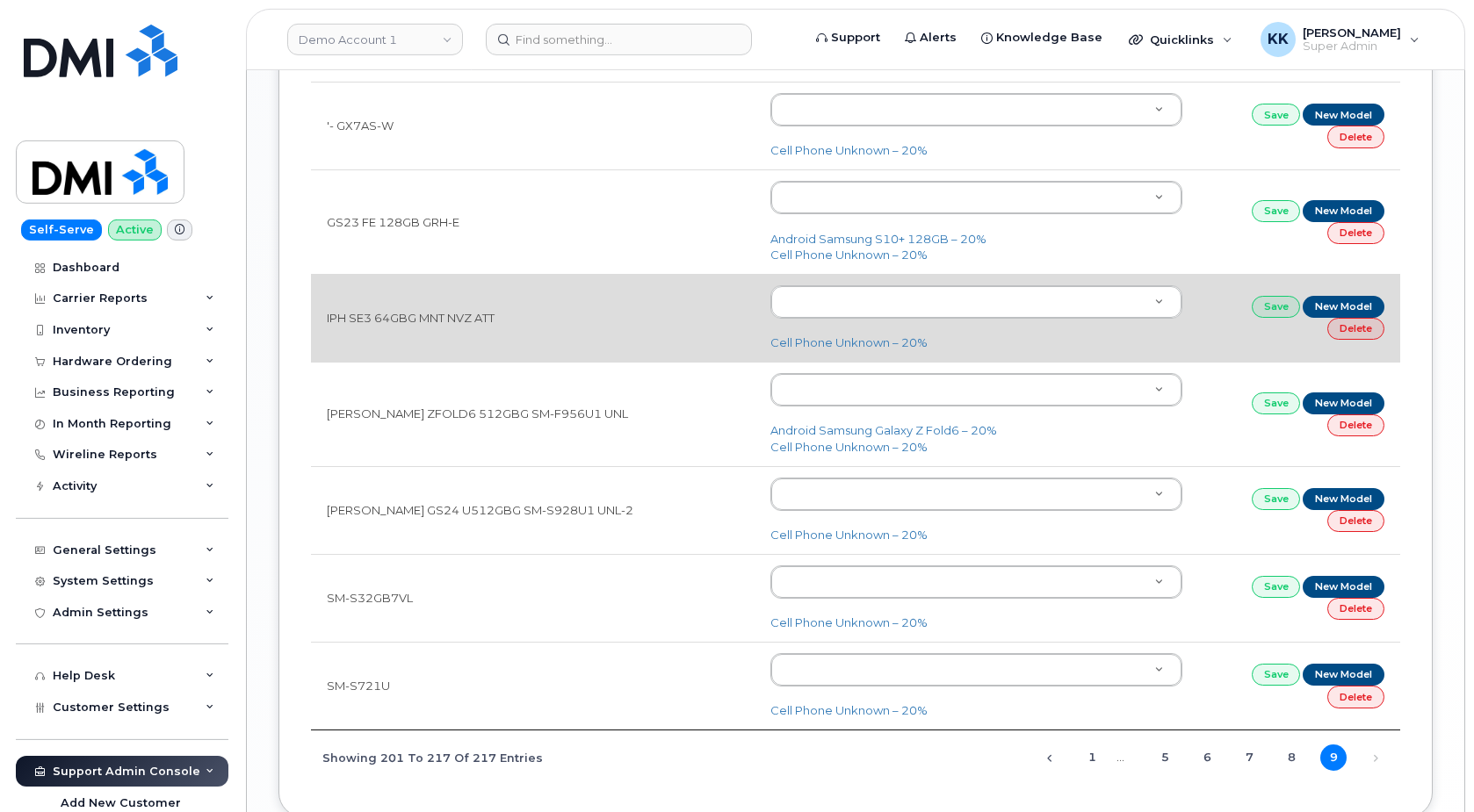
scroll to position [1303, 0]
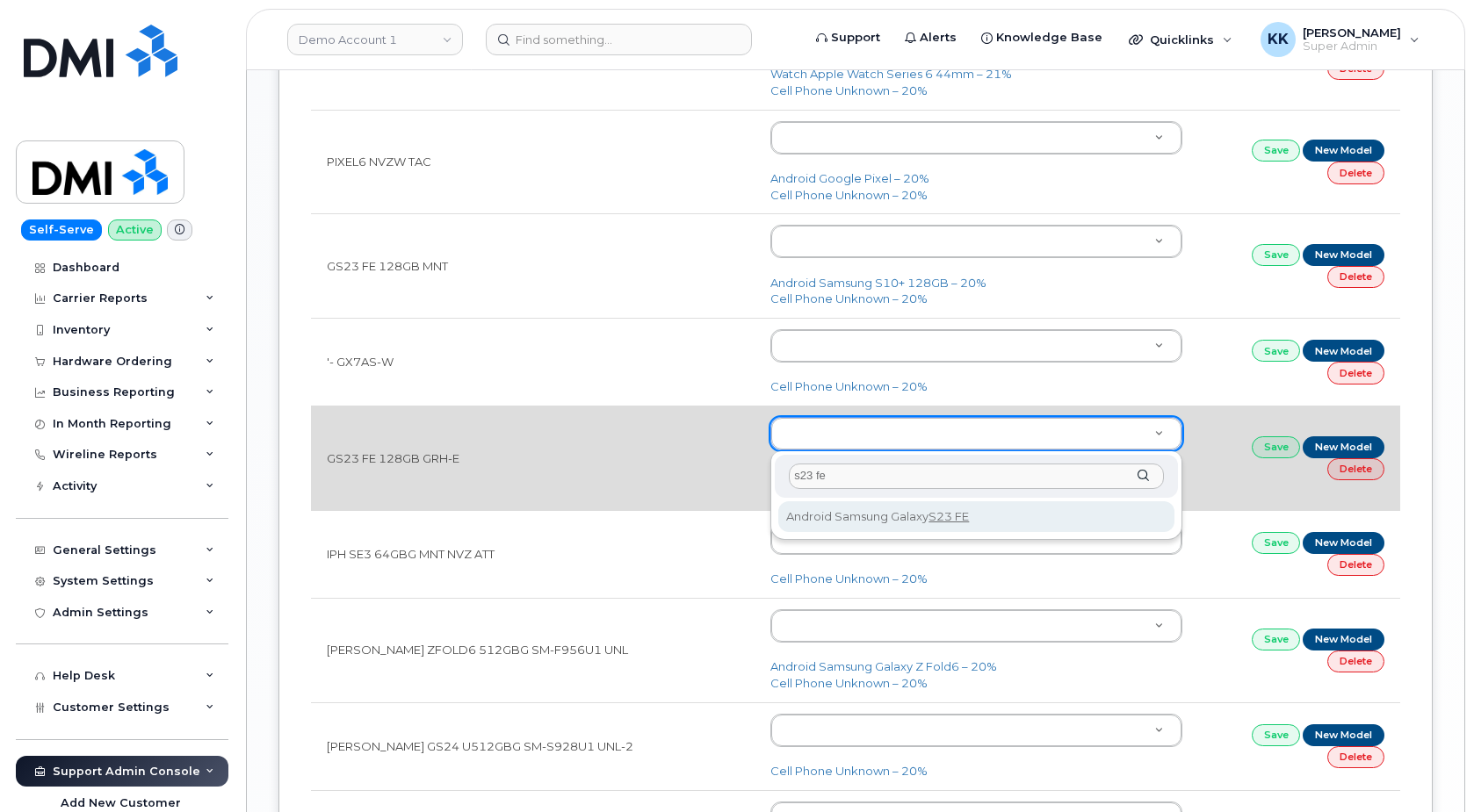
type input "s23 fe"
type input "3042"
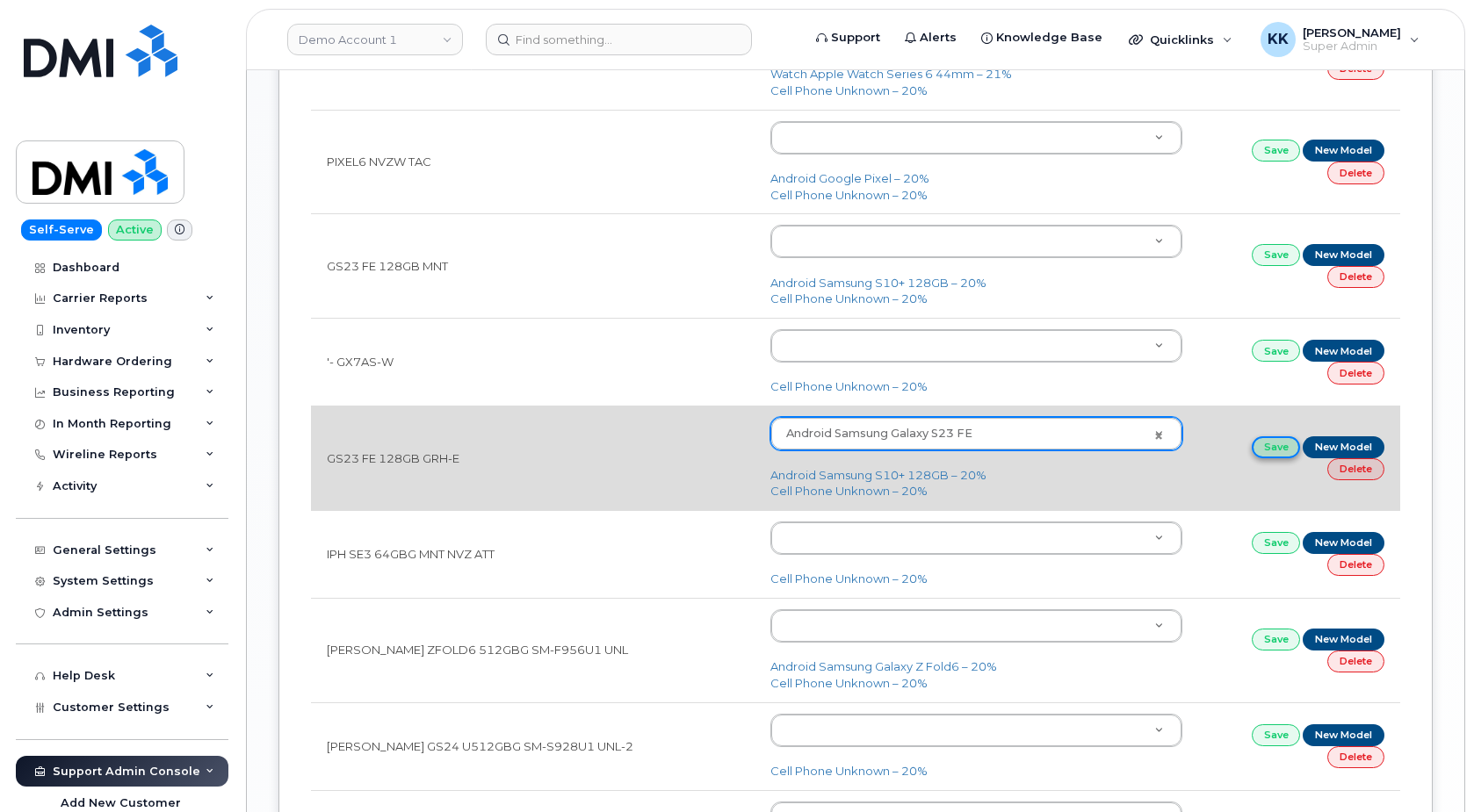
click at [1266, 449] on link "Save" at bounding box center [1276, 447] width 49 height 22
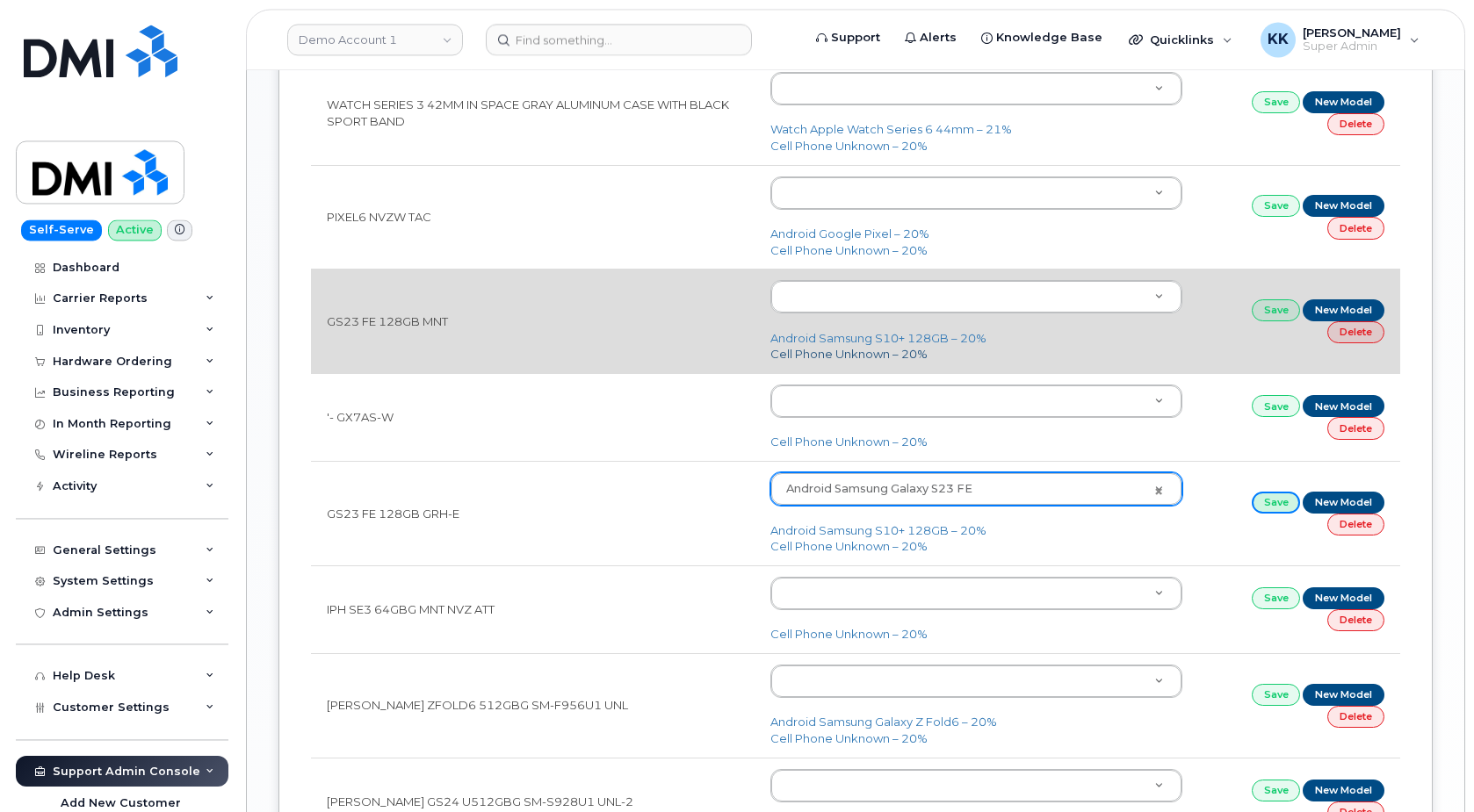
scroll to position [1213, 0]
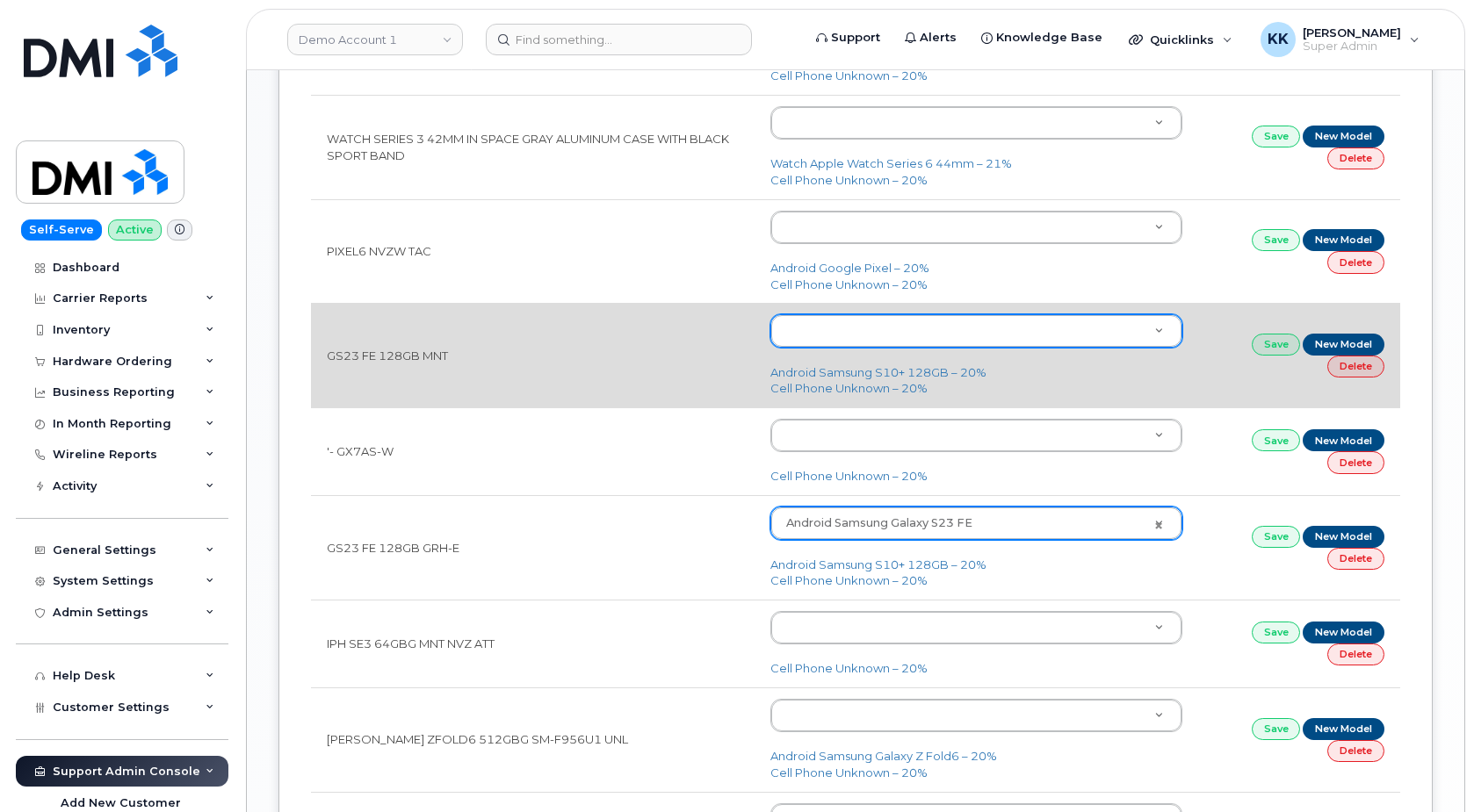
click at [862, 328] on body "Demo Account 1 Support Alerts Knowledge Base Quicklinks Suspend / Cancel Device…" at bounding box center [737, 22] width 1474 height 2470
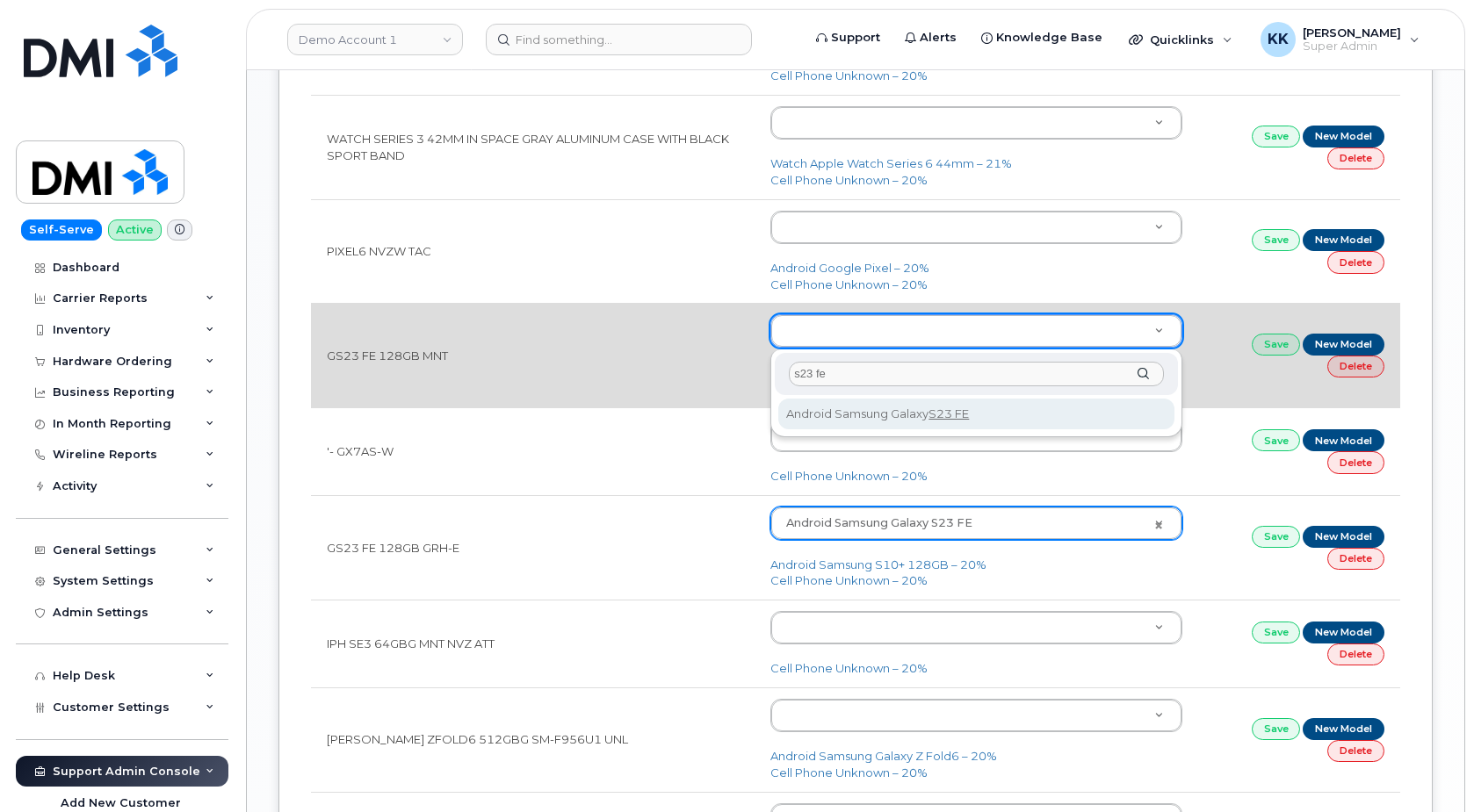
type input "s23 fe"
type input "3042"
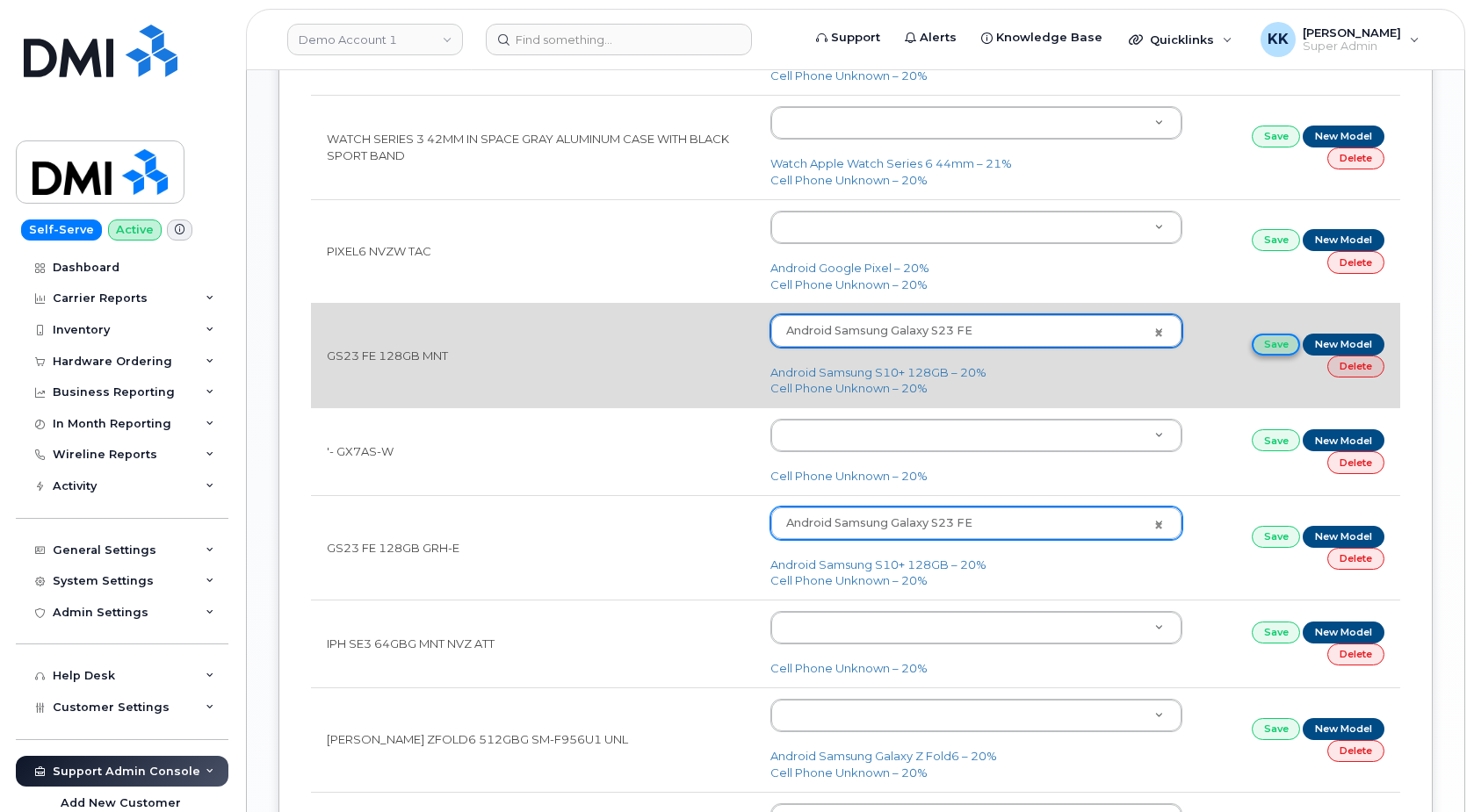
click at [1258, 345] on link "Save" at bounding box center [1276, 344] width 49 height 22
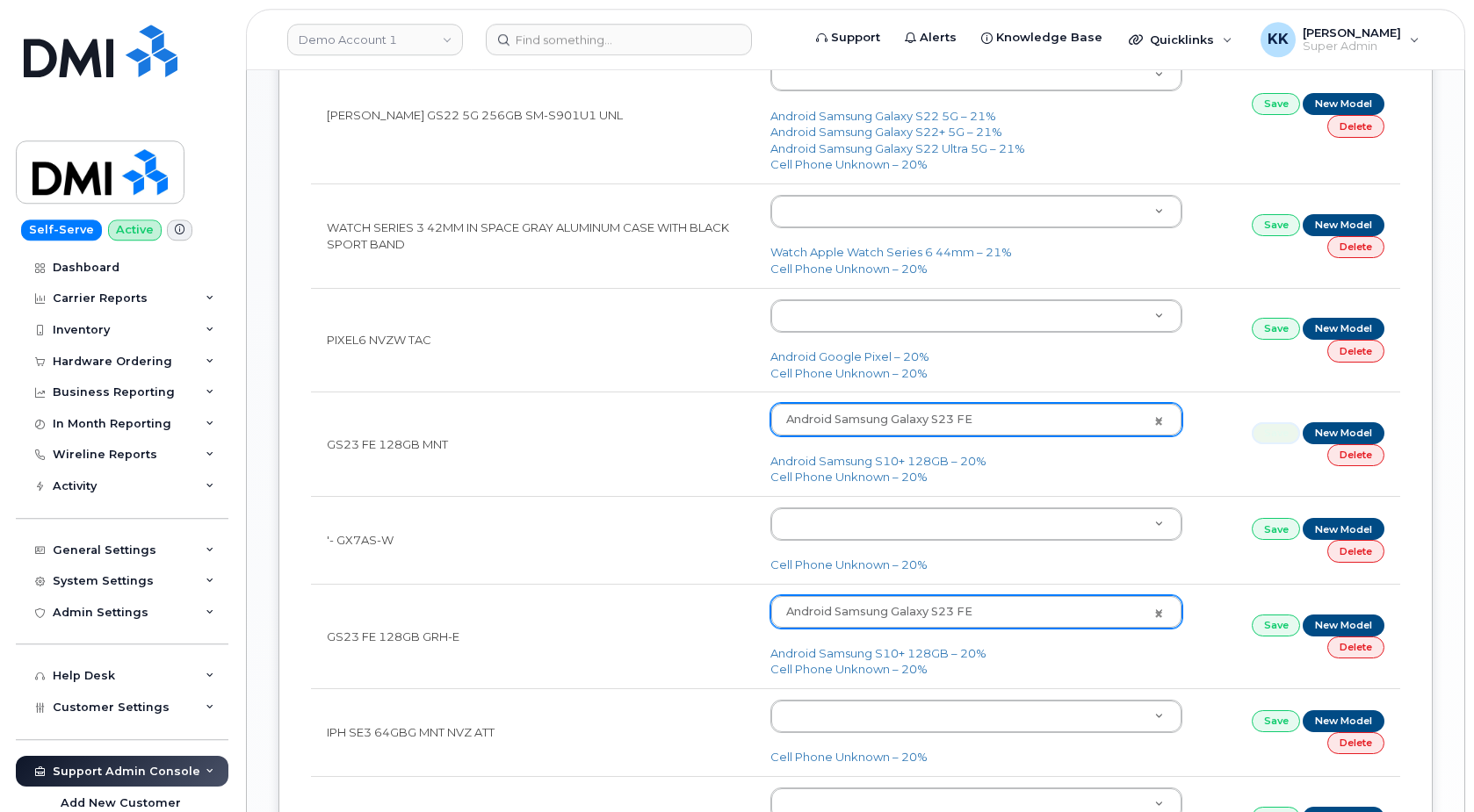
scroll to position [1123, 0]
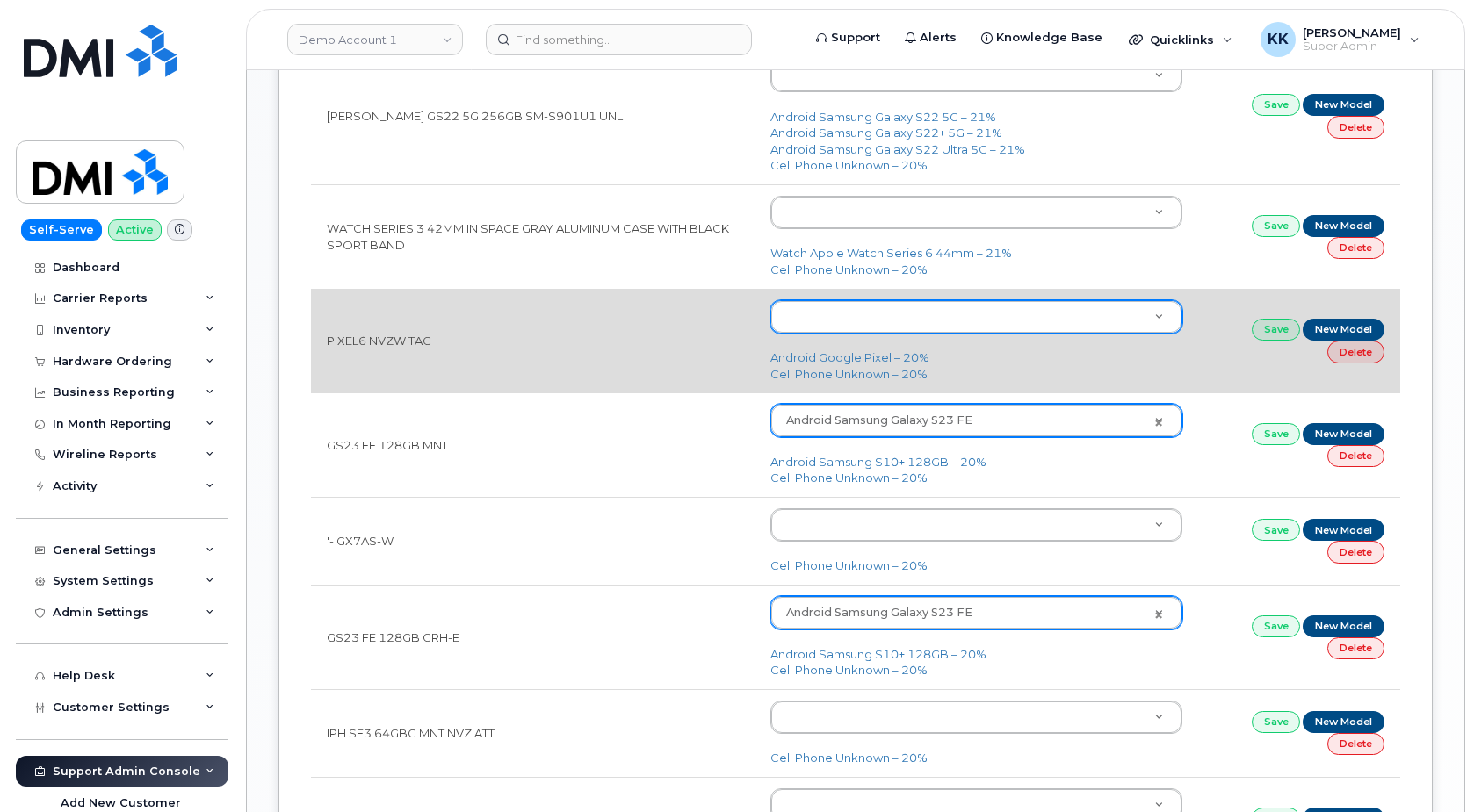
click at [845, 325] on body "Demo Account 1 Support Alerts Knowledge Base Quicklinks Suspend / Cancel Device…" at bounding box center [737, 111] width 1474 height 2470
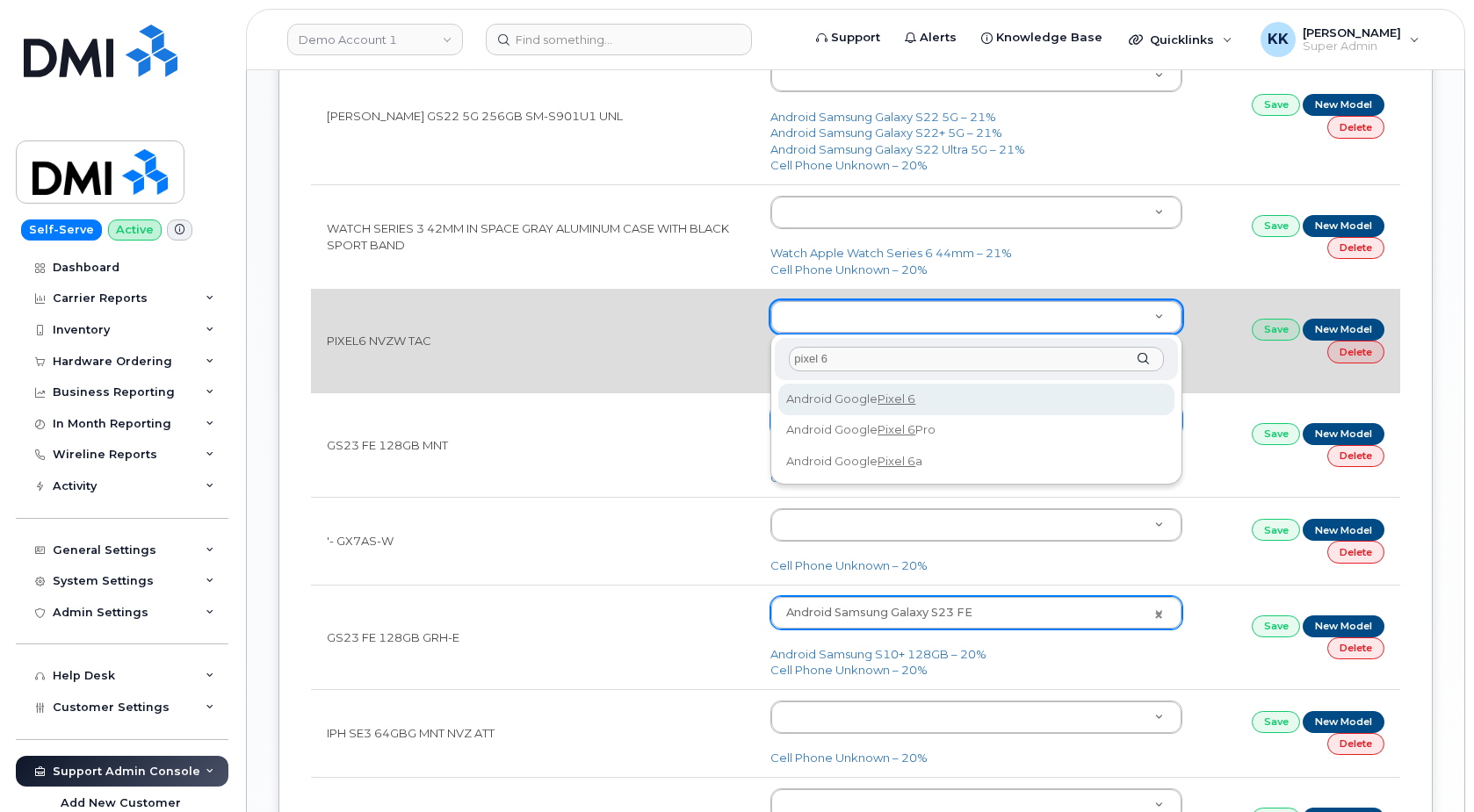
type input "pixel 6"
type input "2649"
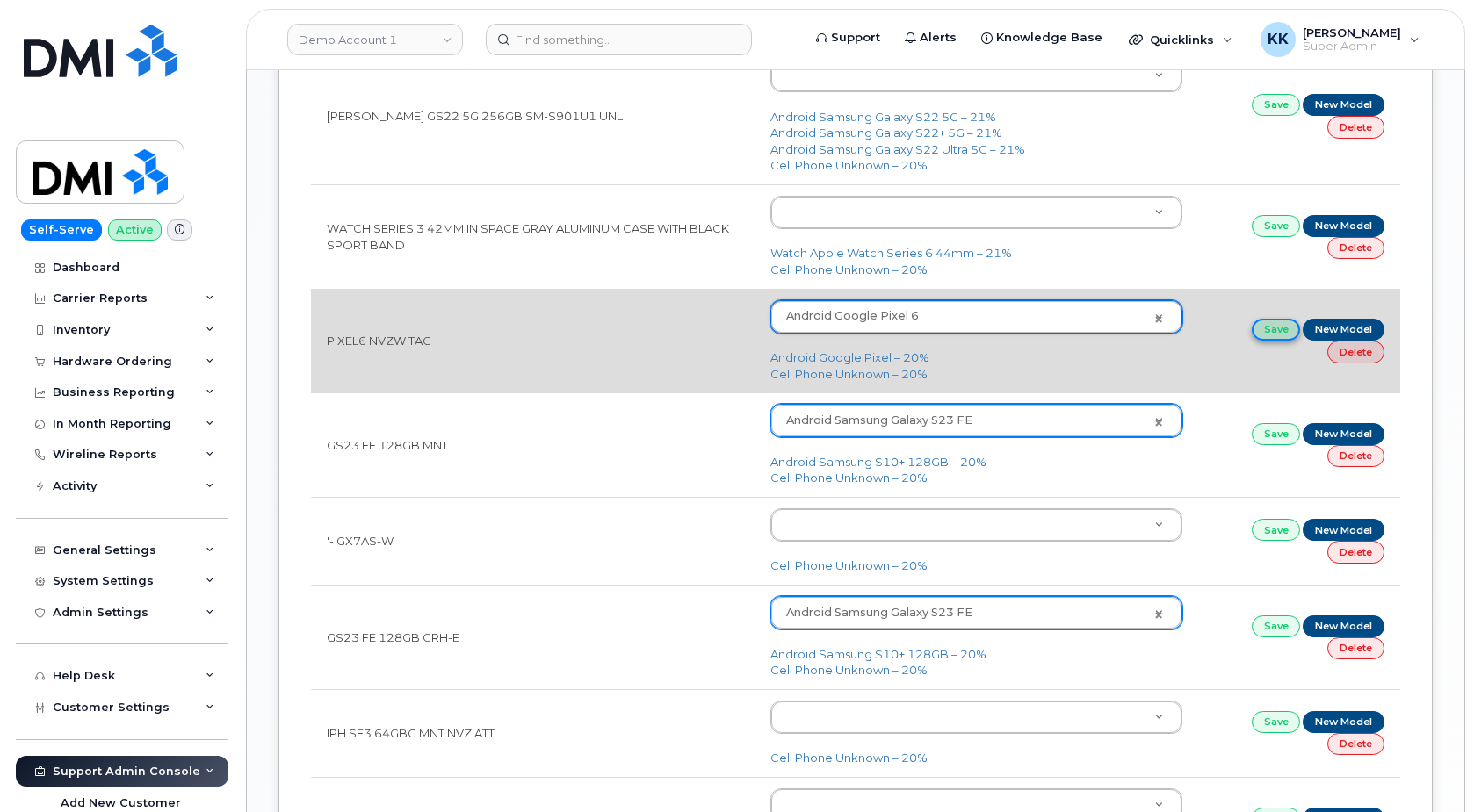
click at [1266, 341] on link "Save" at bounding box center [1276, 329] width 49 height 22
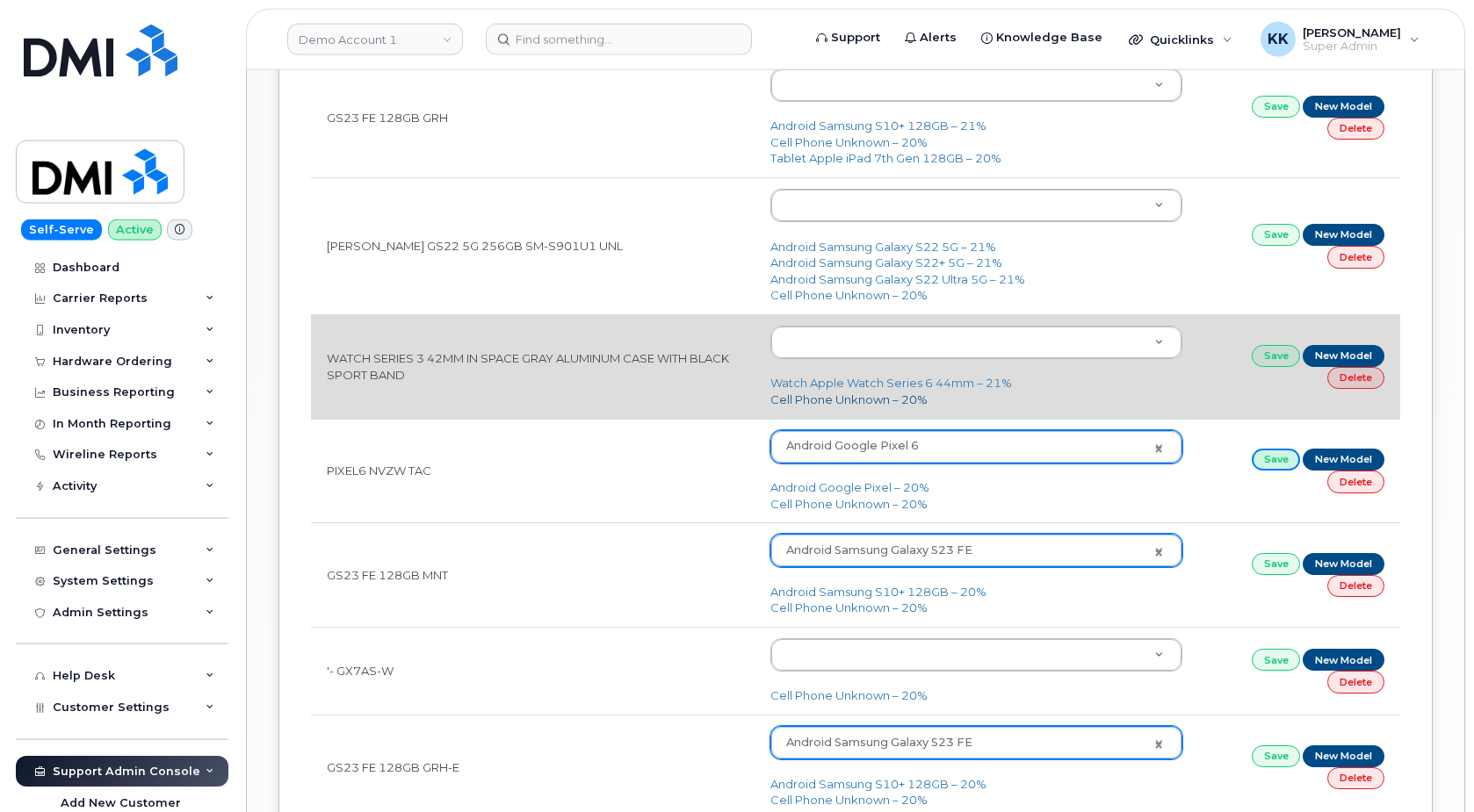
scroll to position [944, 0]
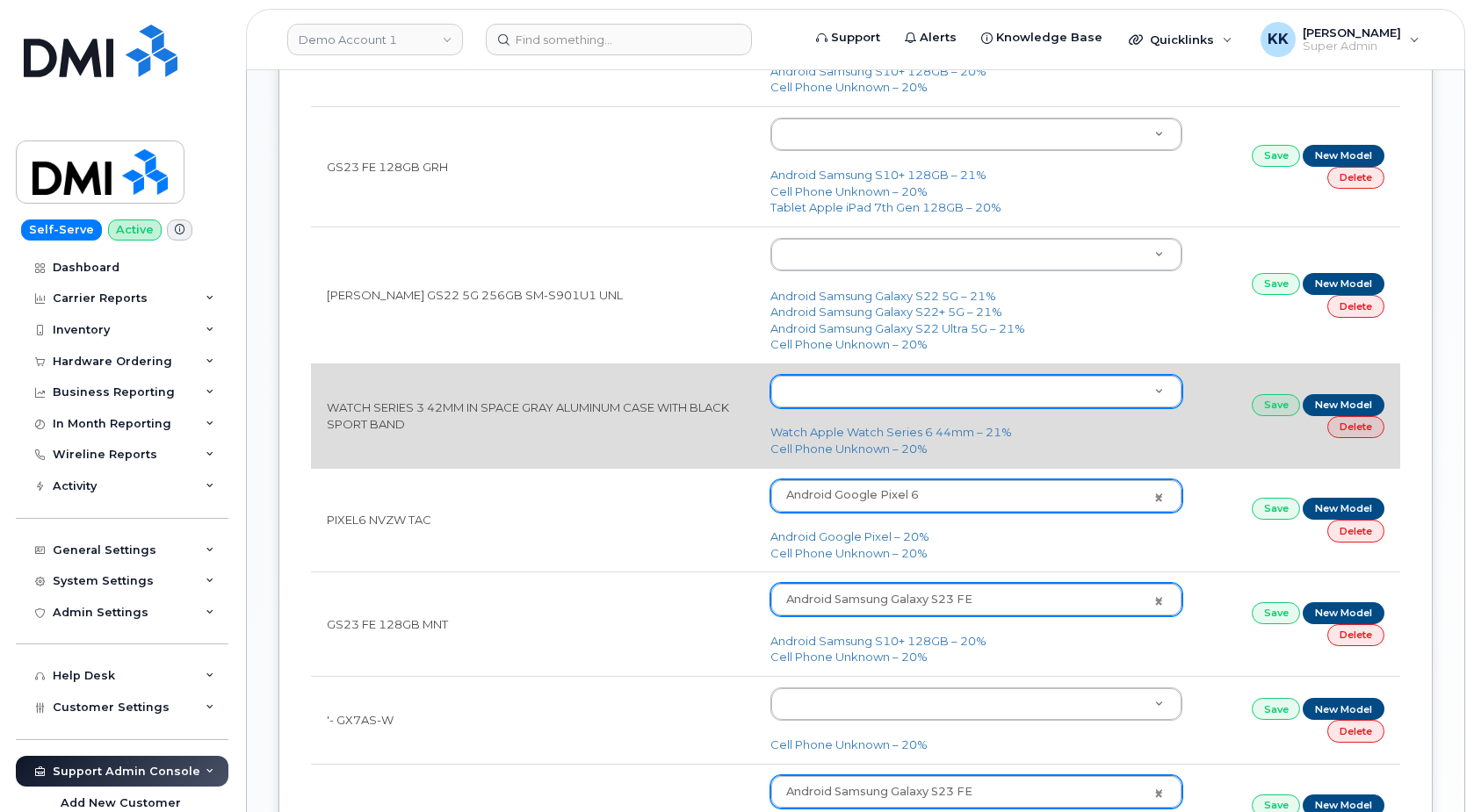
click at [826, 389] on body "Demo Account 1 Support Alerts Knowledge Base Quicklinks Suspend / Cancel Device…" at bounding box center [737, 291] width 1474 height 2470
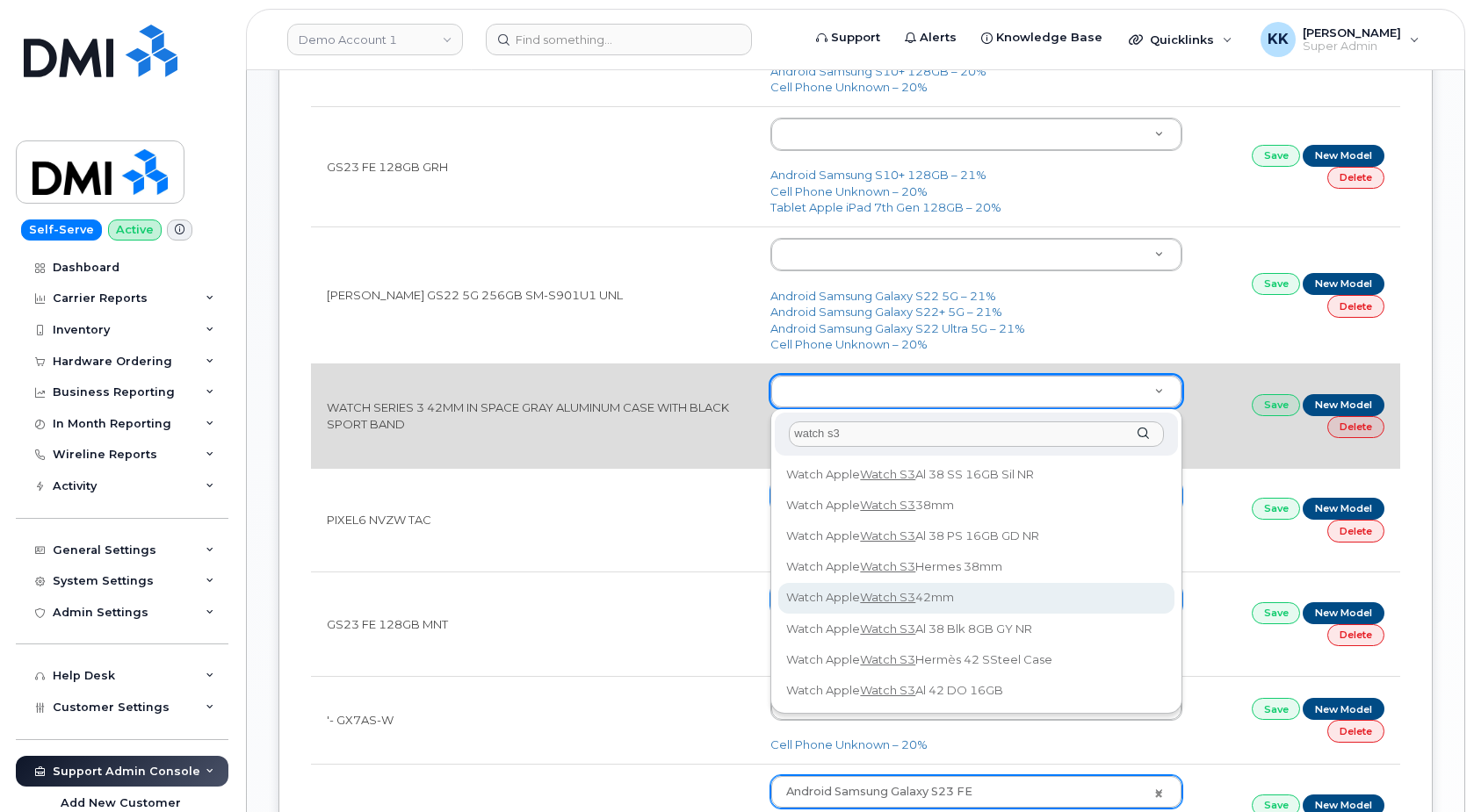
type input "watch s3"
type input "1469"
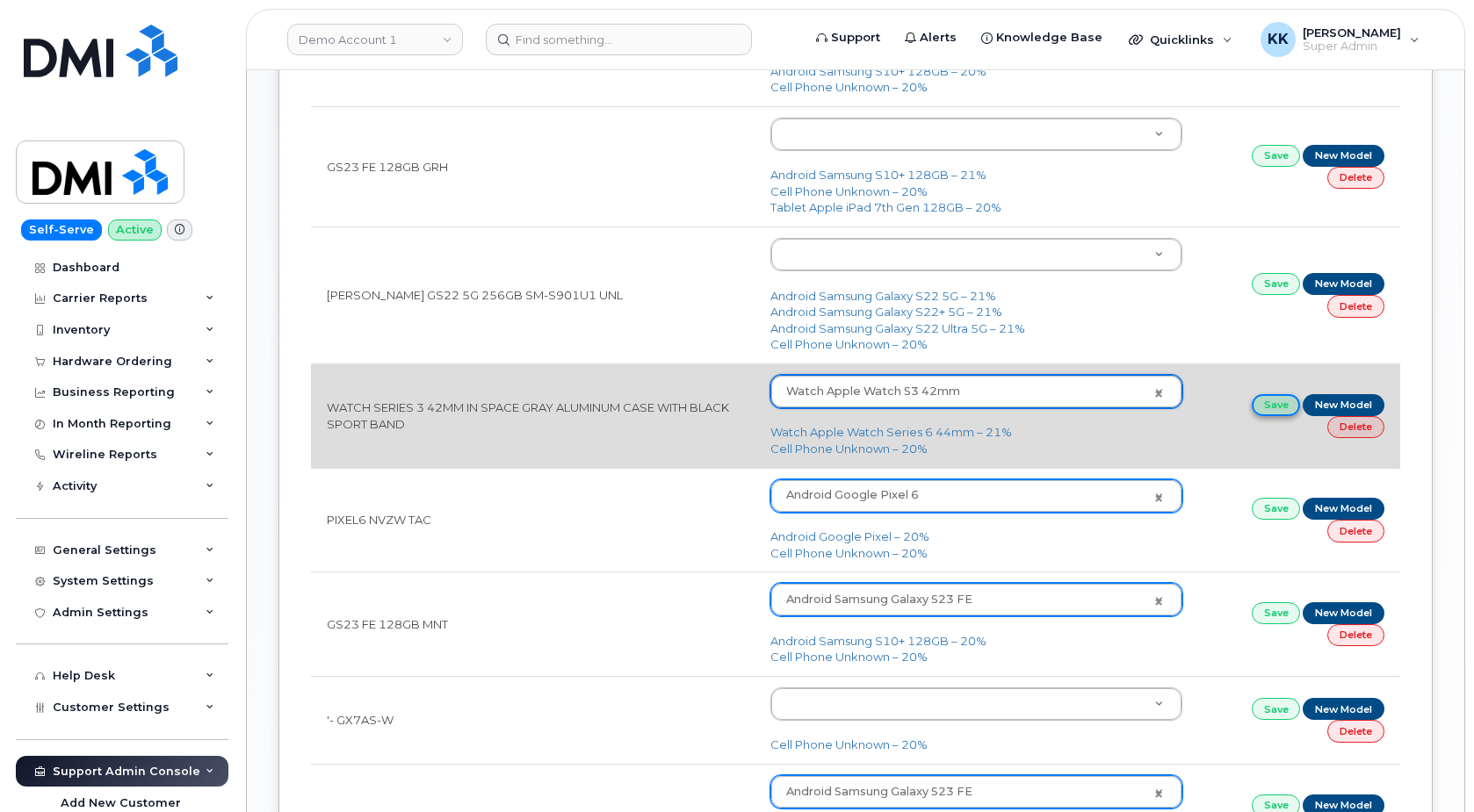
click at [1260, 403] on link "Save" at bounding box center [1276, 405] width 49 height 22
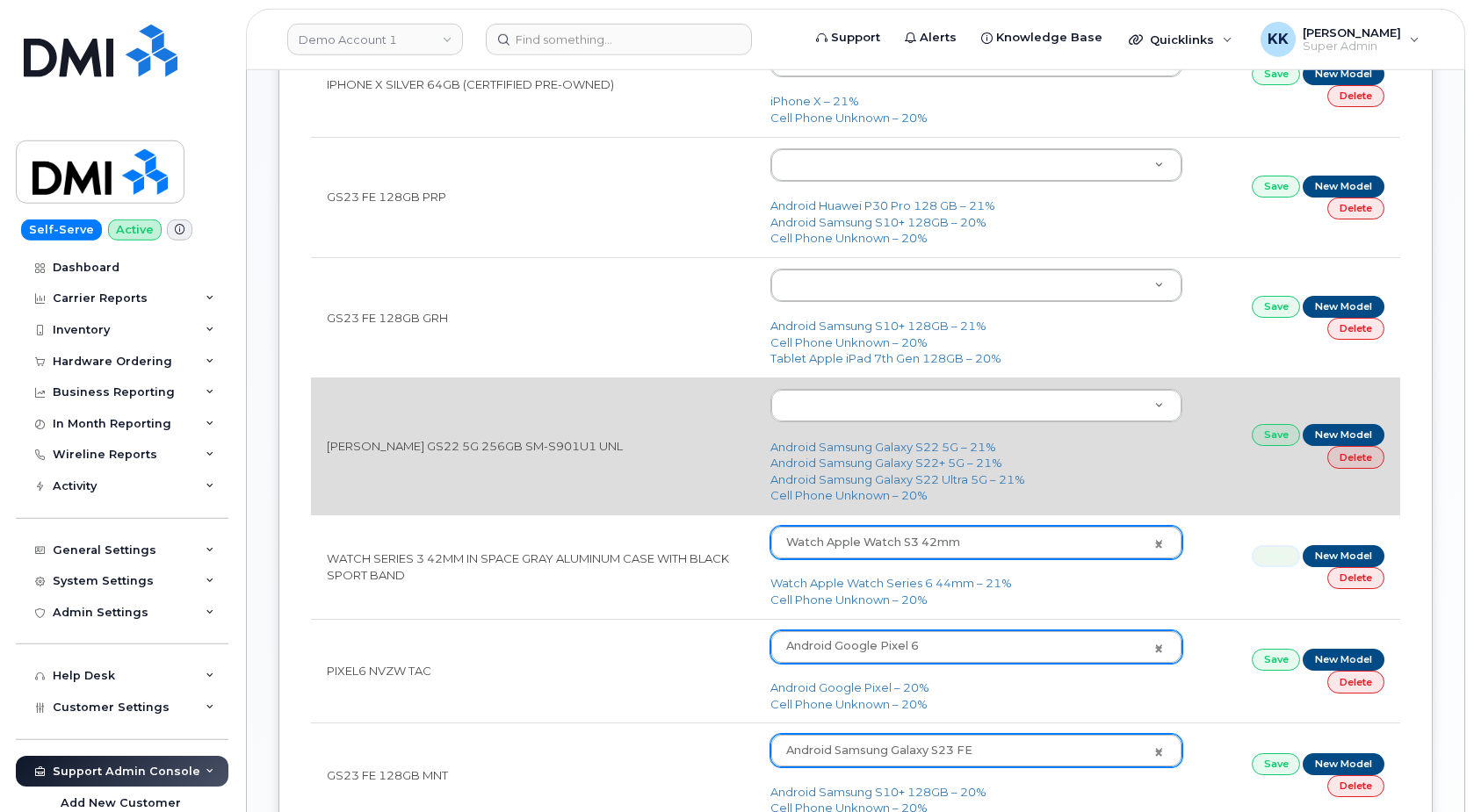
scroll to position [766, 0]
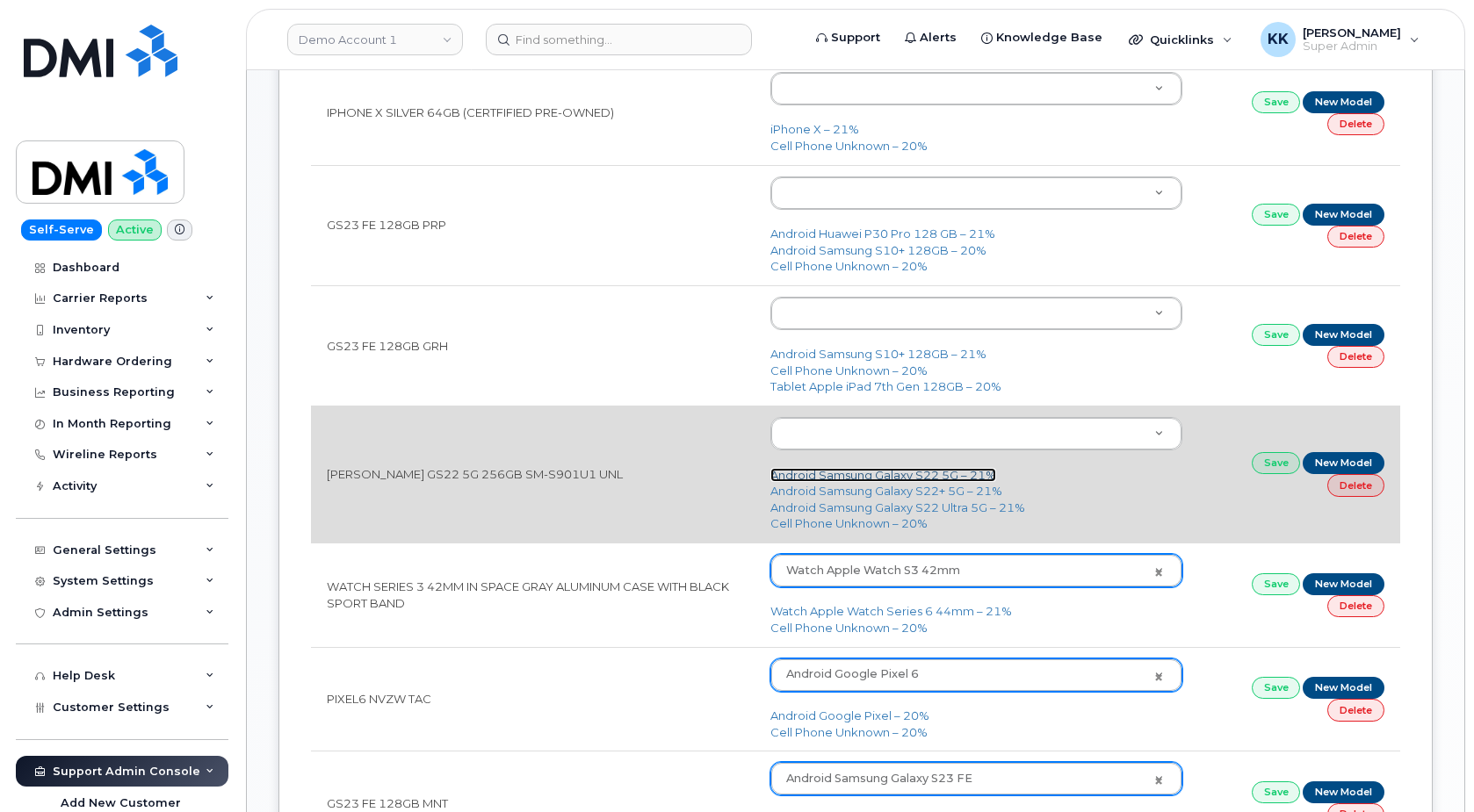
click at [895, 476] on link "Android Samsung Galaxy S22 5G – 21%" at bounding box center [882, 475] width 226 height 14
type input "2686"
click at [1266, 467] on link "Save" at bounding box center [1276, 463] width 49 height 22
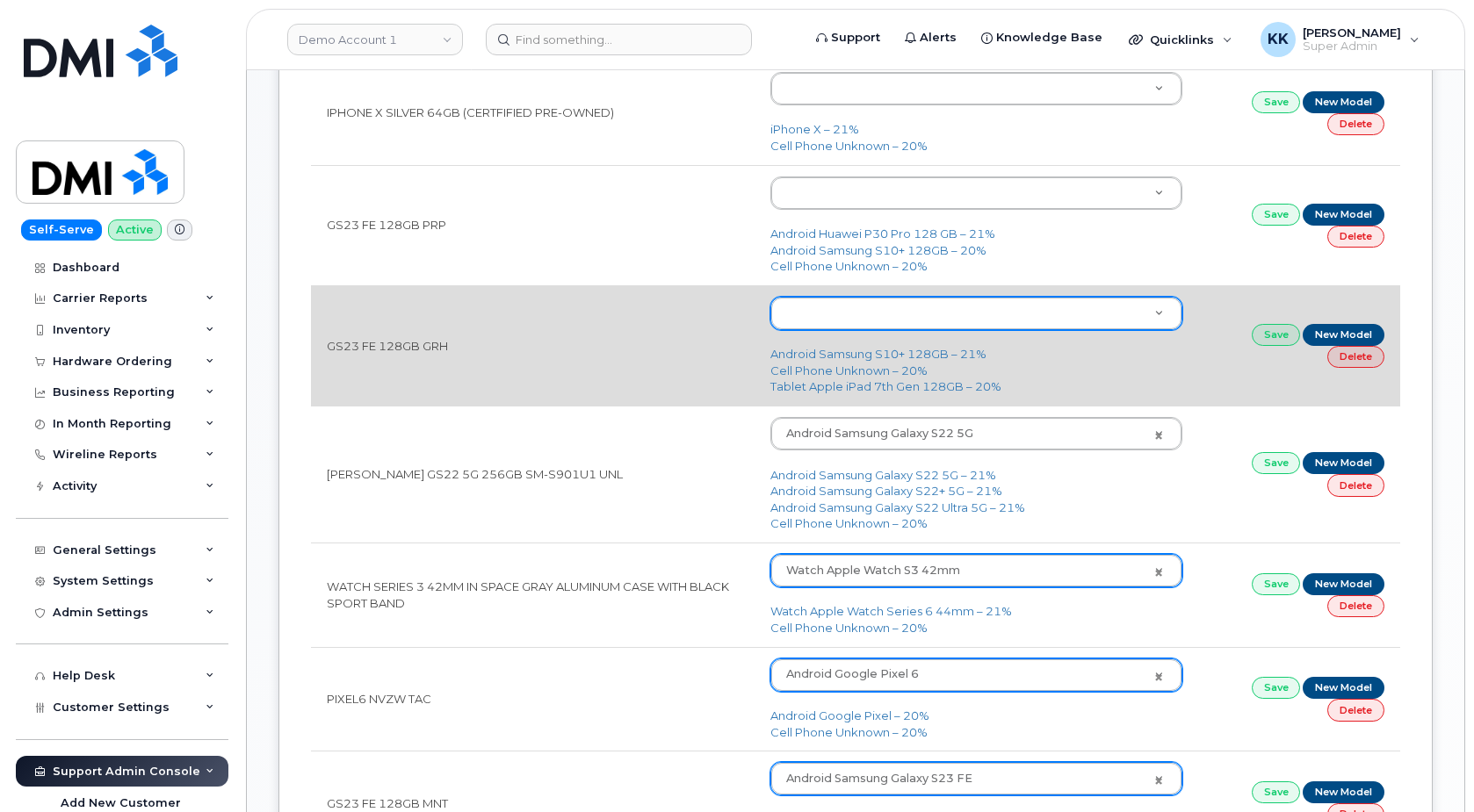
click at [863, 315] on body "Demo Account 1 Support Alerts Knowledge Base Quicklinks Suspend / Cancel Device…" at bounding box center [737, 469] width 1474 height 2470
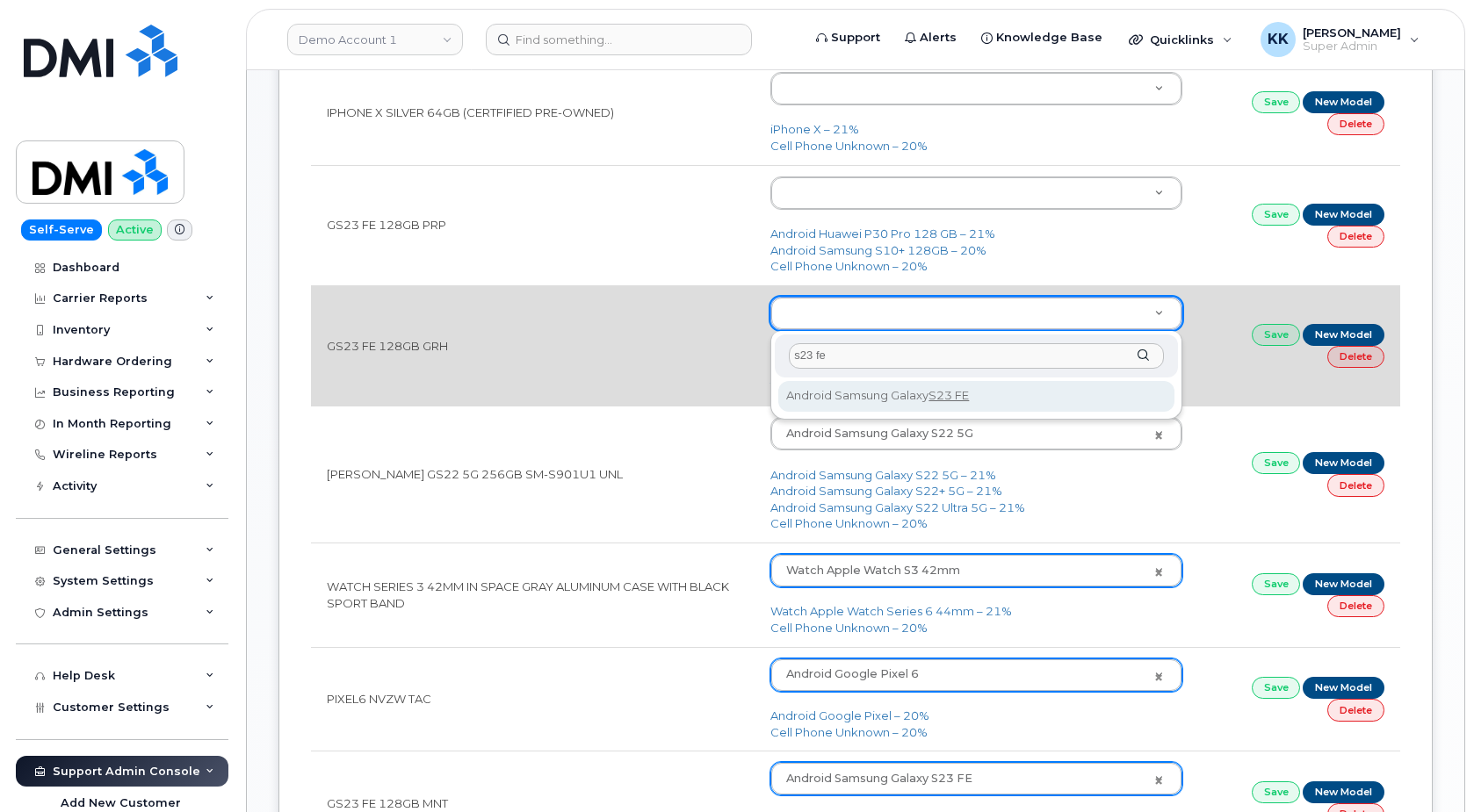
type input "s23 fe"
type input "3042"
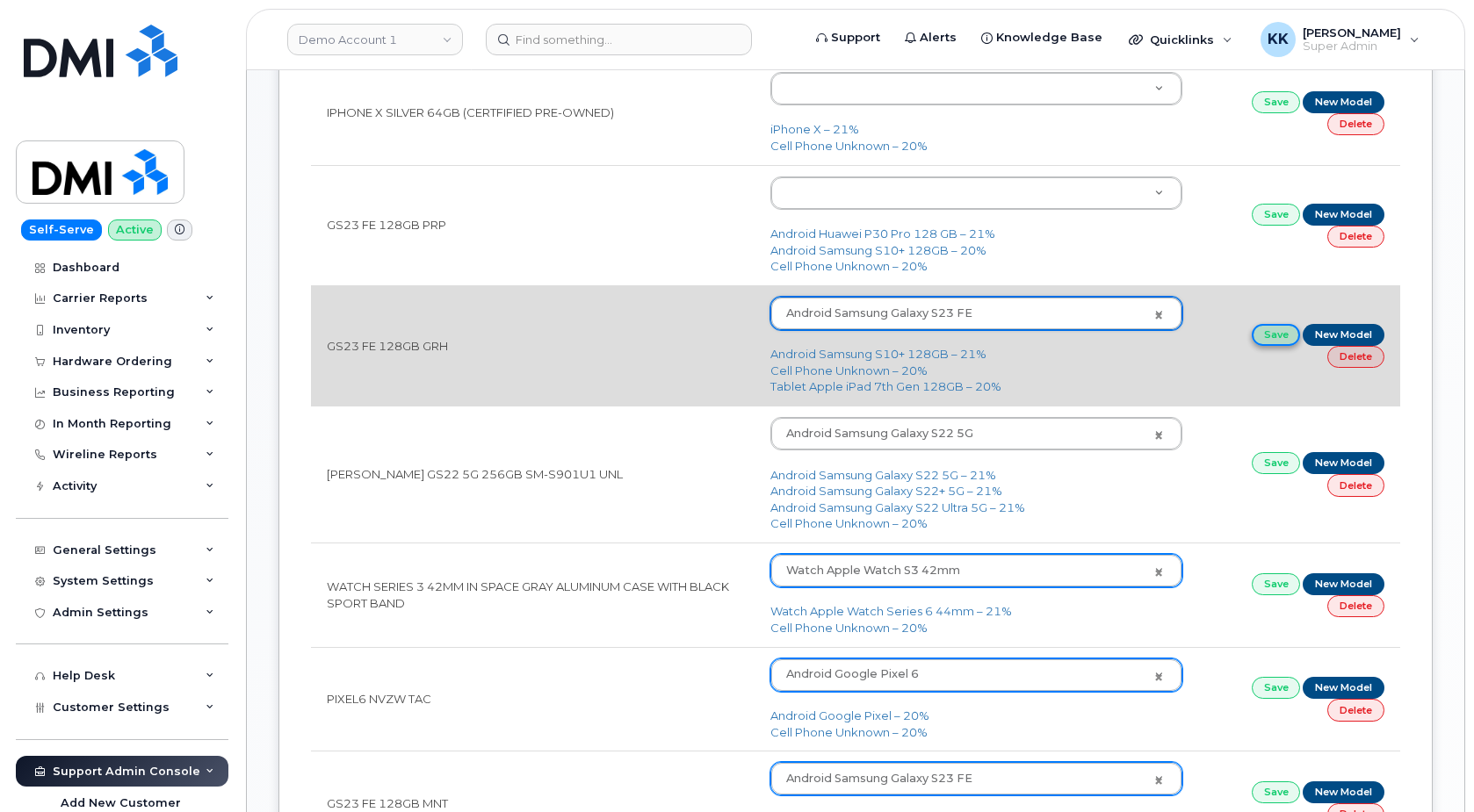
click at [1285, 334] on link "Save" at bounding box center [1276, 335] width 49 height 22
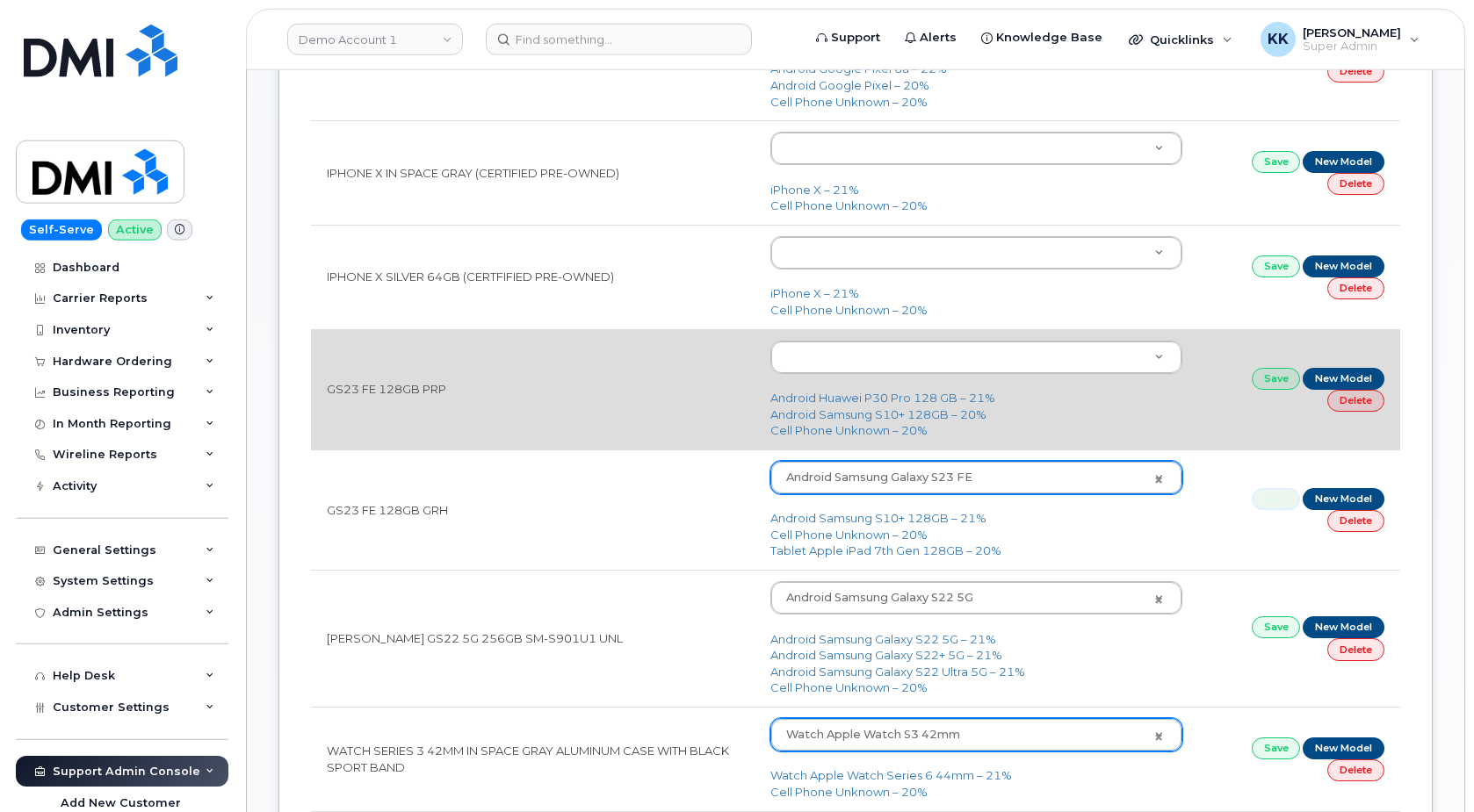
scroll to position [586, 0]
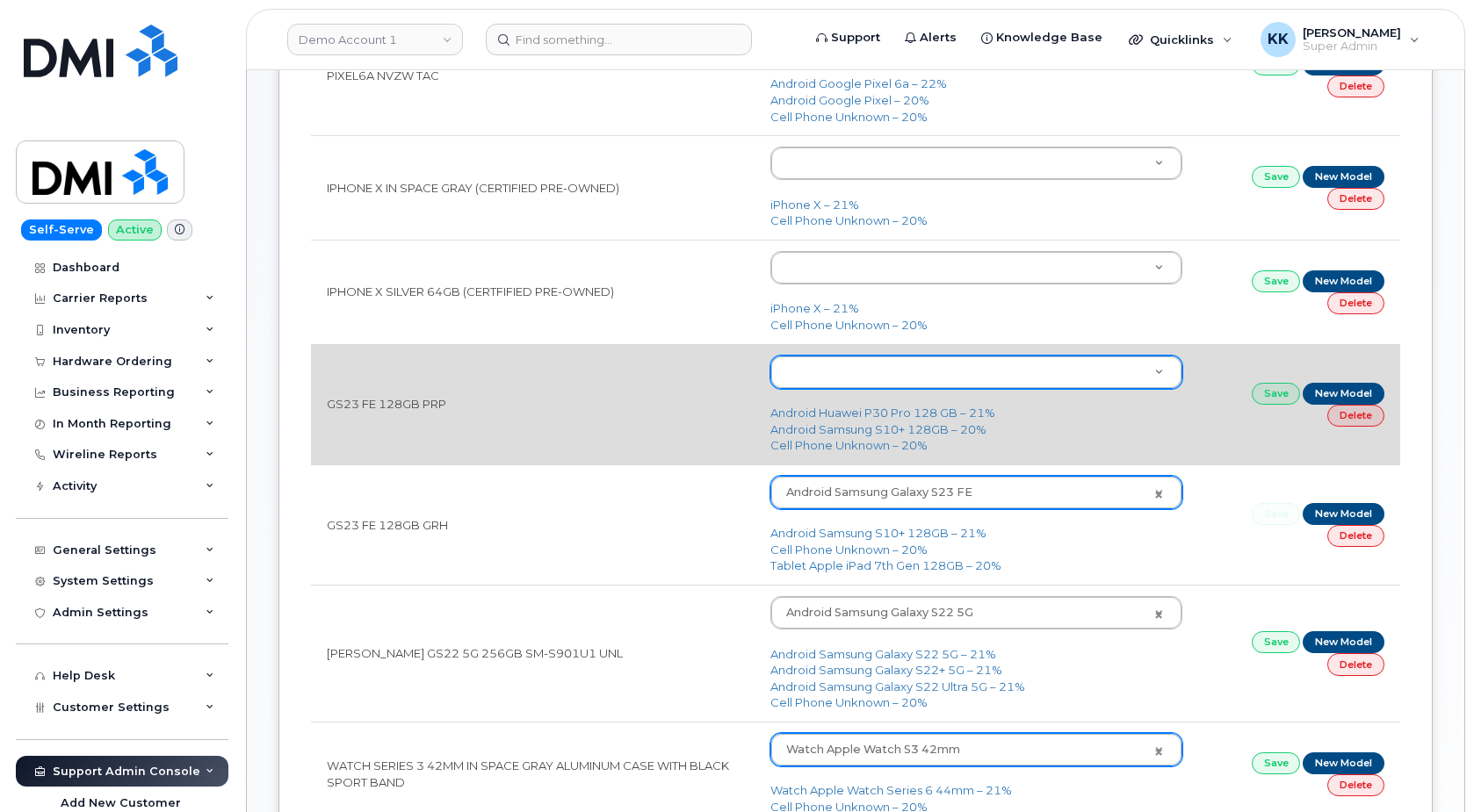
click at [873, 375] on body "Demo Account 1 Support Alerts Knowledge Base Quicklinks Suspend / Cancel Device…" at bounding box center [737, 648] width 1474 height 2470
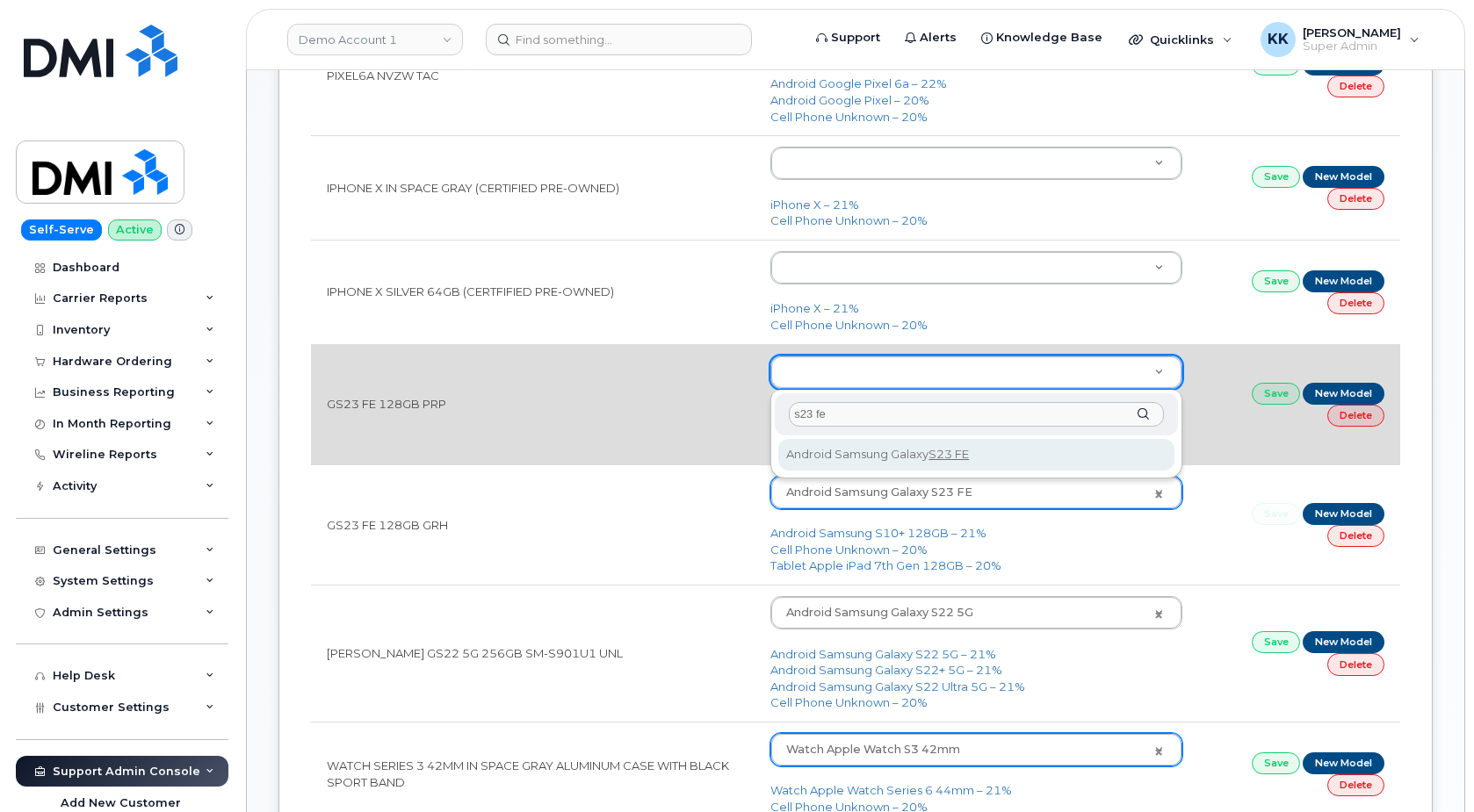
type input "s23 fe"
type input "3042"
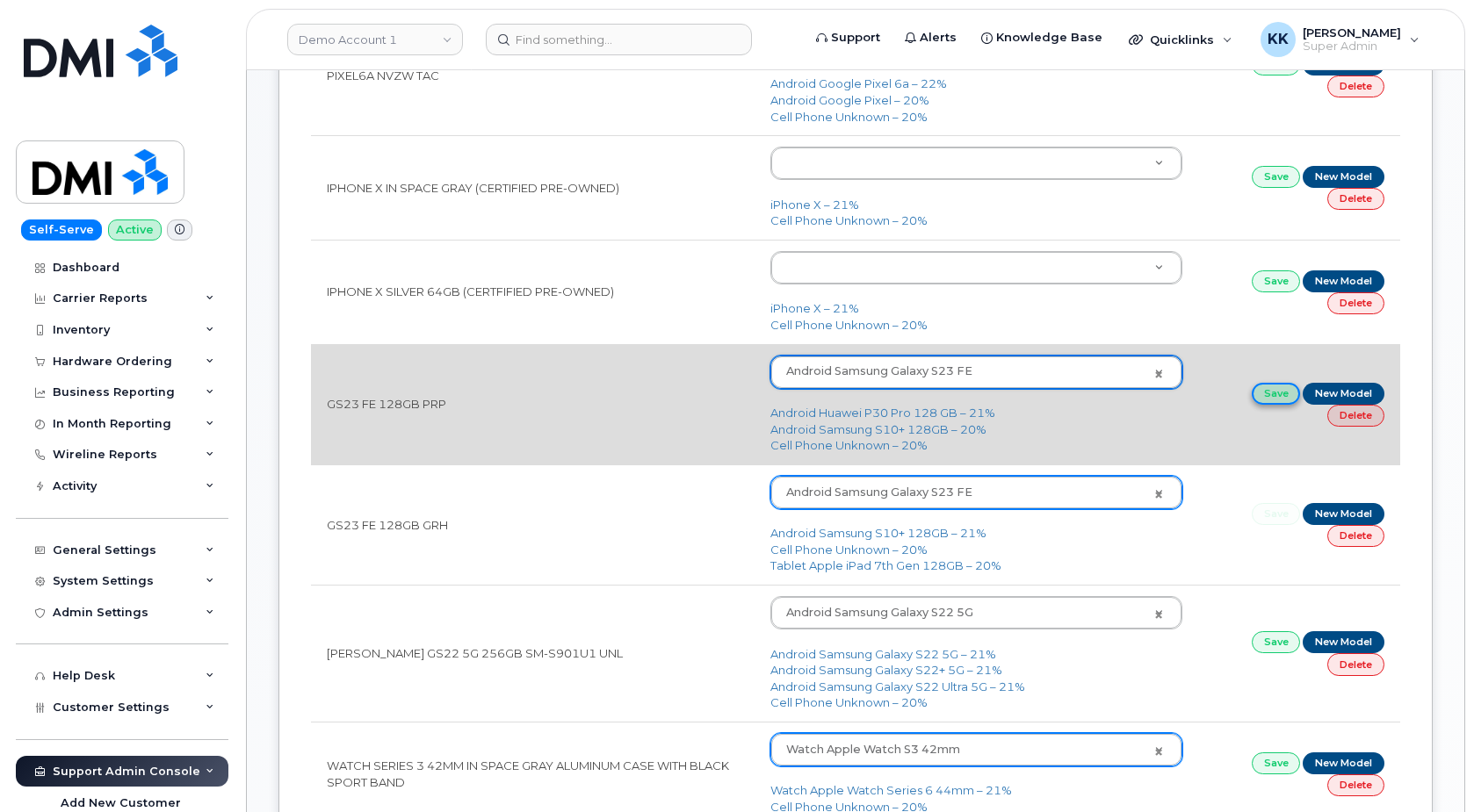
click at [1266, 402] on link "Save" at bounding box center [1276, 393] width 49 height 22
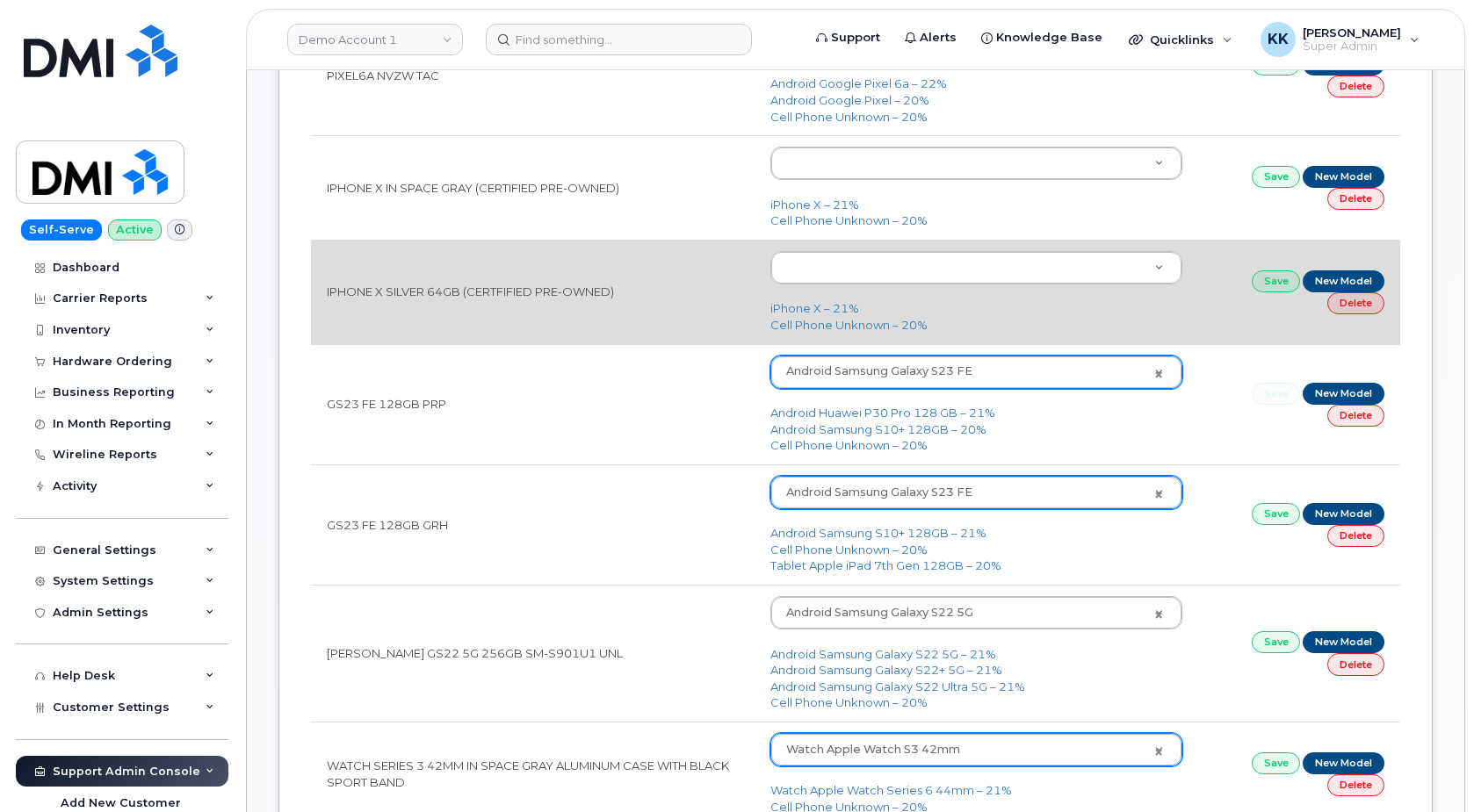
click at [813, 302] on td "iPhone X – 21% Cell Phone Unknown – 20%" at bounding box center [976, 292] width 444 height 104
click at [813, 303] on td "iPhone X – 21% Cell Phone Unknown – 20%" at bounding box center [976, 292] width 444 height 104
click at [820, 309] on link "iPhone X – 21%" at bounding box center [814, 308] width 89 height 14
type input "1422"
click at [1266, 279] on link "Save" at bounding box center [1276, 281] width 49 height 22
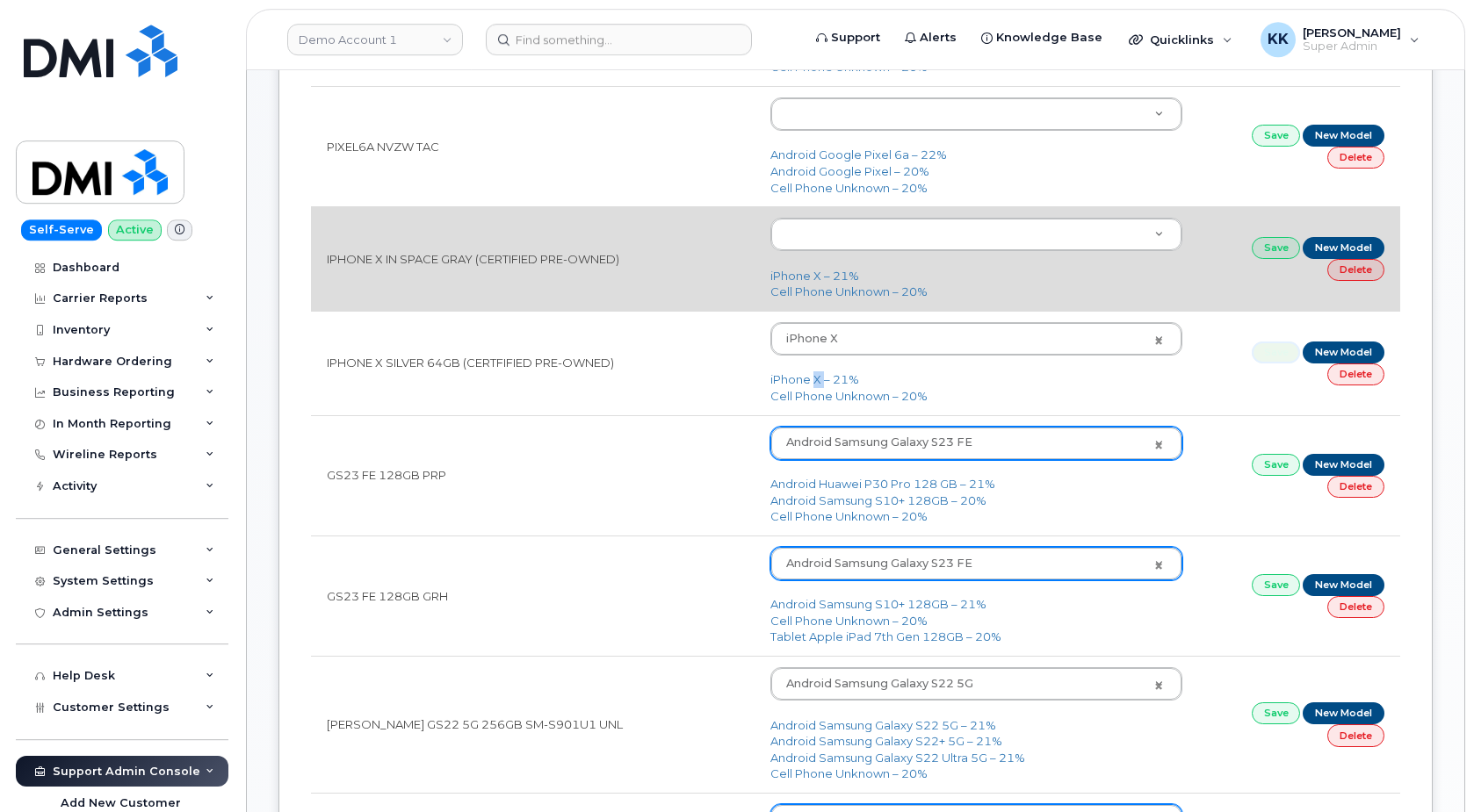
scroll to position [497, 0]
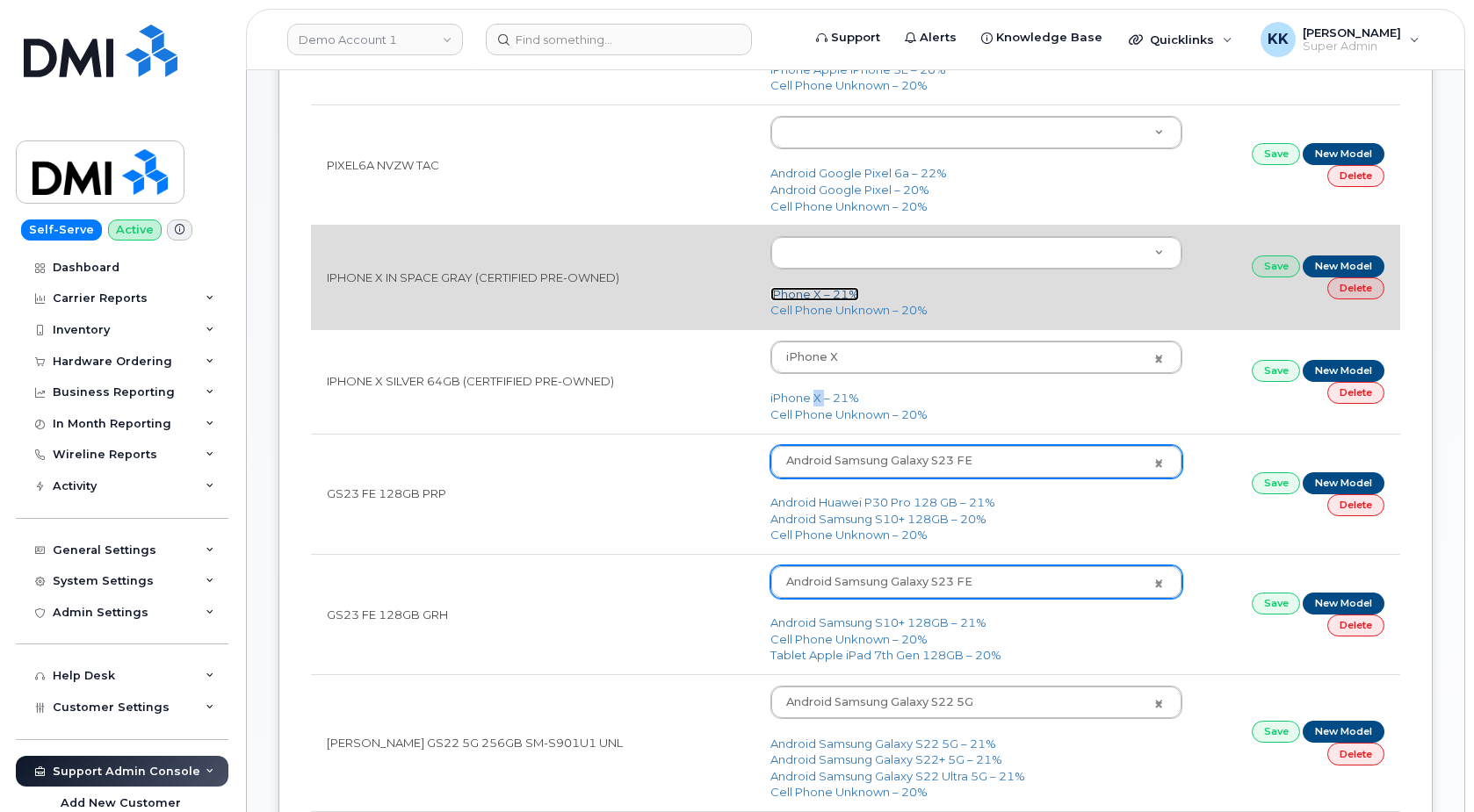
click at [828, 297] on link "iPhone X – 21%" at bounding box center [814, 294] width 89 height 14
type input "1422"
click at [1261, 267] on link "Save" at bounding box center [1276, 266] width 49 height 22
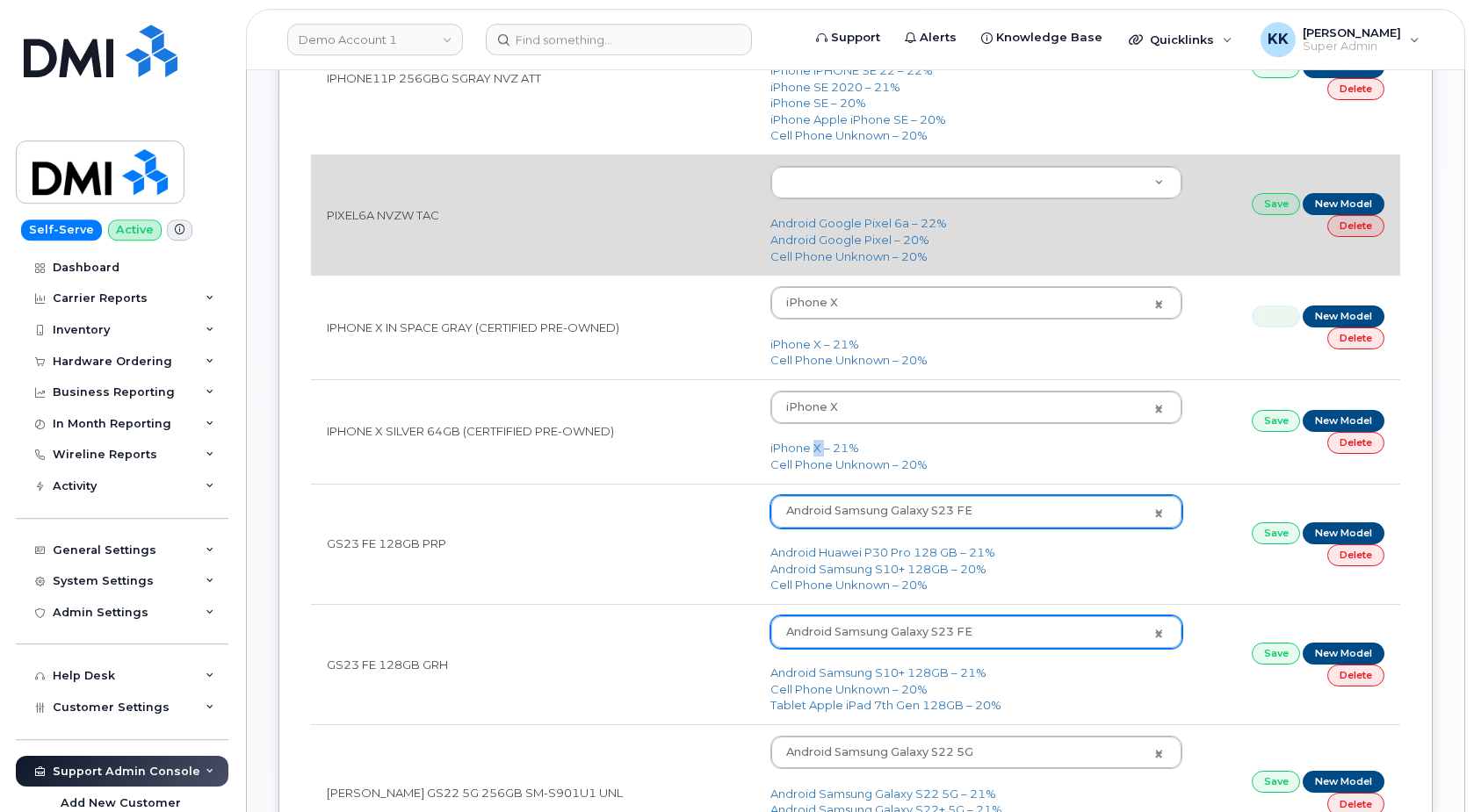
scroll to position [407, 0]
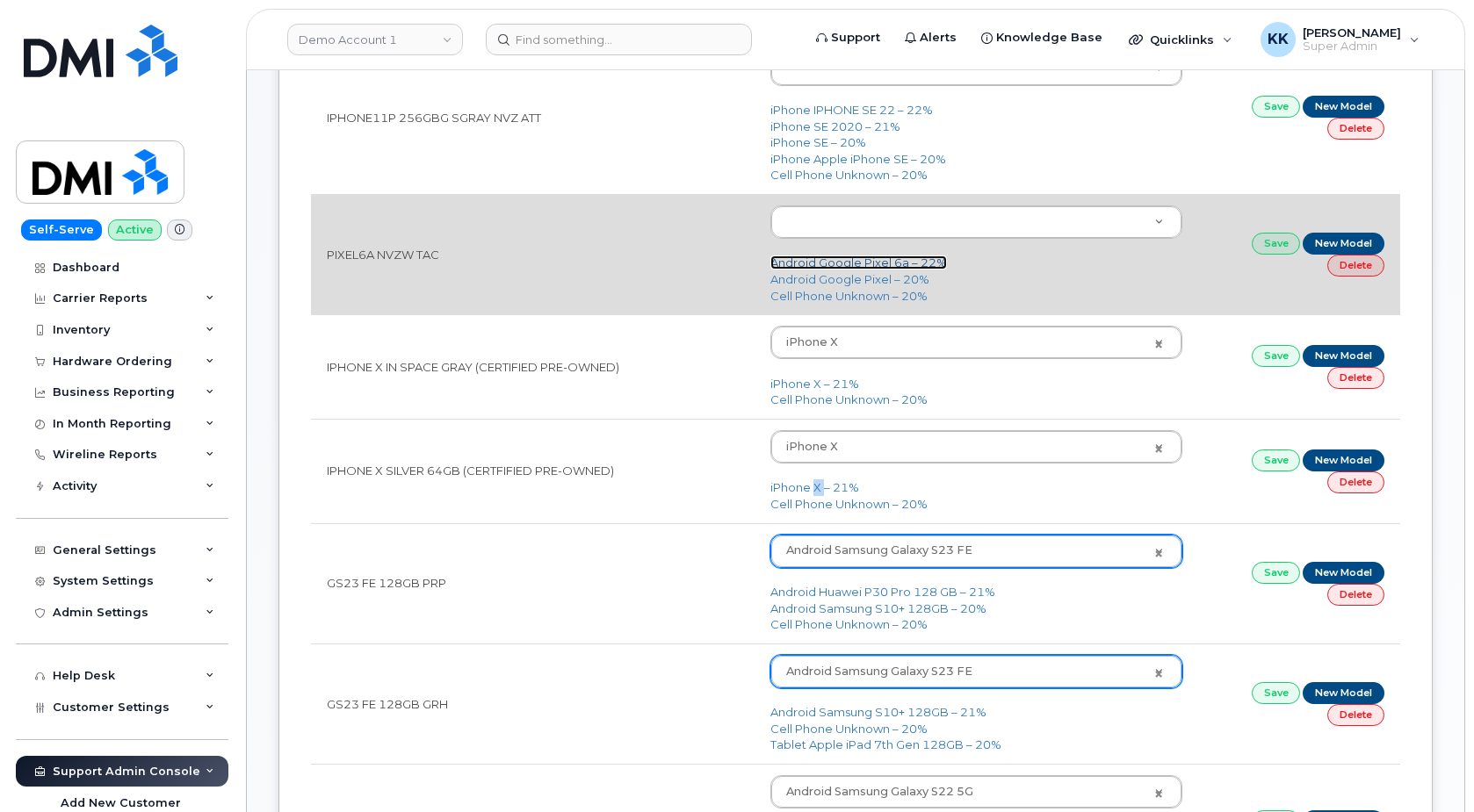
click at [883, 265] on link "Android Google Pixel 6a – 22%" at bounding box center [858, 262] width 176 height 14
type input "2747"
click at [1258, 242] on link "Save" at bounding box center [1276, 243] width 49 height 22
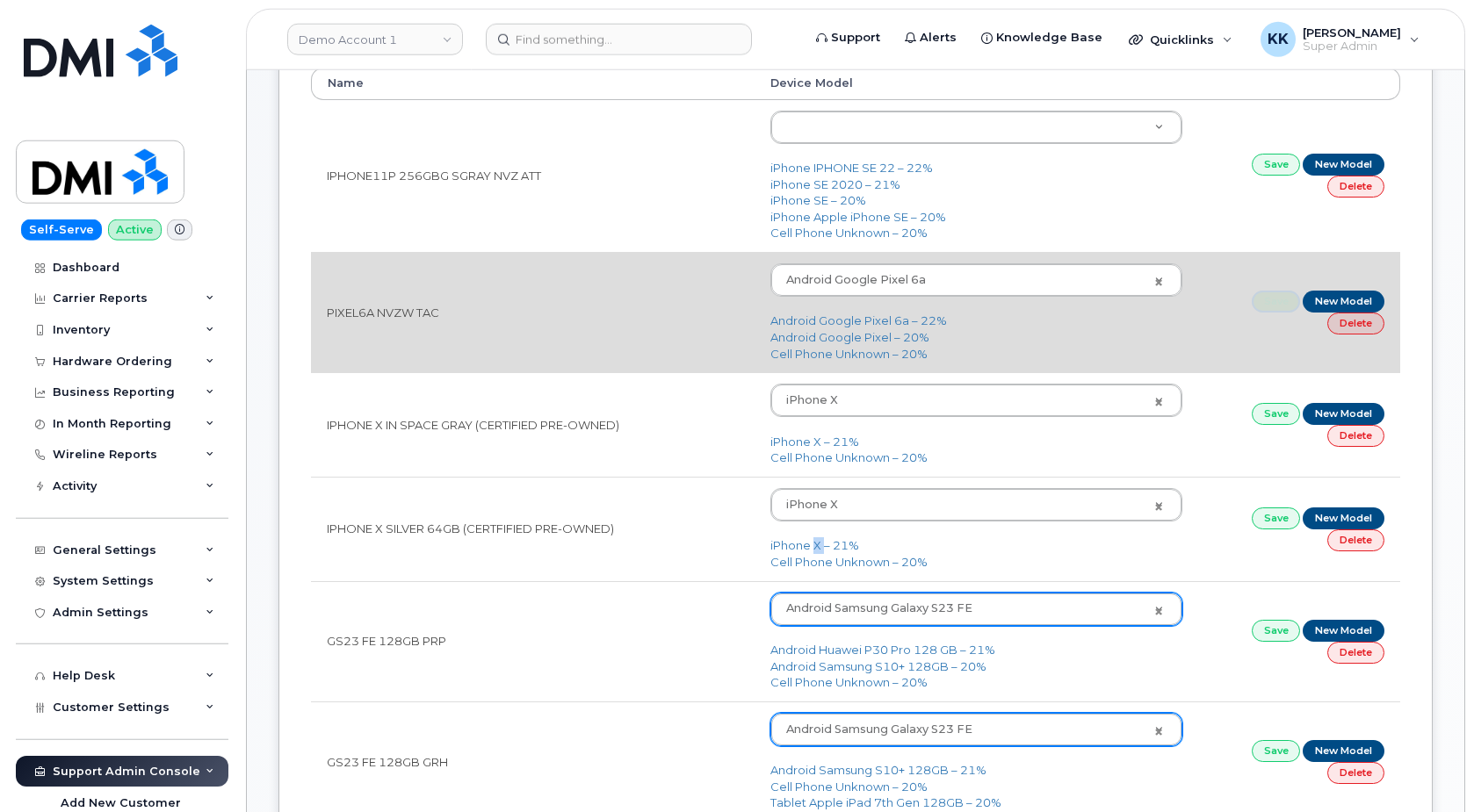
scroll to position [317, 0]
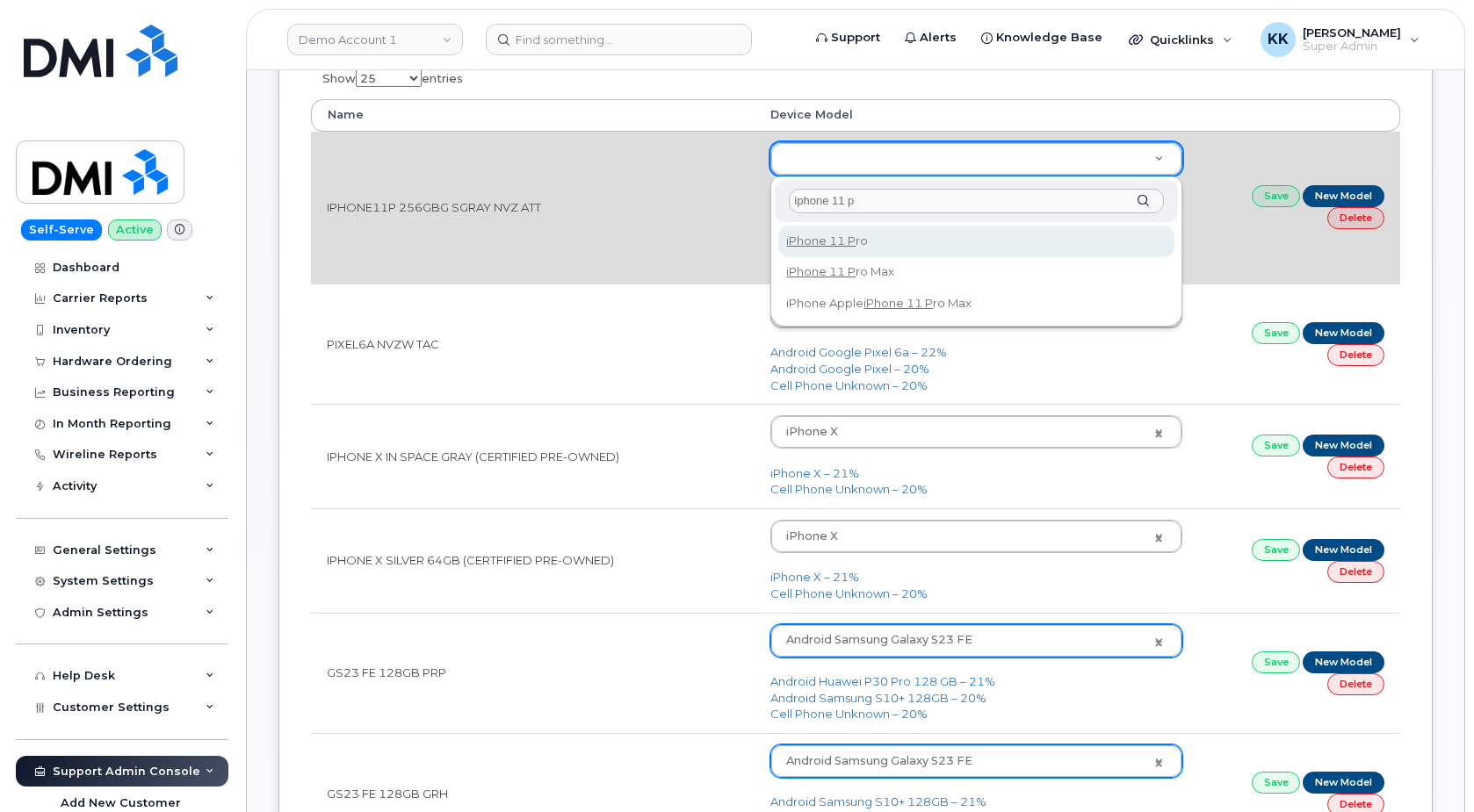
type input "iphone 11 p"
type input "1699"
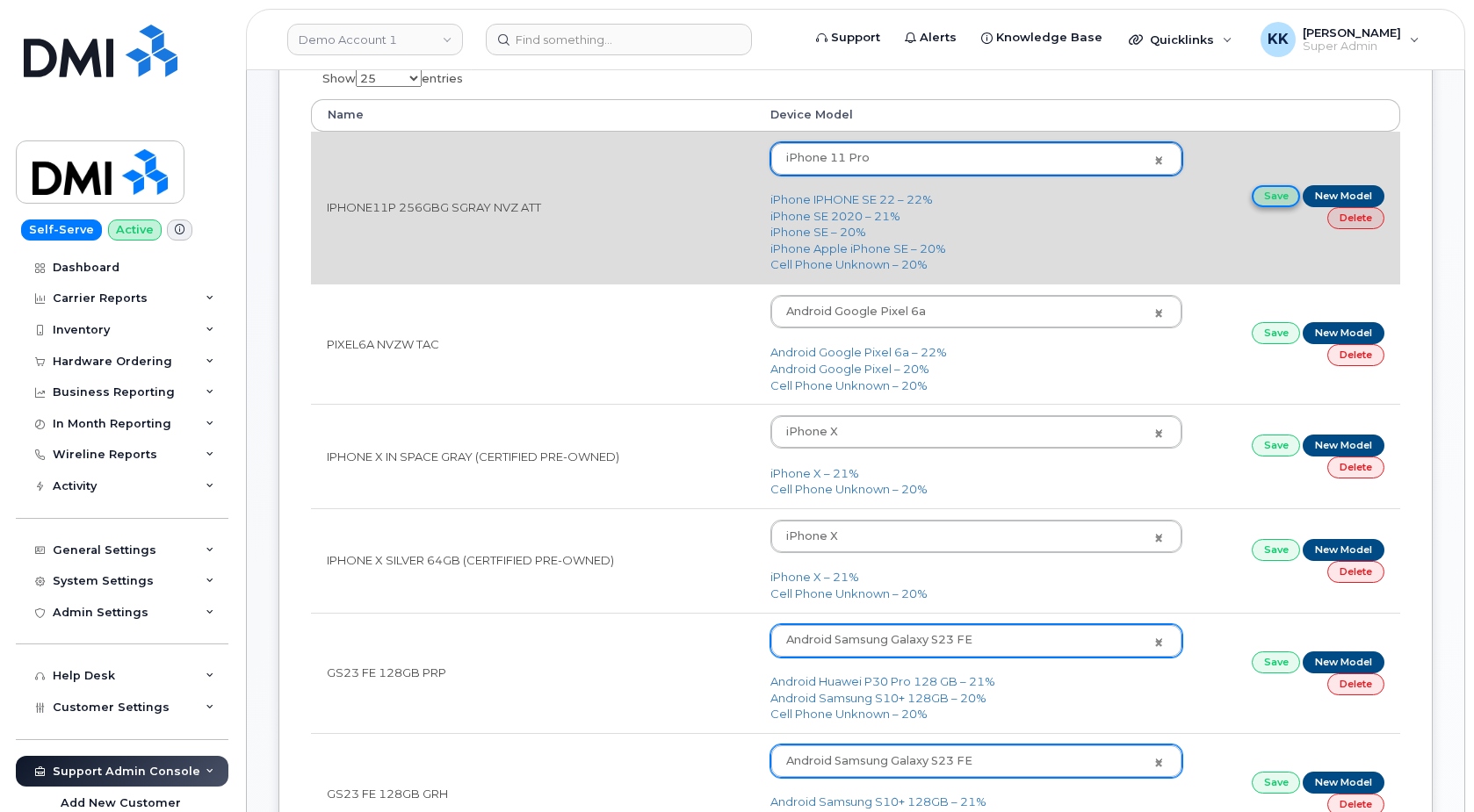
click at [1275, 194] on link "Save" at bounding box center [1276, 196] width 49 height 22
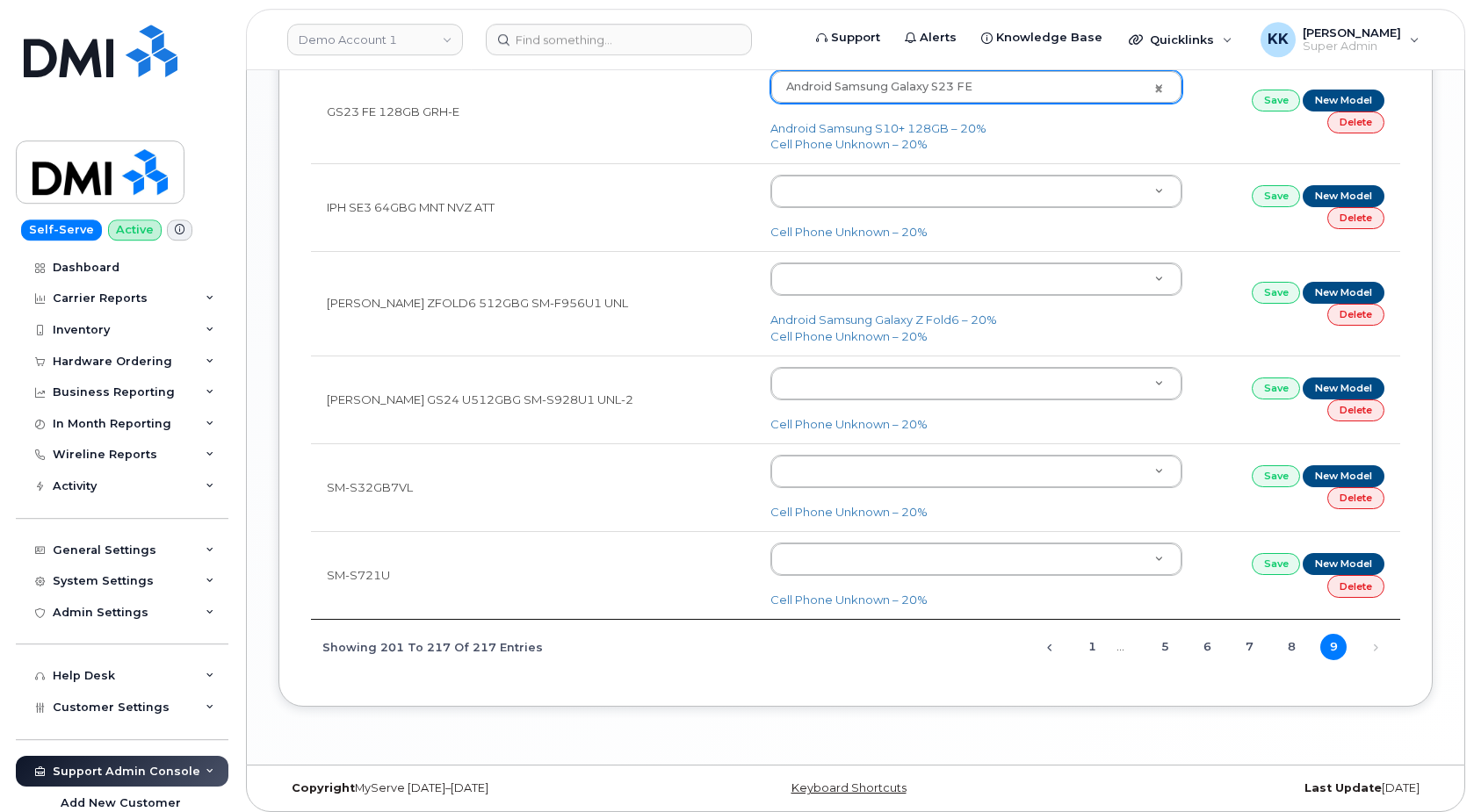
scroll to position [1660, 0]
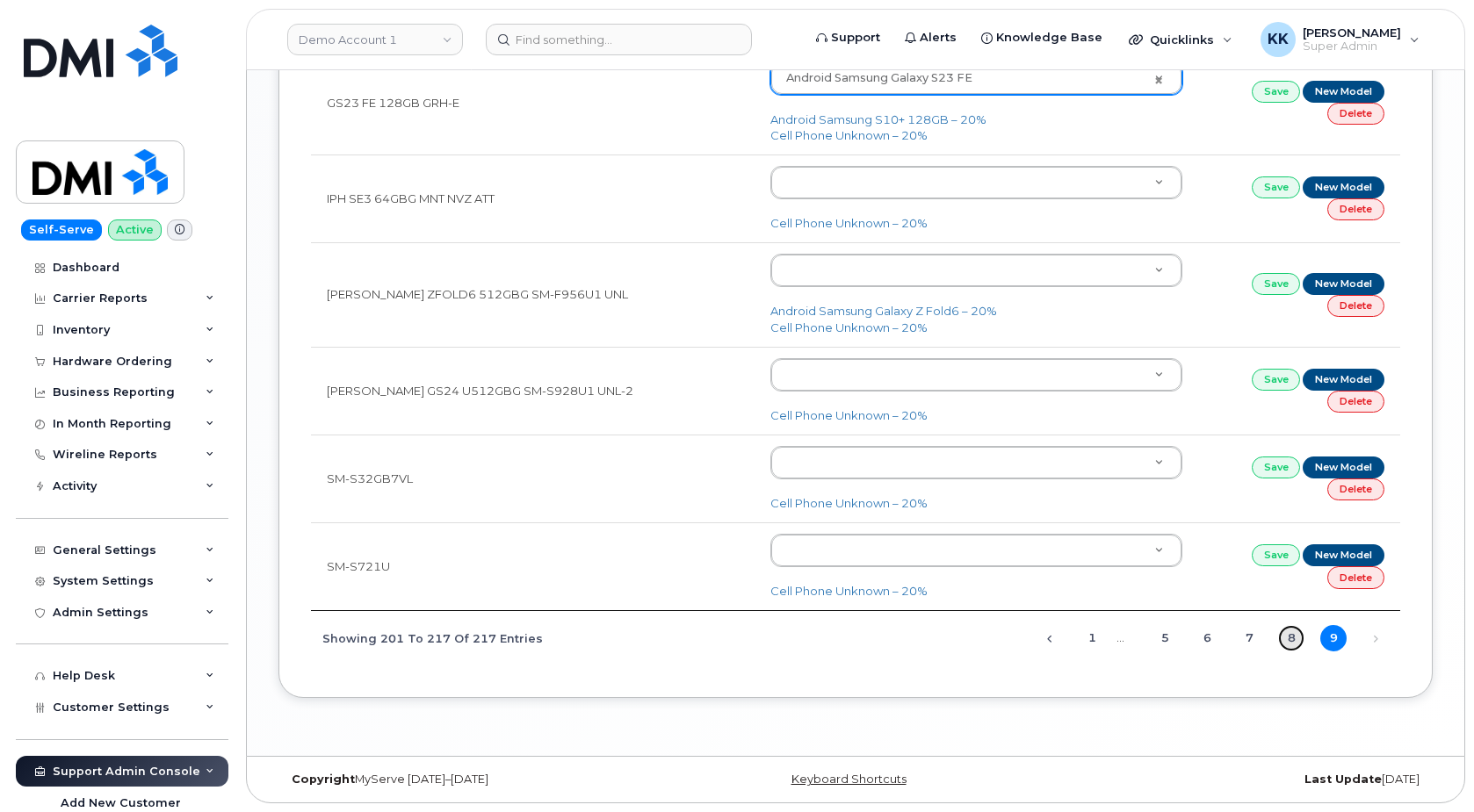
click at [1292, 637] on link "8" at bounding box center [1291, 638] width 27 height 27
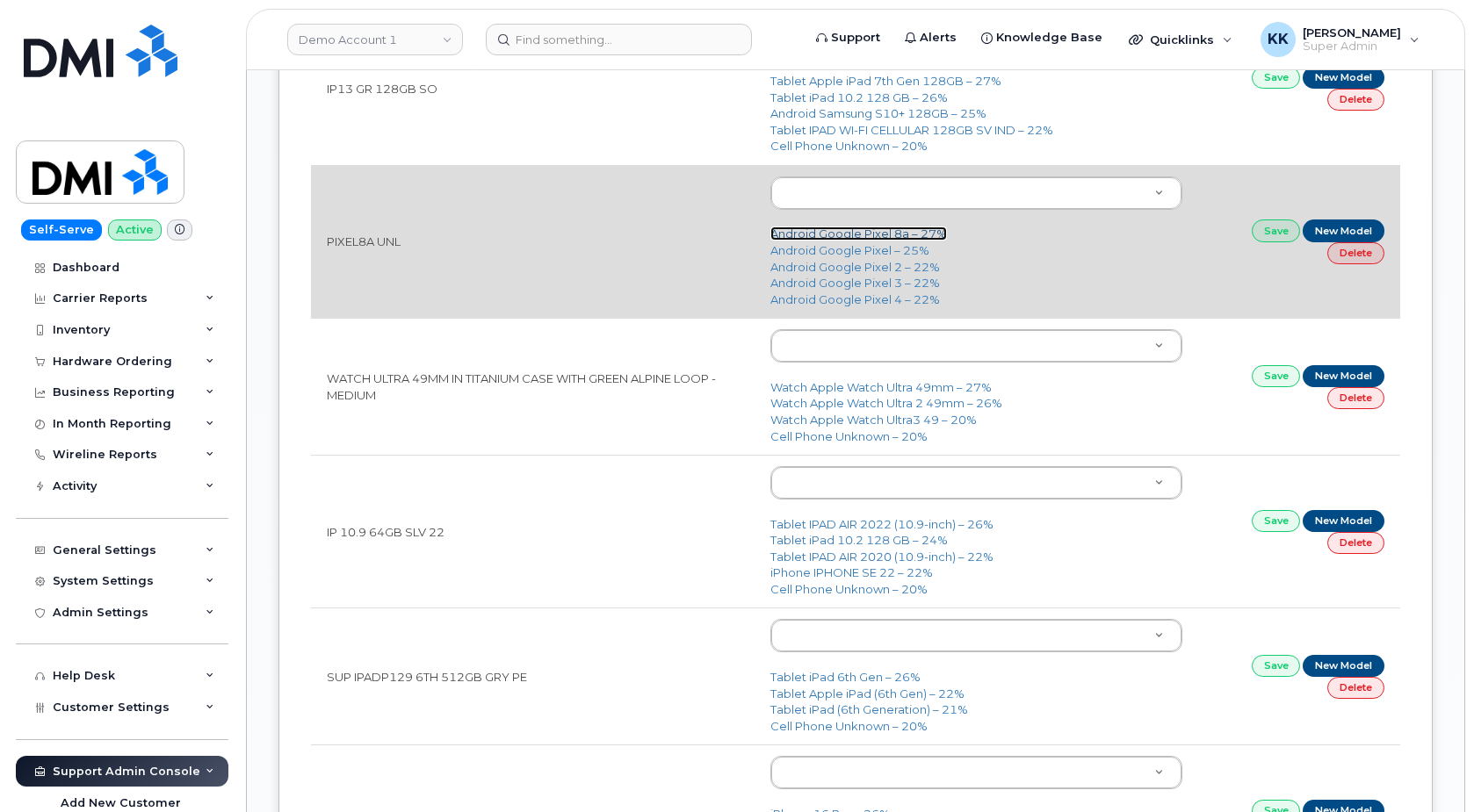
drag, startPoint x: 848, startPoint y: 235, endPoint x: 873, endPoint y: 239, distance: 25.3
click at [848, 233] on link "Android Google Pixel 8a – 27%" at bounding box center [858, 234] width 176 height 14
type input "3155"
click at [1273, 236] on link "Save" at bounding box center [1276, 231] width 49 height 22
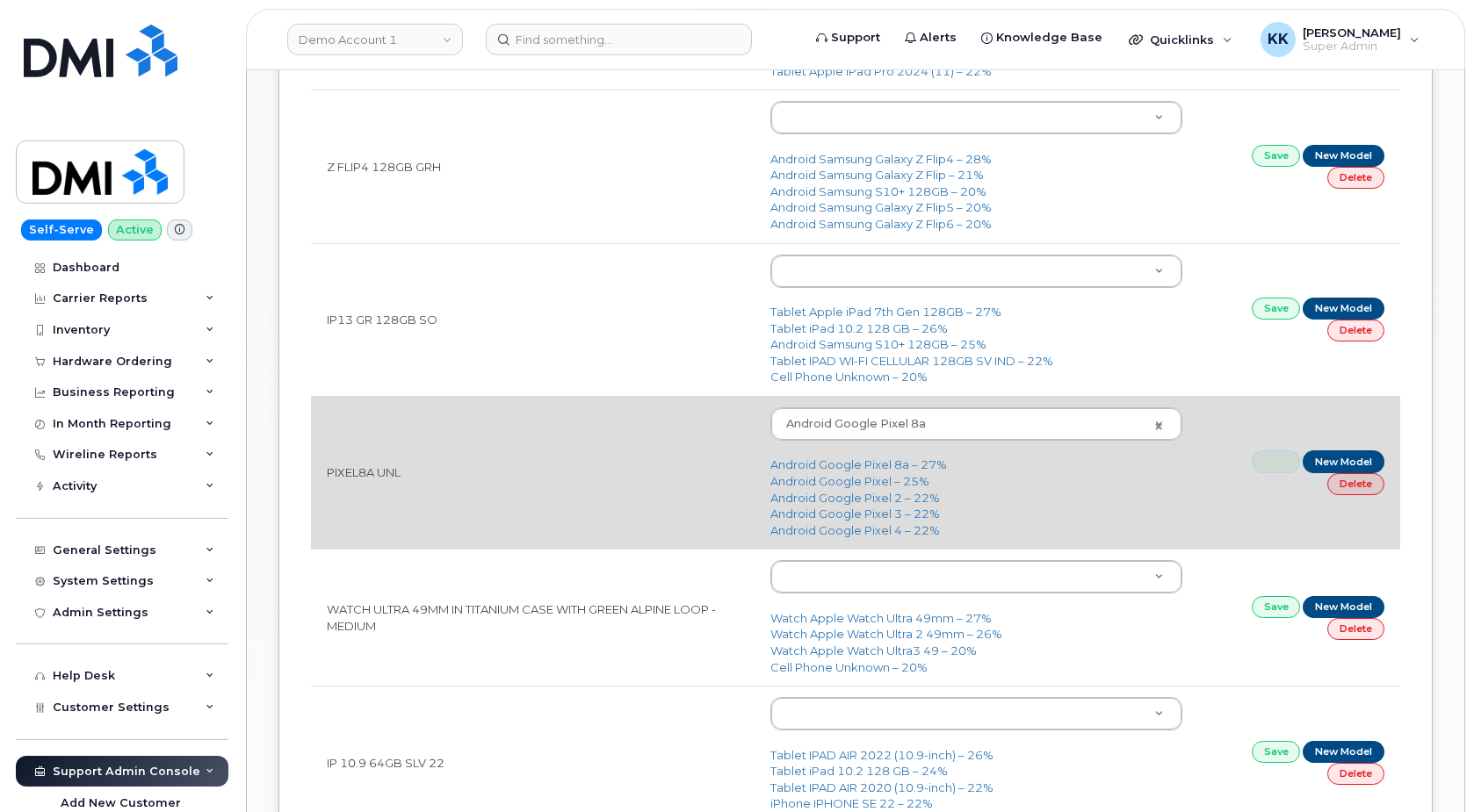
scroll to position [1392, 0]
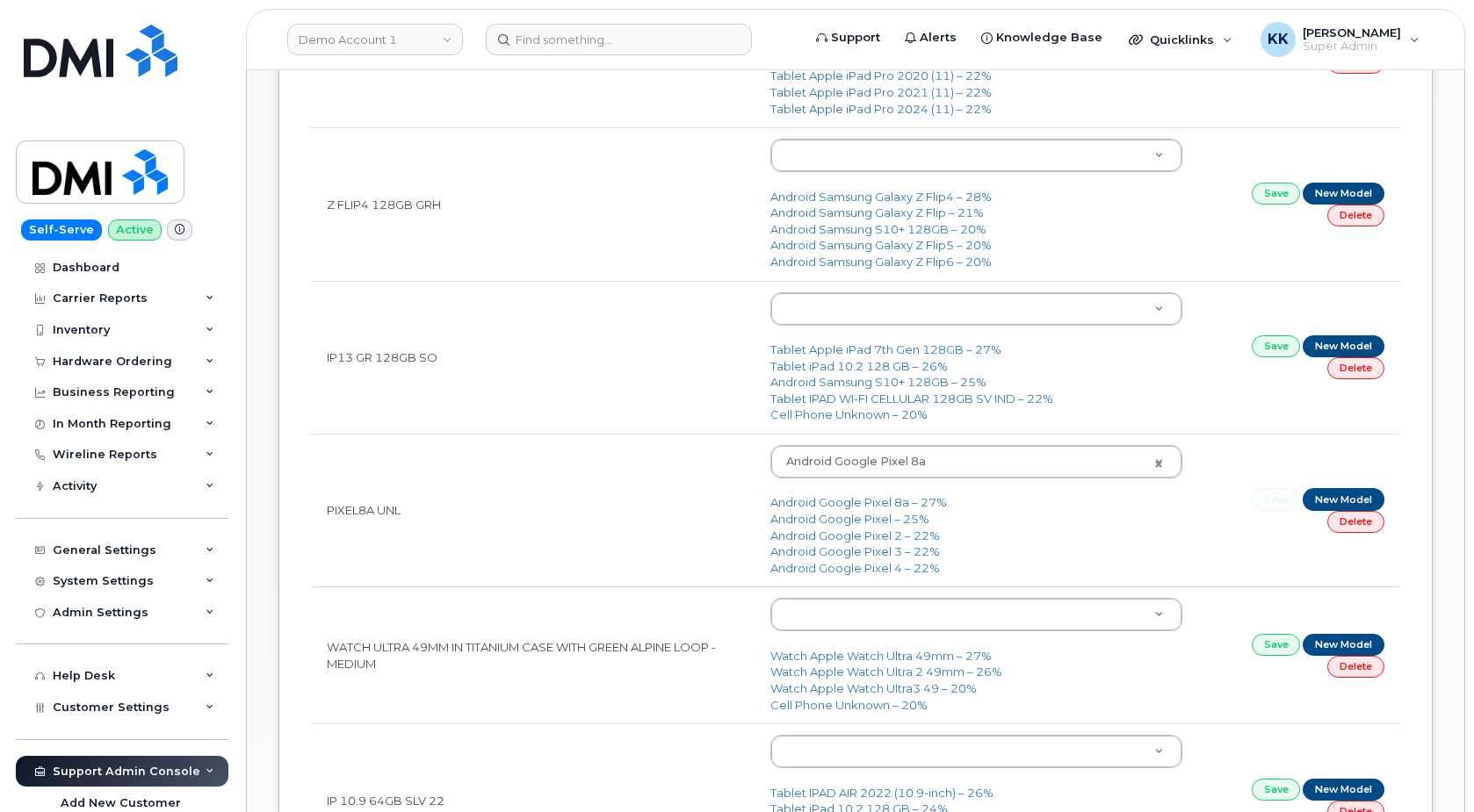
click at [879, 315] on body "Demo Account 1 Support Alerts Knowledge Base Quicklinks Suspend / Cancel Device…" at bounding box center [737, 796] width 1474 height 4378
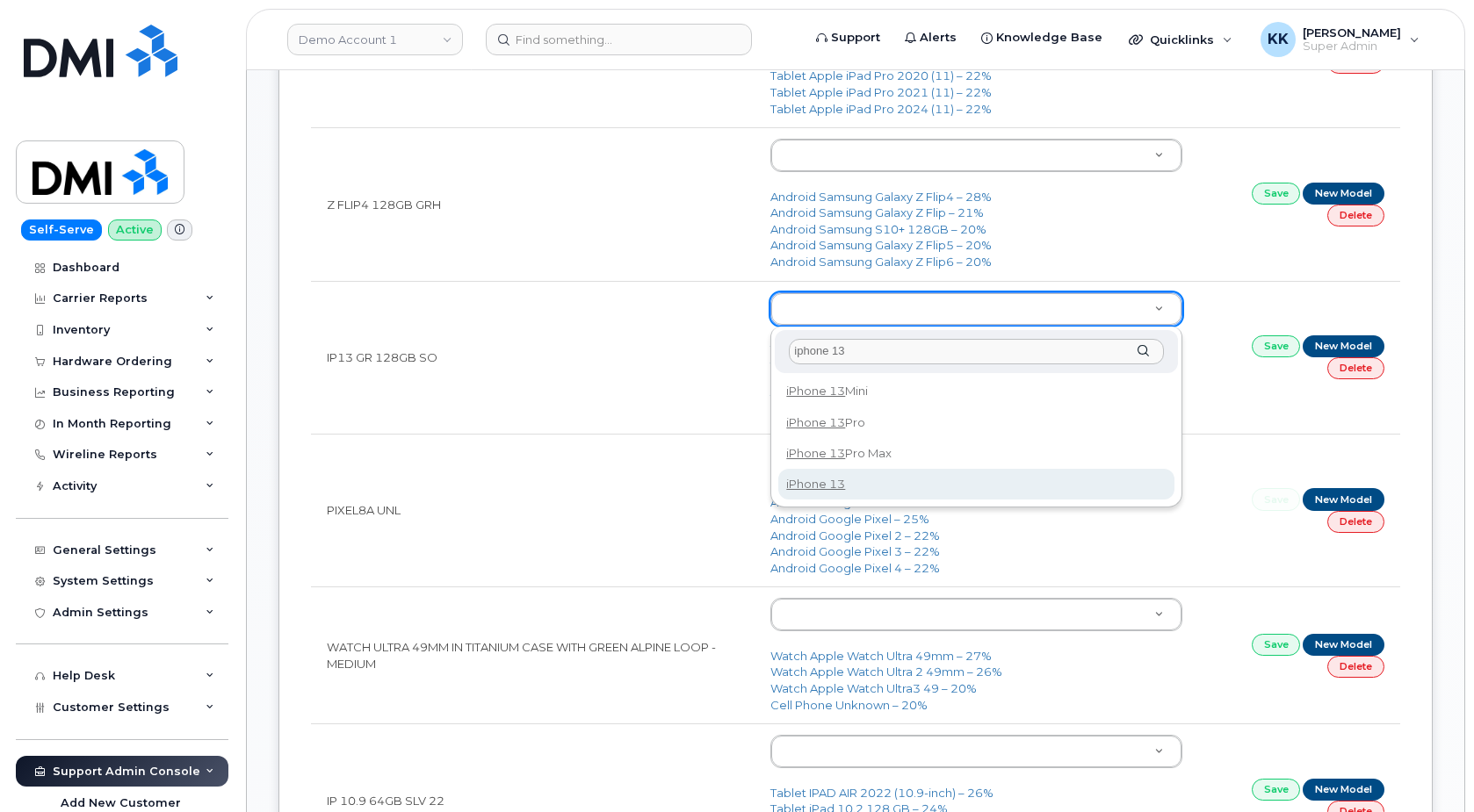
type input "iphone 13"
type input "2612"
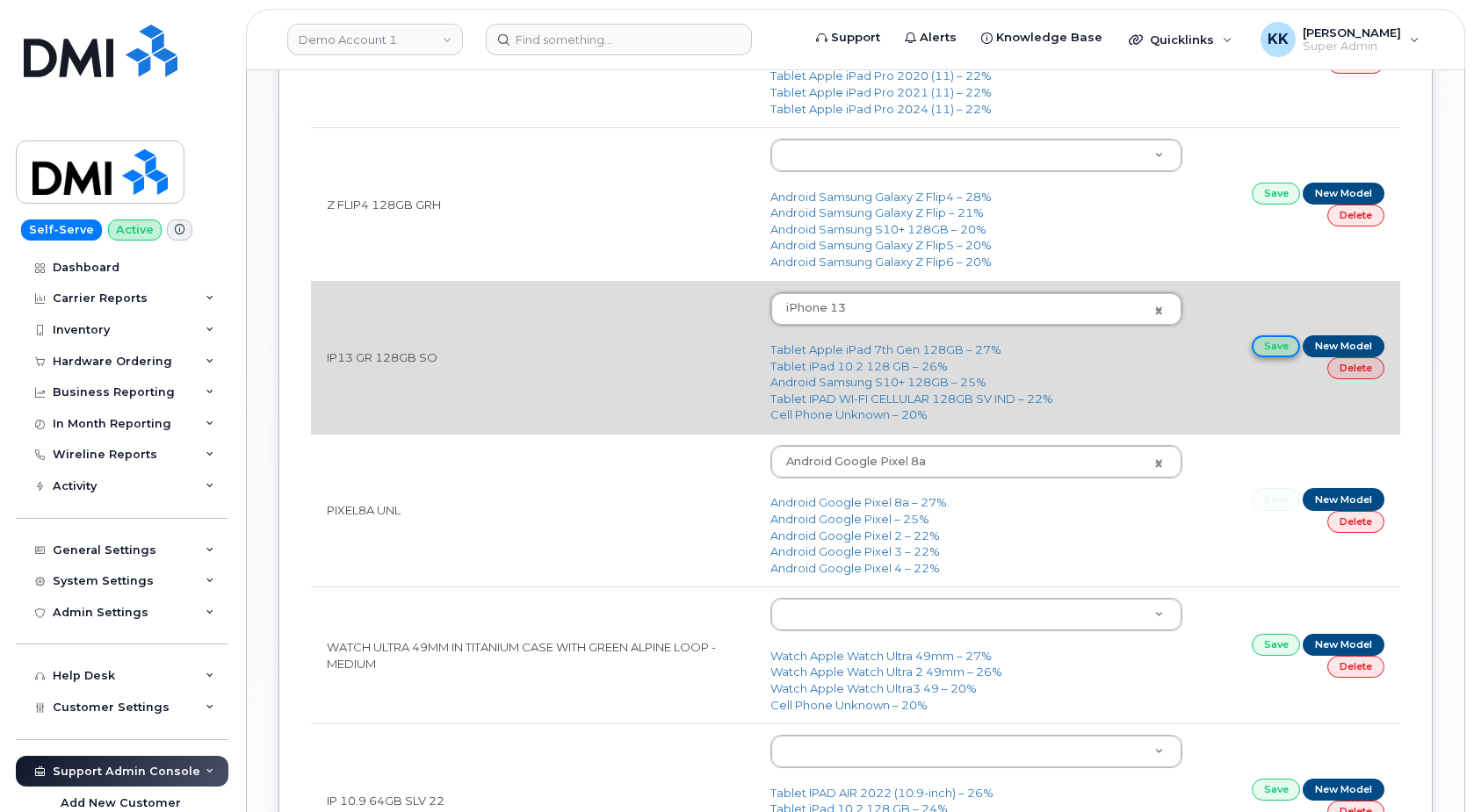
click at [1260, 350] on link "Save" at bounding box center [1276, 346] width 49 height 22
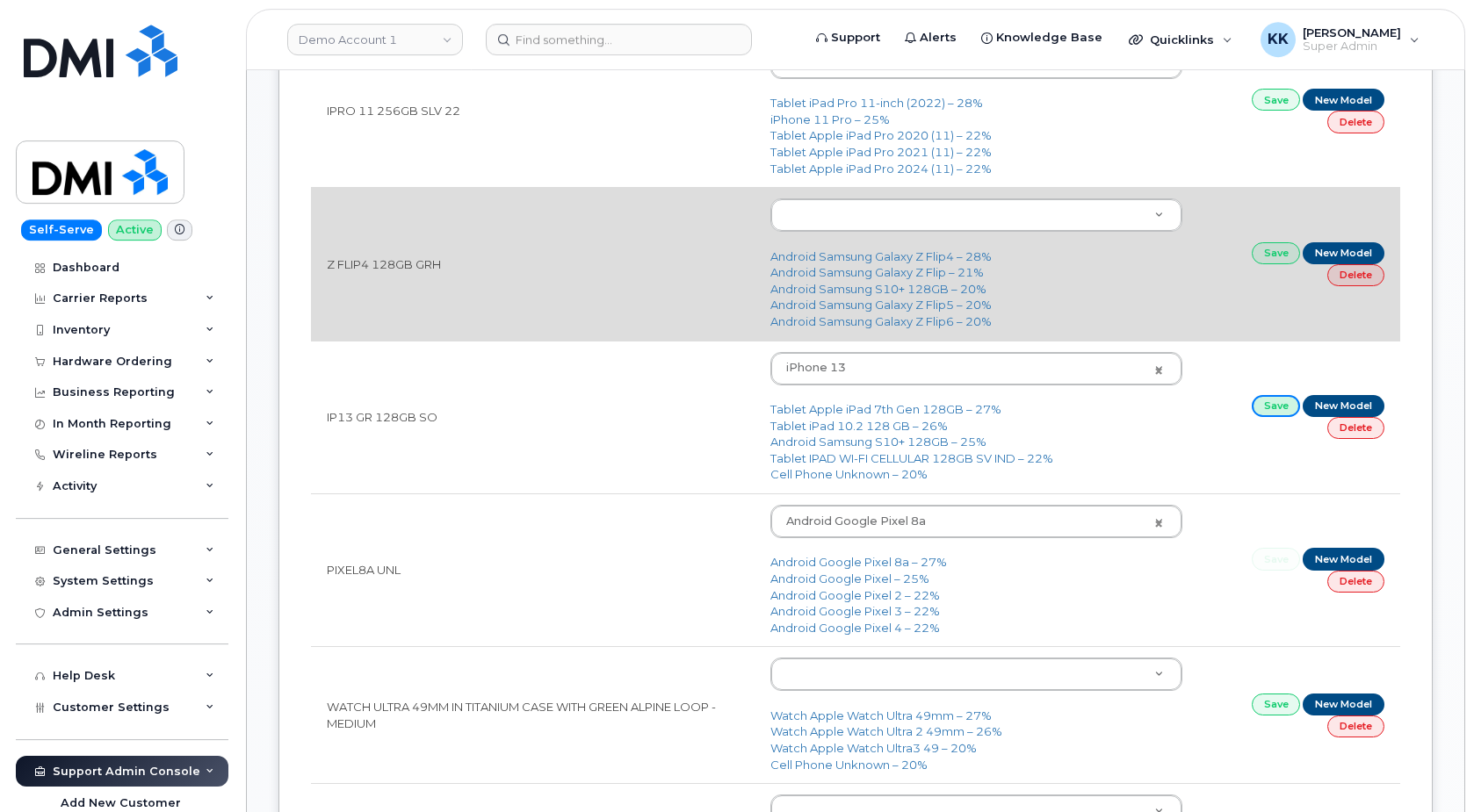
scroll to position [1303, 0]
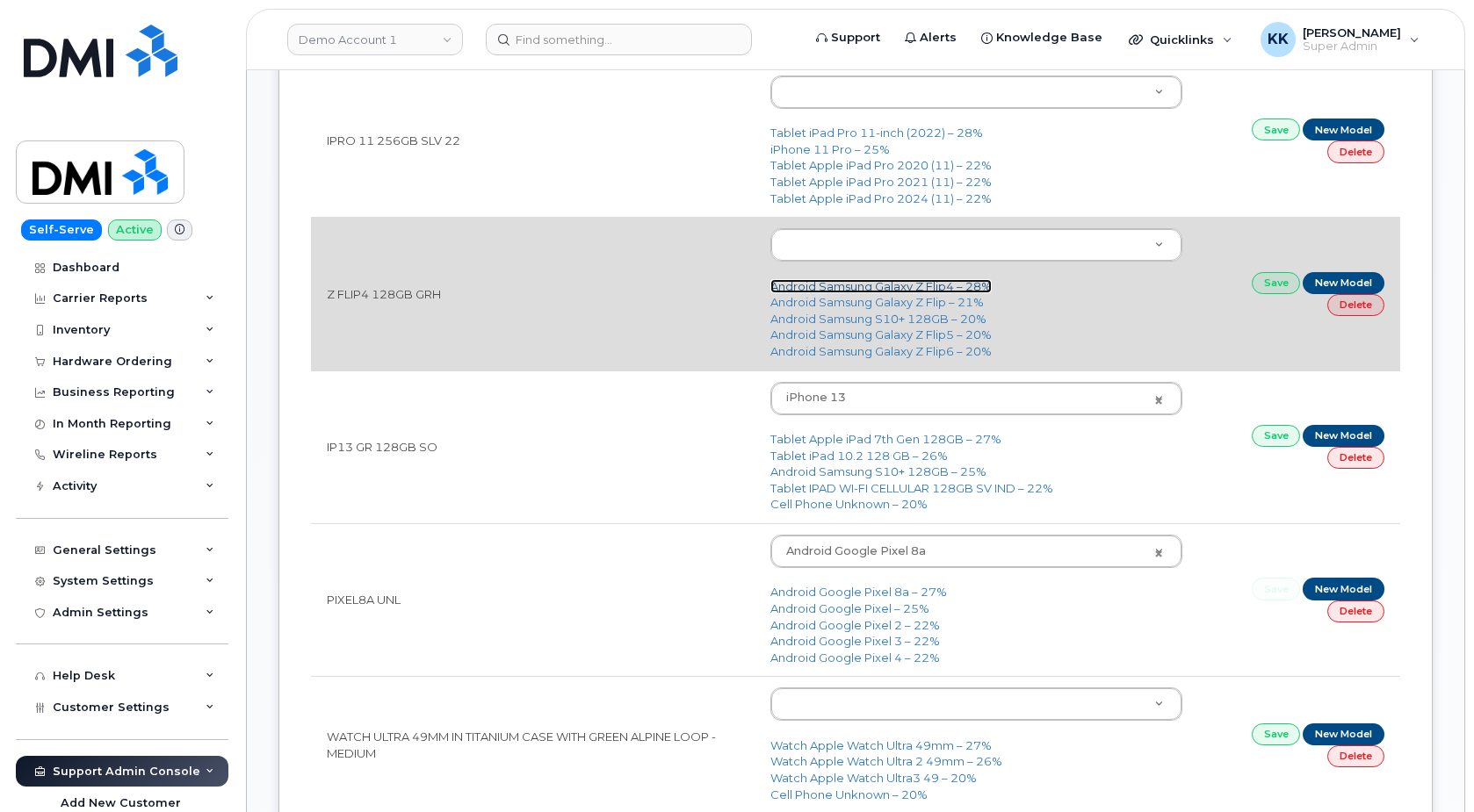
click at [899, 286] on link "Android Samsung Galaxy Z Flip4 – 28%" at bounding box center [880, 286] width 221 height 14
type input "2758"
click at [1263, 284] on link "Save" at bounding box center [1276, 283] width 49 height 22
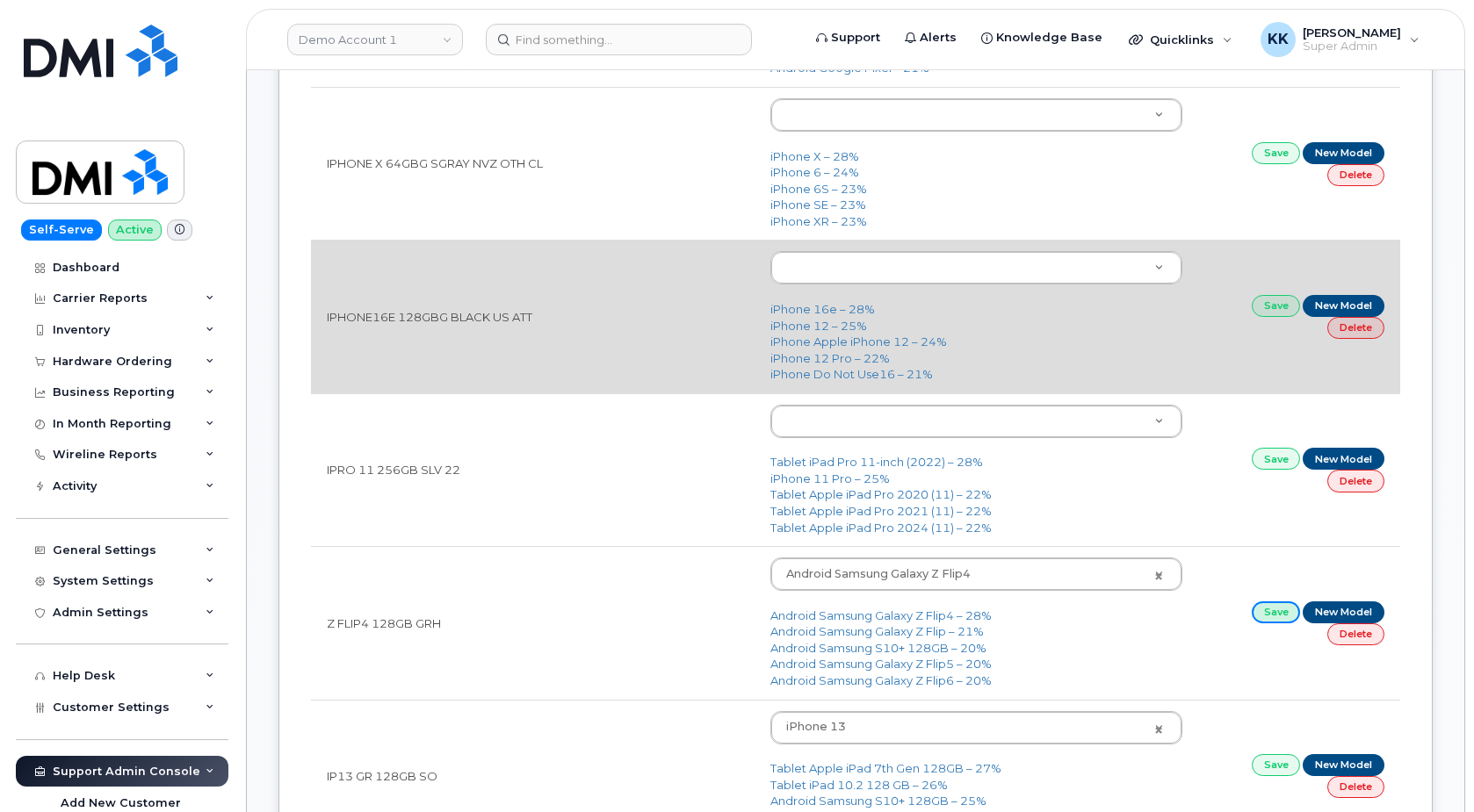
scroll to position [944, 0]
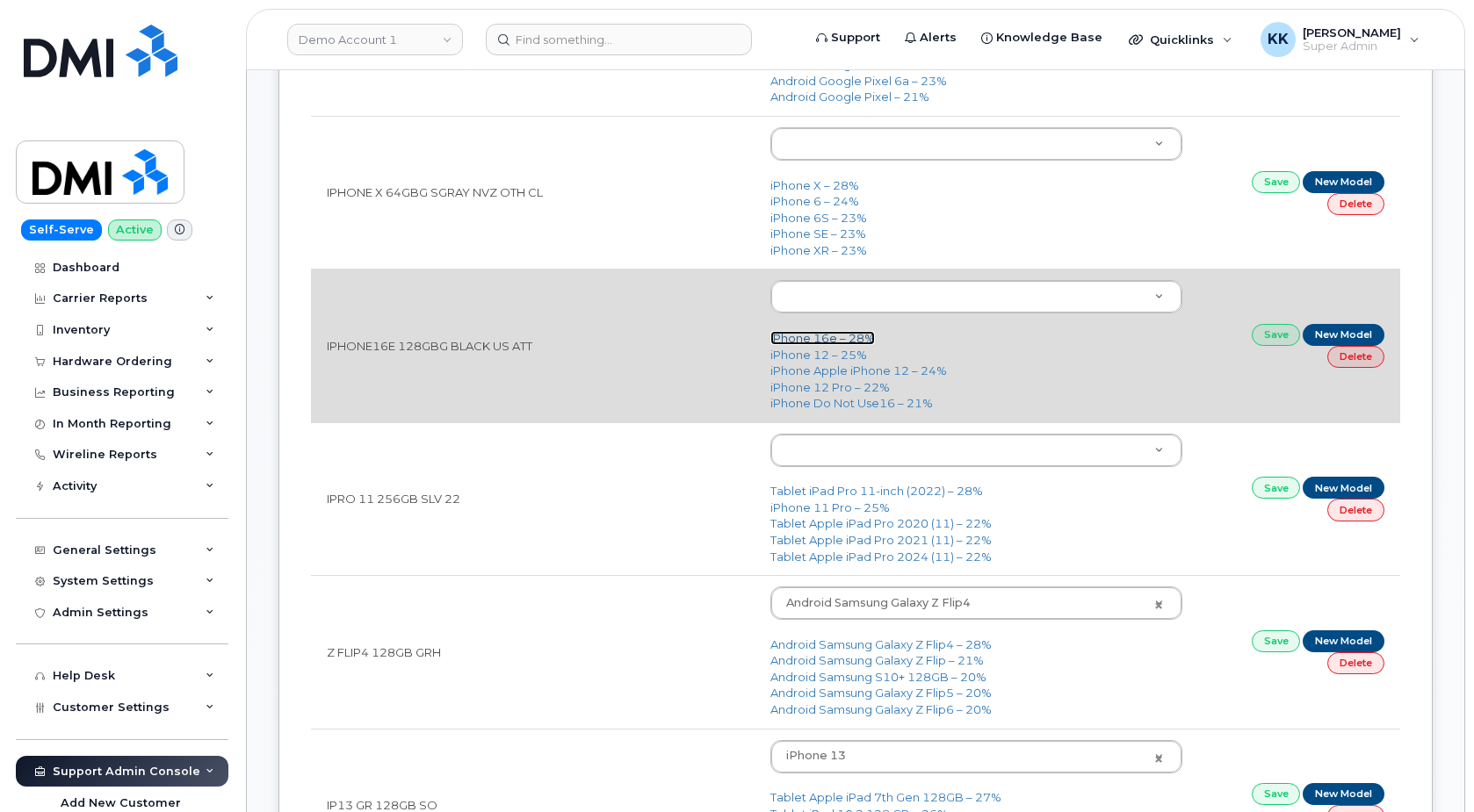
click at [825, 345] on link "iPhone 16e – 28%" at bounding box center [822, 338] width 105 height 14
type input "3304"
click at [1276, 339] on link "Save" at bounding box center [1276, 335] width 49 height 22
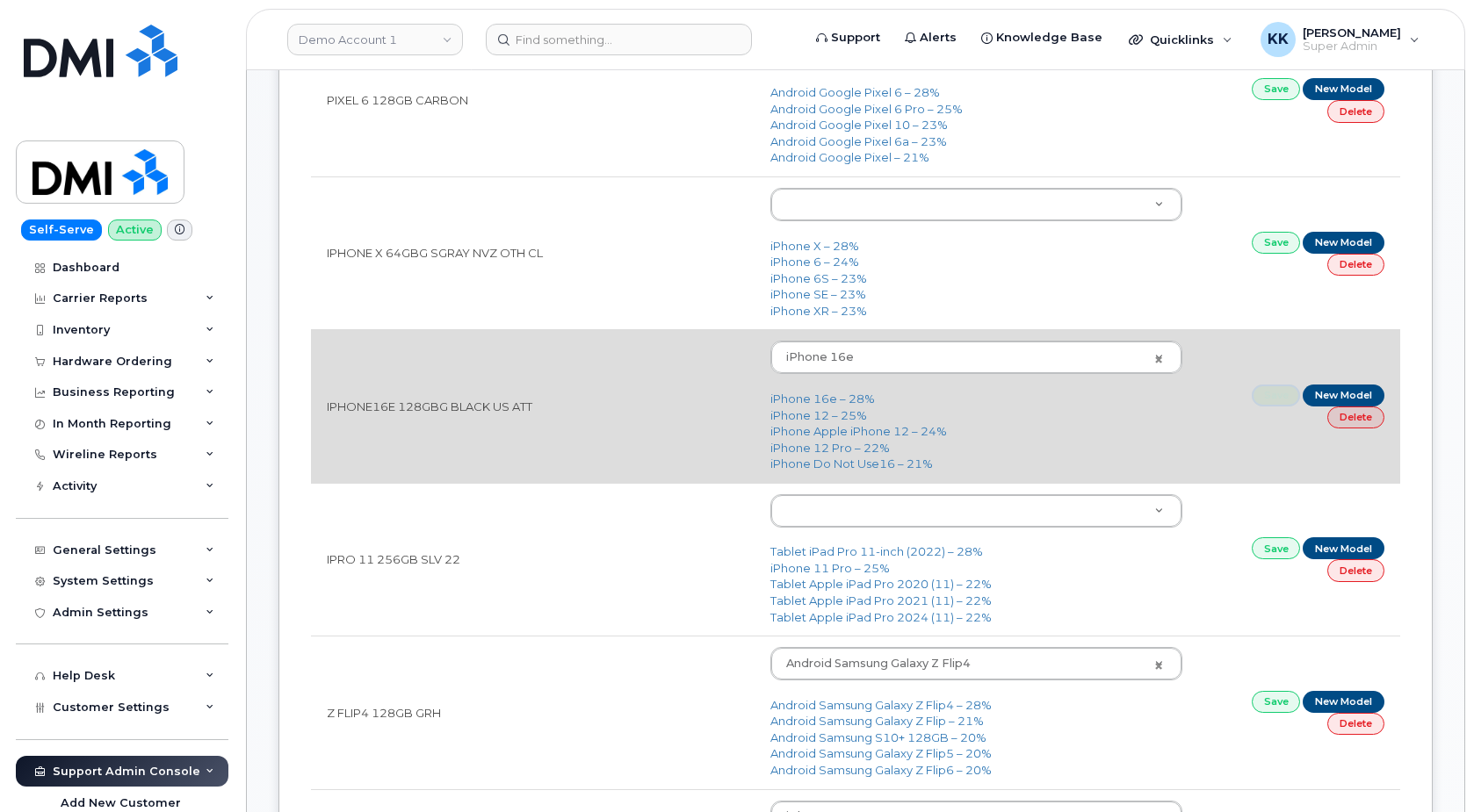
scroll to position [855, 0]
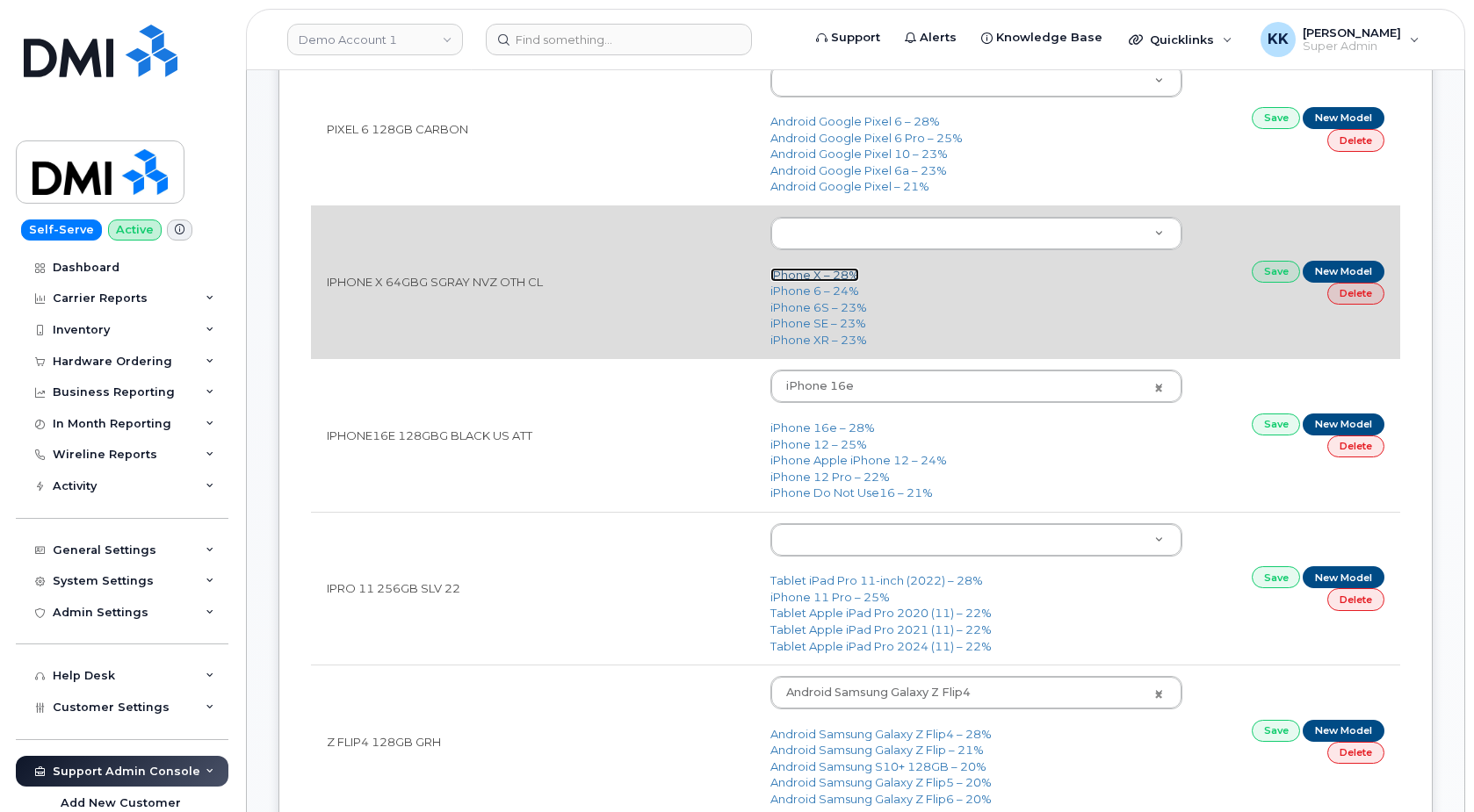
click at [841, 277] on link "iPhone X – 28%" at bounding box center [814, 275] width 89 height 14
type input "1422"
click at [1271, 270] on link "Save" at bounding box center [1276, 272] width 49 height 22
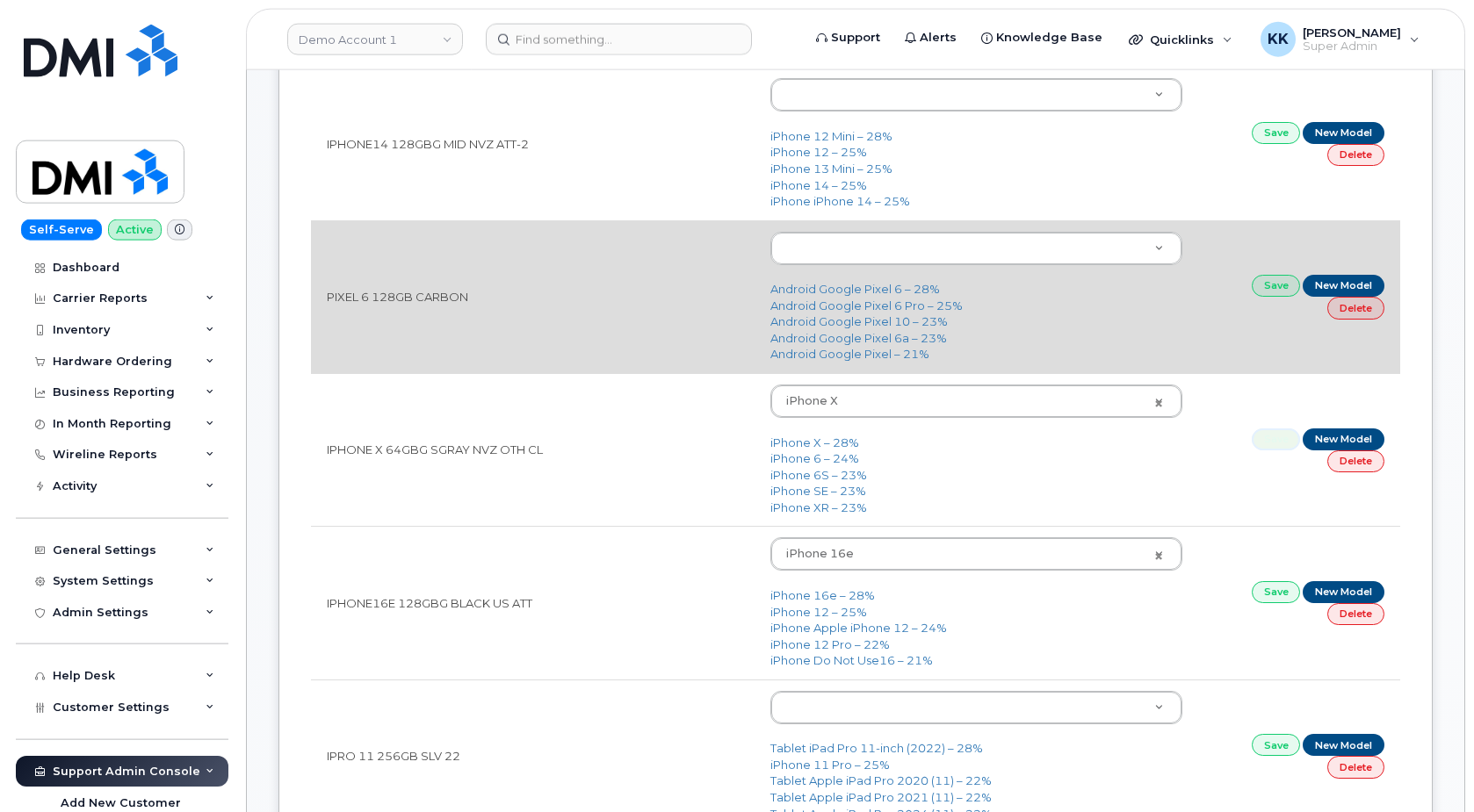
scroll to position [676, 0]
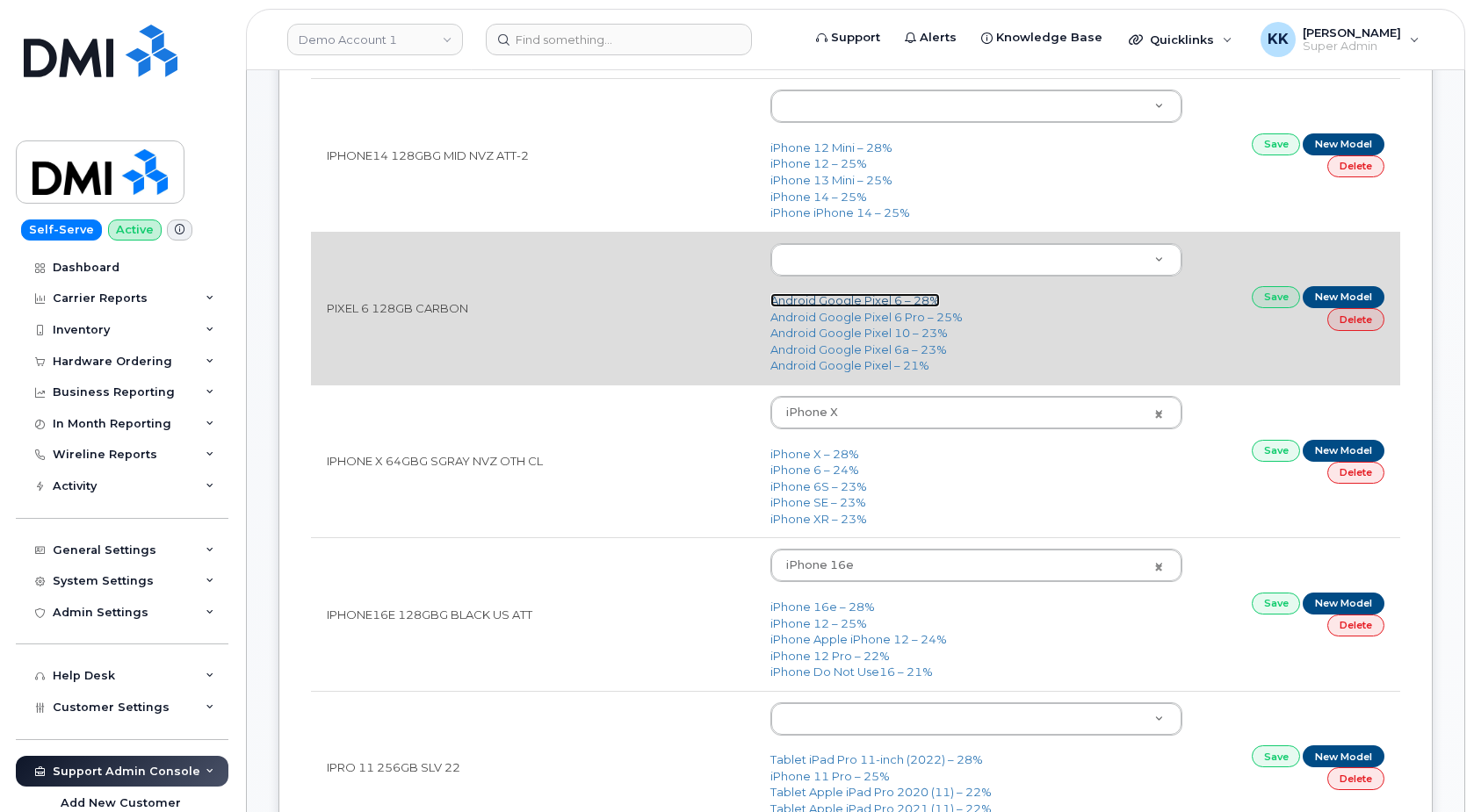
click at [886, 301] on link "Android Google Pixel 6 – 28%" at bounding box center [855, 301] width 170 height 14
type input "2649"
click at [1269, 296] on link "Save" at bounding box center [1276, 297] width 49 height 22
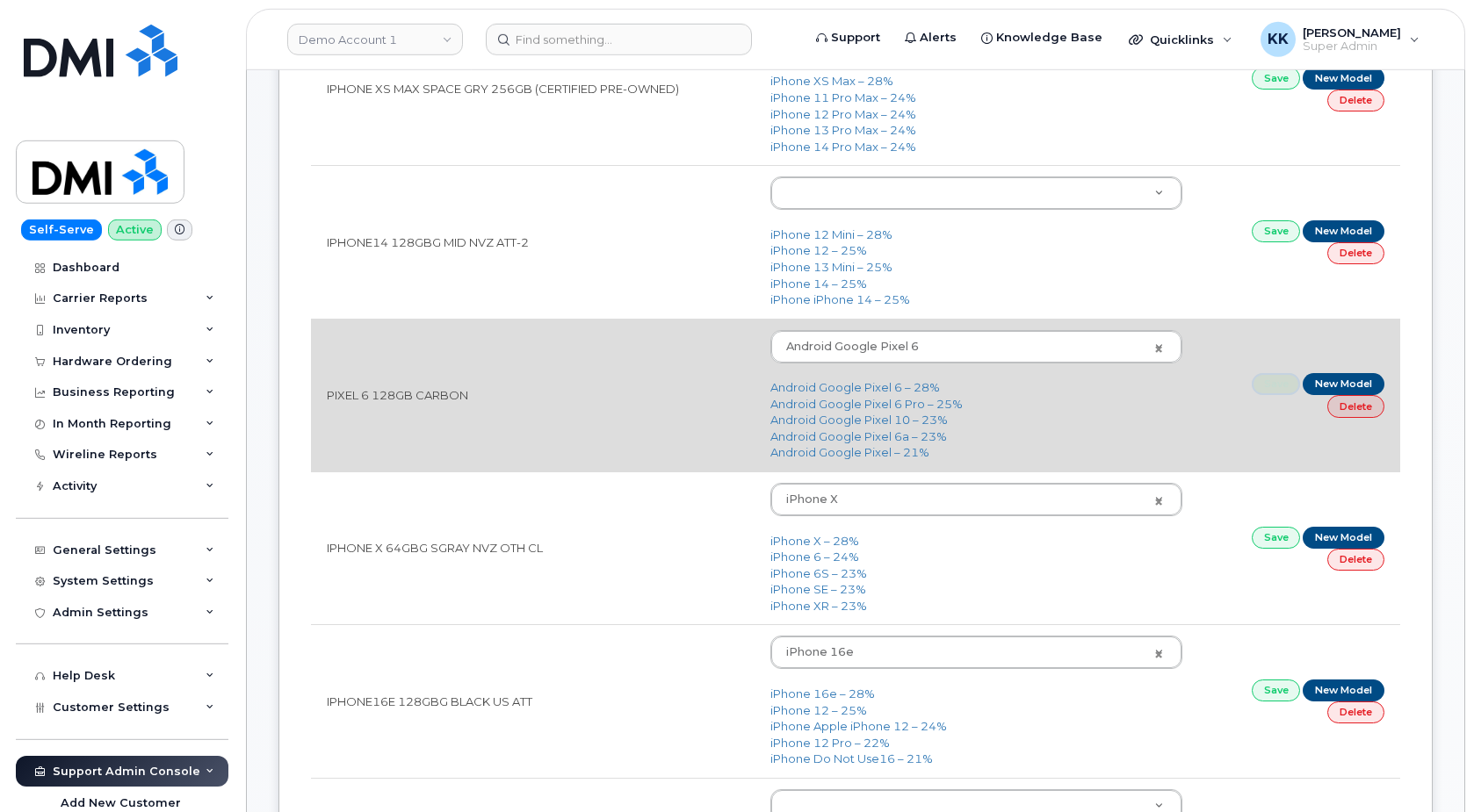
scroll to position [586, 0]
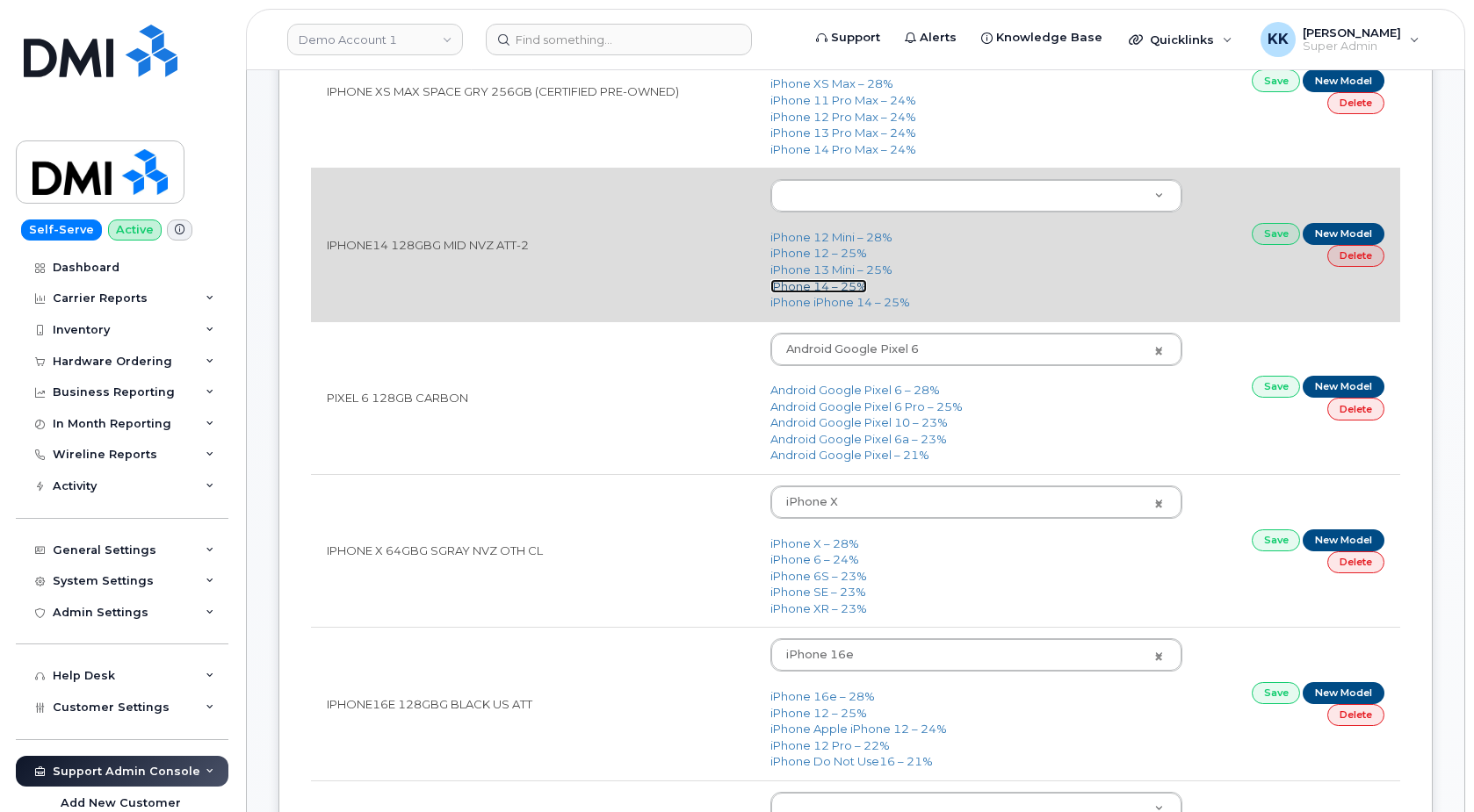
click at [808, 284] on link "iPhone 14 – 25%" at bounding box center [818, 286] width 97 height 14
type input "2778"
click at [1263, 237] on link "Save" at bounding box center [1276, 234] width 49 height 22
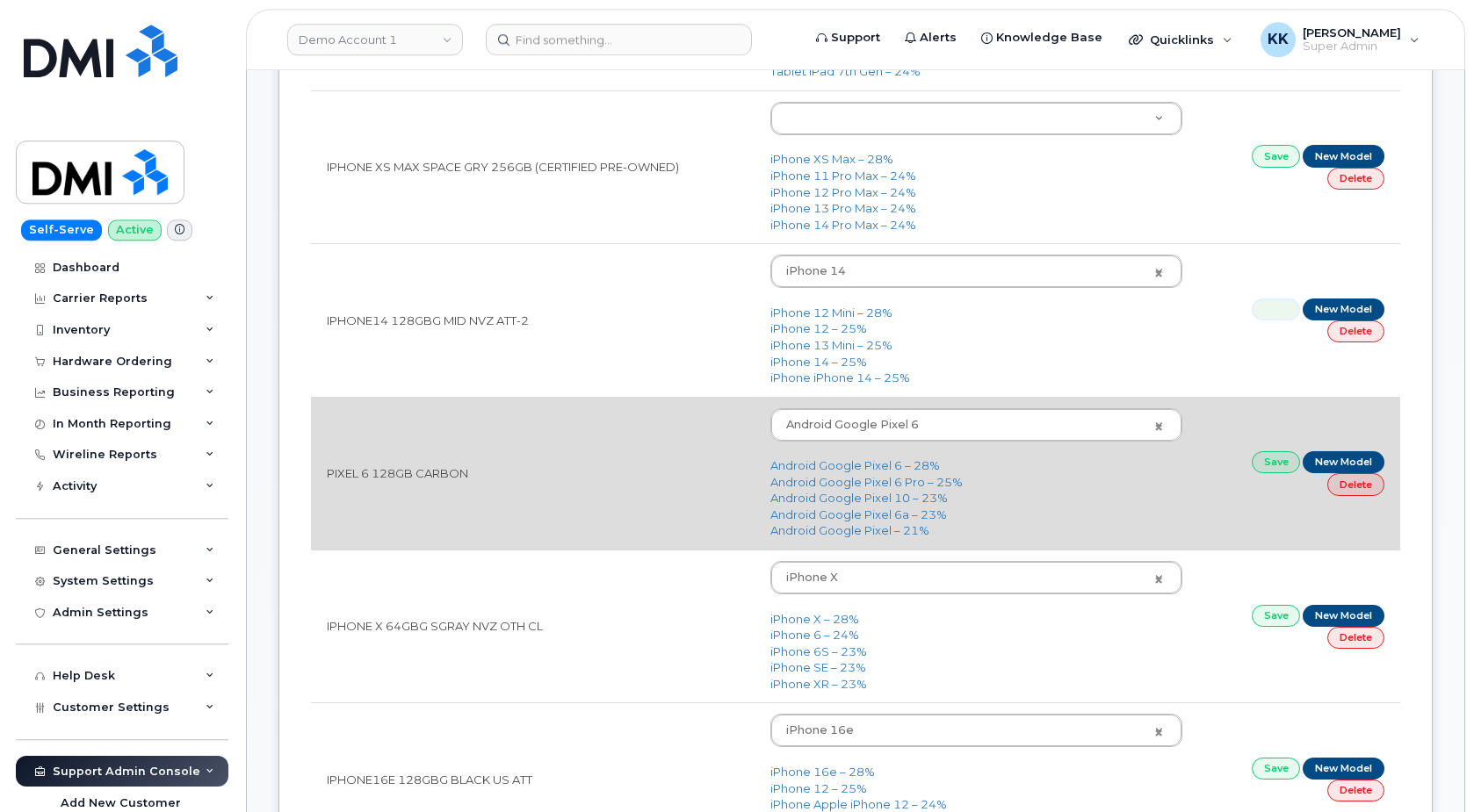
scroll to position [407, 0]
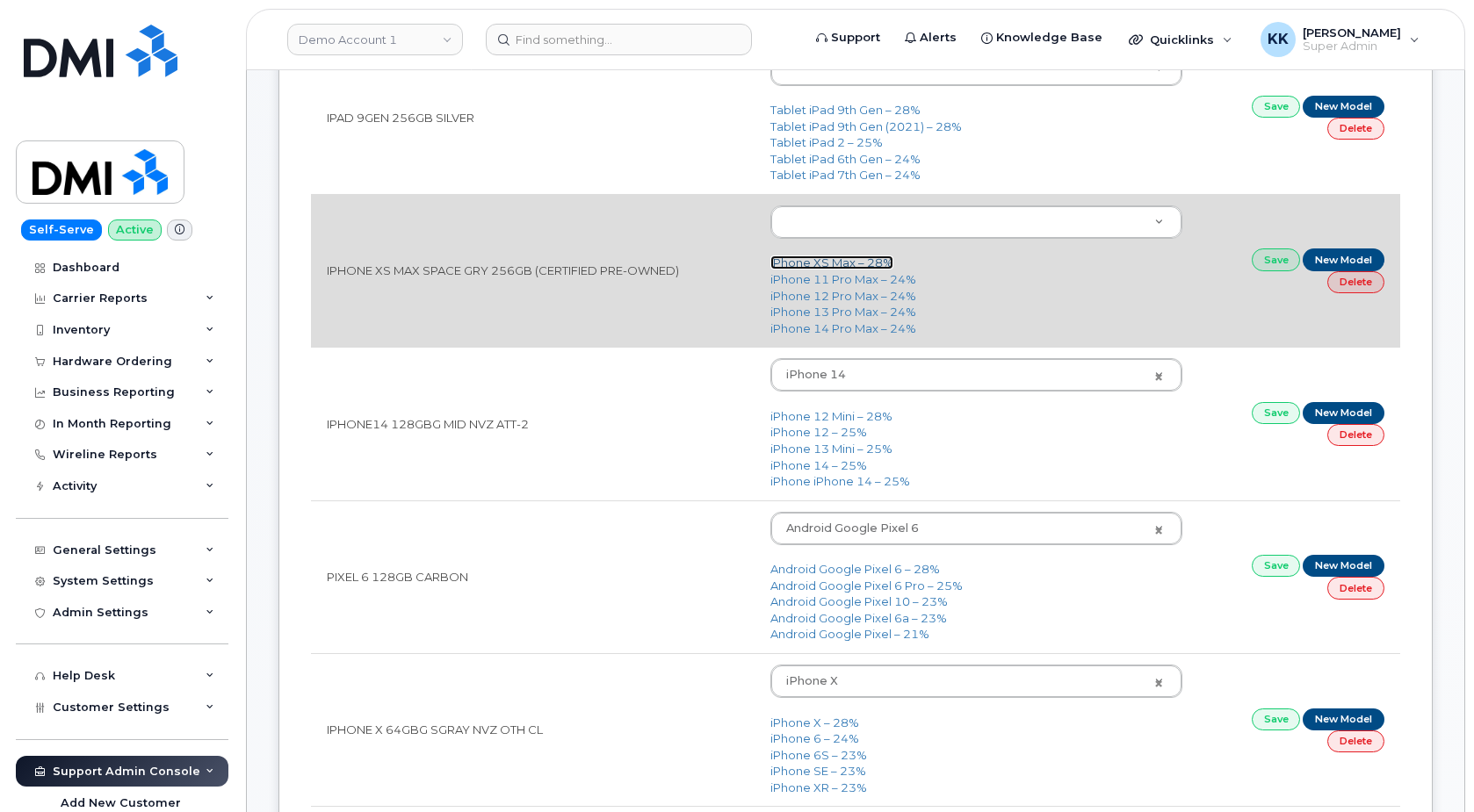
click at [842, 263] on link "iPhone XS Max – 28%" at bounding box center [831, 262] width 123 height 14
type input "1591"
click at [1282, 263] on link "Save" at bounding box center [1276, 259] width 49 height 22
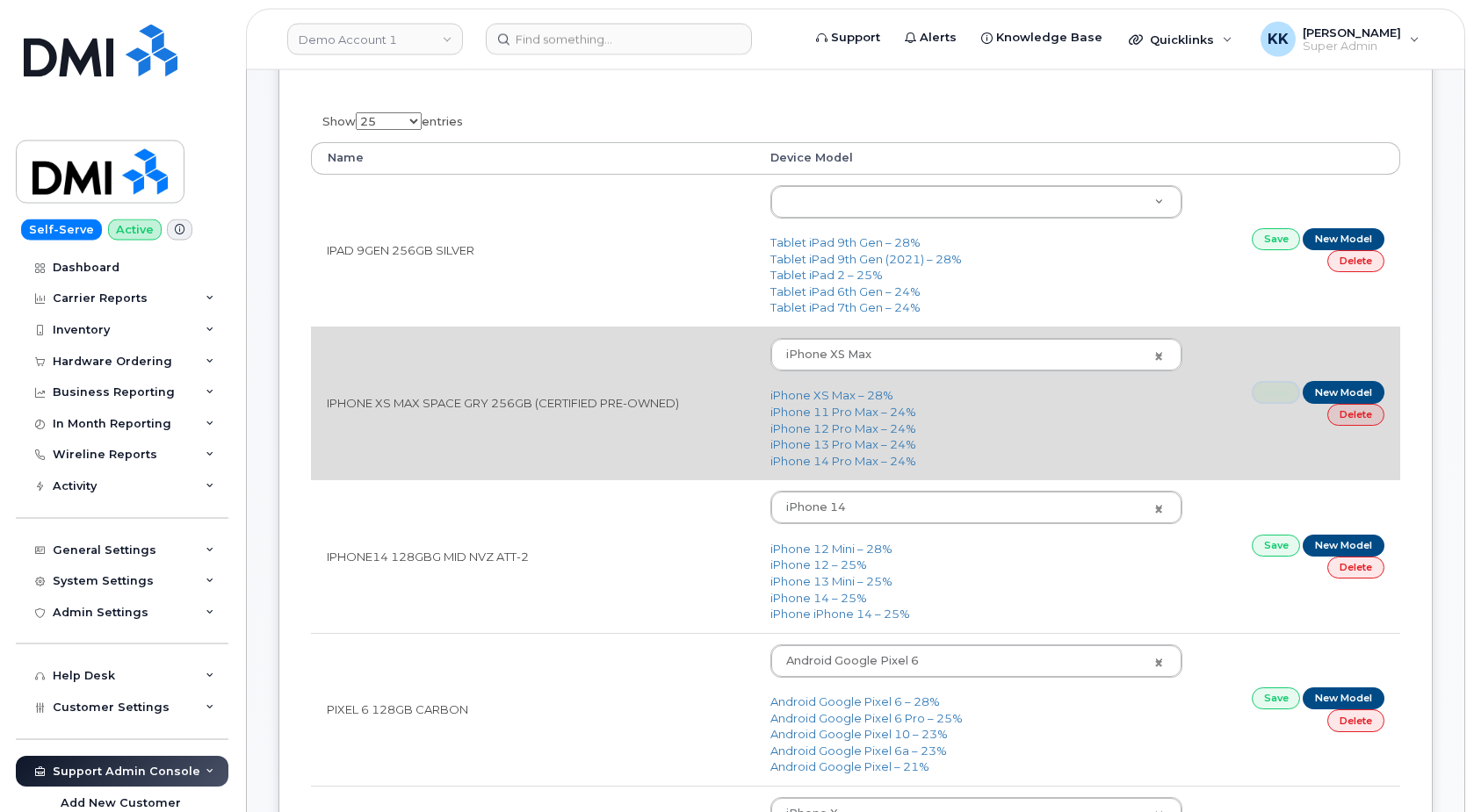
scroll to position [229, 0]
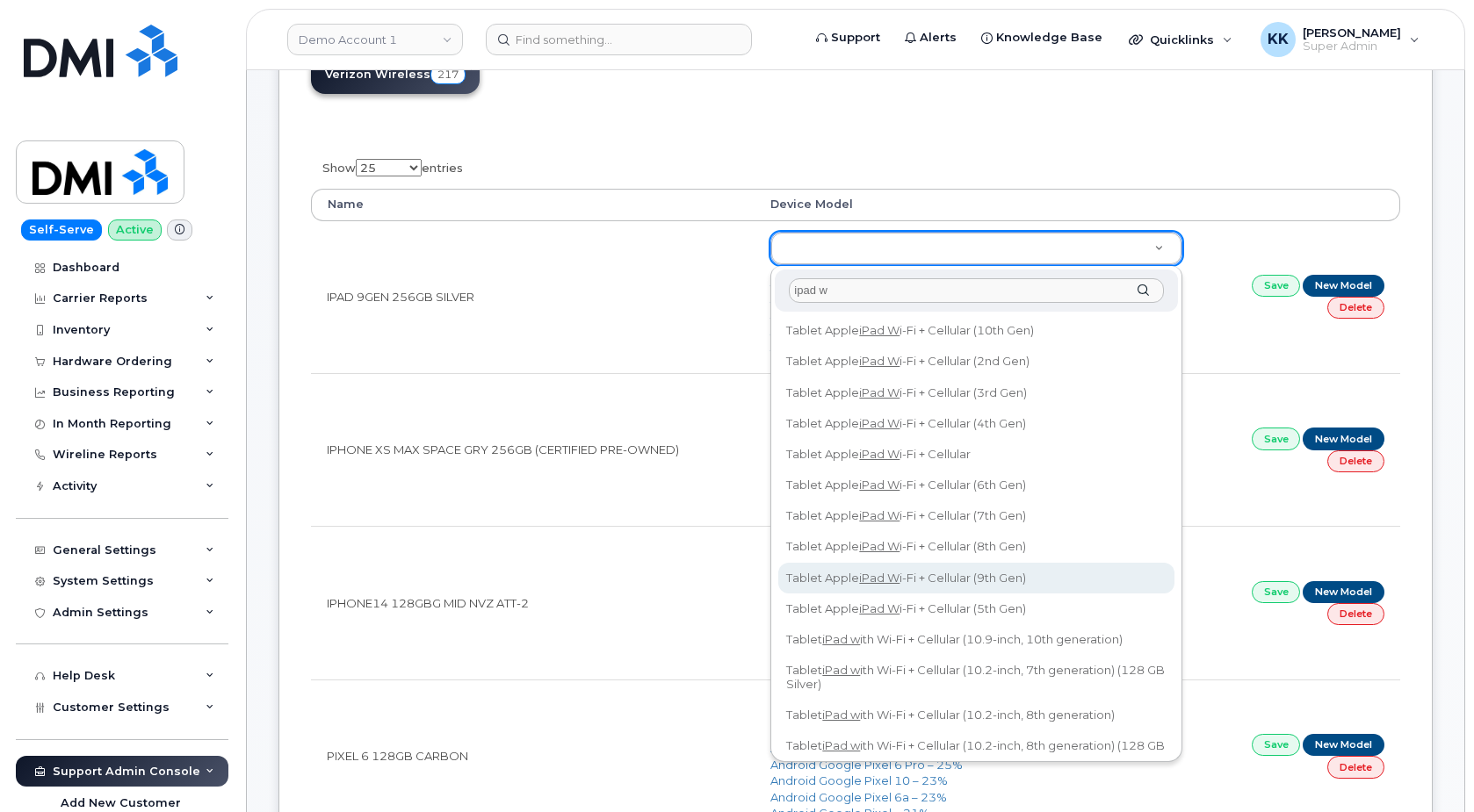
type input "ipad w"
type input "3094"
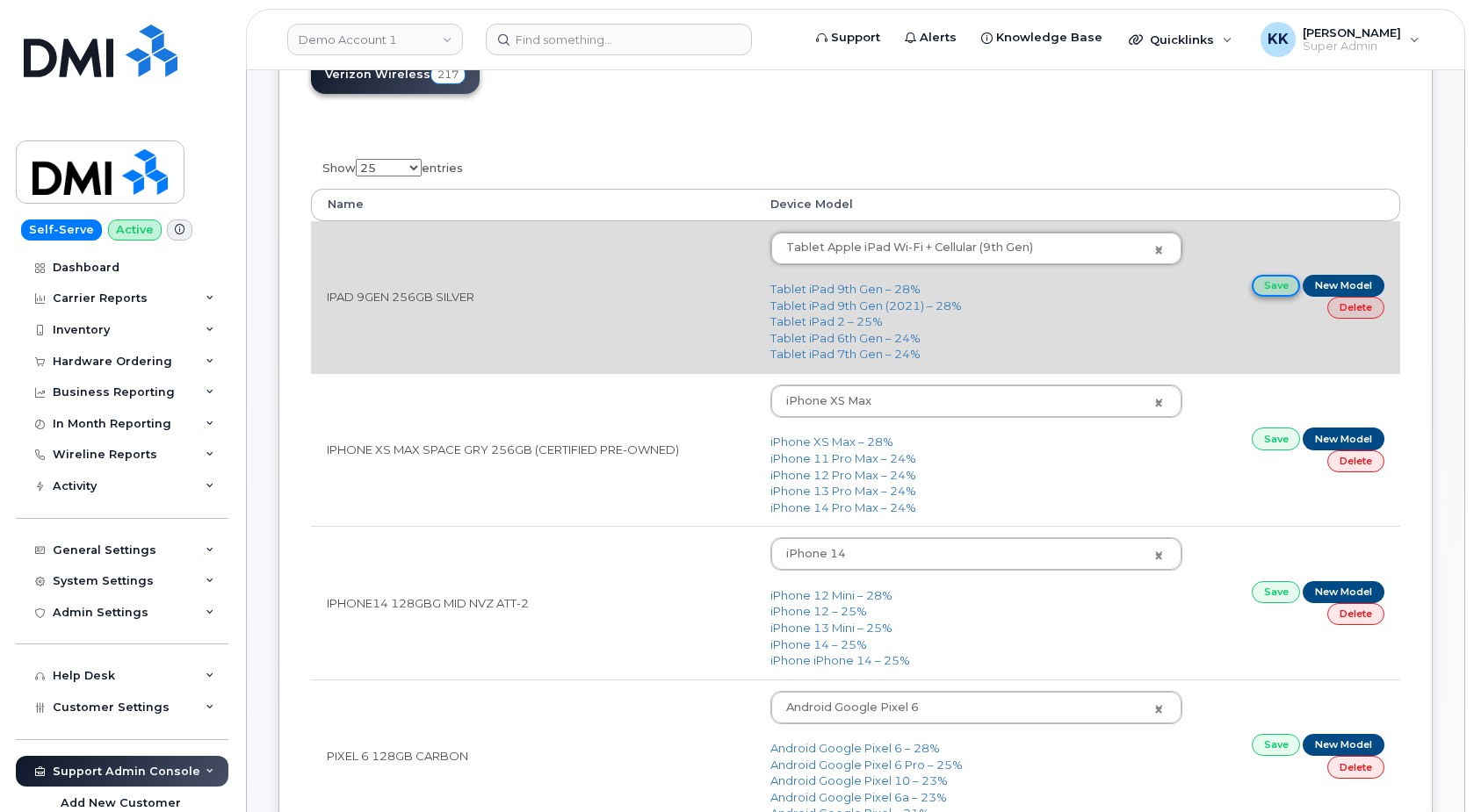
click at [1282, 282] on link "Save" at bounding box center [1276, 286] width 49 height 22
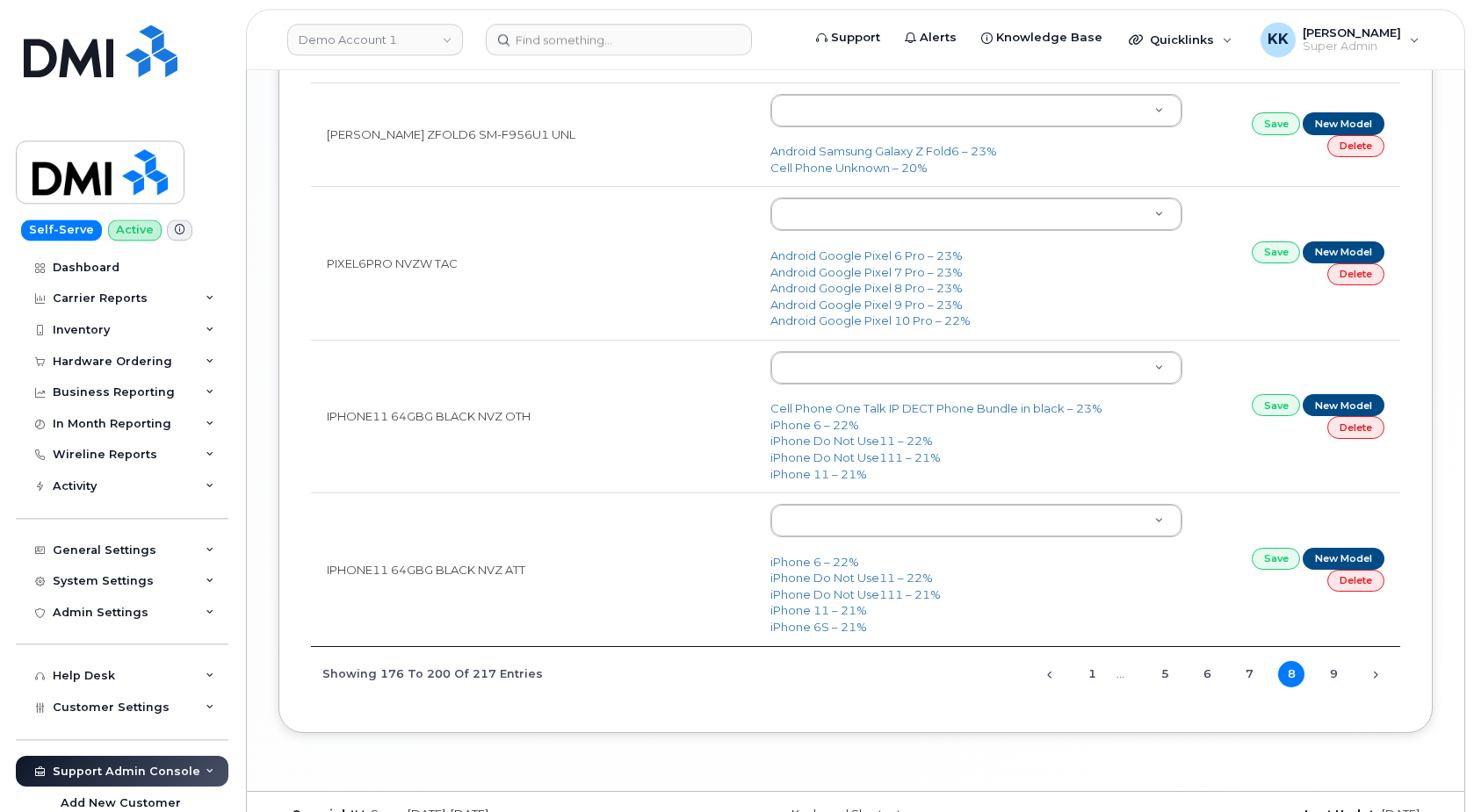
scroll to position [3570, 0]
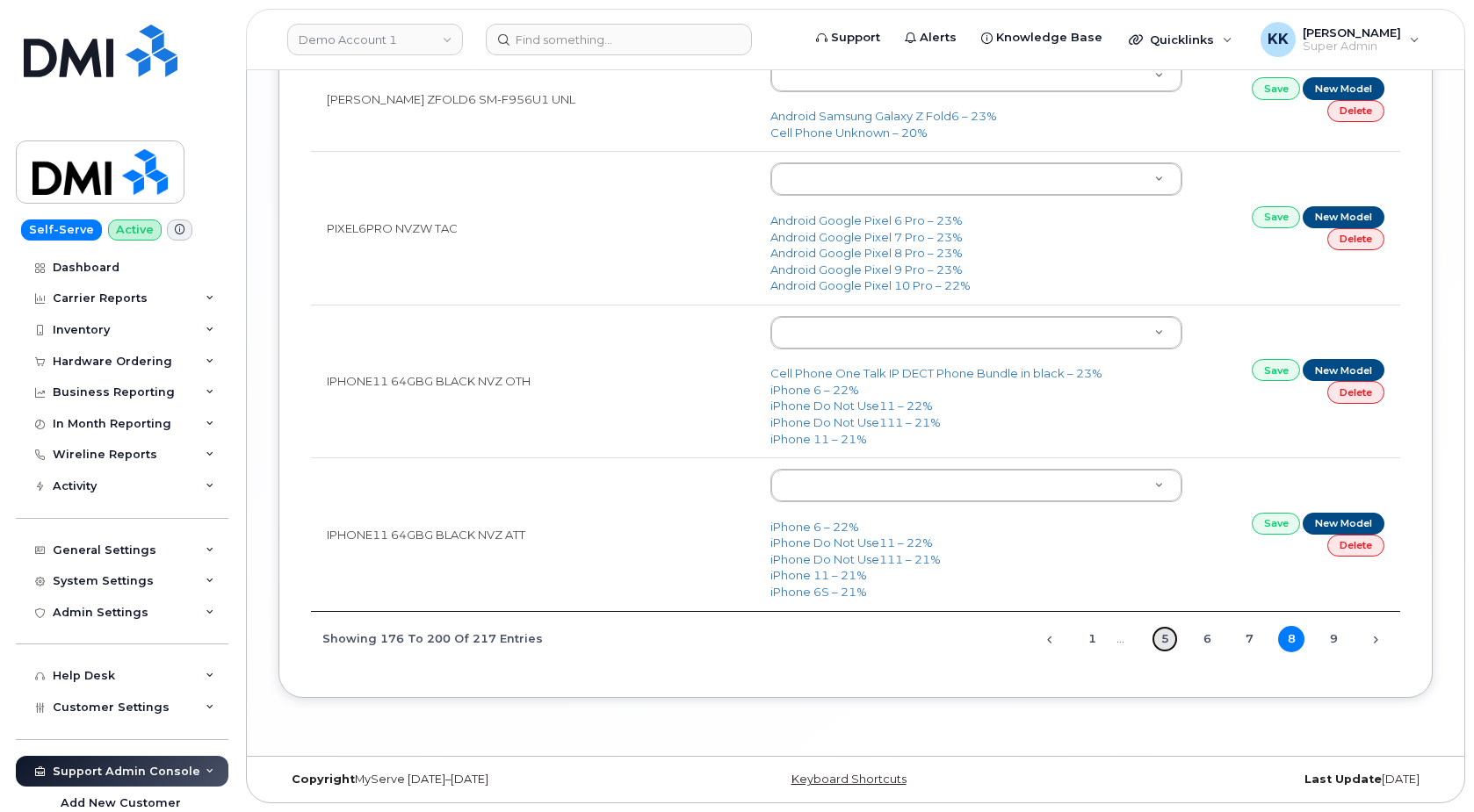
click at [1169, 631] on link "5" at bounding box center [1164, 639] width 27 height 27
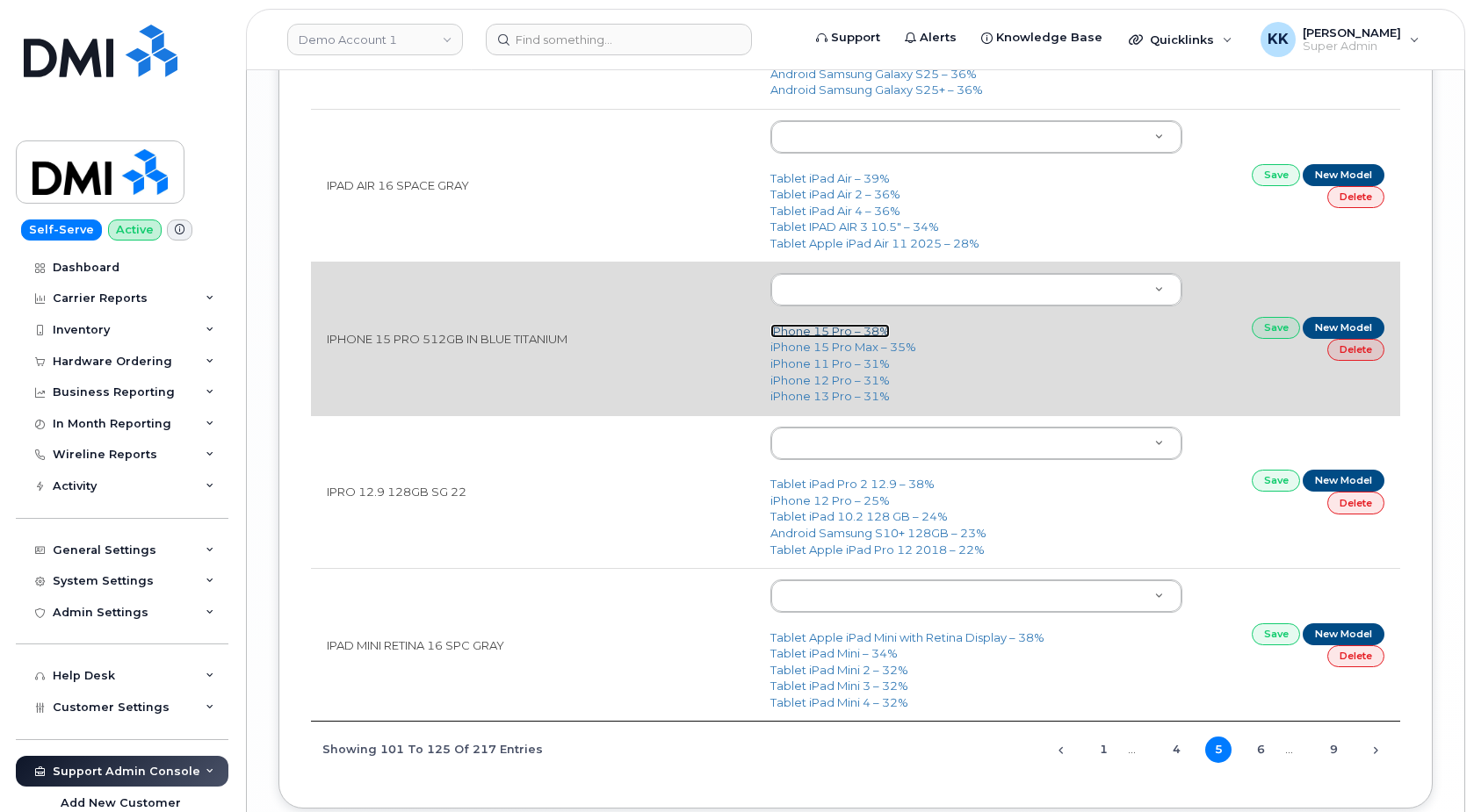
click at [806, 333] on link "iPhone 15 Pro – 38%" at bounding box center [829, 331] width 119 height 14
type input "3020"
click at [1257, 337] on link "Save" at bounding box center [1276, 328] width 49 height 22
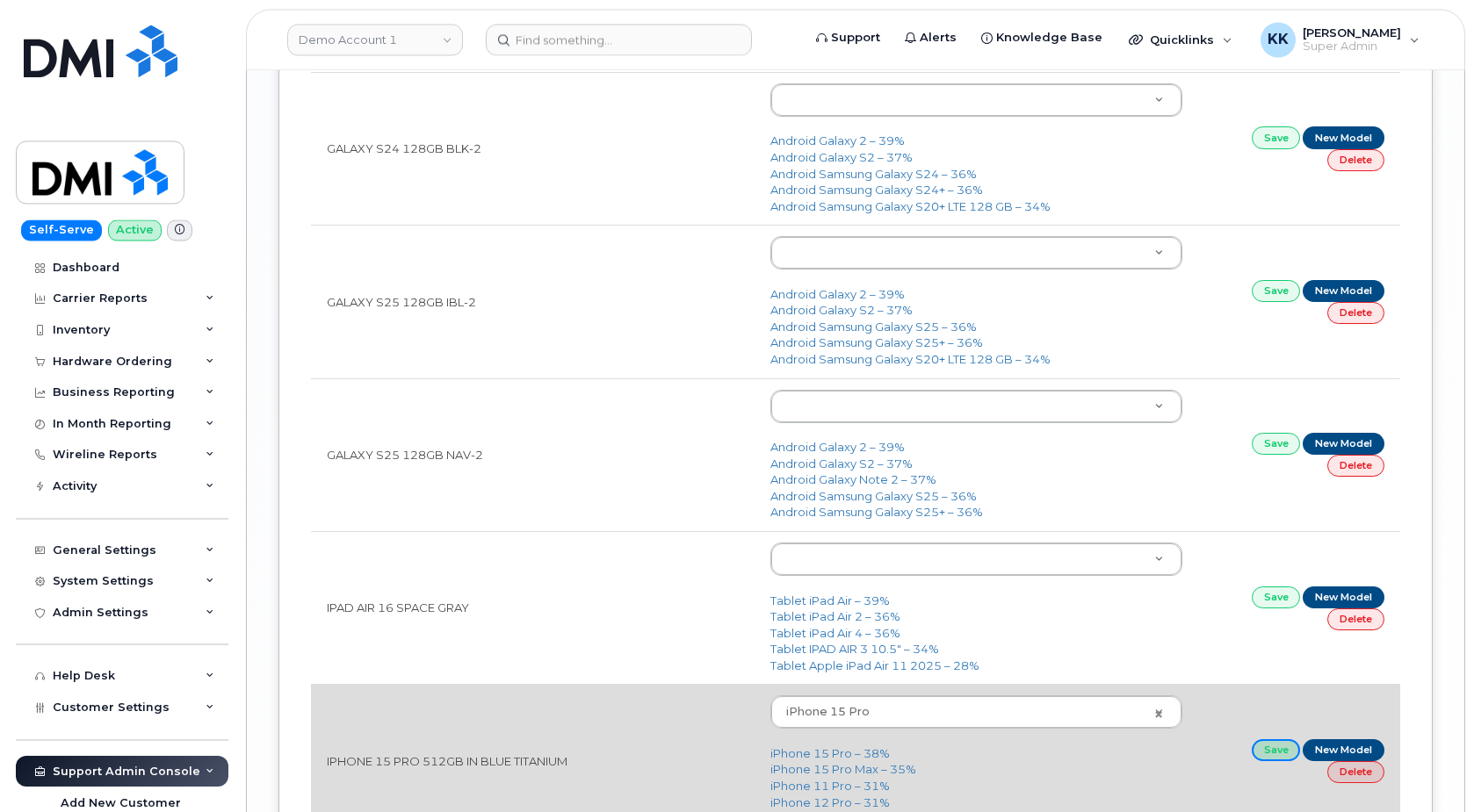
scroll to position [3122, 0]
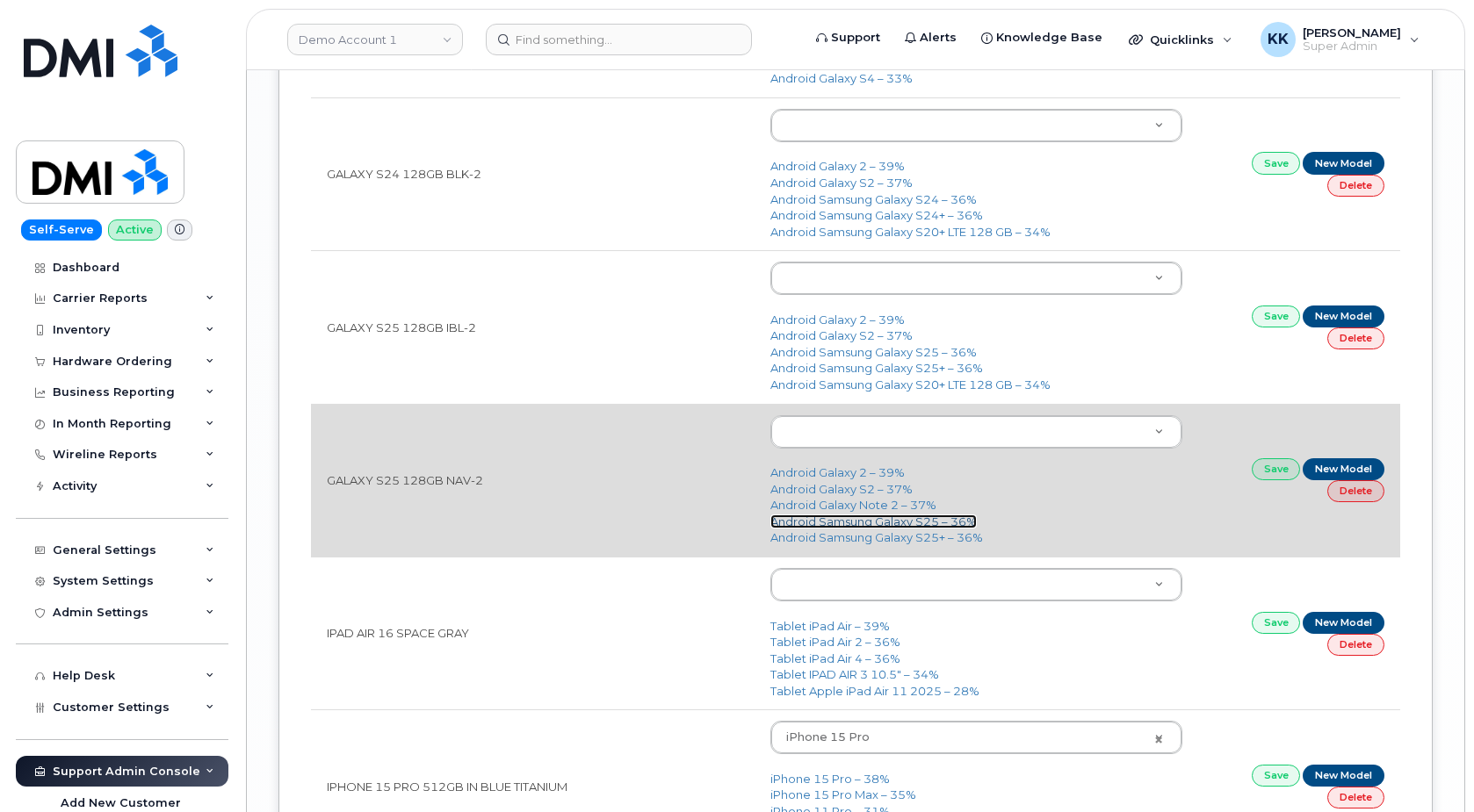
drag, startPoint x: 866, startPoint y: 520, endPoint x: 877, endPoint y: 521, distance: 11.0
click at [866, 521] on link "Android Samsung Galaxy S25 – 36%" at bounding box center [873, 521] width 206 height 14
type input "3290"
click at [1275, 478] on link "Save" at bounding box center [1276, 469] width 49 height 22
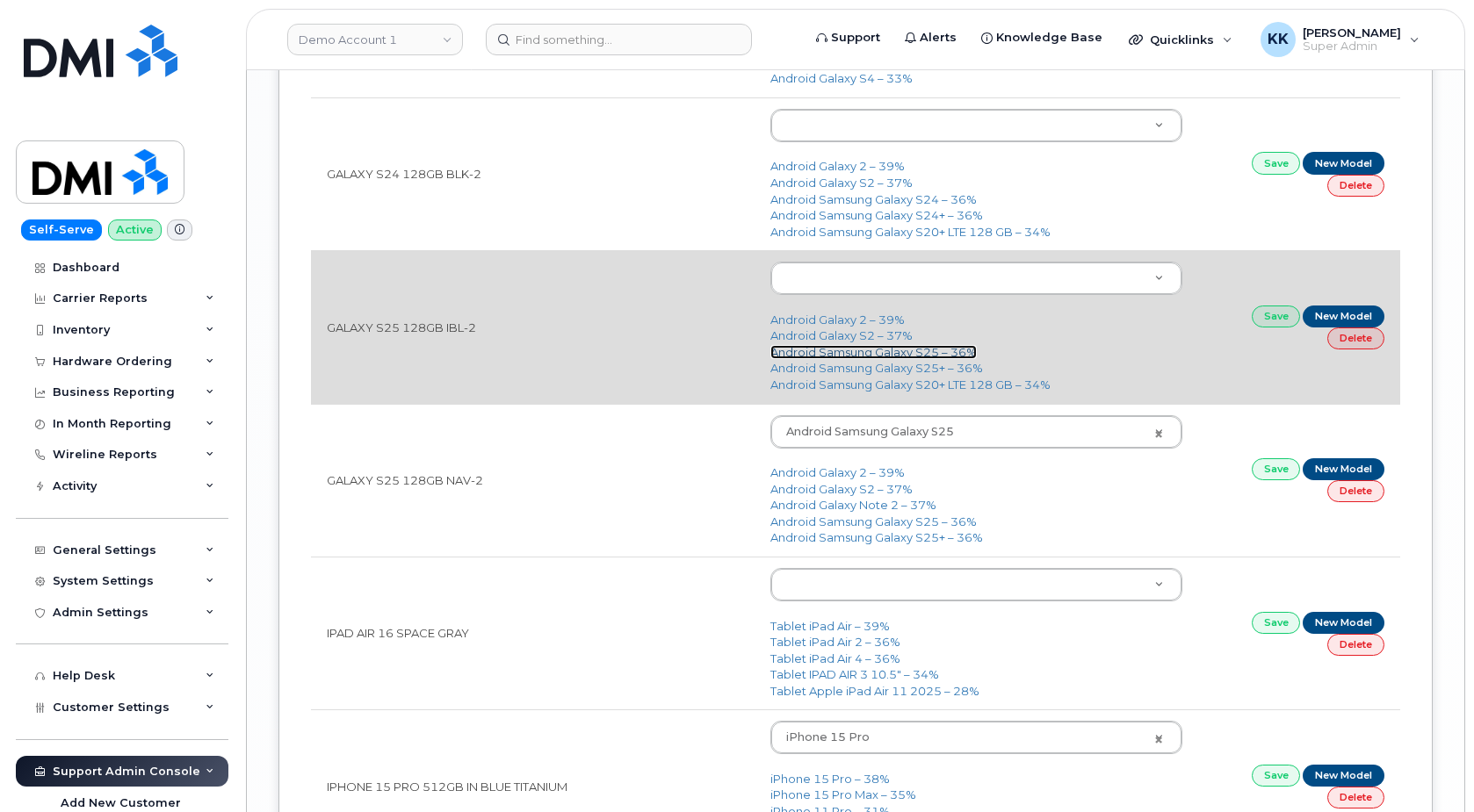
click at [904, 359] on link "Android Samsung Galaxy S25 – 36%" at bounding box center [873, 352] width 206 height 14
type input "3290"
click at [1282, 318] on link "Save" at bounding box center [1276, 316] width 49 height 22
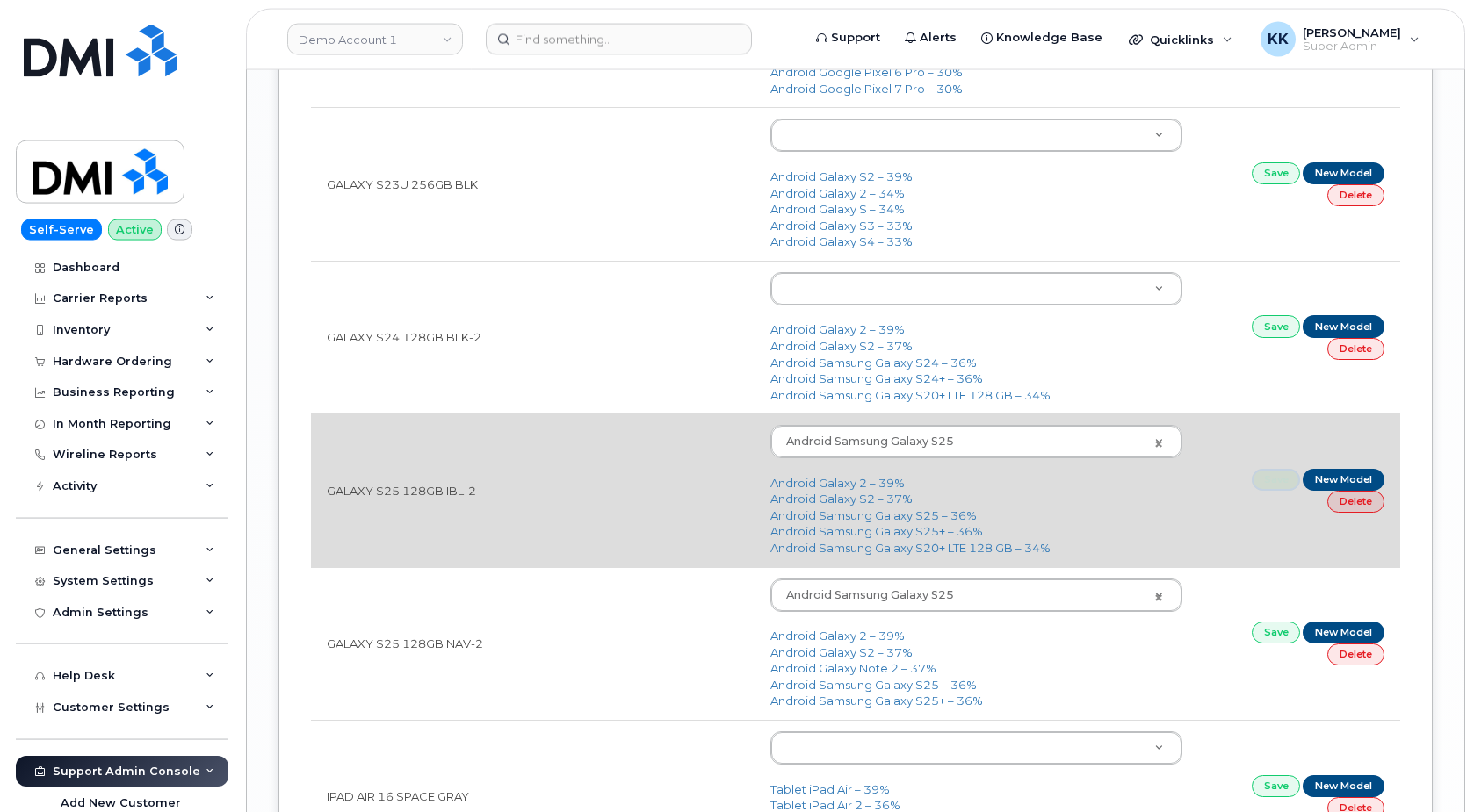
scroll to position [2944, 0]
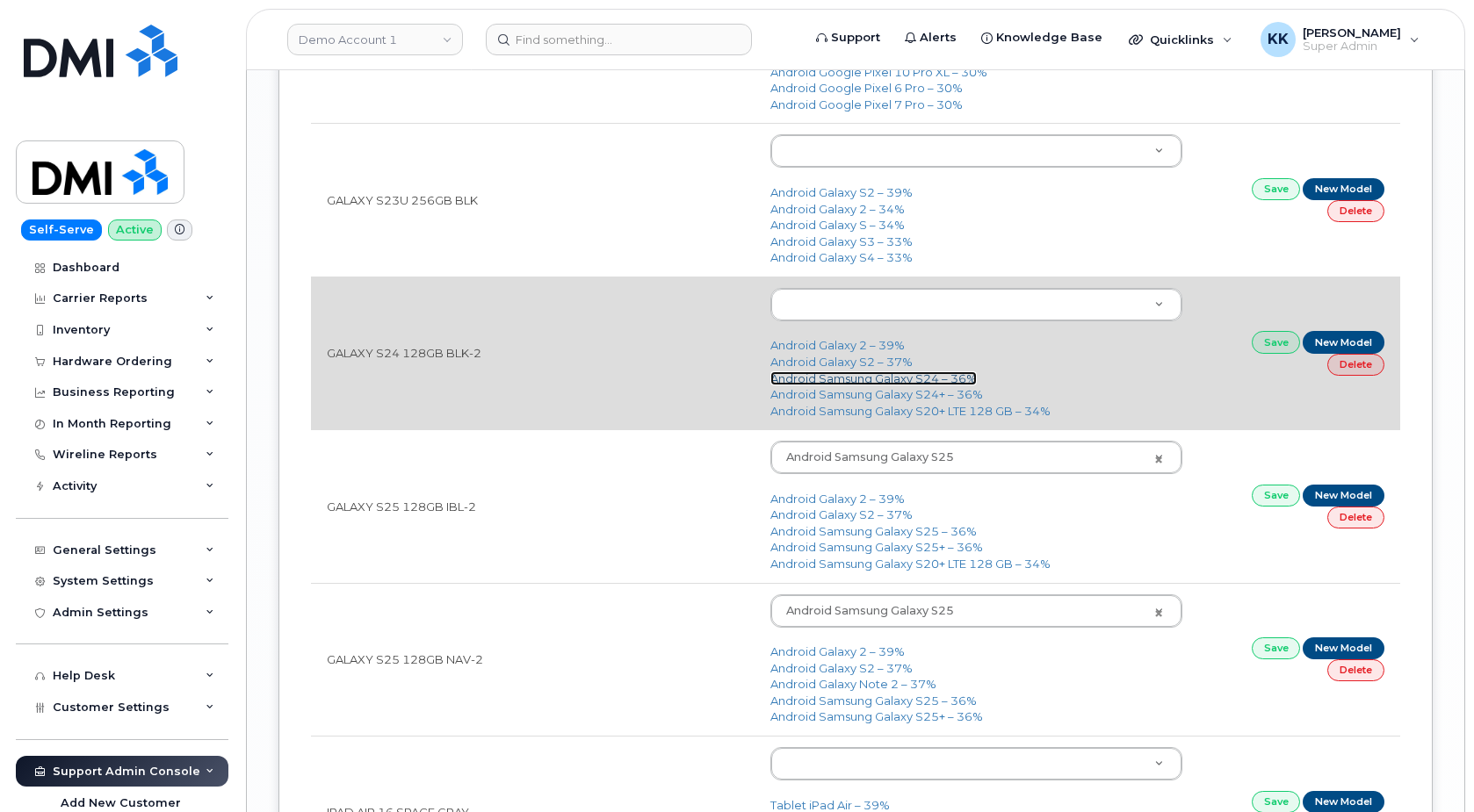
click at [918, 385] on link "Android Samsung Galaxy S24 – 36%" at bounding box center [873, 378] width 206 height 14
type input "3076"
click at [1267, 340] on link "Save" at bounding box center [1276, 342] width 49 height 22
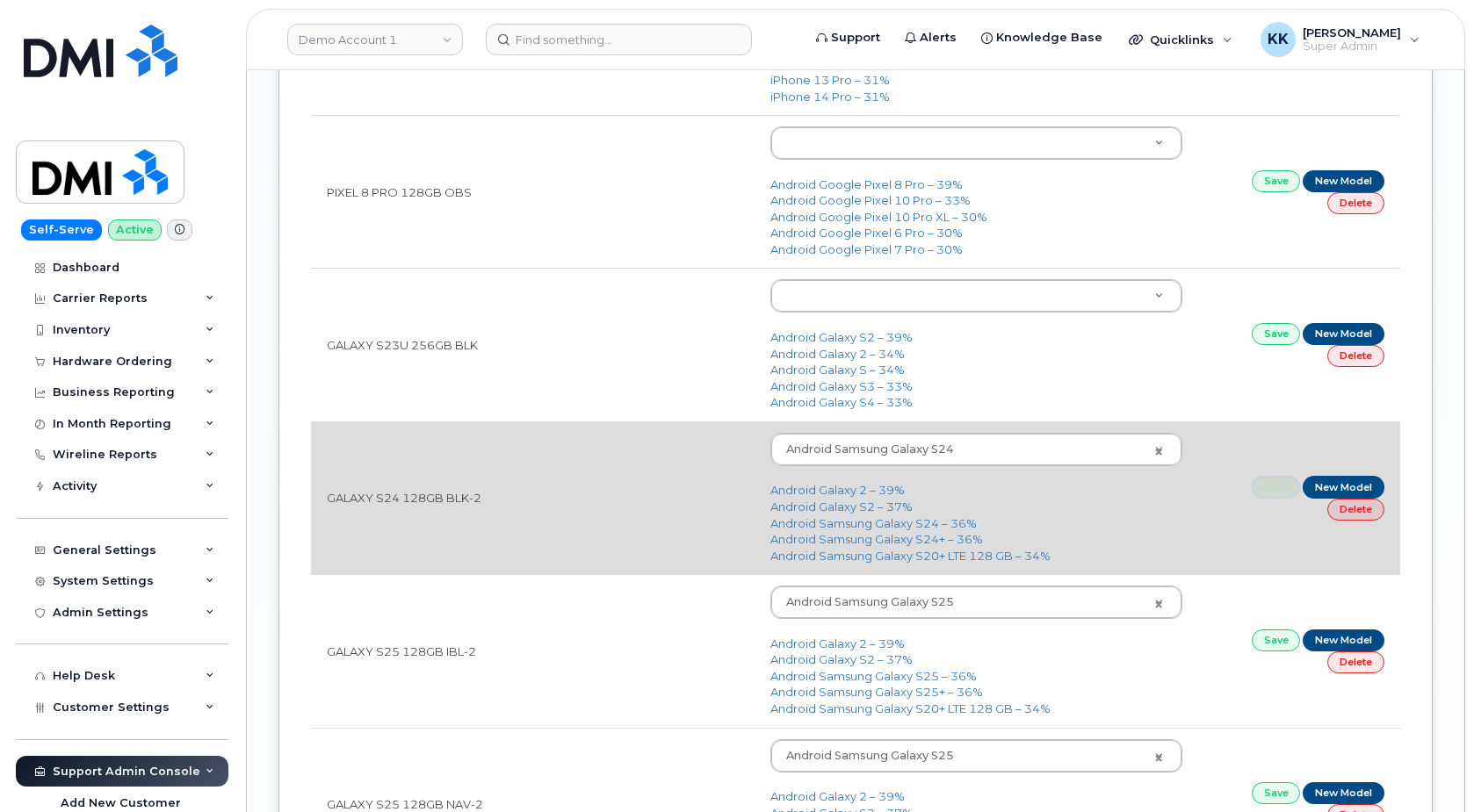
scroll to position [2764, 0]
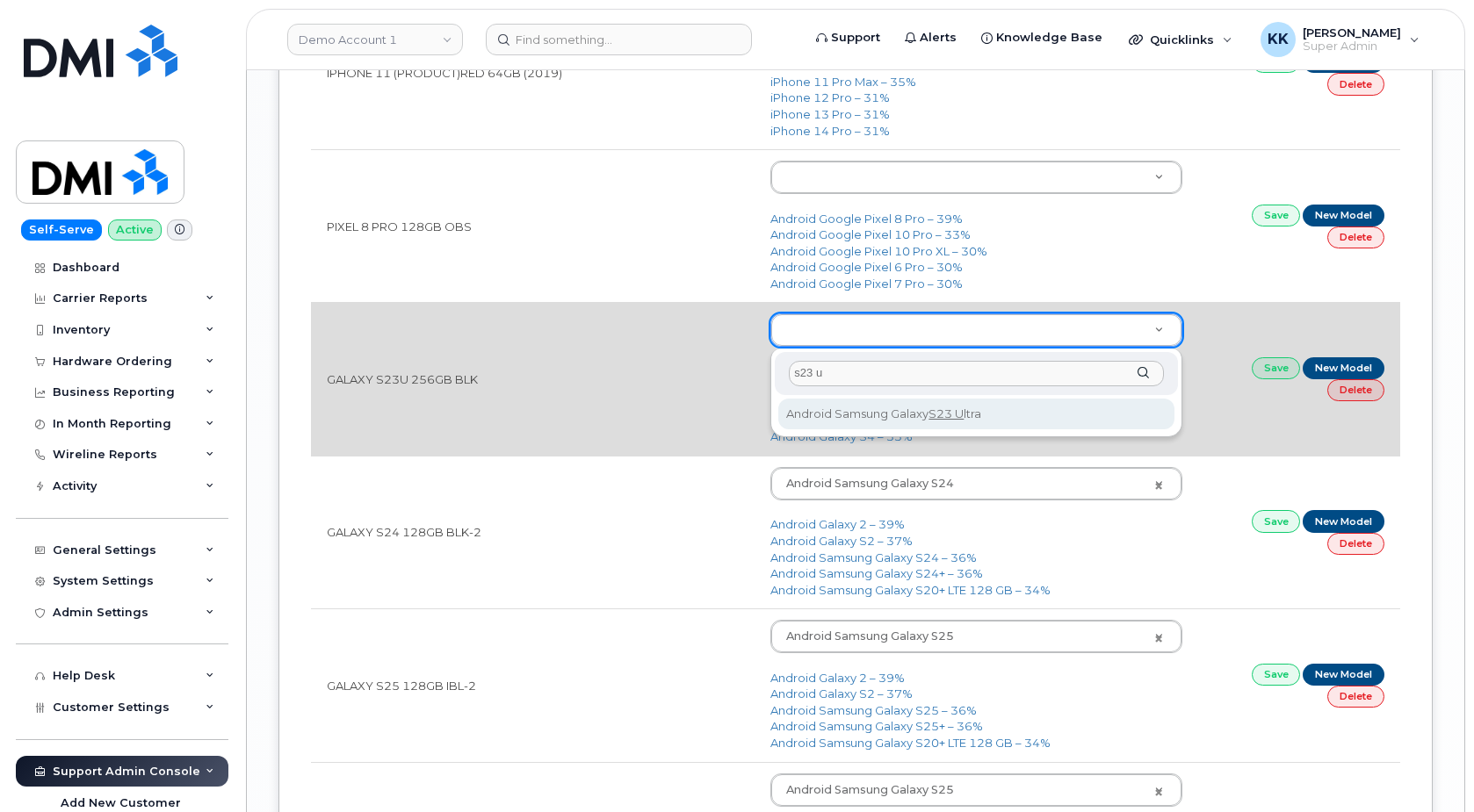
type input "s23 u"
drag, startPoint x: 965, startPoint y: 414, endPoint x: 1122, endPoint y: 403, distance: 157.4
type input "2892"
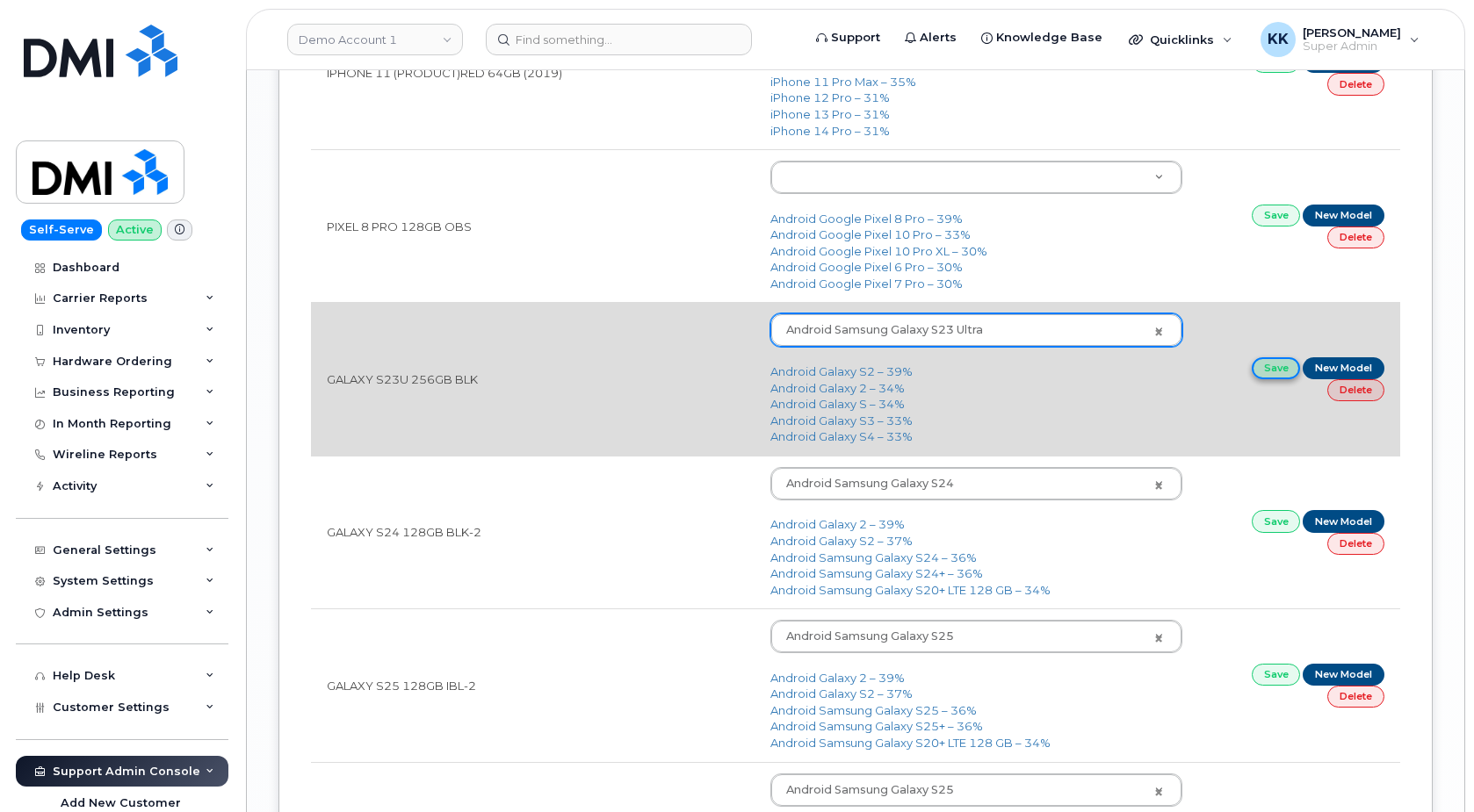
click at [1275, 368] on link "Save" at bounding box center [1276, 369] width 49 height 22
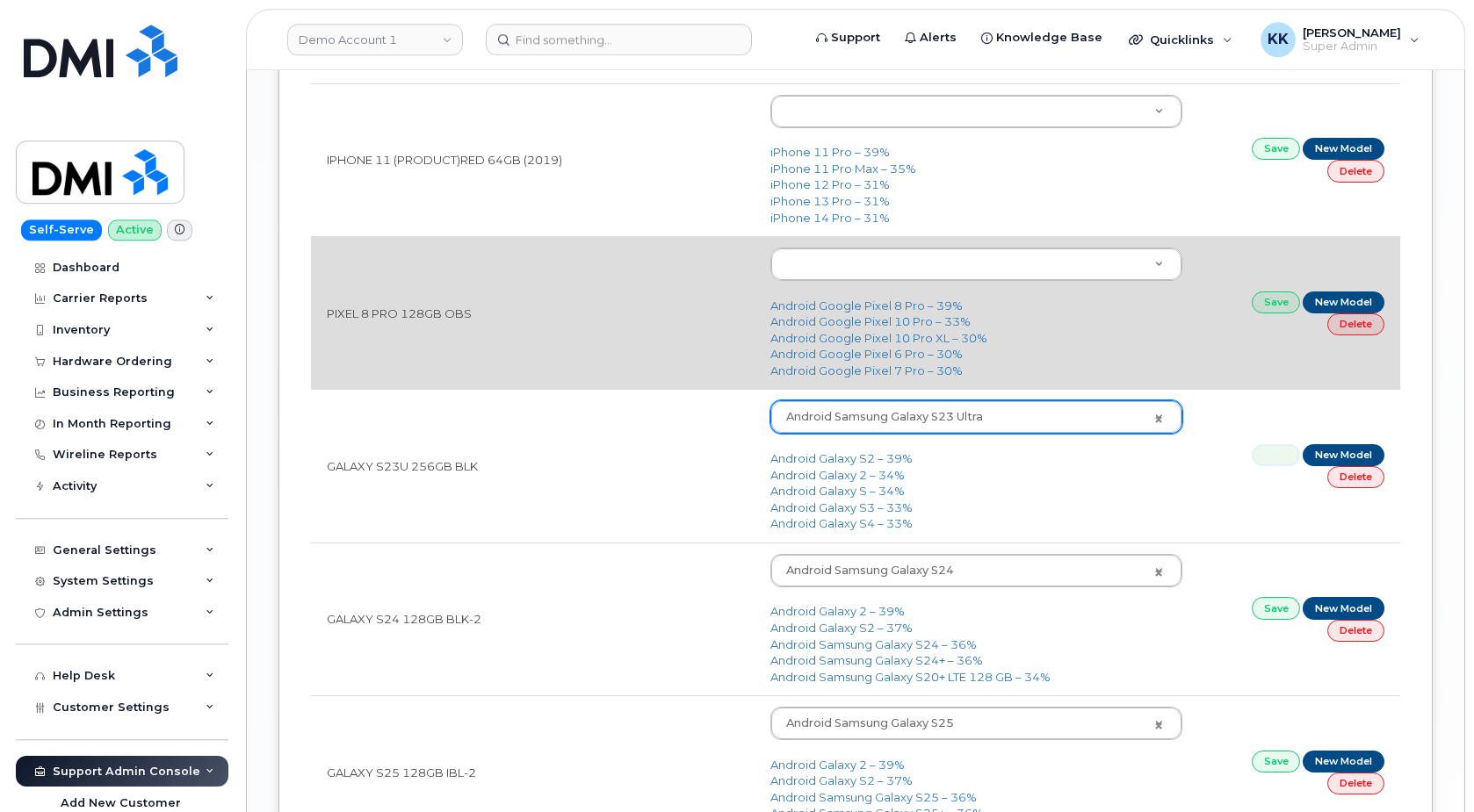
scroll to position [2674, 0]
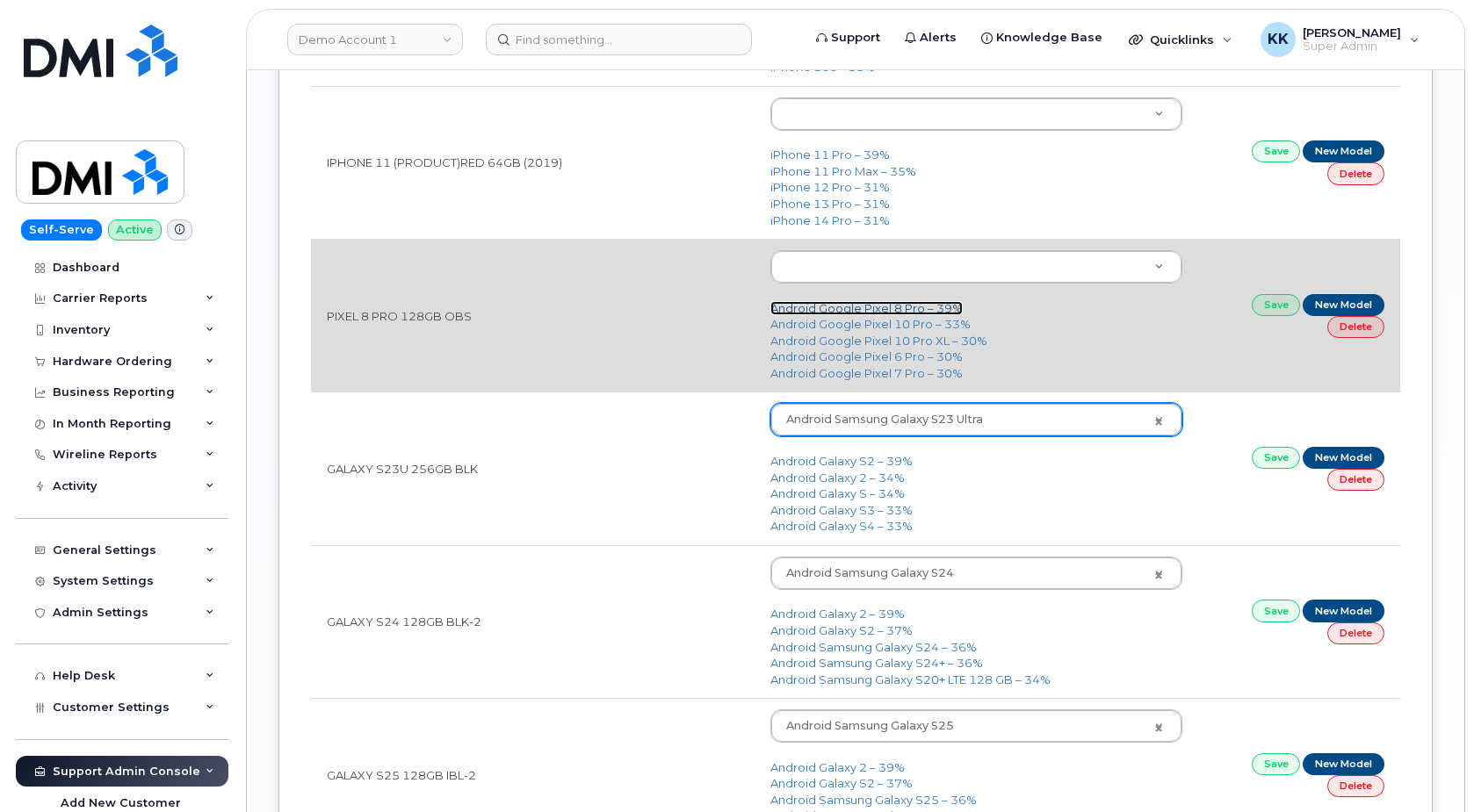
click at [888, 311] on link "Android Google Pixel 8 Pro – 39%" at bounding box center [866, 308] width 192 height 14
type input "3034"
click at [1274, 304] on link "Save" at bounding box center [1276, 304] width 49 height 22
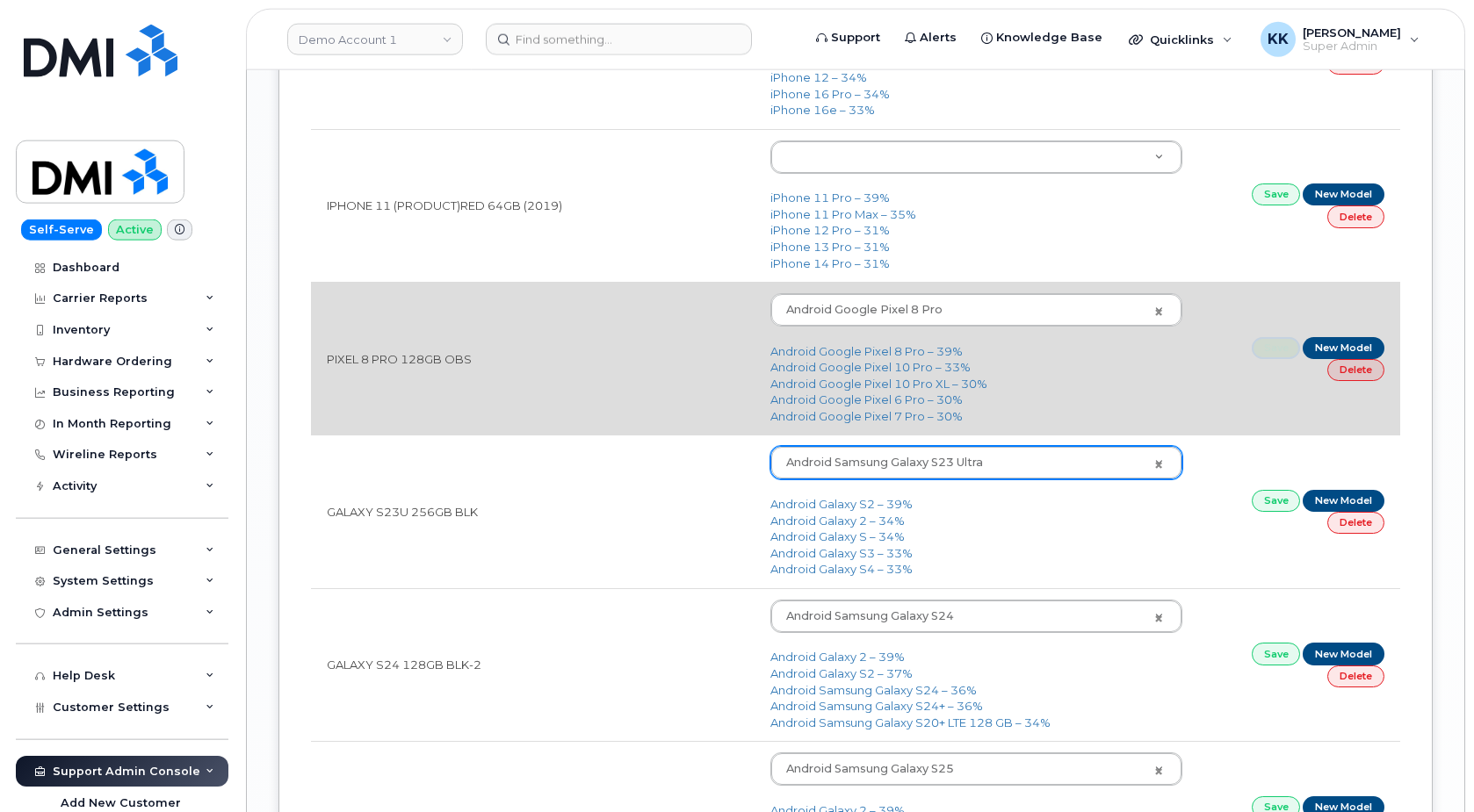
scroll to position [2585, 0]
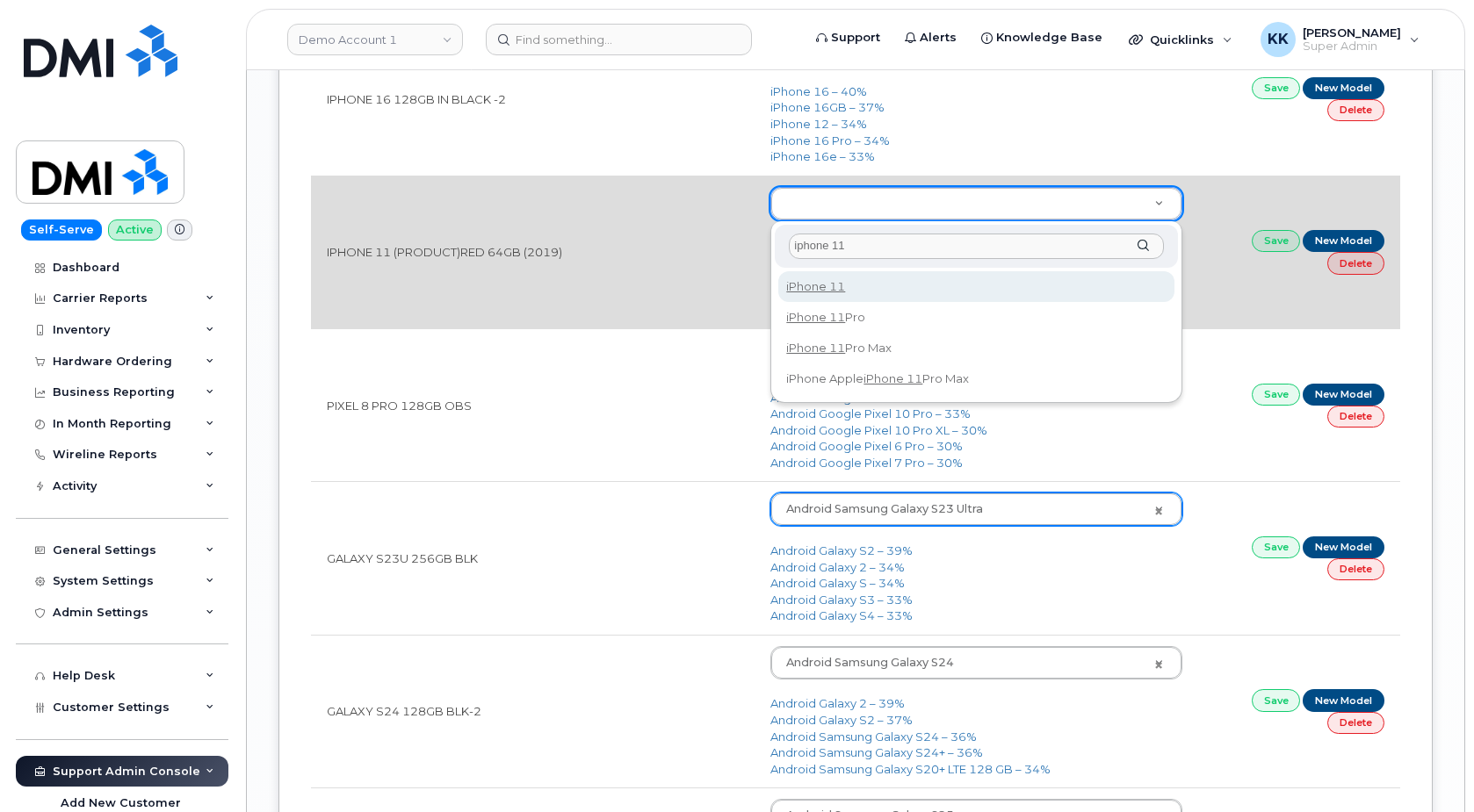
type input "iphone 11"
type input "1698"
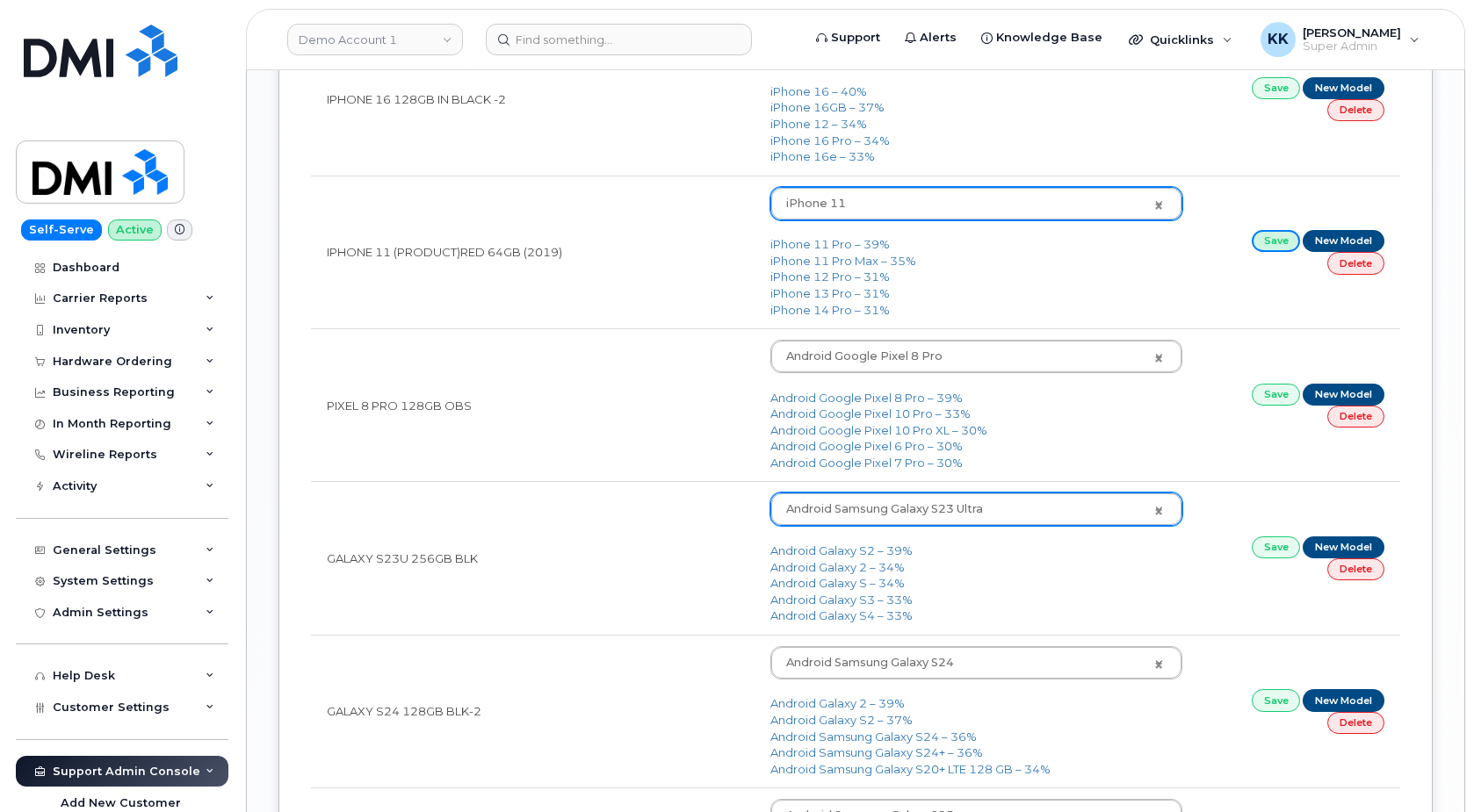
drag, startPoint x: 1279, startPoint y: 244, endPoint x: 1139, endPoint y: 258, distance: 140.7
click at [1278, 243] on link "Save" at bounding box center [1276, 240] width 49 height 22
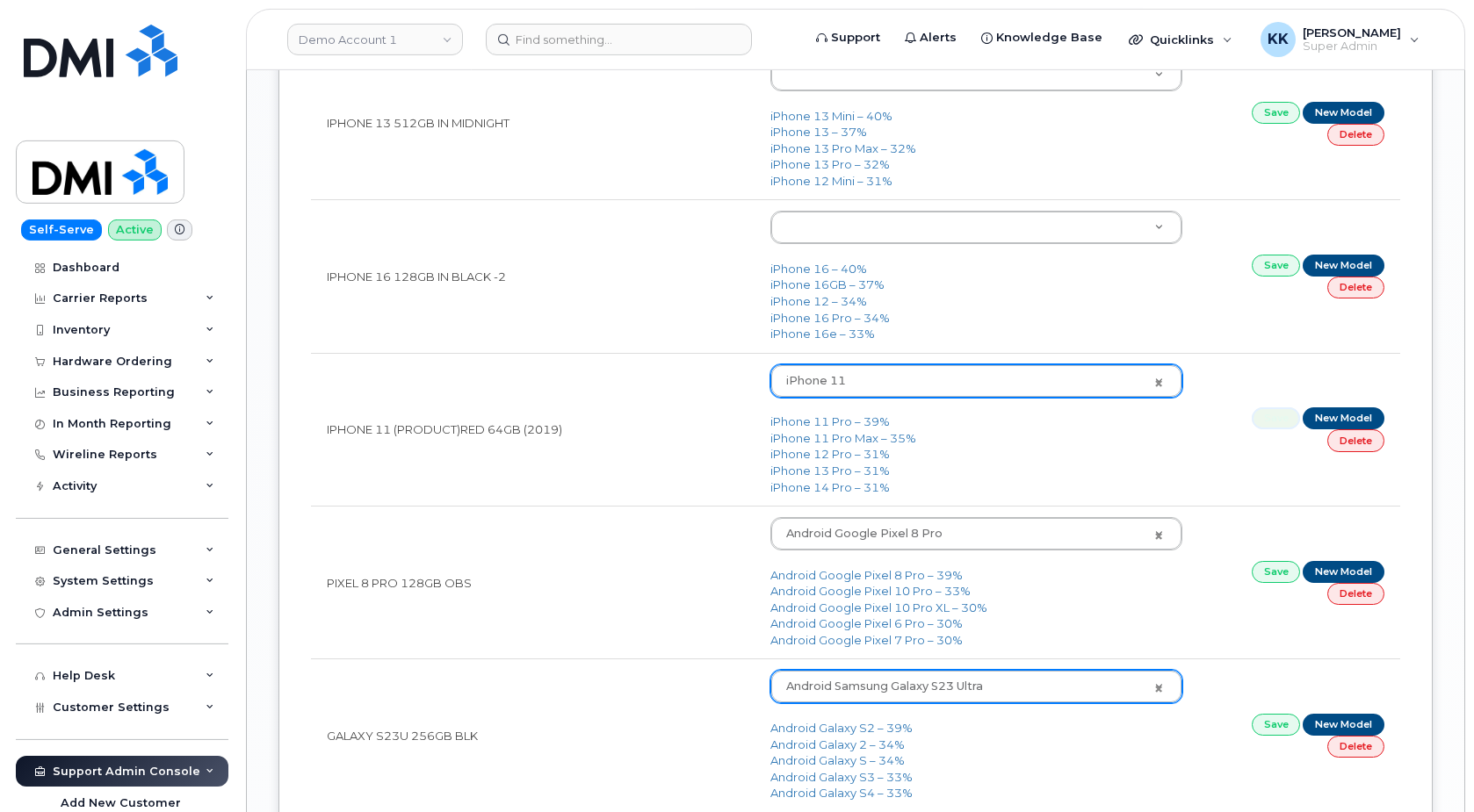
scroll to position [2405, 0]
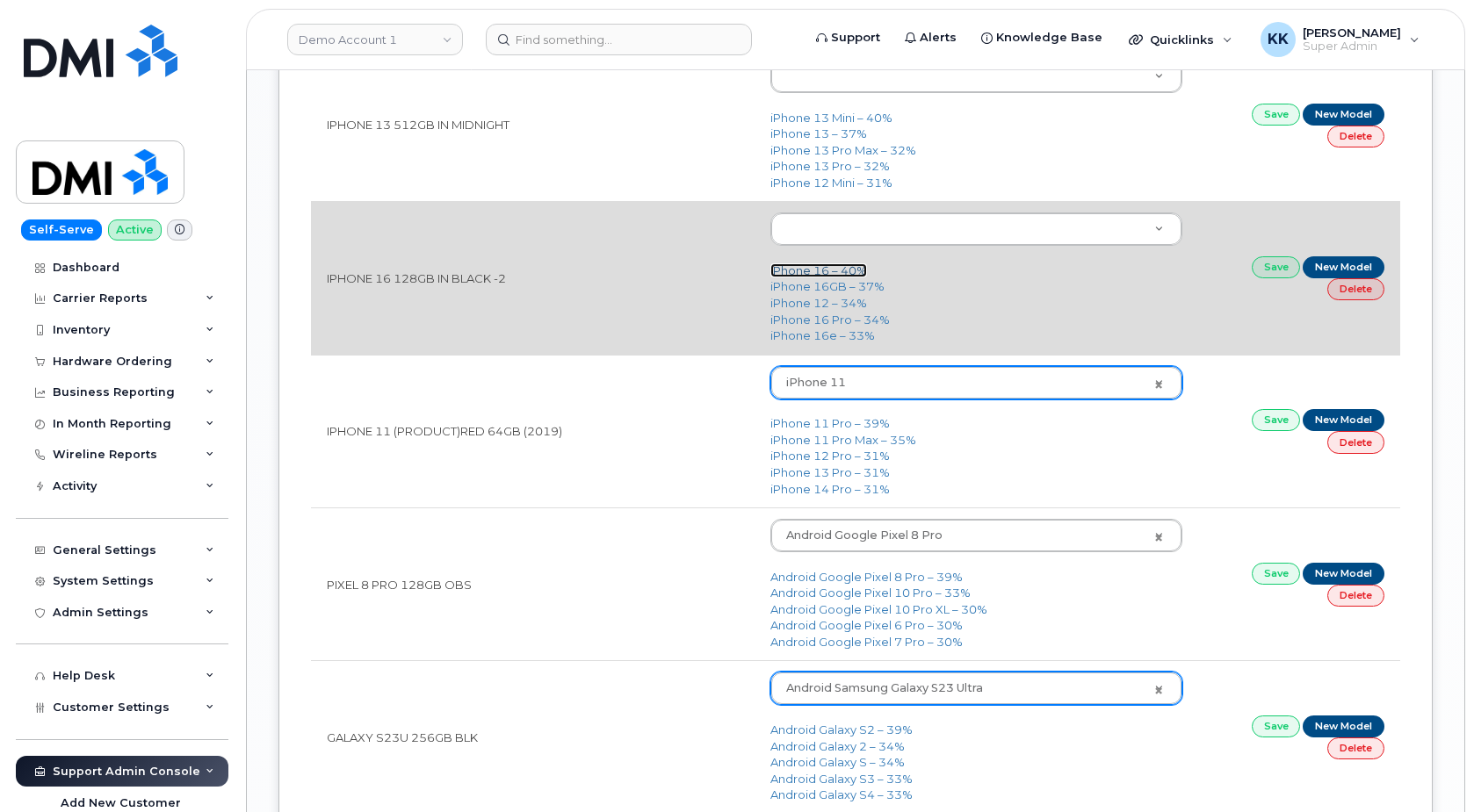
click at [833, 274] on link "iPhone 16 – 40%" at bounding box center [818, 270] width 97 height 14
type input "3224"
click at [1273, 267] on link "Save" at bounding box center [1276, 267] width 49 height 22
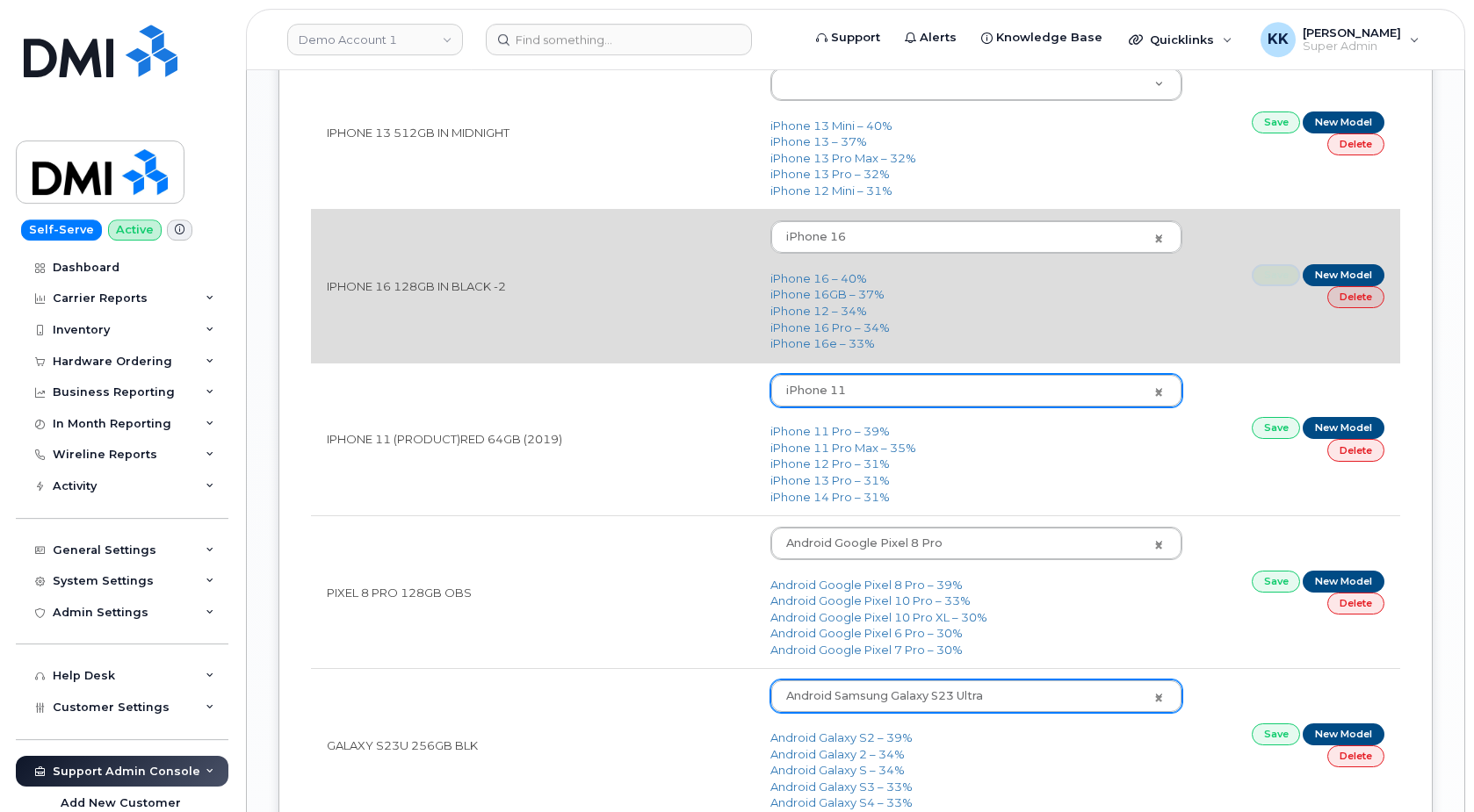
scroll to position [2317, 0]
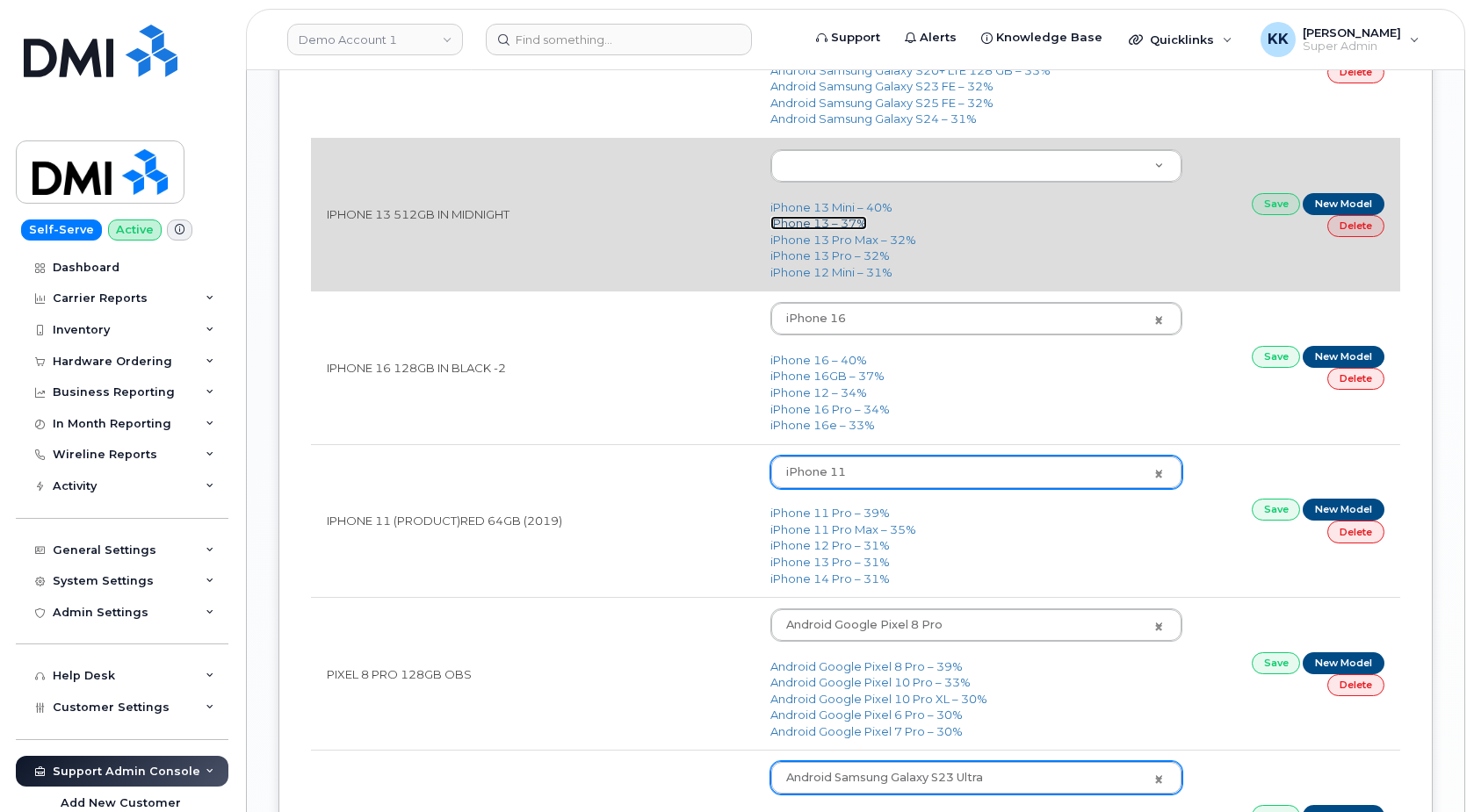
click at [820, 230] on link "iPhone 13 – 37%" at bounding box center [818, 223] width 97 height 14
type input "2612"
click at [1280, 200] on link "Save" at bounding box center [1276, 204] width 49 height 22
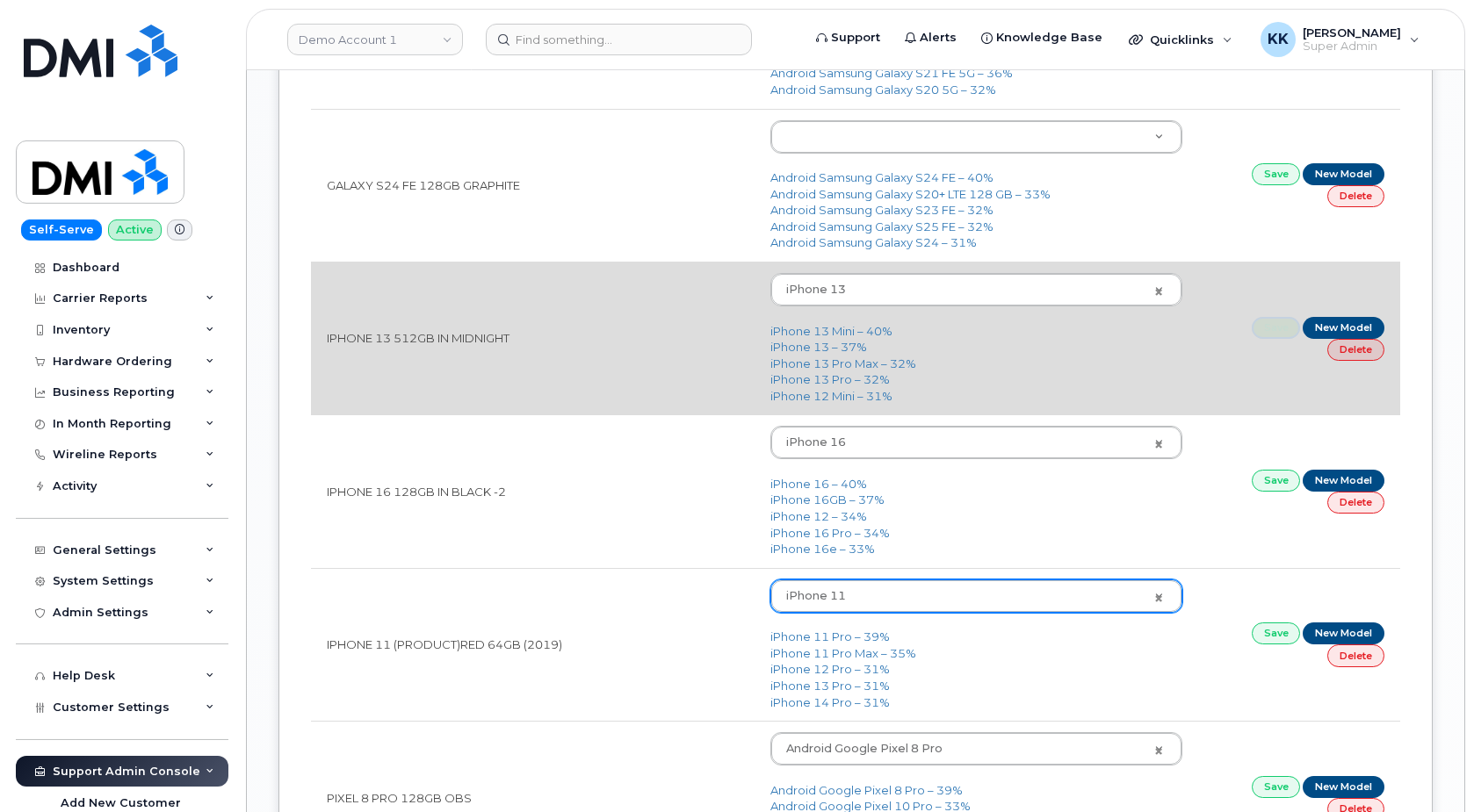
scroll to position [2048, 0]
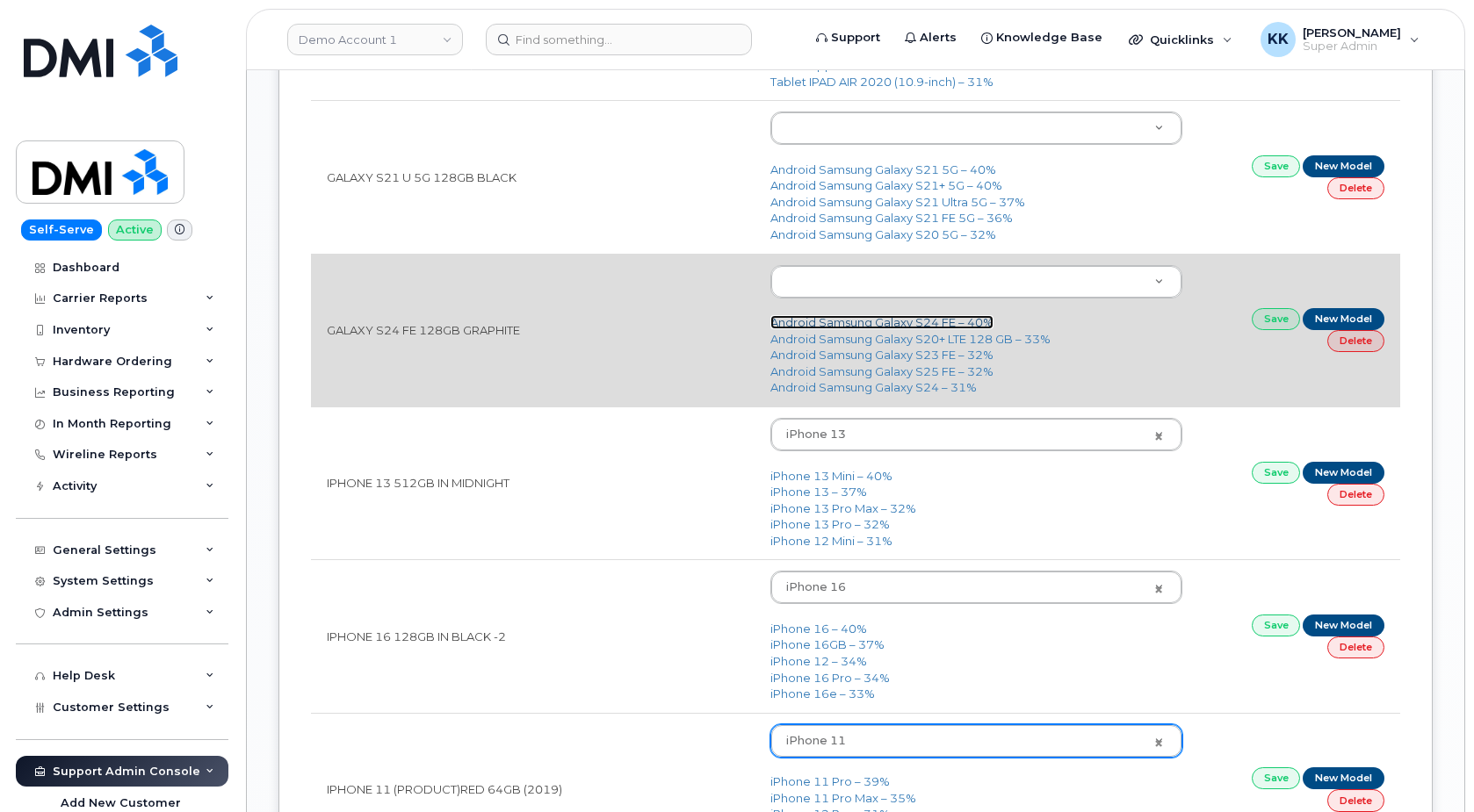
click at [876, 324] on link "Android Samsung Galaxy S24 FE – 40%" at bounding box center [881, 322] width 223 height 14
type input "3249"
click at [1271, 321] on link "Save" at bounding box center [1276, 319] width 49 height 22
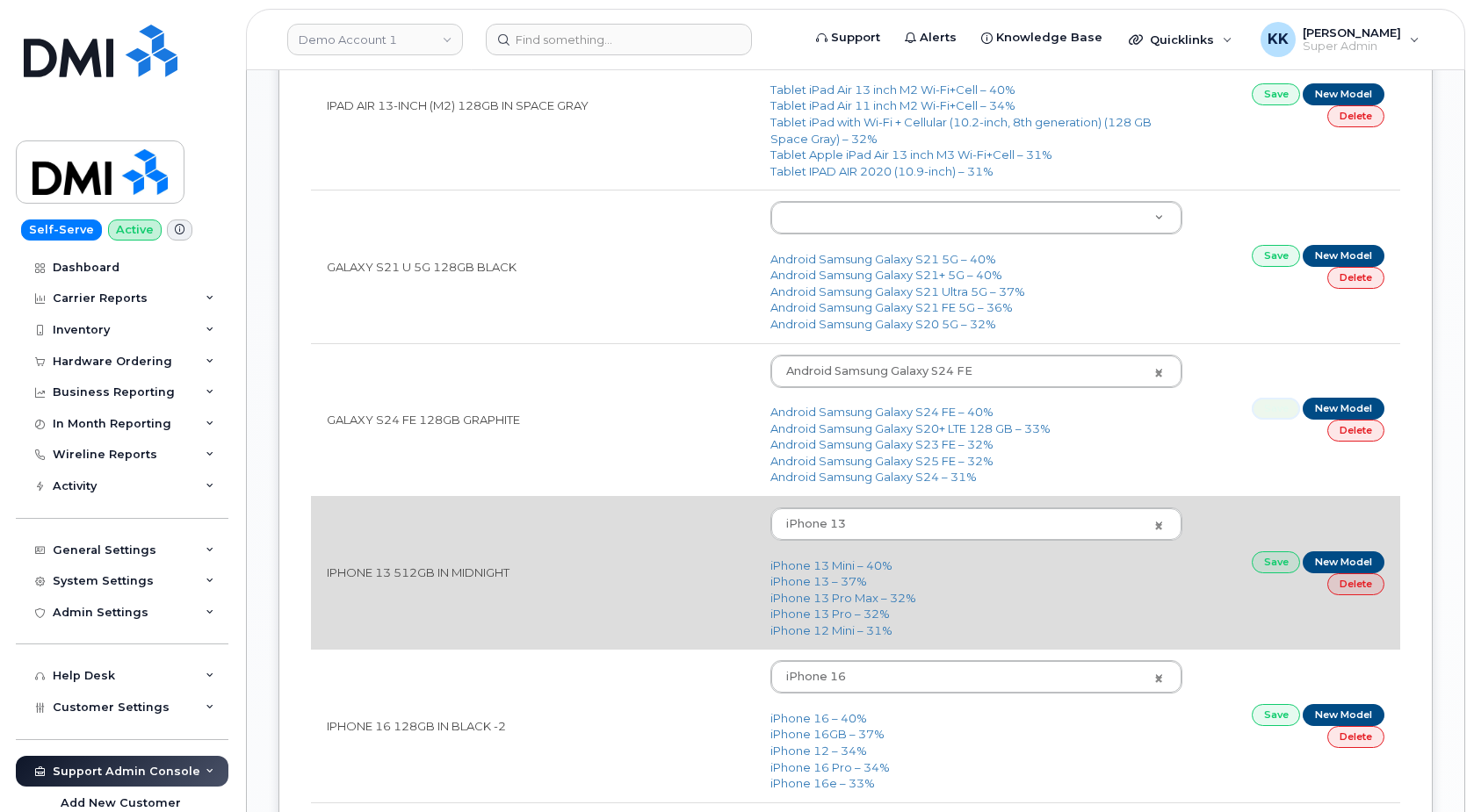
scroll to position [1868, 0]
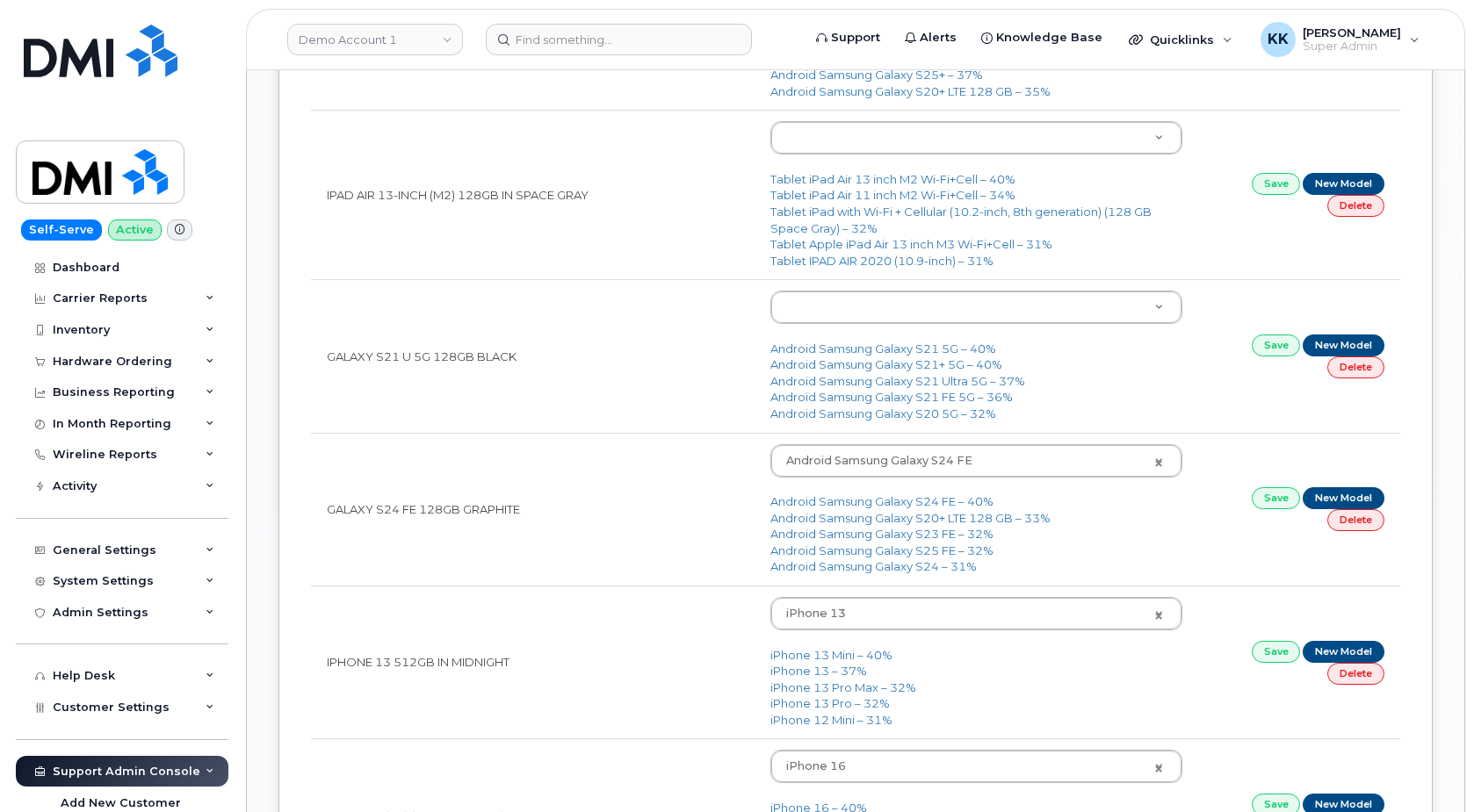
click at [859, 309] on body "Demo Account 1 Support Alerts Knowledge Base Quicklinks Suspend / Cancel Device…" at bounding box center [737, 377] width 1474 height 4493
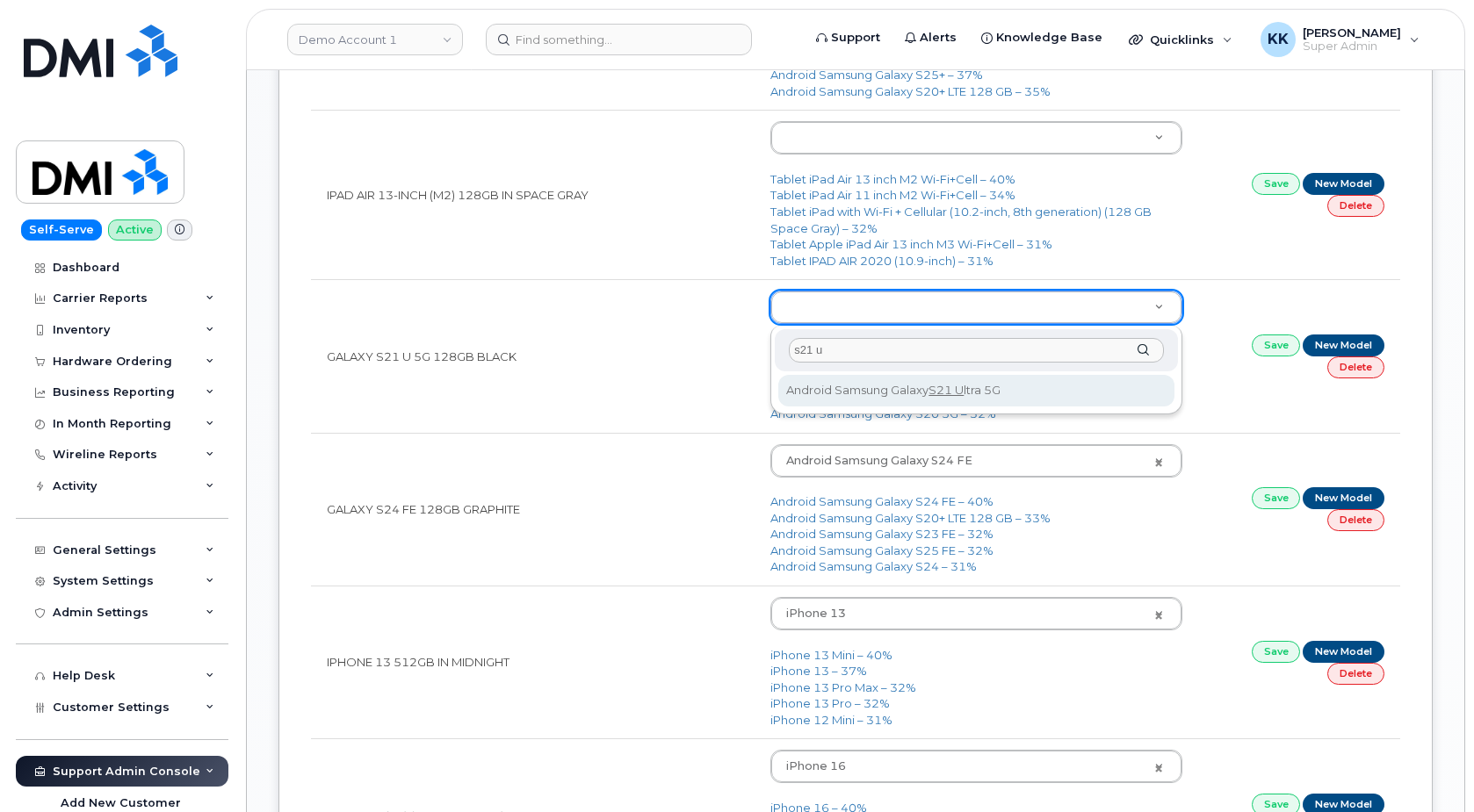
type input "s21 u"
type input "2490"
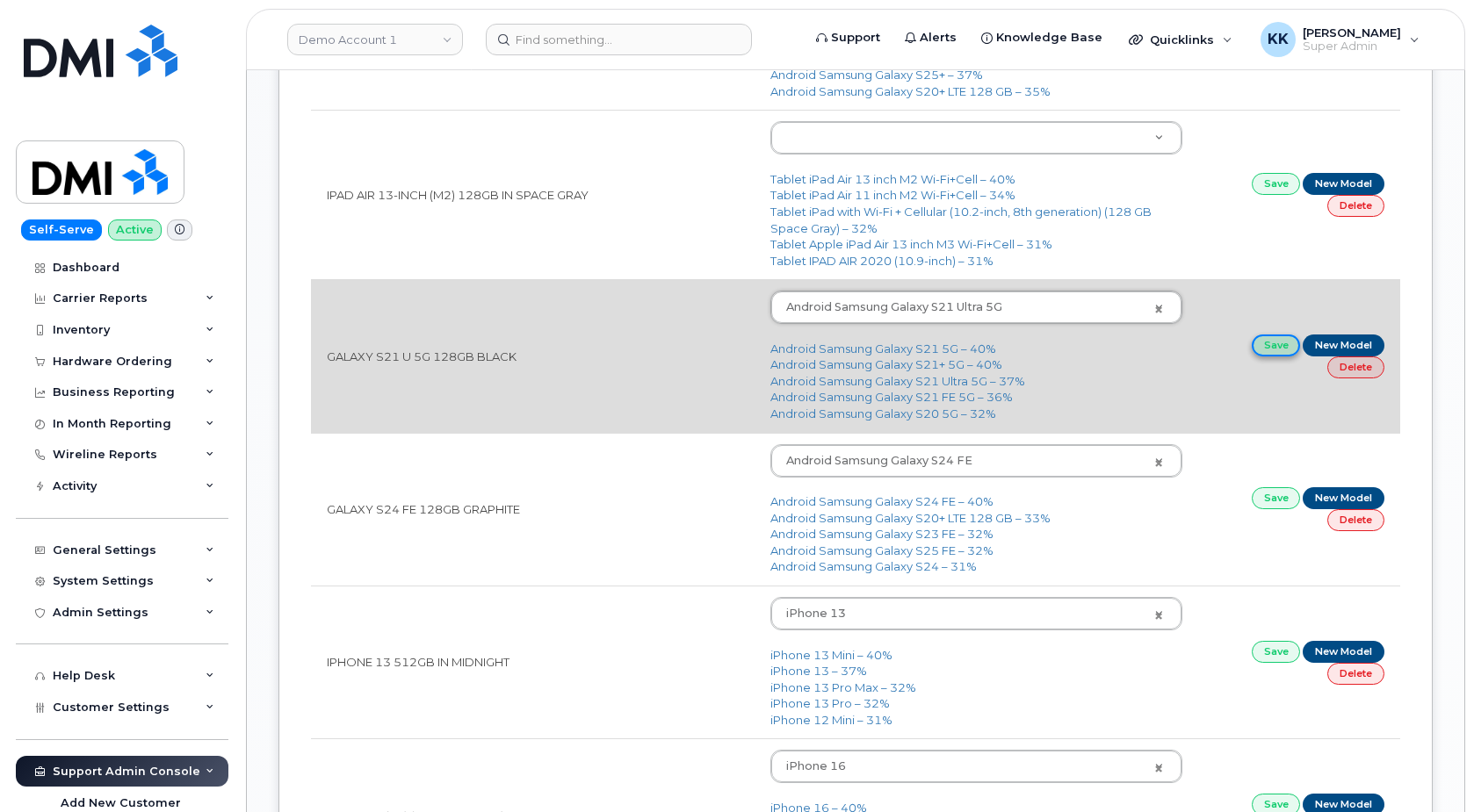
click at [1266, 346] on link "Save" at bounding box center [1276, 345] width 49 height 22
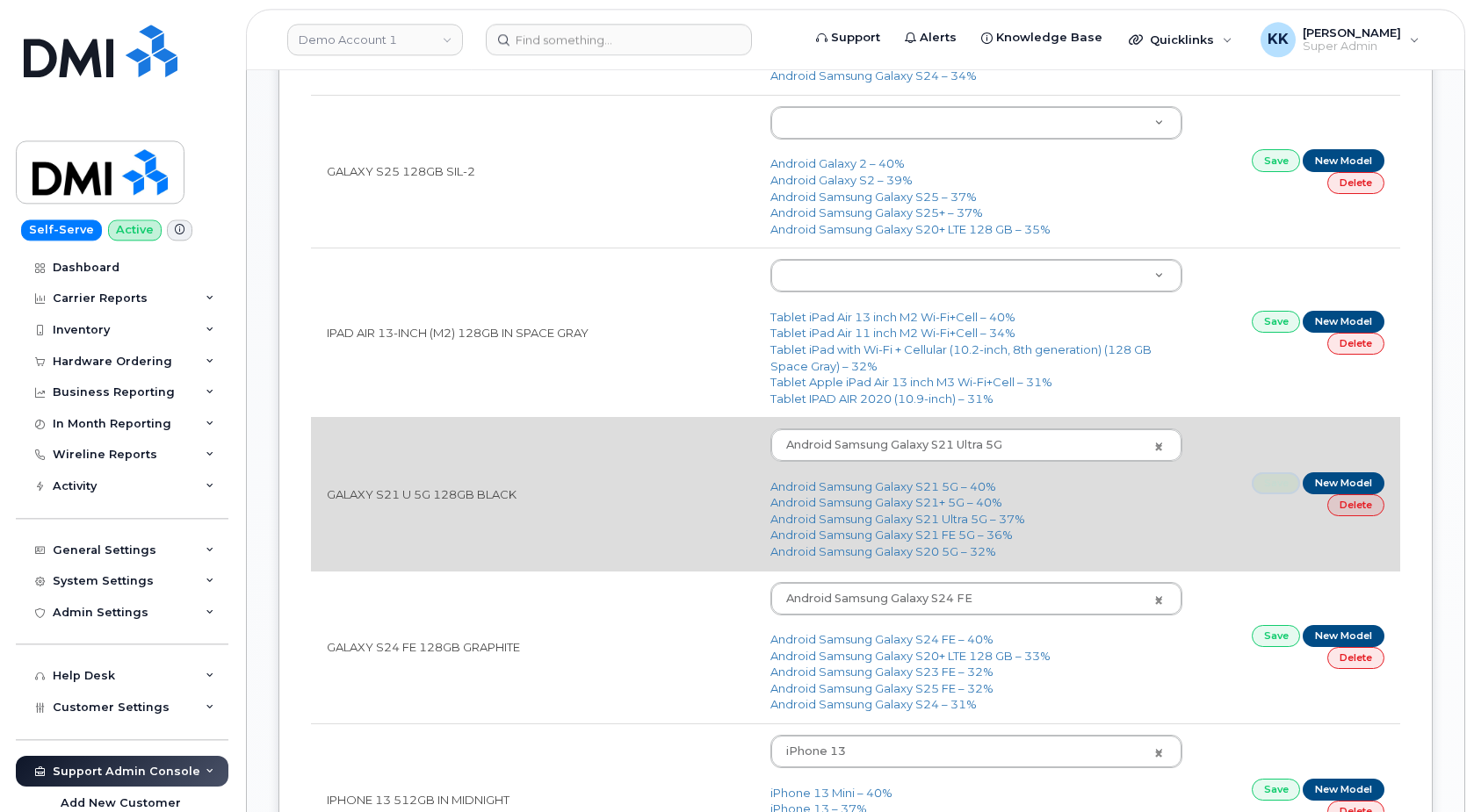
scroll to position [1690, 0]
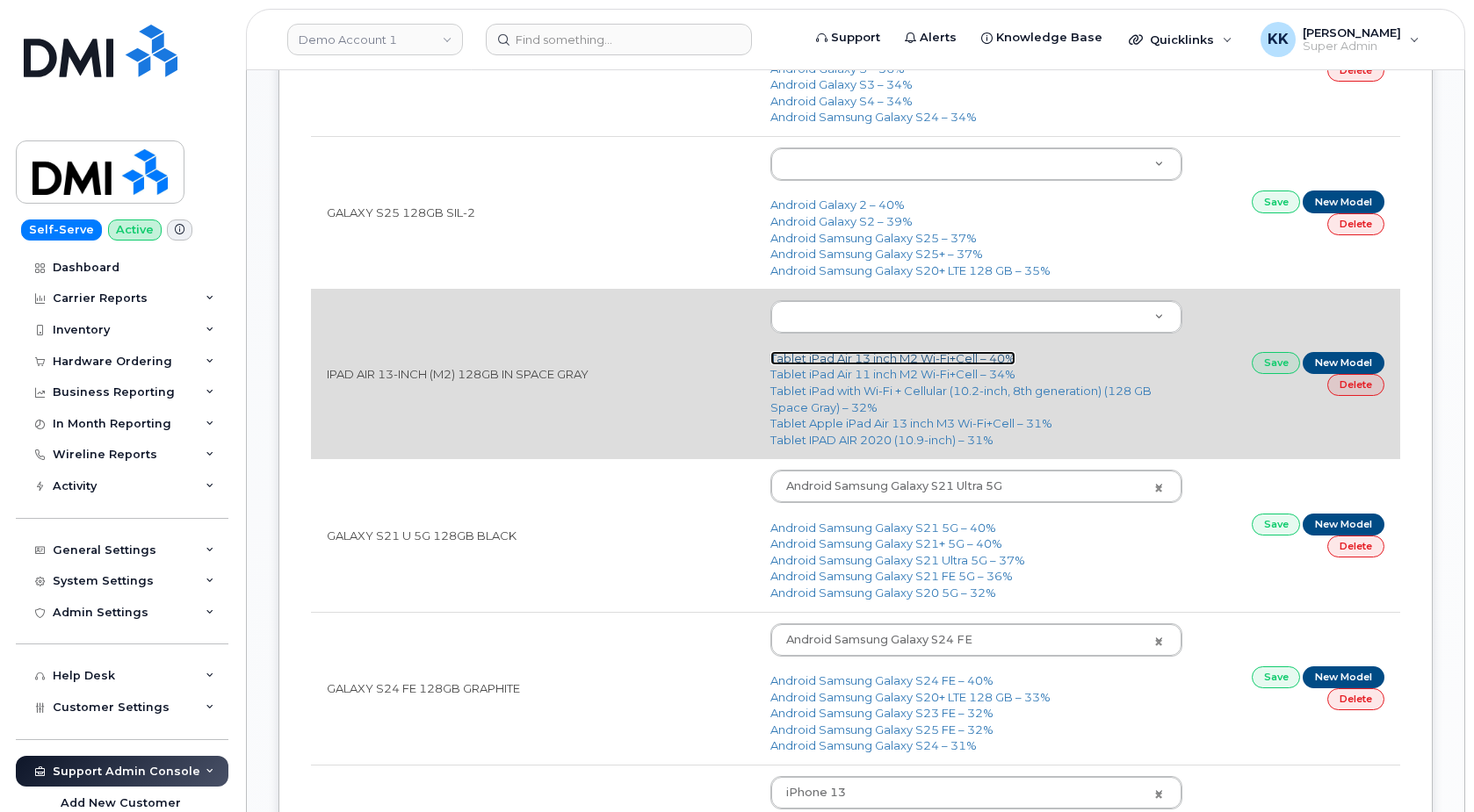
click at [879, 365] on link "Tablet iPad Air 13 inch M2 Wi-Fi+Cell – 40%" at bounding box center [892, 358] width 246 height 14
type input "3276"
click at [1270, 367] on link "Save" at bounding box center [1276, 363] width 49 height 22
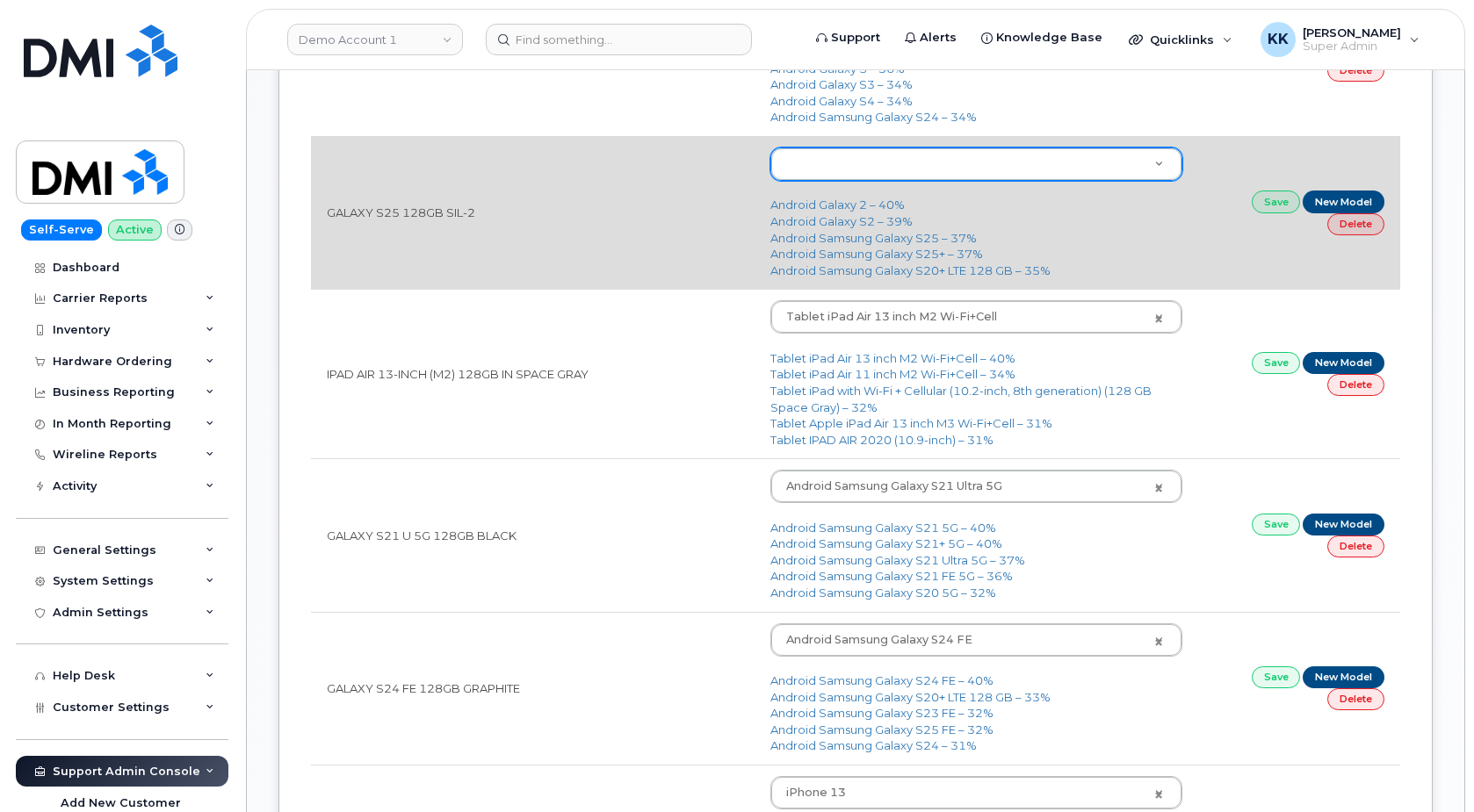
click at [880, 172] on body "Demo Account 1 Support Alerts Knowledge Base Quicklinks Suspend / Cancel Device…" at bounding box center [737, 556] width 1474 height 4493
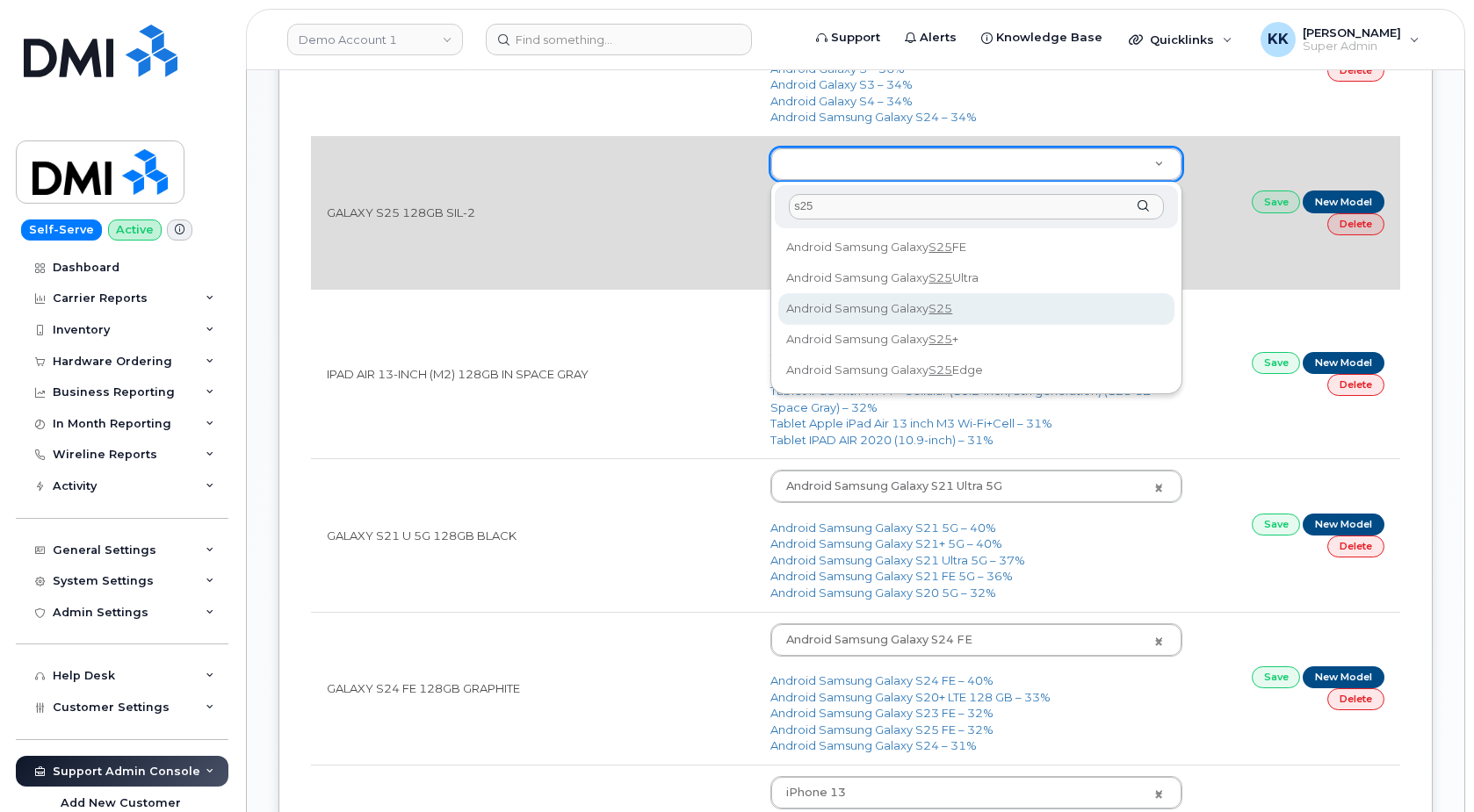
type input "s25"
type input "3290"
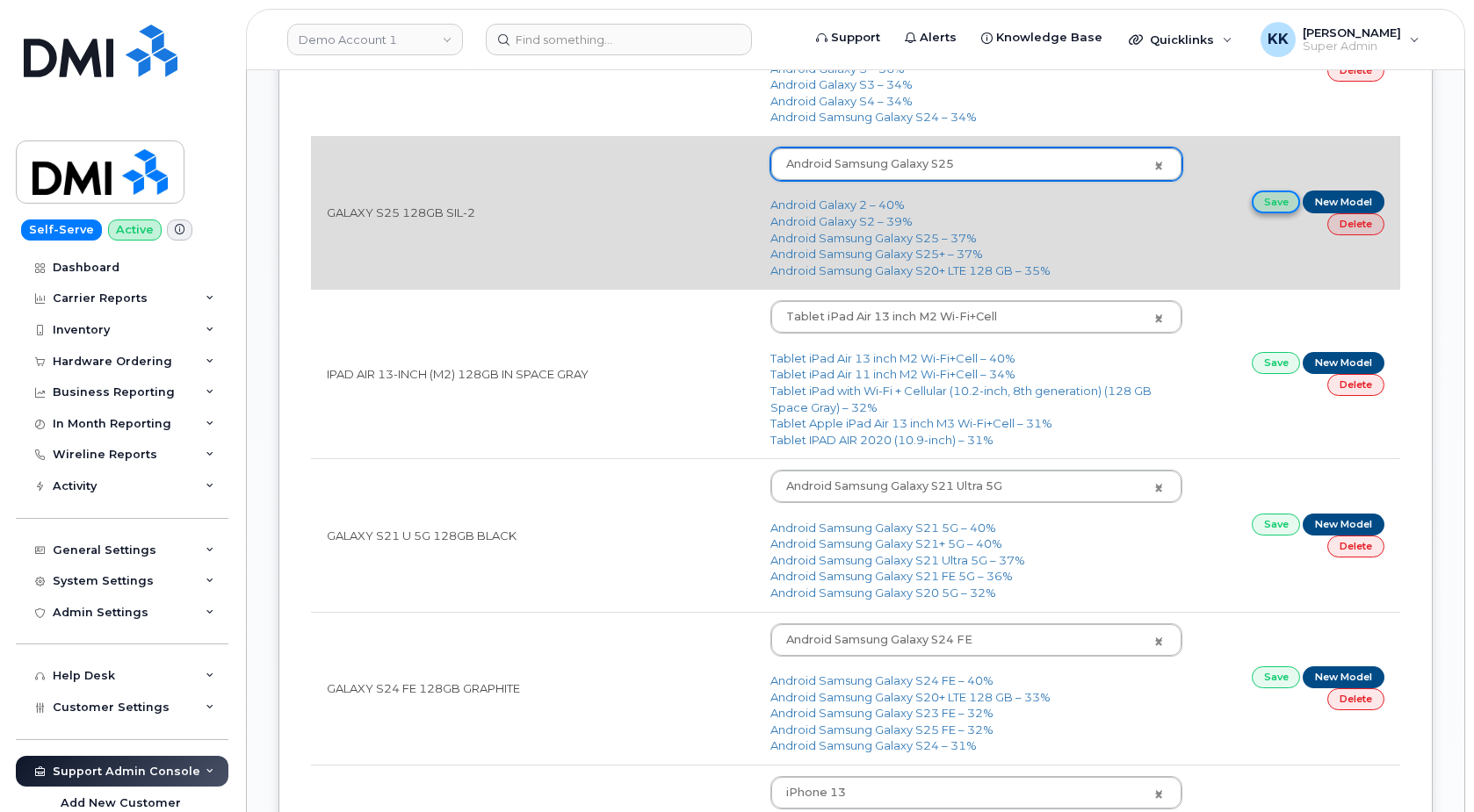
click at [1283, 209] on link "Save" at bounding box center [1276, 201] width 49 height 22
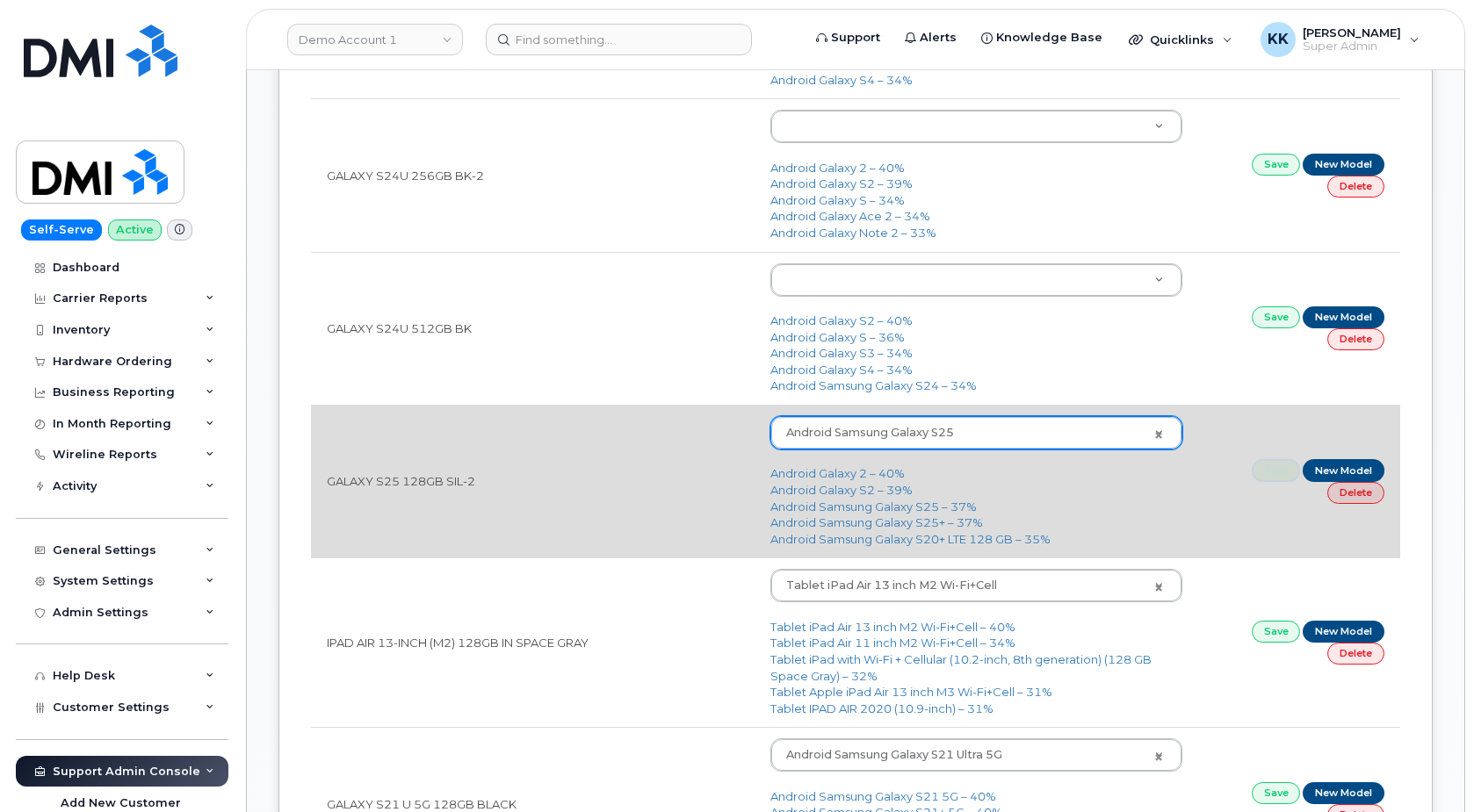
scroll to position [1331, 0]
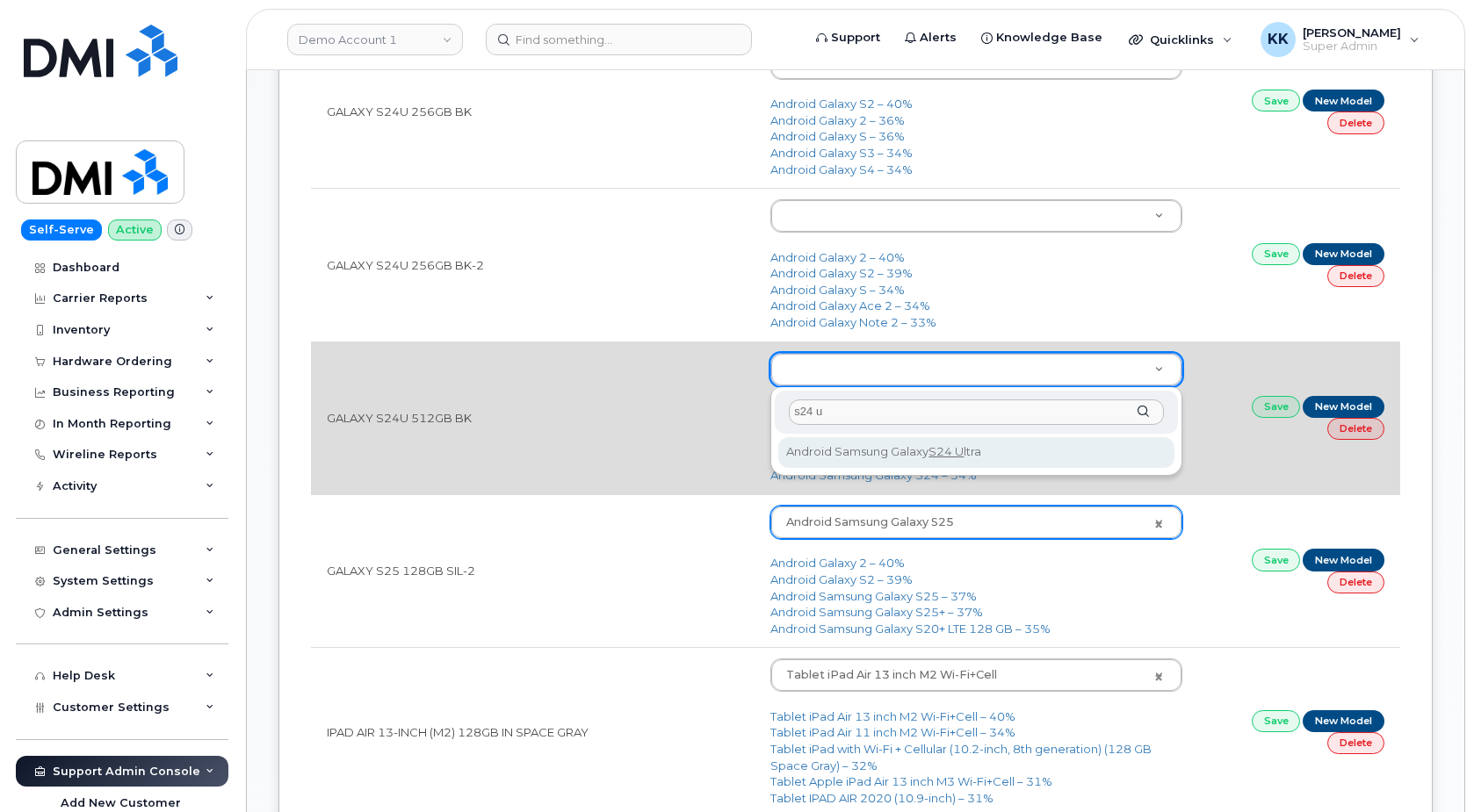
type input "s24 u"
type input "3074"
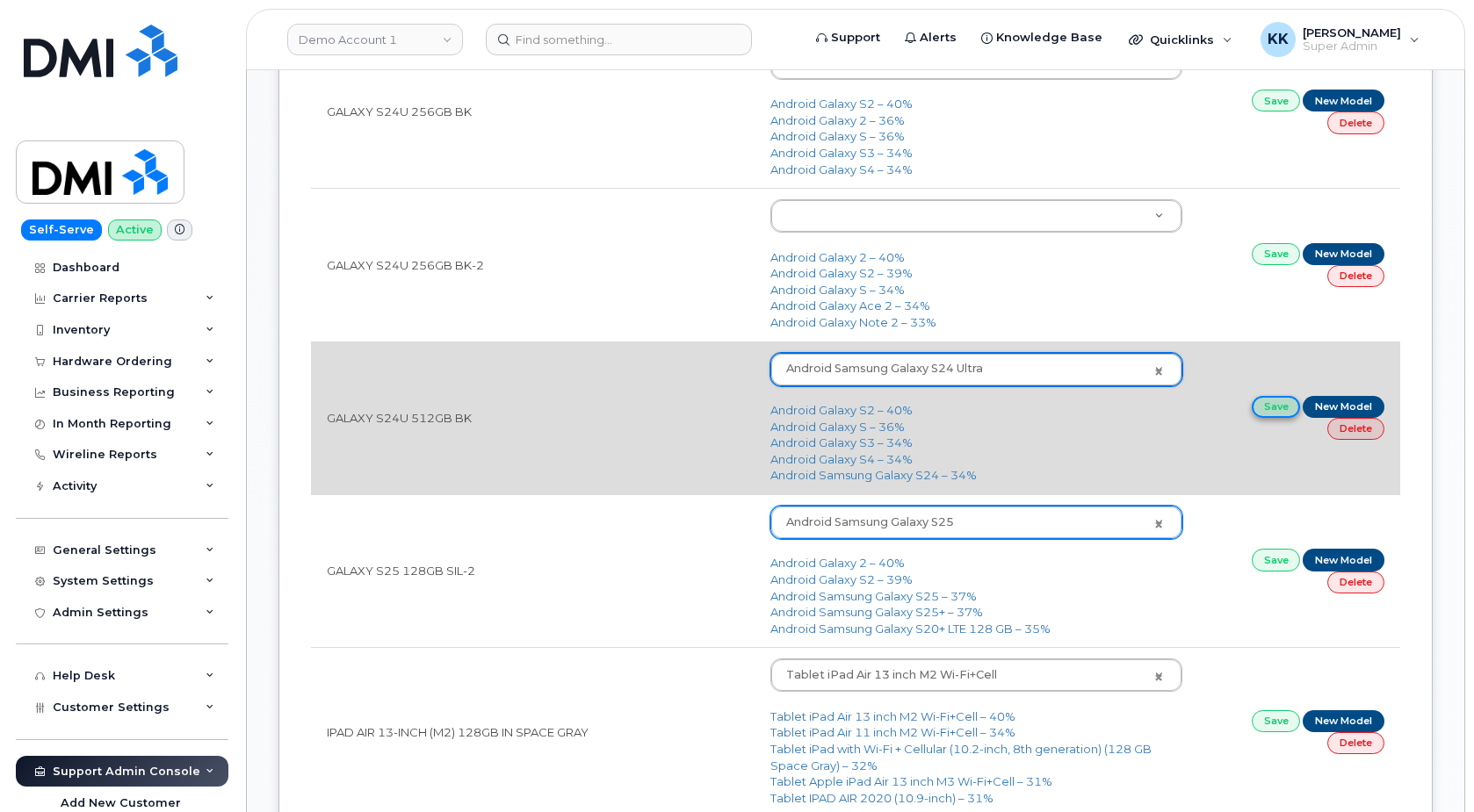
click at [1272, 410] on link "Save" at bounding box center [1276, 407] width 49 height 22
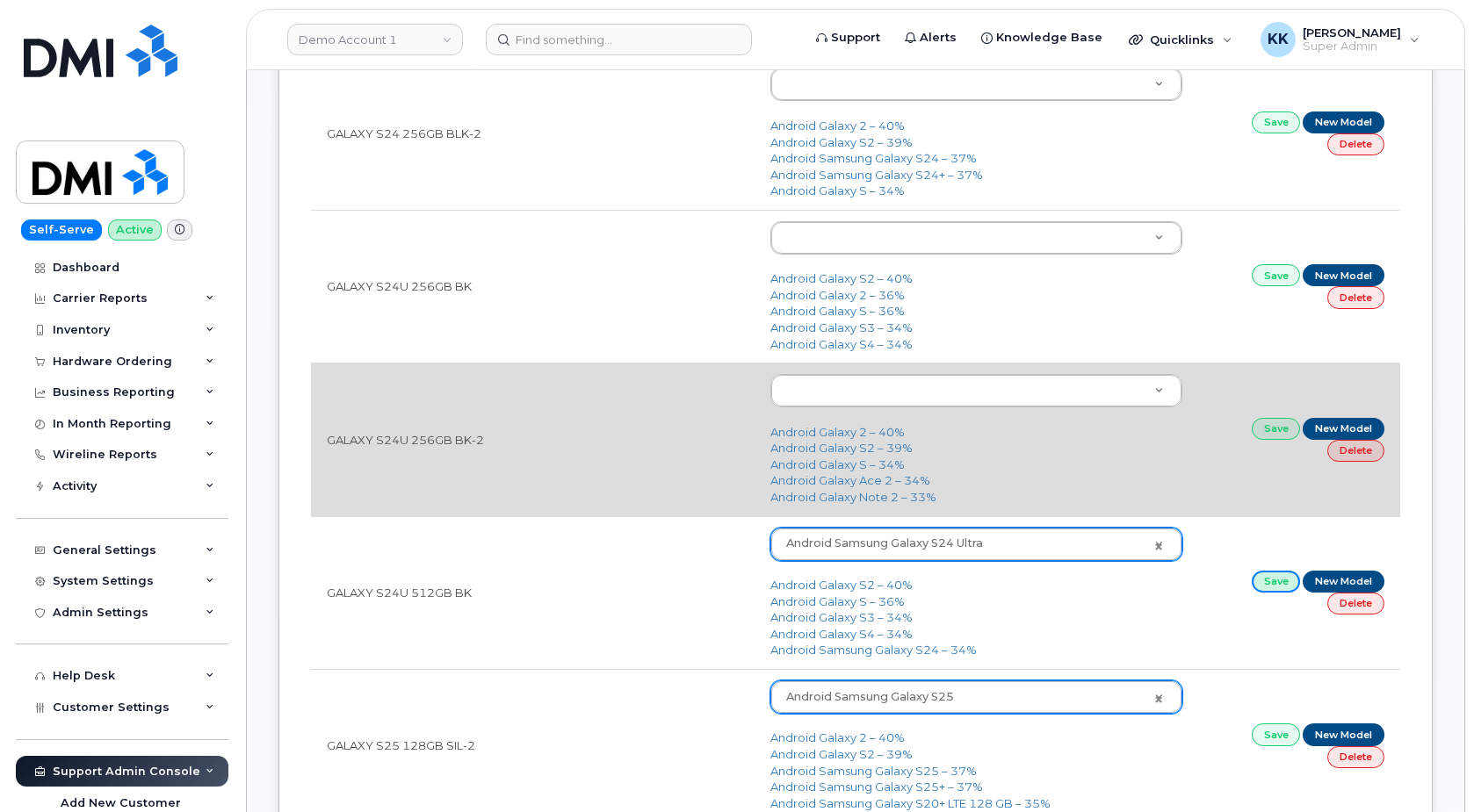
scroll to position [1153, 0]
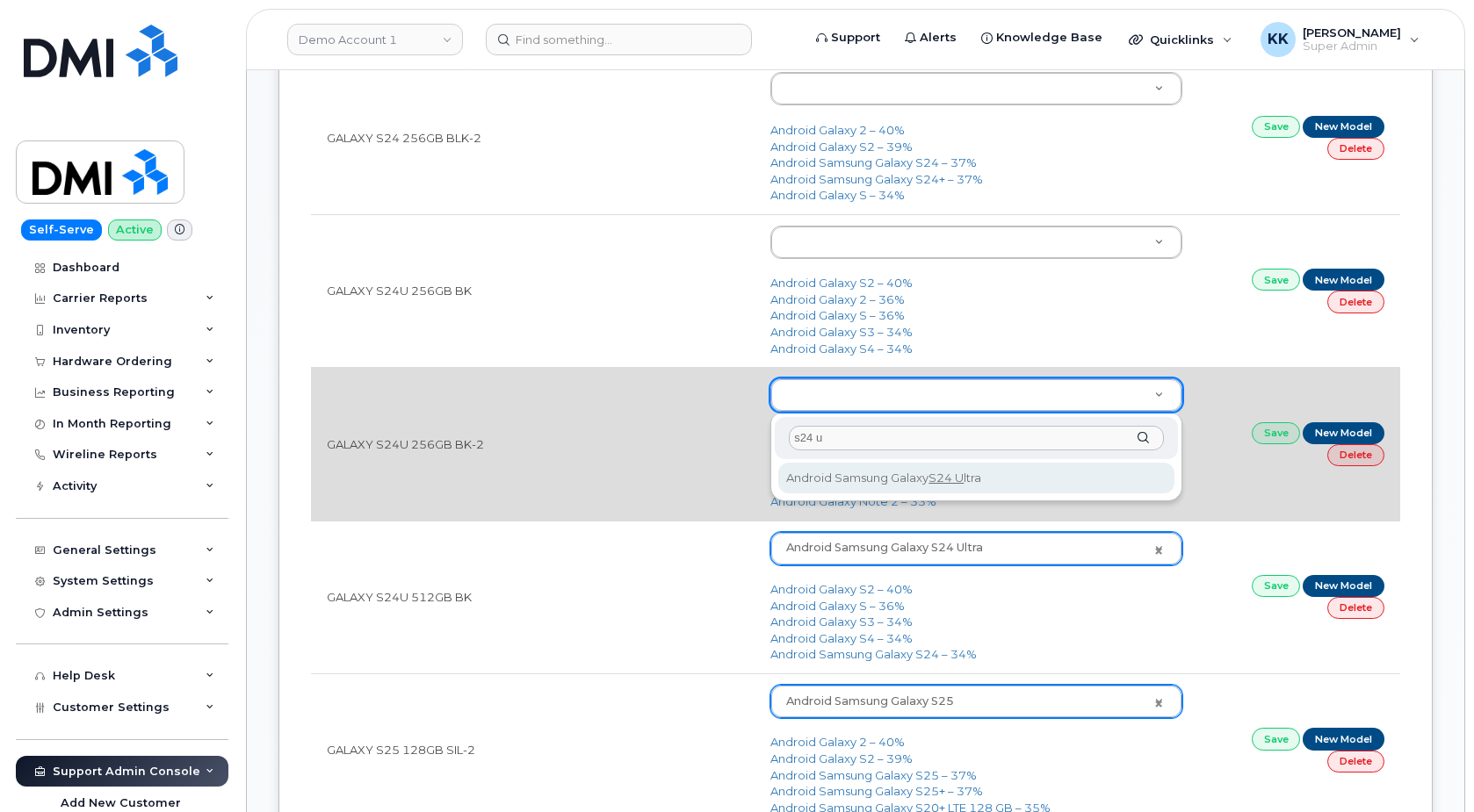
type input "s24 u"
type input "3074"
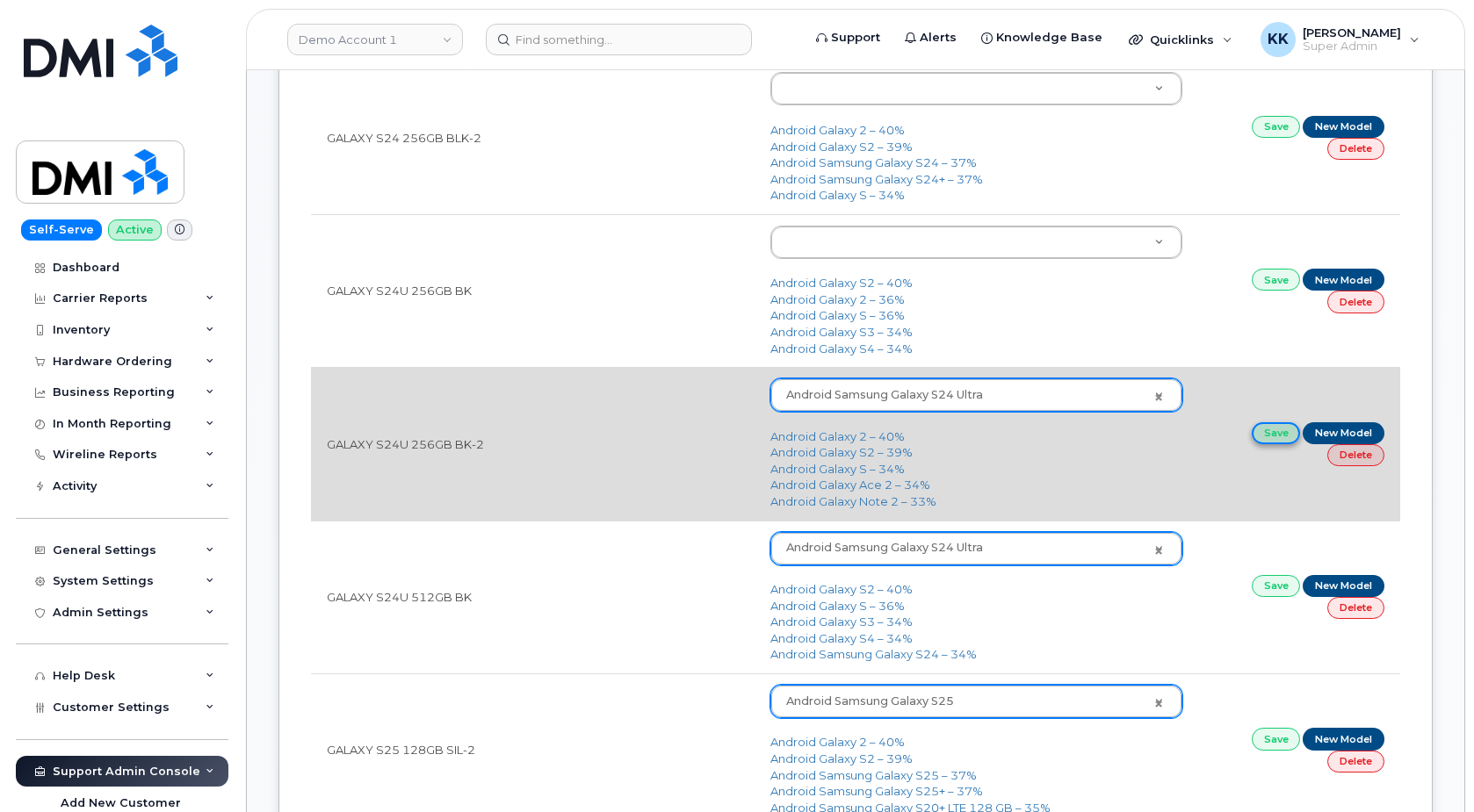
click at [1271, 438] on link "Save" at bounding box center [1276, 433] width 49 height 22
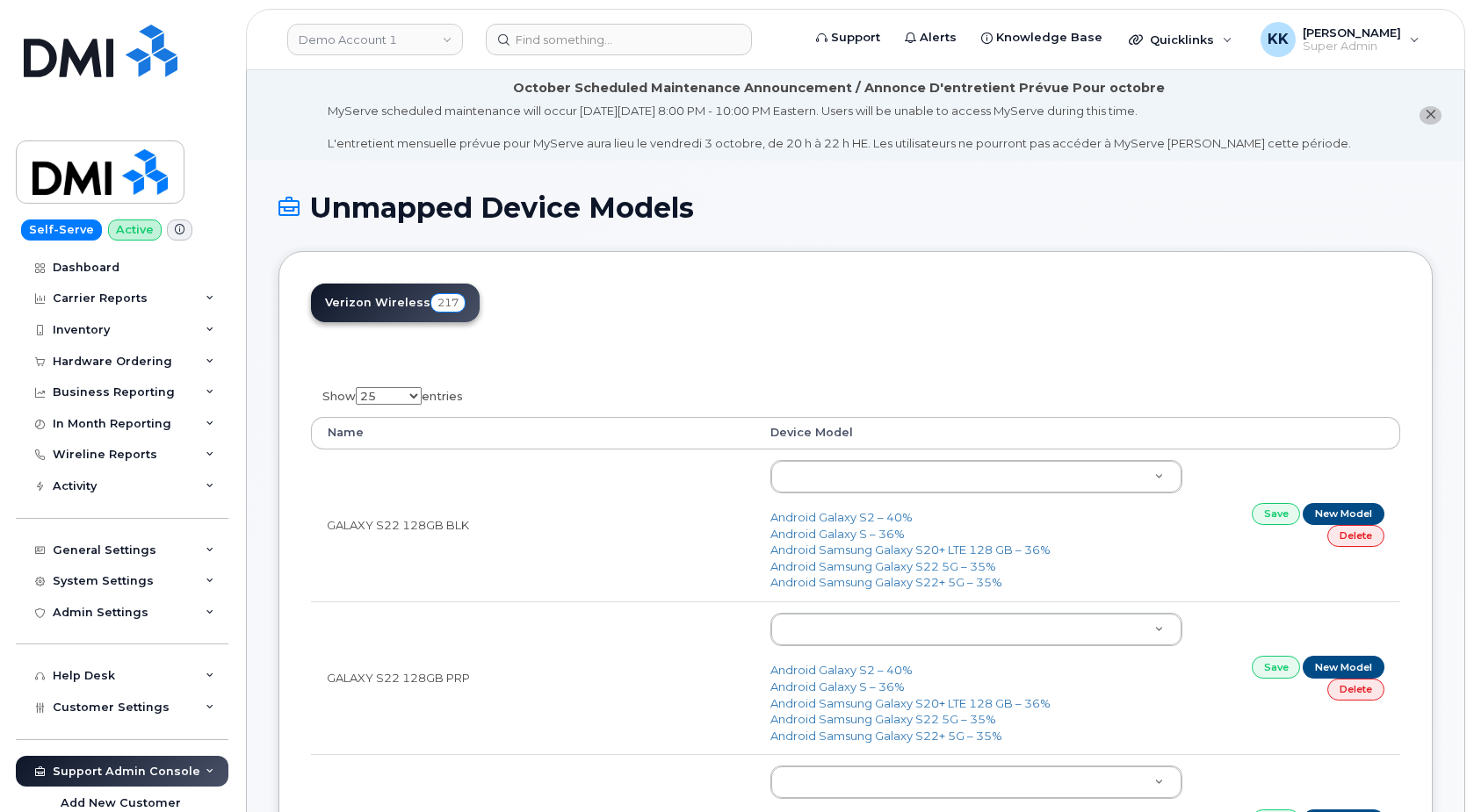
select select "25"
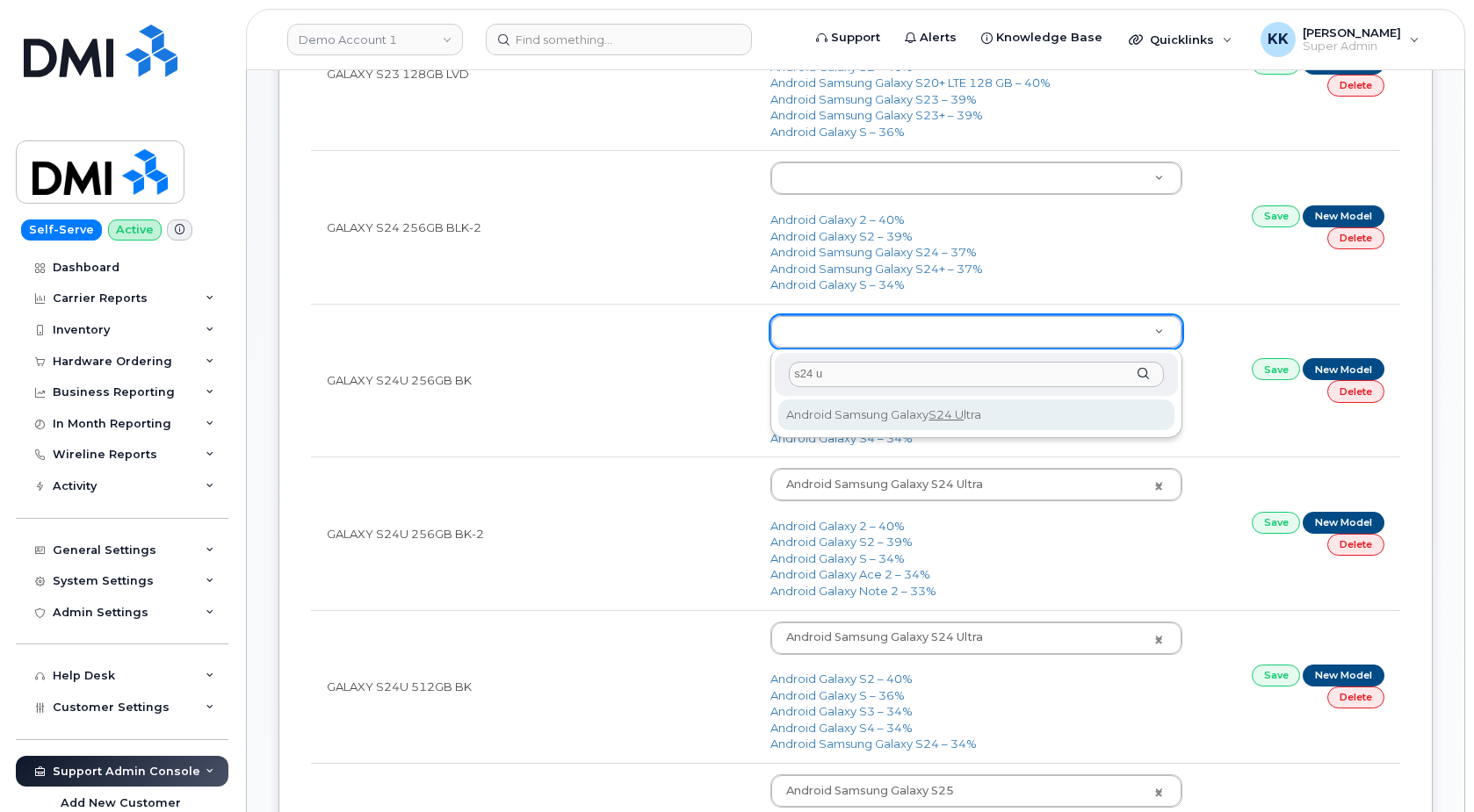
type input "s24 u"
type input "3074"
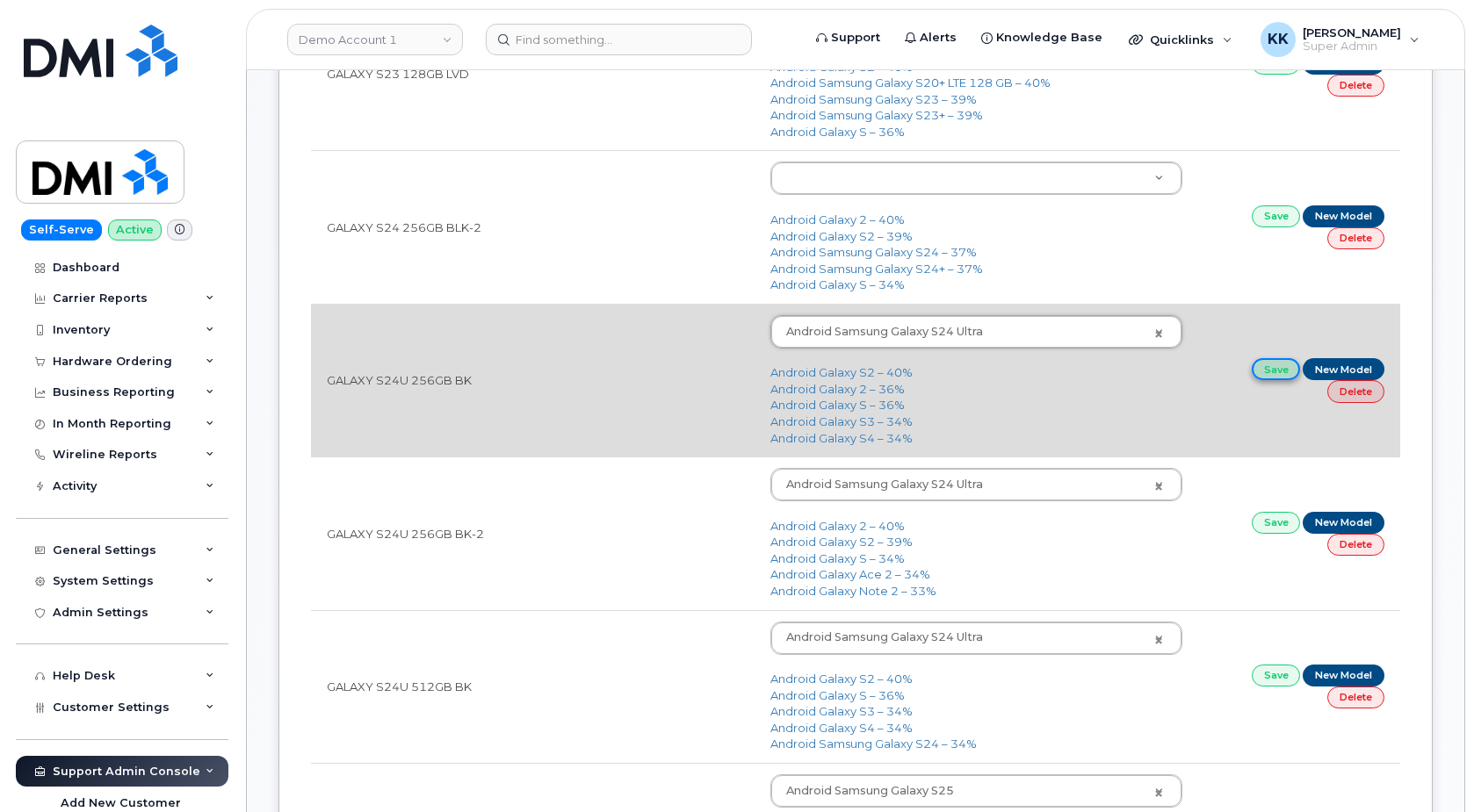
click at [1278, 368] on link "Save" at bounding box center [1276, 369] width 49 height 22
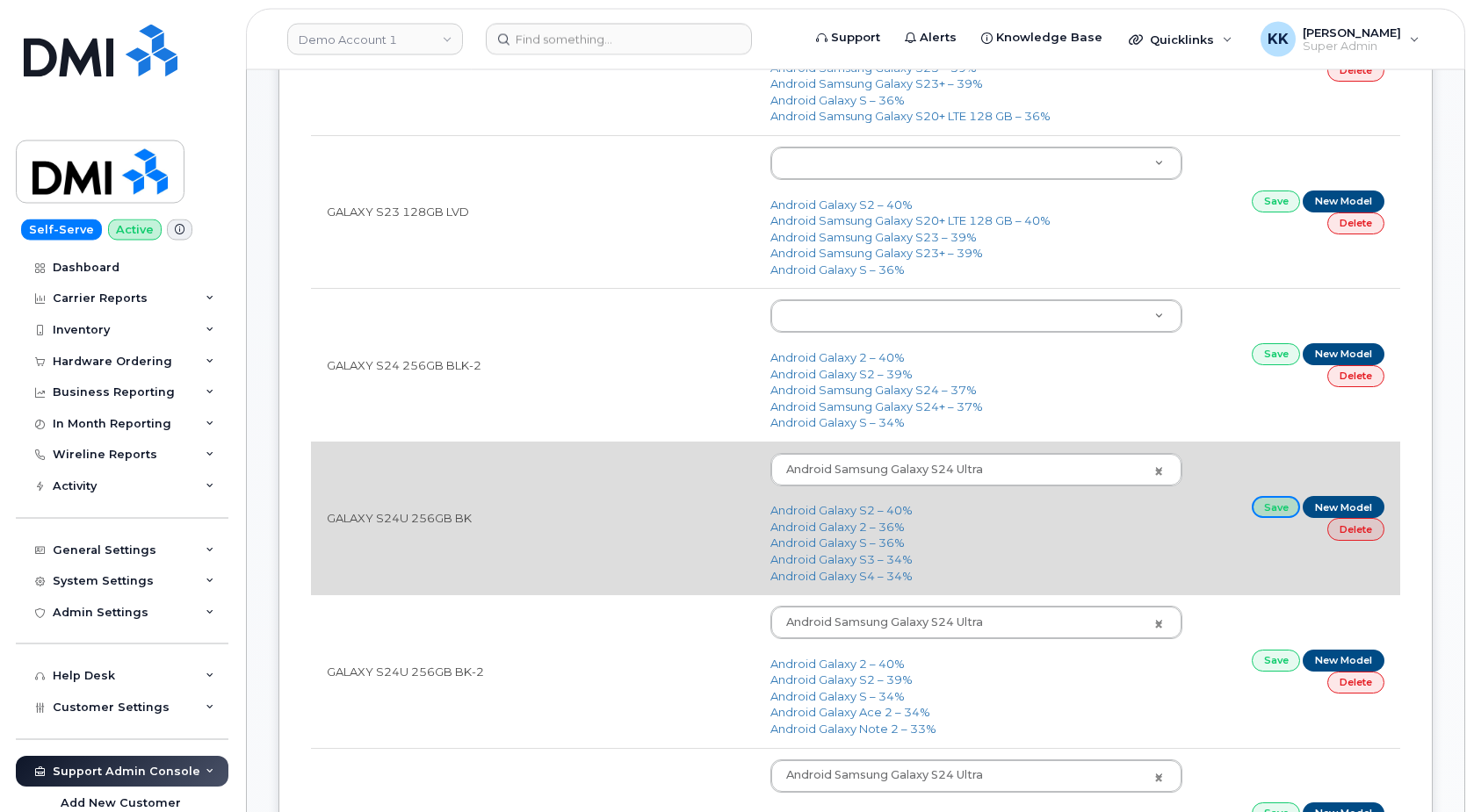
scroll to position [884, 0]
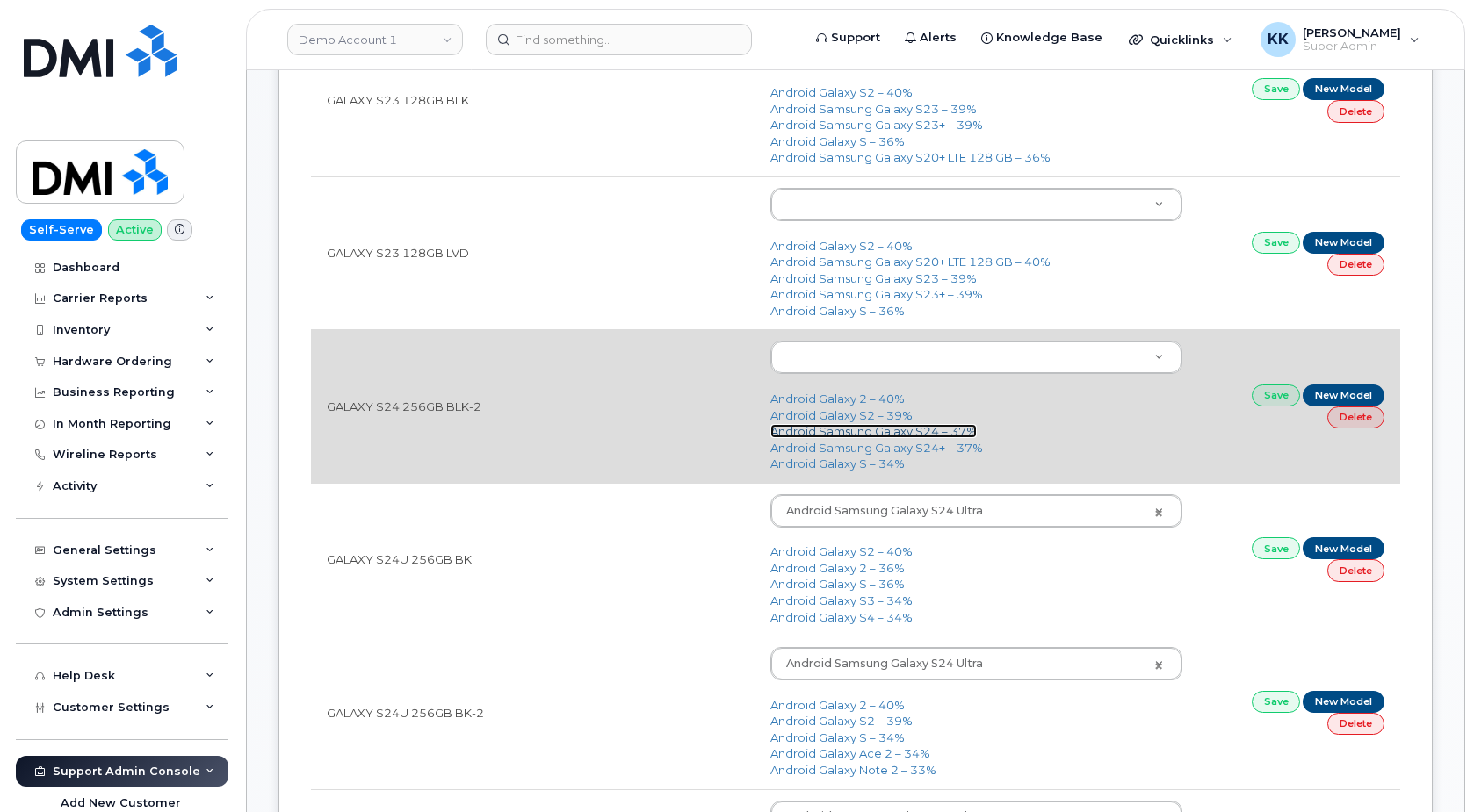
click at [841, 434] on link "Android Samsung Galaxy S24 – 37%" at bounding box center [873, 431] width 206 height 14
type input "3076"
click at [1270, 393] on link "Save" at bounding box center [1276, 395] width 49 height 22
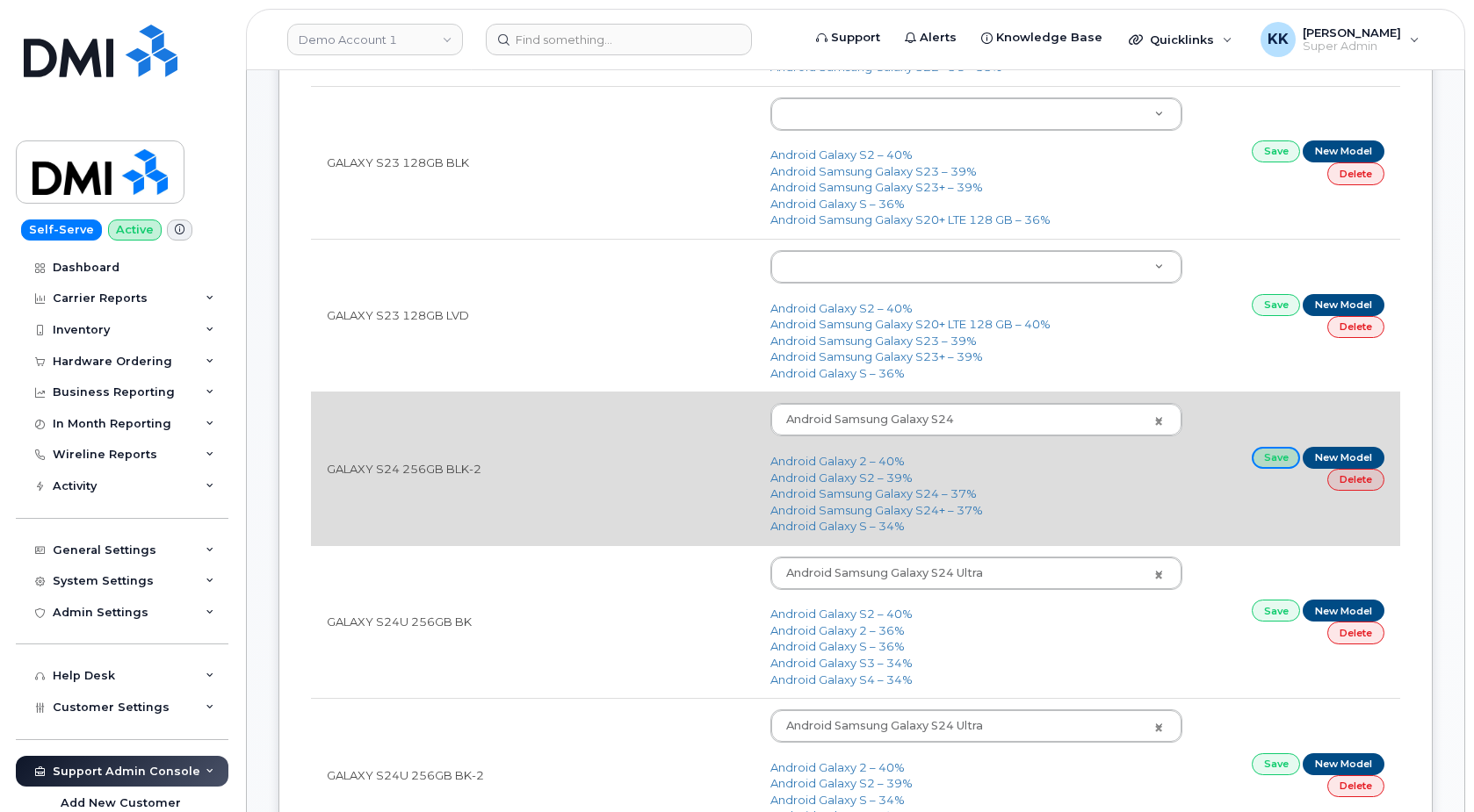
scroll to position [794, 0]
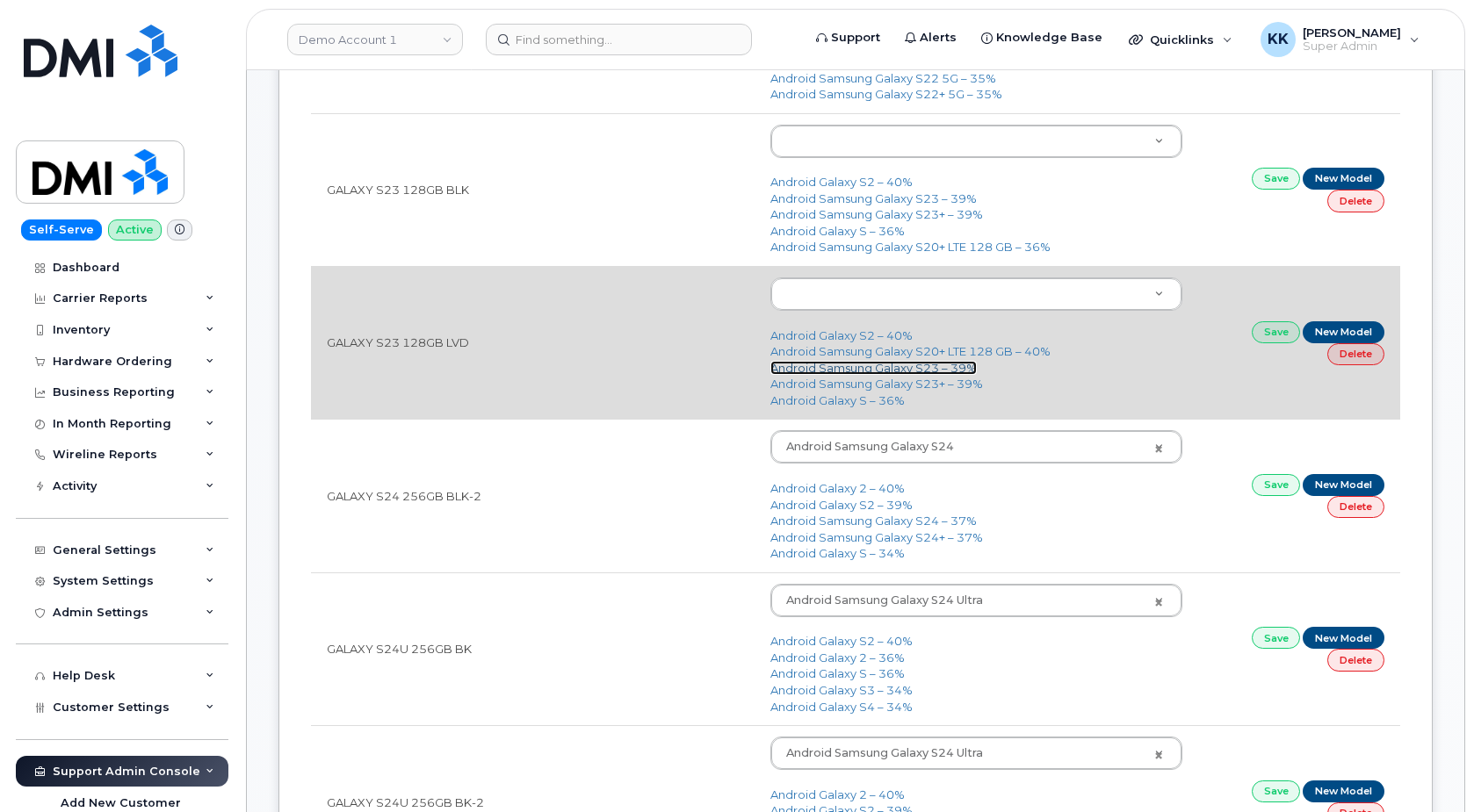
click at [868, 368] on link "Android Samsung Galaxy S23 – 39%" at bounding box center [873, 368] width 206 height 14
type input "2914"
click at [1258, 330] on link "Save" at bounding box center [1276, 332] width 49 height 22
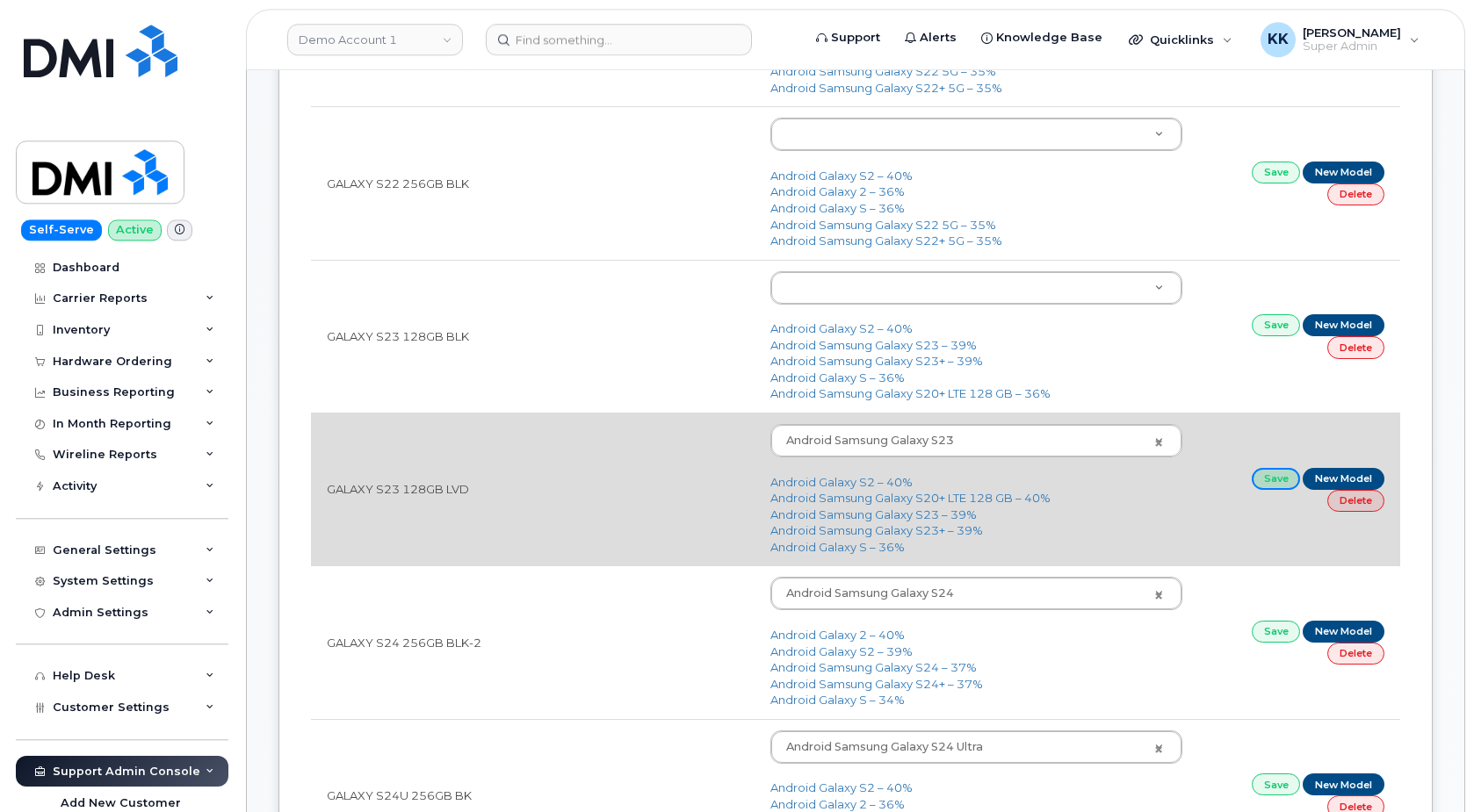
scroll to position [615, 0]
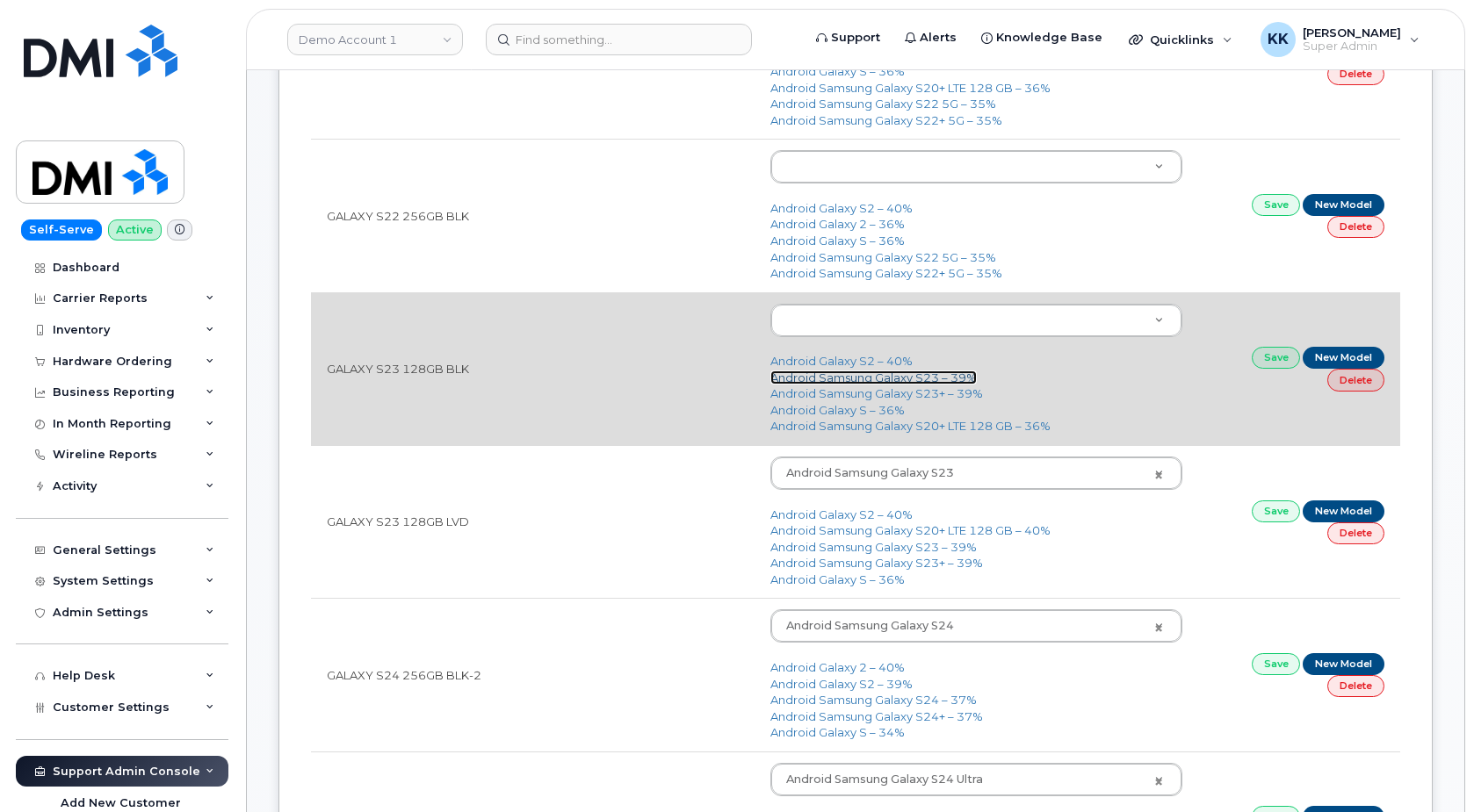
click at [872, 380] on link "Android Samsung Galaxy S23 – 39%" at bounding box center [873, 377] width 206 height 14
type input "2914"
click at [1265, 353] on link "Save" at bounding box center [1276, 358] width 49 height 22
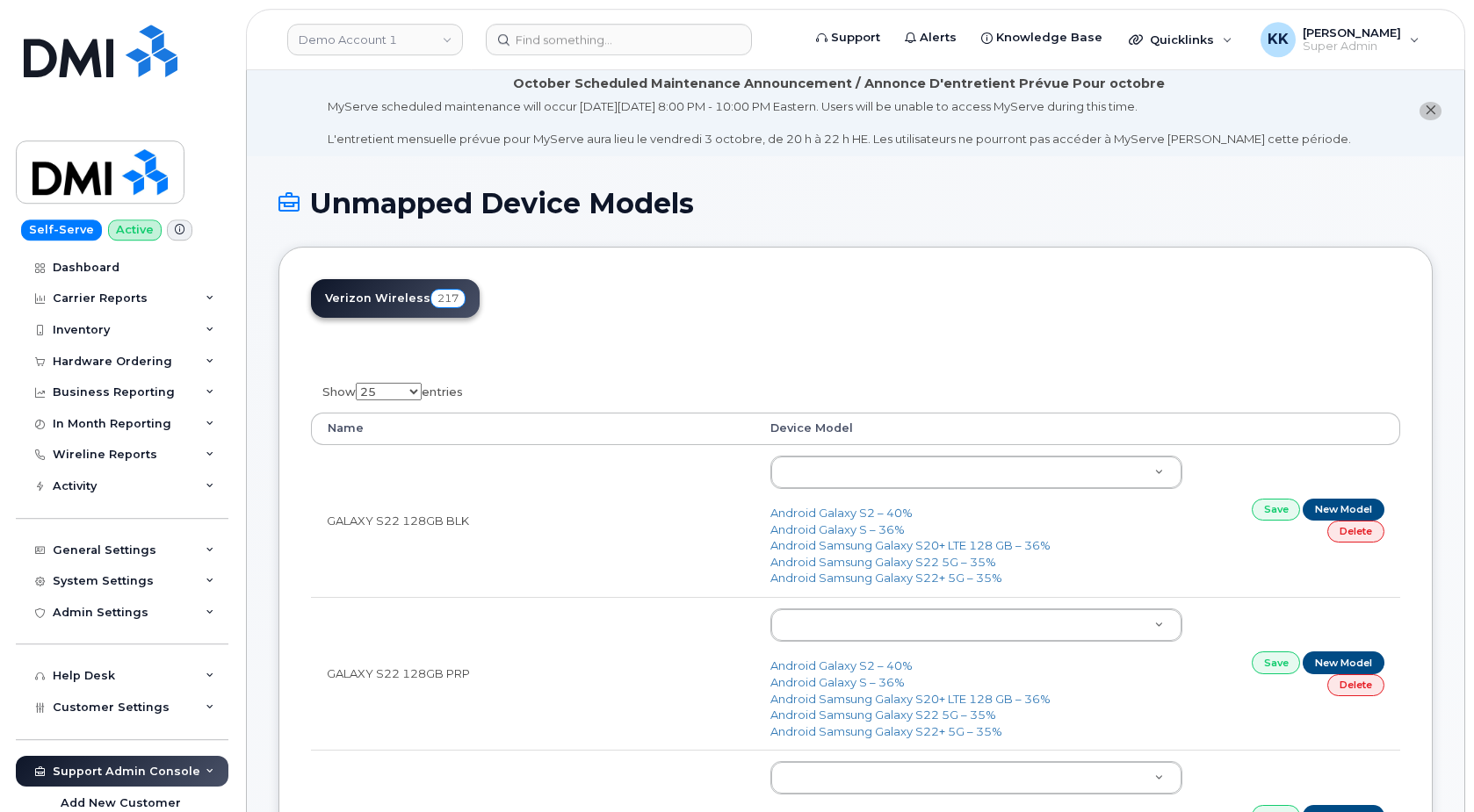
scroll to position [0, 0]
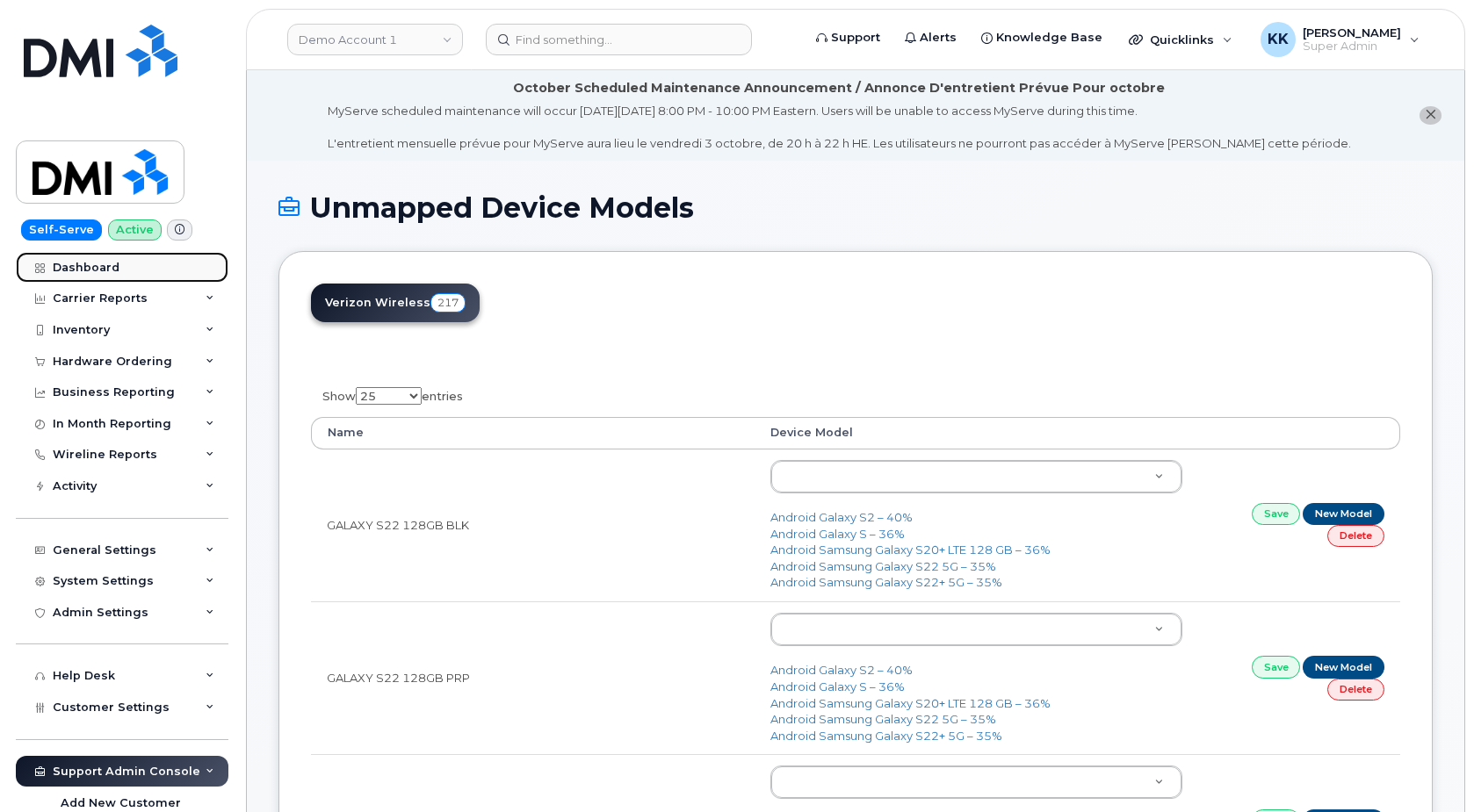
click at [108, 270] on div "Dashboard" at bounding box center [86, 268] width 67 height 14
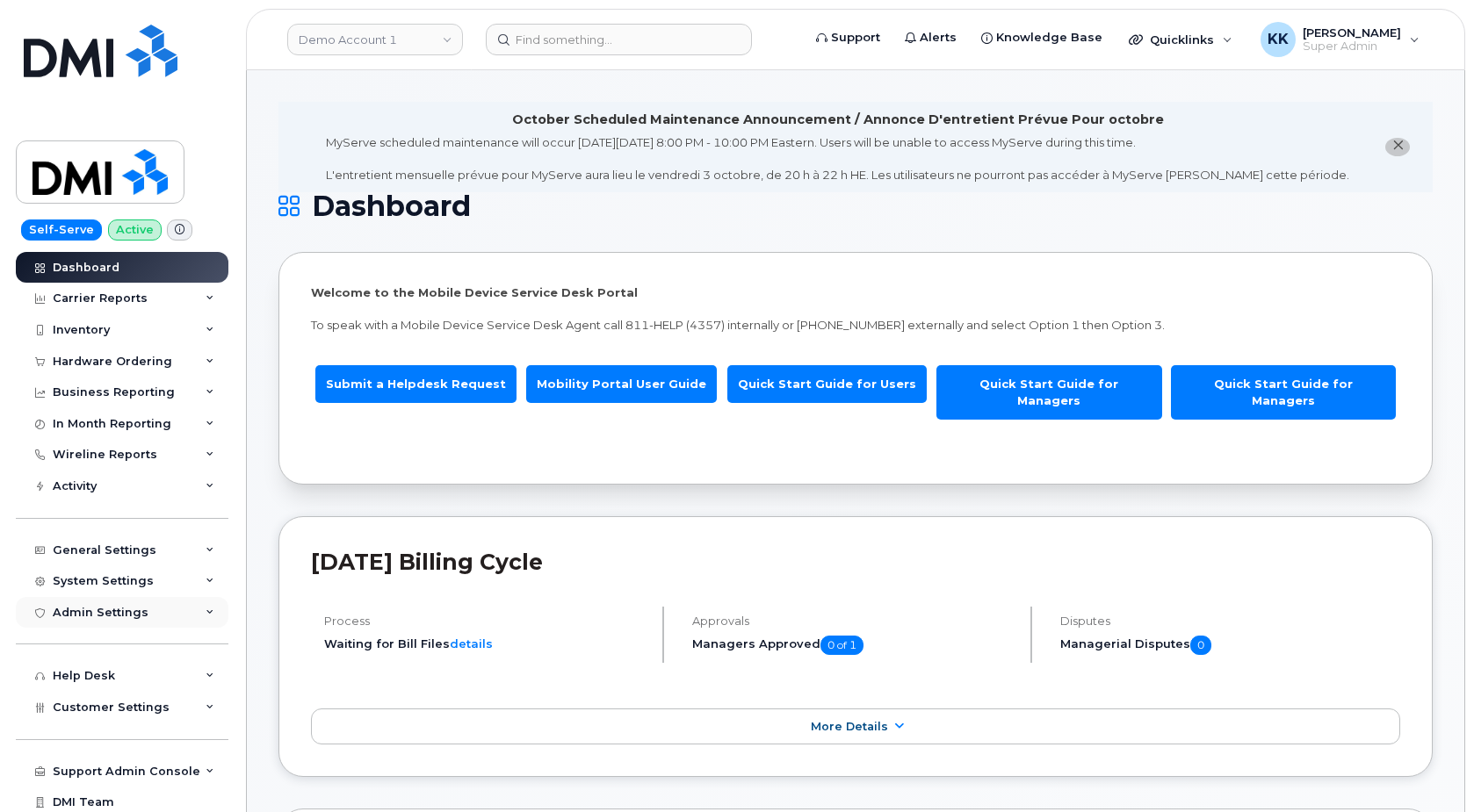
scroll to position [36, 0]
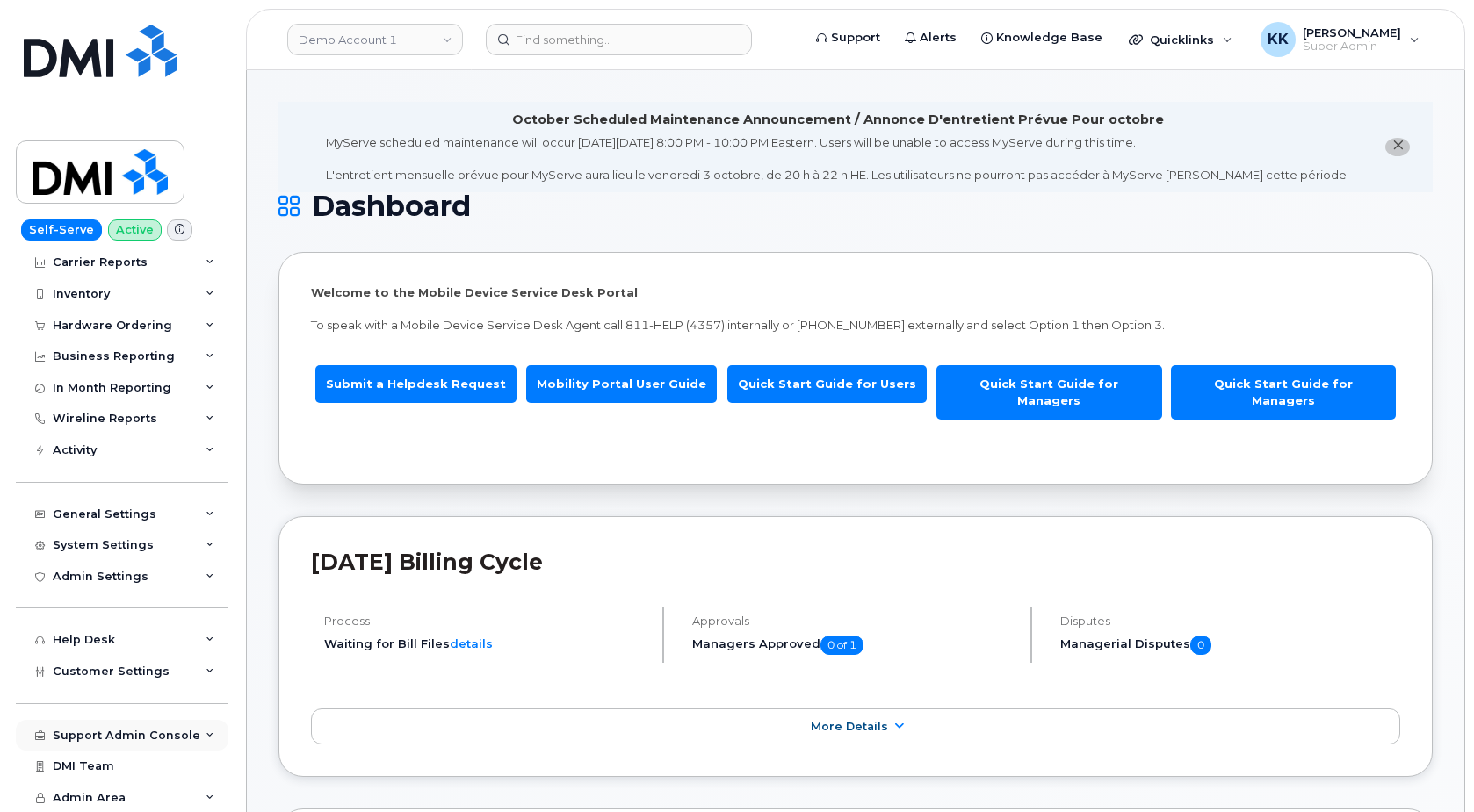
click at [101, 741] on div "Support Admin Console" at bounding box center [126, 735] width 148 height 14
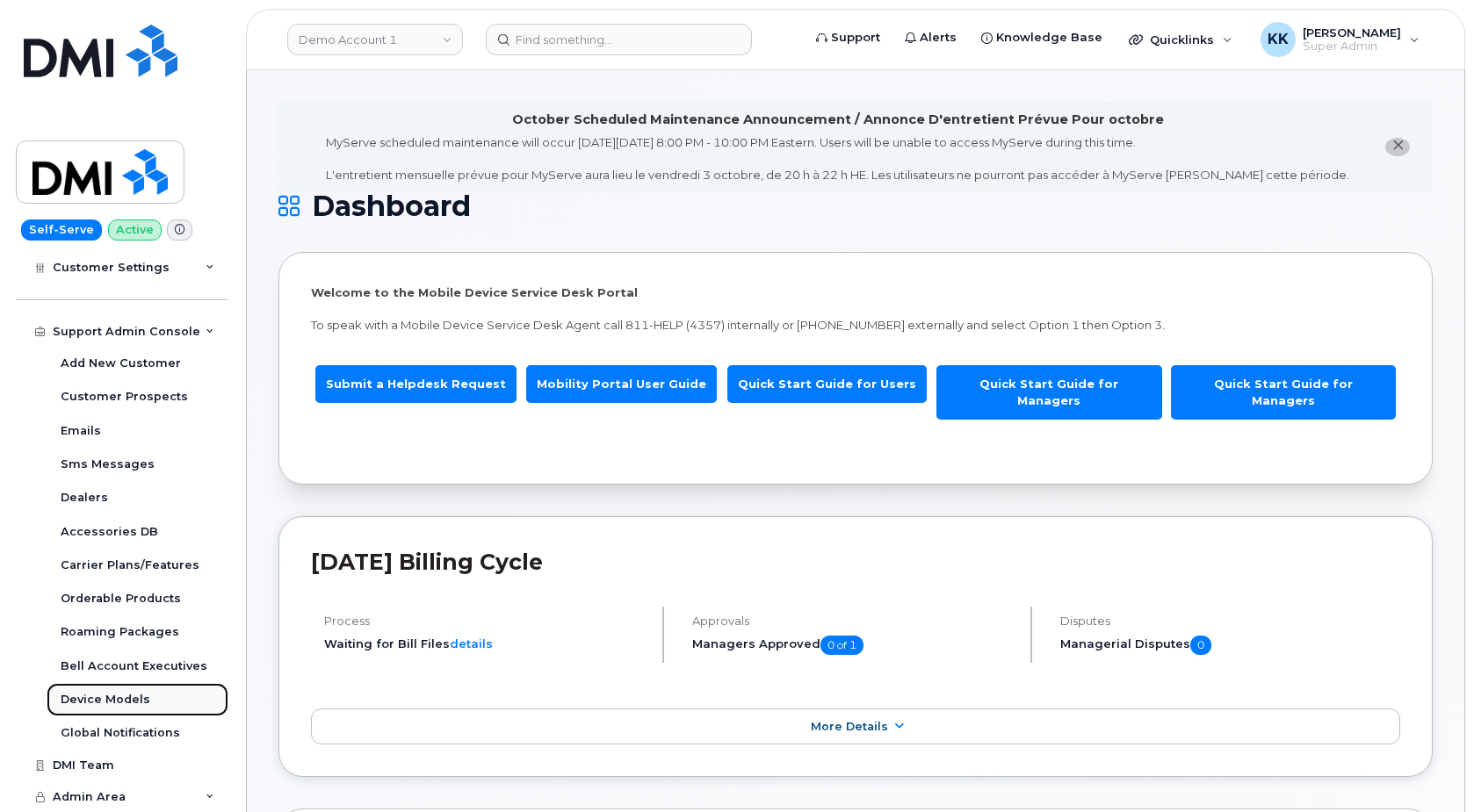
click at [119, 694] on div "Device Models" at bounding box center [105, 700] width 90 height 16
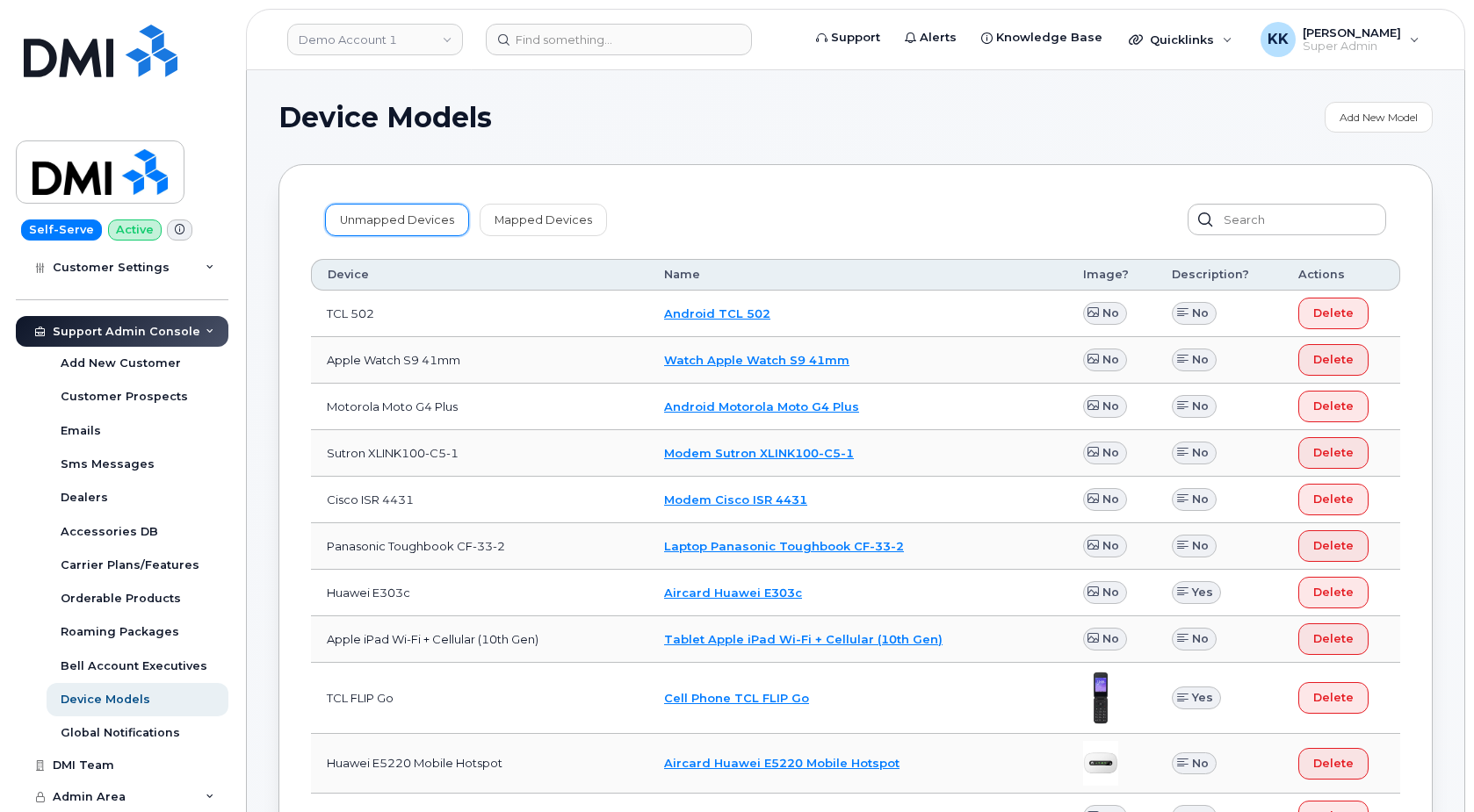
drag, startPoint x: 375, startPoint y: 217, endPoint x: 706, endPoint y: 342, distance: 353.8
click at [375, 218] on link "Unmapped Devices" at bounding box center [397, 220] width 144 height 32
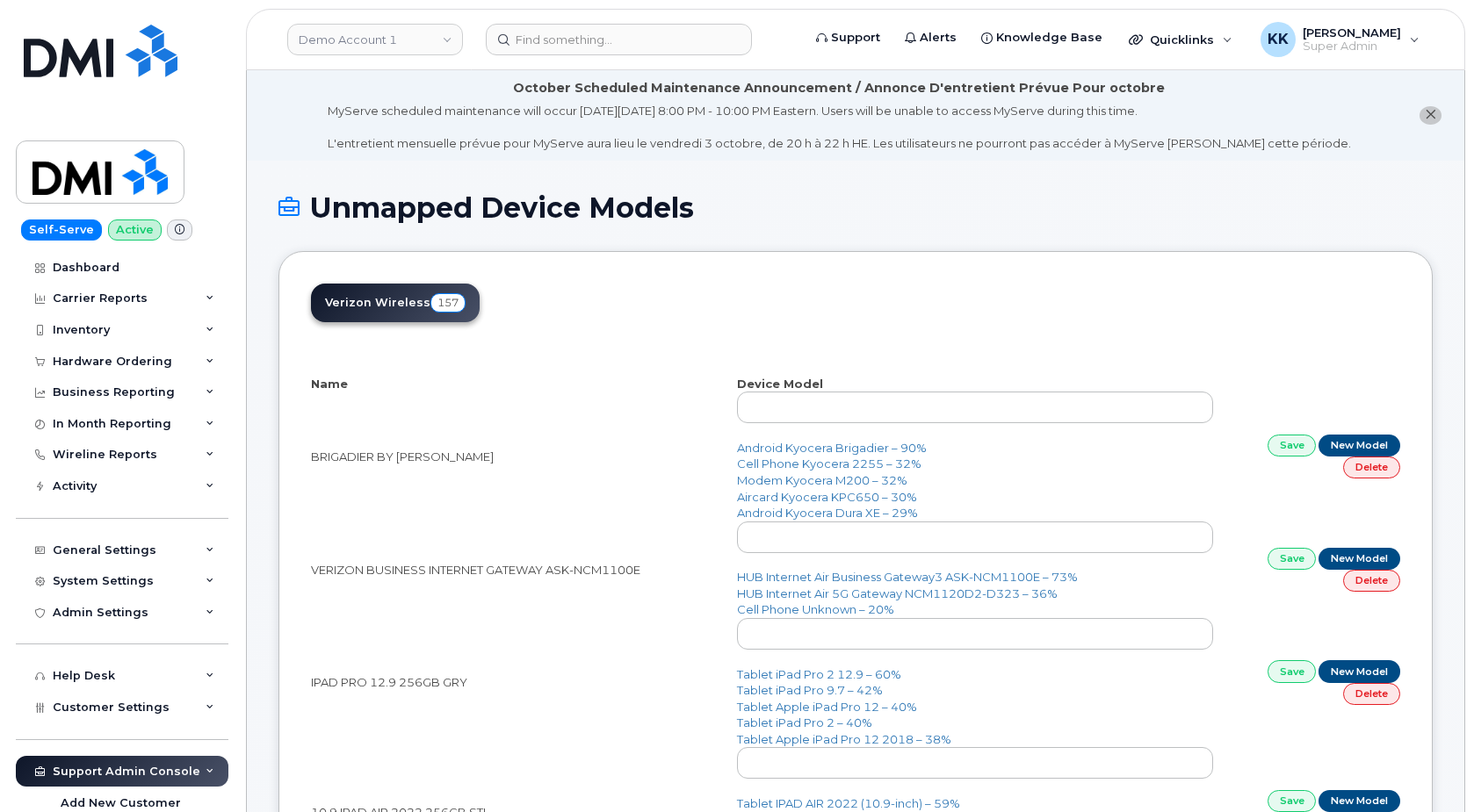
select select "25"
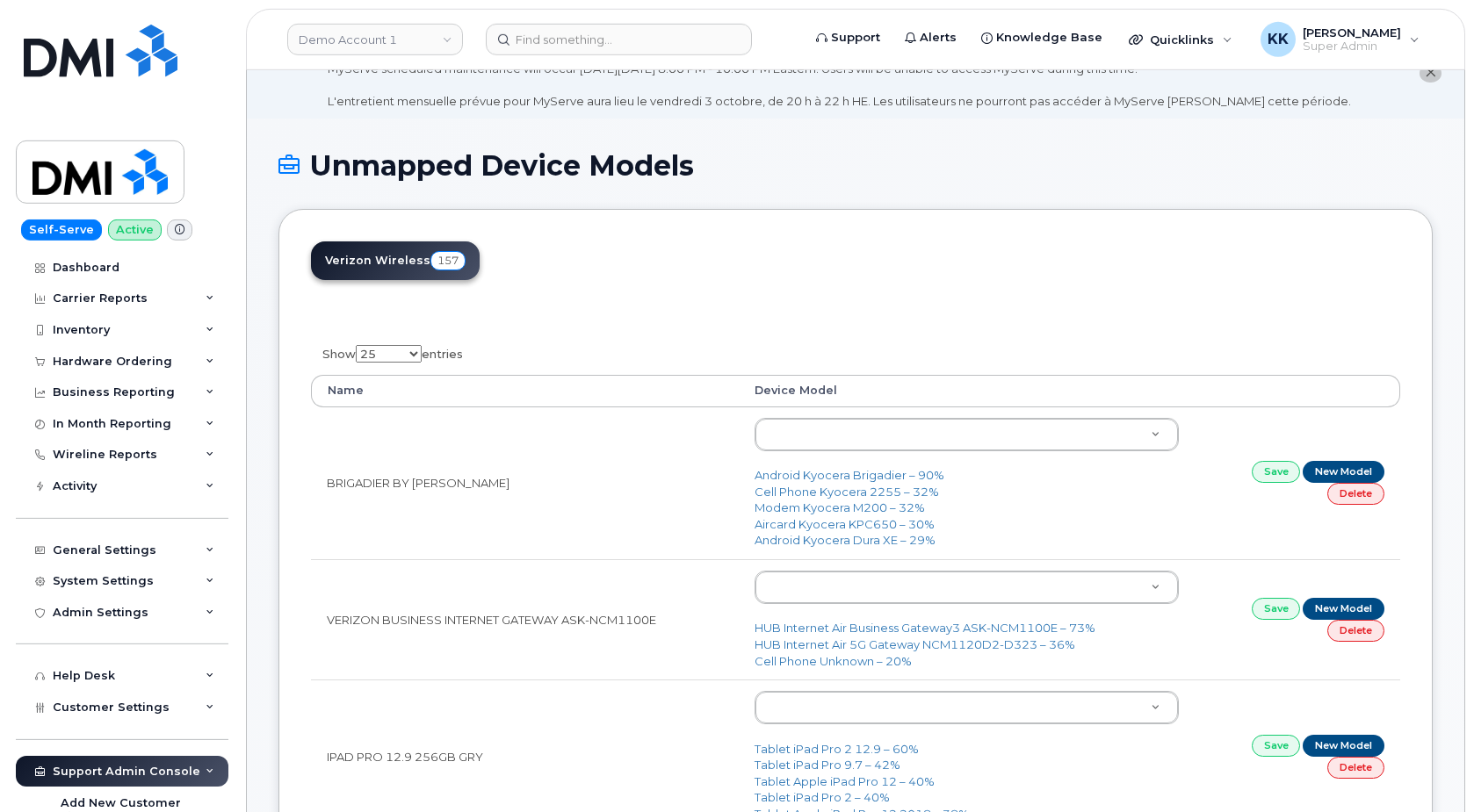
scroll to position [179, 0]
